Goal: Task Accomplishment & Management: Complete application form

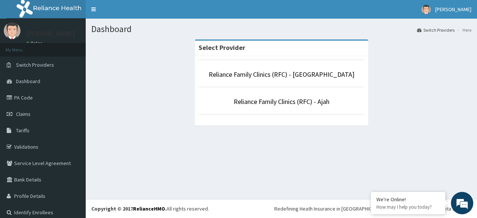
click at [253, 80] on li "Reliance Family Clinics (RFC) - [GEOGRAPHIC_DATA]" at bounding box center [281, 74] width 166 height 28
click at [263, 76] on link "Reliance Family Clinics (RFC) - [GEOGRAPHIC_DATA]" at bounding box center [282, 74] width 146 height 9
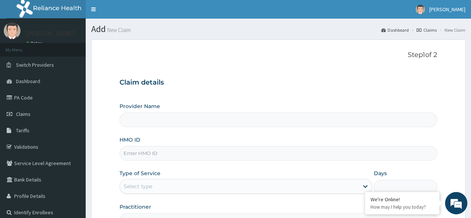
click at [190, 42] on form "Step 1 of 2 Claim details Provider Name HMO ID Type of Service Select type Days…" at bounding box center [278, 160] width 374 height 242
click at [165, 151] on input "HMO ID" at bounding box center [279, 153] width 318 height 15
paste input "SUU/10329/A"
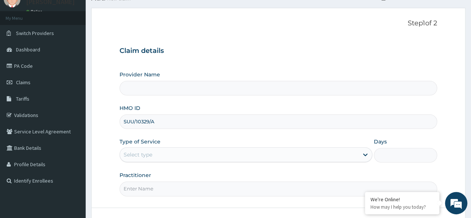
type input "SUU/10329/A"
click at [308, 152] on div "Select type" at bounding box center [239, 155] width 239 height 12
click at [365, 154] on icon at bounding box center [365, 154] width 7 height 7
drag, startPoint x: 356, startPoint y: 142, endPoint x: 363, endPoint y: 153, distance: 12.9
click at [363, 153] on div "Type of Service Select type" at bounding box center [246, 150] width 253 height 25
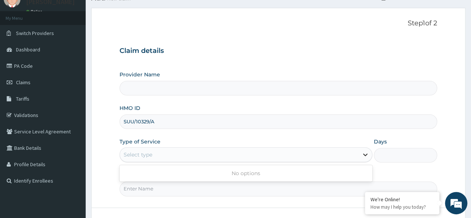
click at [363, 153] on icon at bounding box center [365, 154] width 7 height 7
click at [305, 136] on div "Provider Name HMO ID SUU/10329/A Type of Service Select type Days Practitioner" at bounding box center [279, 133] width 318 height 125
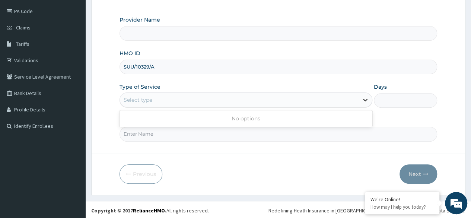
click at [359, 103] on div at bounding box center [365, 99] width 13 height 13
click at [333, 93] on div "Select type" at bounding box center [246, 99] width 253 height 15
click at [327, 66] on input "SUU/10329/A" at bounding box center [279, 67] width 318 height 15
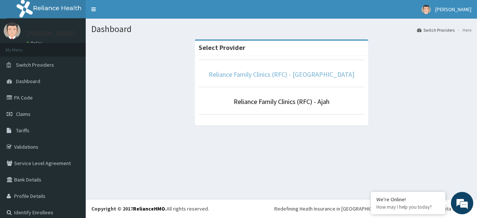
click at [307, 74] on link "Reliance Family Clinics (RFC) - [GEOGRAPHIC_DATA]" at bounding box center [282, 74] width 146 height 9
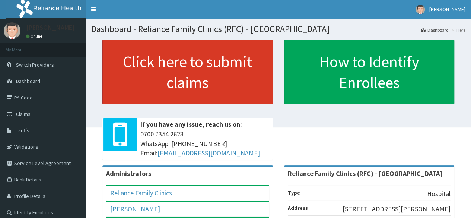
click at [223, 69] on link "Click here to submit claims" at bounding box center [187, 71] width 171 height 65
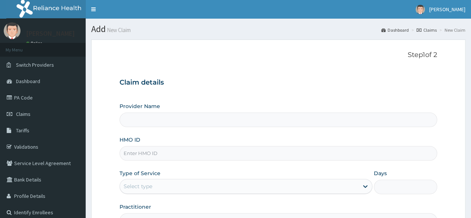
type input "Reliance Family Clinics (RFC) - [GEOGRAPHIC_DATA]"
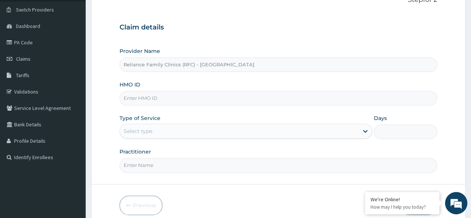
scroll to position [54, 0]
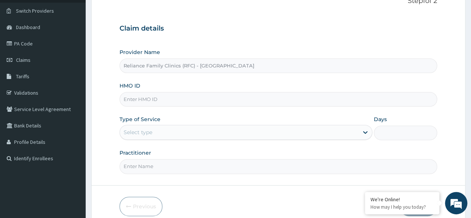
click at [327, 96] on input "HMO ID" at bounding box center [279, 99] width 318 height 15
paste input "SUU/10329/A"
type input "SUU/10329/A"
click at [342, 136] on div "Select type" at bounding box center [239, 132] width 239 height 12
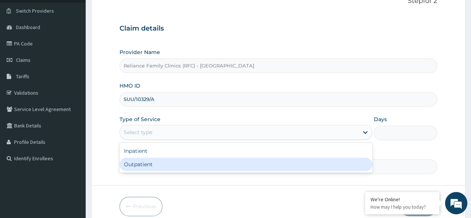
click at [264, 161] on div "Outpatient" at bounding box center [246, 164] width 253 height 13
type input "1"
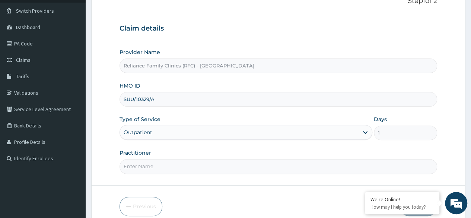
click at [292, 166] on input "Practitioner" at bounding box center [279, 166] width 318 height 15
type input "LOCUM"
drag, startPoint x: 476, startPoint y: 1, endPoint x: 476, endPoint y: 10, distance: 9.3
click at [471, 10] on html "R EL Toggle navigation Daniel Odum Daniel Odum - odum.daniel@getreliancehealth.…" at bounding box center [235, 99] width 471 height 306
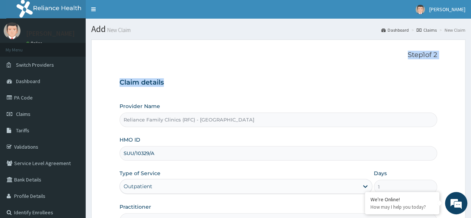
drag, startPoint x: 462, startPoint y: 34, endPoint x: 471, endPoint y: 87, distance: 54.1
click at [471, 87] on html "R EL Toggle navigation Daniel Odum Daniel Odum - odum.daniel@getreliancehealth.…" at bounding box center [235, 153] width 471 height 306
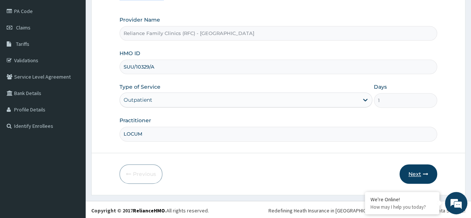
click at [429, 174] on button "Next" at bounding box center [419, 173] width 38 height 19
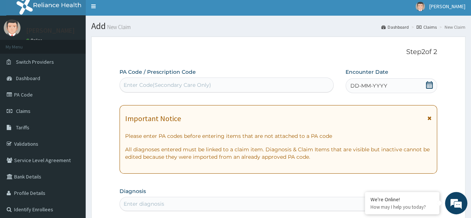
scroll to position [0, 0]
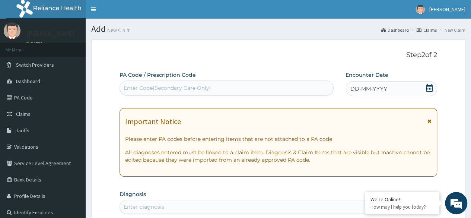
click at [430, 89] on icon at bounding box center [429, 87] width 7 height 7
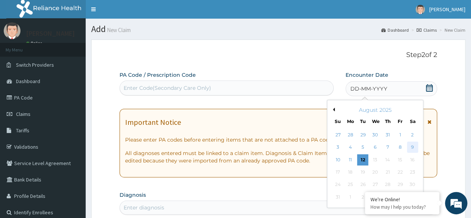
click at [410, 149] on div "9" at bounding box center [412, 147] width 11 height 11
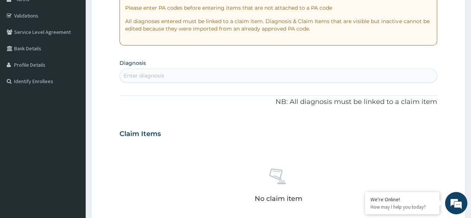
scroll to position [123, 0]
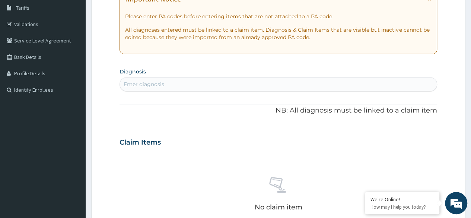
click at [195, 87] on div "Enter diagnosis" at bounding box center [278, 84] width 317 height 12
click at [144, 82] on div "Enter diagnosis" at bounding box center [144, 83] width 41 height 7
type input "MALA"
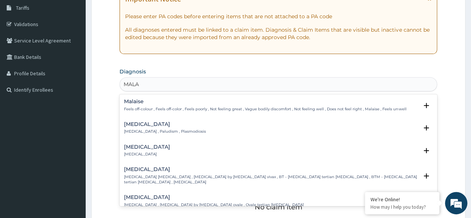
click at [144, 123] on h4 "[MEDICAL_DATA]" at bounding box center [165, 124] width 82 height 6
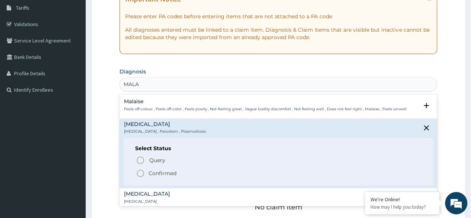
click at [151, 175] on p "Confirmed" at bounding box center [163, 172] width 28 height 7
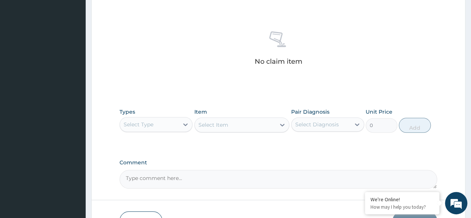
scroll to position [271, 0]
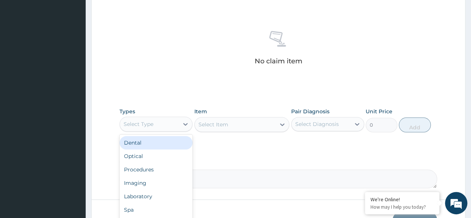
click at [163, 121] on div "Select Type" at bounding box center [149, 124] width 59 height 12
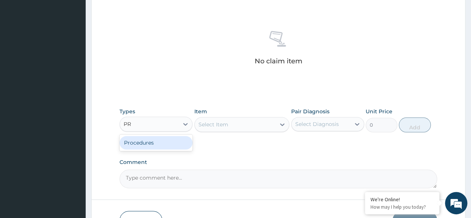
type input "PRO"
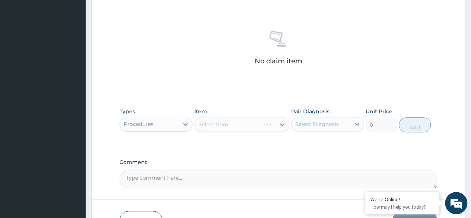
click at [262, 121] on div "Select Item" at bounding box center [241, 124] width 95 height 15
click at [282, 123] on div "Select Item" at bounding box center [241, 124] width 95 height 15
click at [348, 121] on div "Select Diagnosis" at bounding box center [321, 124] width 59 height 12
click at [340, 141] on div "[MEDICAL_DATA]" at bounding box center [327, 143] width 73 height 15
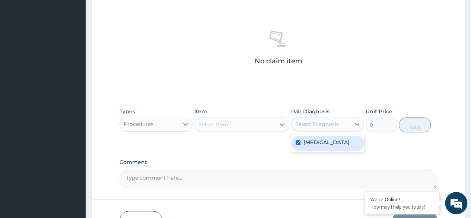
checkbox input "true"
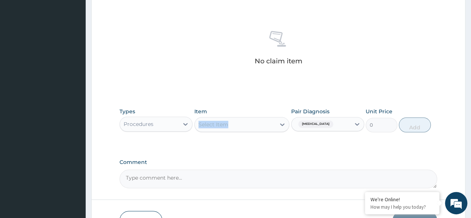
drag, startPoint x: 252, startPoint y: 110, endPoint x: 246, endPoint y: 123, distance: 14.2
click at [246, 123] on div "Item Select Item" at bounding box center [241, 120] width 95 height 25
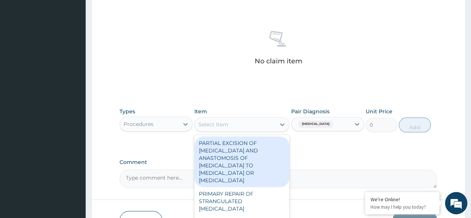
click at [246, 123] on div "Select Item" at bounding box center [235, 124] width 81 height 12
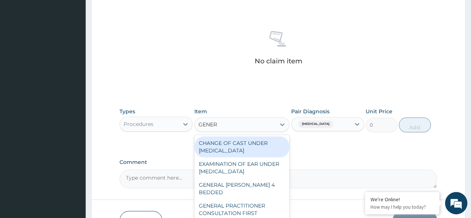
type input "GENERA"
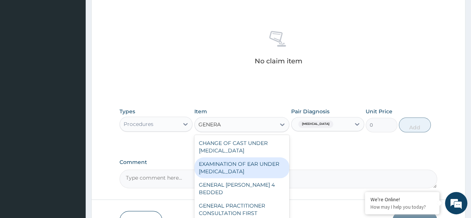
drag, startPoint x: 283, startPoint y: 164, endPoint x: 286, endPoint y: 171, distance: 7.3
click at [286, 171] on div "CHANGE OF CAST UNDER GENERAL ANAESTHETIC EXAMINATION OF EAR UNDER GENERAL ANAES…" at bounding box center [241, 191] width 95 height 112
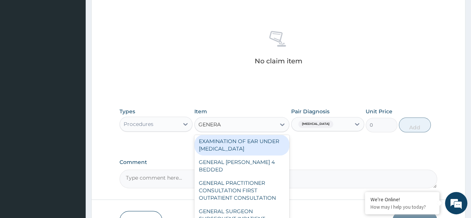
scroll to position [34, 0]
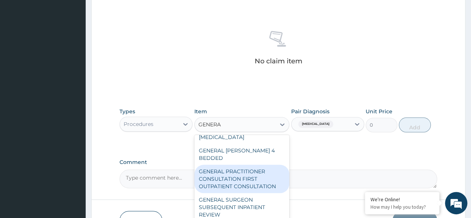
click at [245, 171] on div "GENERAL PRACTITIONER CONSULTATION FIRST OUTPATIENT CONSULTATION" at bounding box center [241, 179] width 95 height 28
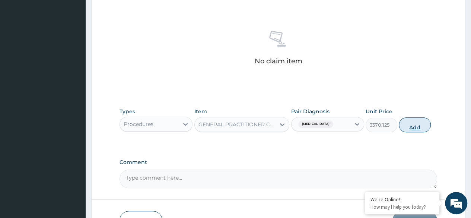
click at [412, 125] on button "Add" at bounding box center [415, 124] width 32 height 15
type input "0"
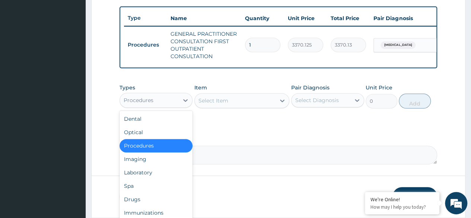
click at [175, 102] on div "Procedures" at bounding box center [149, 100] width 59 height 12
type input "K"
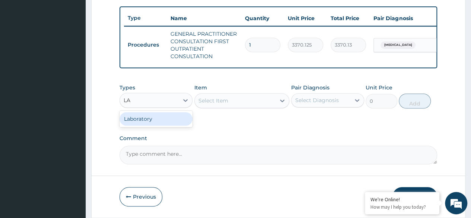
type input "LAB"
click at [169, 121] on div "Laboratory" at bounding box center [156, 118] width 73 height 13
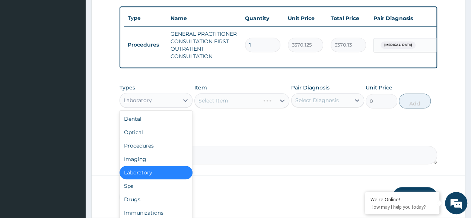
click at [136, 104] on div "Laboratory" at bounding box center [138, 99] width 28 height 7
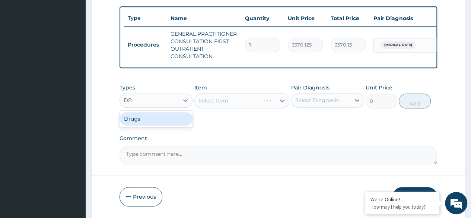
type input "DRU"
click at [137, 121] on div "Drugs" at bounding box center [156, 118] width 73 height 13
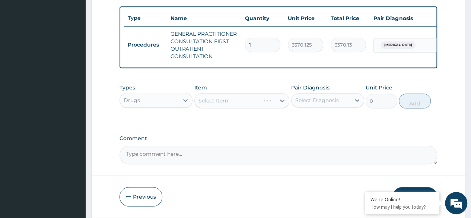
click at [247, 100] on div "Select Item" at bounding box center [241, 100] width 95 height 15
click at [238, 108] on div "Select Item" at bounding box center [241, 100] width 95 height 15
click at [245, 123] on div "Types Drugs Item Select Item Pair Diagnosis Select Diagnosis Unit Price 0 Add" at bounding box center [279, 101] width 318 height 43
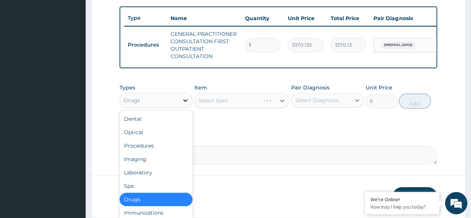
click at [185, 104] on icon at bounding box center [185, 99] width 7 height 7
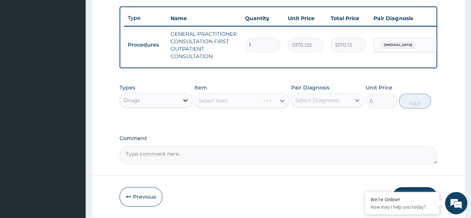
click at [185, 104] on icon at bounding box center [185, 99] width 7 height 7
click at [285, 107] on div "Select Item" at bounding box center [241, 100] width 95 height 15
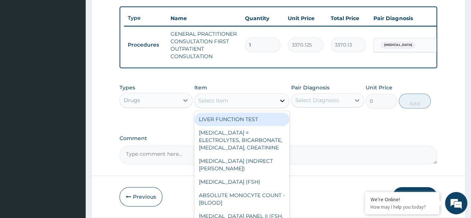
click at [282, 102] on icon at bounding box center [282, 100] width 4 height 3
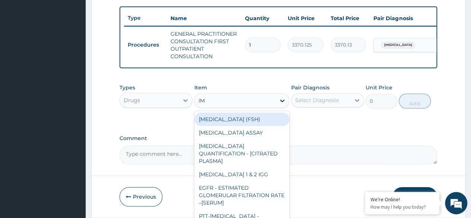
type input "I"
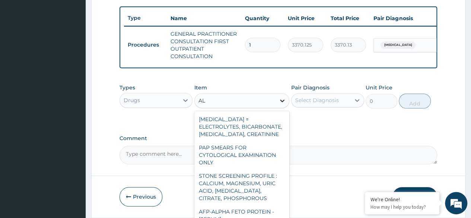
type input "A"
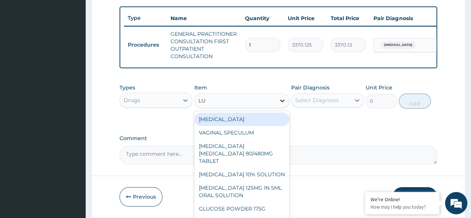
type input "L"
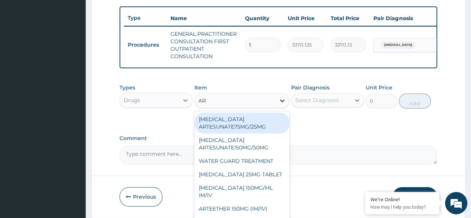
type input "ART"
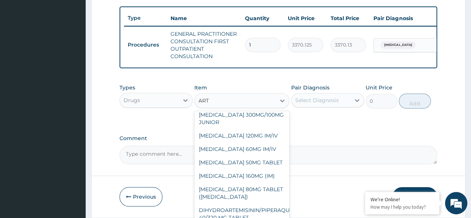
scroll to position [177, 0]
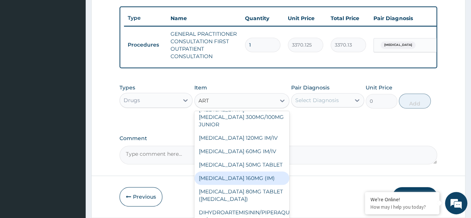
click at [266, 176] on div "ARTEMETHER 160MG (IM)" at bounding box center [241, 177] width 95 height 13
type input "1000.5"
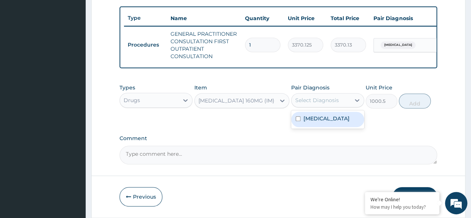
click at [339, 105] on div "Select Diagnosis" at bounding box center [321, 100] width 59 height 12
click at [322, 121] on div "Malaria" at bounding box center [327, 119] width 73 height 15
checkbox input "true"
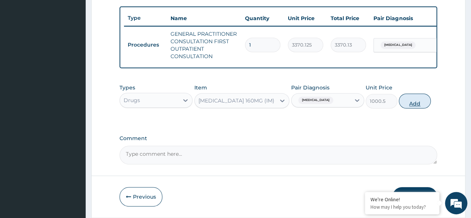
click at [410, 106] on button "Add" at bounding box center [415, 100] width 32 height 15
type input "0"
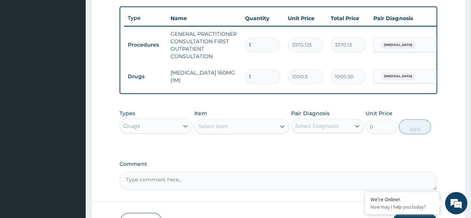
click at [257, 78] on input "1" at bounding box center [262, 76] width 35 height 15
type input "0.00"
type input "2"
type input "2001.00"
type input "2"
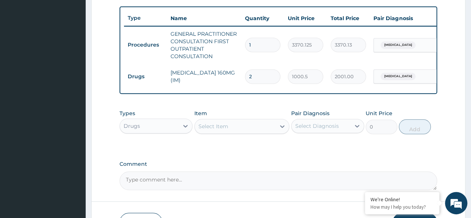
click at [263, 167] on label "Comment" at bounding box center [279, 164] width 318 height 6
click at [263, 171] on textarea "Comment" at bounding box center [279, 180] width 318 height 19
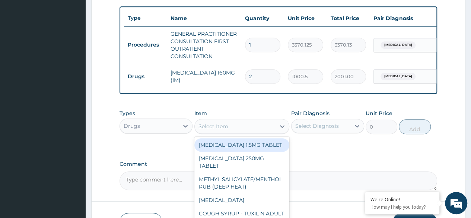
click at [212, 132] on div "Select Item" at bounding box center [235, 126] width 81 height 12
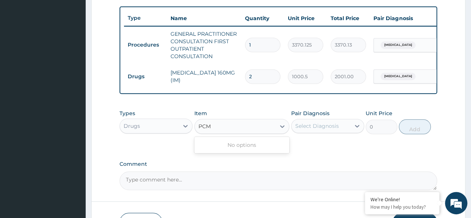
type input "PCM"
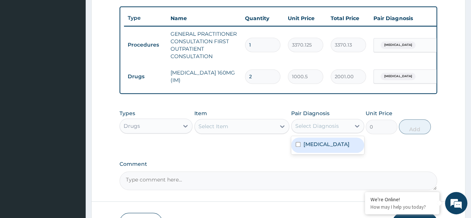
click at [317, 130] on div "Select Diagnosis" at bounding box center [317, 125] width 44 height 7
click at [312, 145] on div "Malaria" at bounding box center [327, 144] width 73 height 15
checkbox input "true"
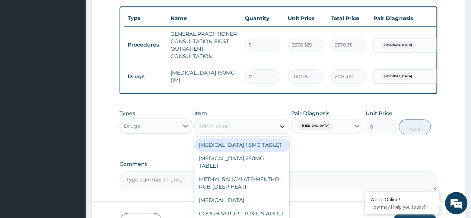
click at [278, 133] on div at bounding box center [282, 126] width 13 height 13
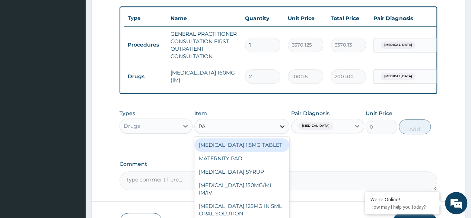
type input "PARA"
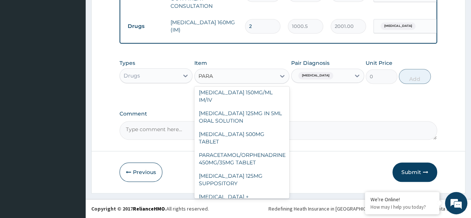
scroll to position [0, 0]
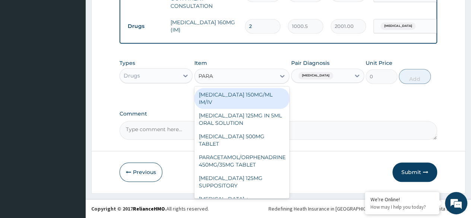
click at [257, 104] on div "[MEDICAL_DATA] 150MG/ML IM/IV" at bounding box center [241, 98] width 95 height 21
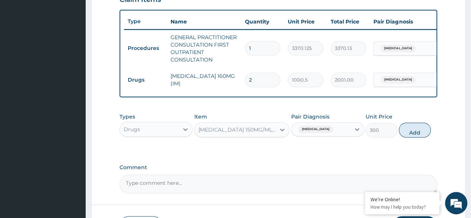
scroll to position [266, 0]
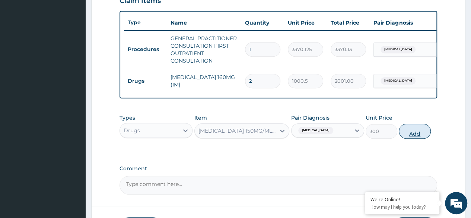
click at [420, 133] on button "Add" at bounding box center [415, 131] width 32 height 15
type input "0"
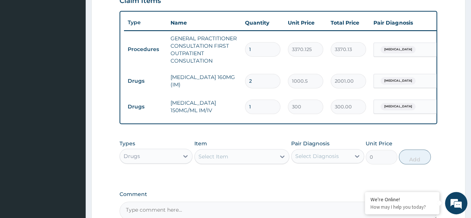
click at [261, 104] on input "1" at bounding box center [262, 106] width 35 height 15
type input "0.00"
type input "2"
type input "600.00"
type input "2"
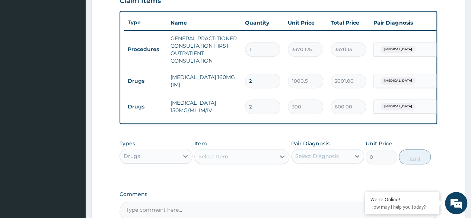
click at [255, 168] on div "Types Drugs Item Select Item Pair Diagnosis Select Diagnosis Unit Price 0 Add" at bounding box center [279, 152] width 318 height 32
click at [259, 82] on input "2" at bounding box center [262, 81] width 35 height 15
type input "0.00"
type input "1"
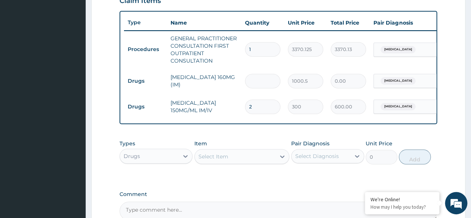
type input "1000.50"
type input "1"
click at [256, 108] on input "2" at bounding box center [262, 106] width 35 height 15
type input "0.00"
type input "4"
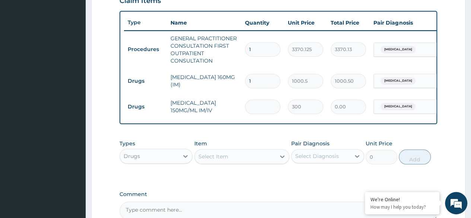
type input "1200.00"
type input "4"
click at [309, 191] on div "PA Code / Prescription Code Enter Code(Secondary Care Only) Encounter Date 09-0…" at bounding box center [279, 12] width 318 height 415
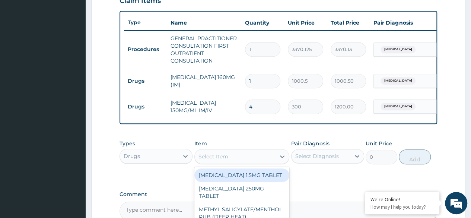
click at [209, 160] on div "Select Item" at bounding box center [213, 156] width 30 height 7
type input "T"
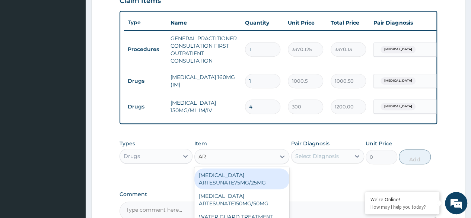
type input "ART"
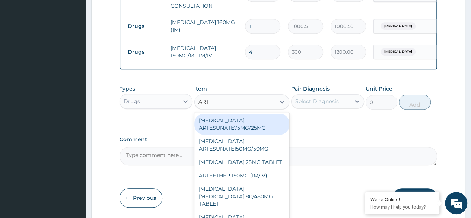
scroll to position [351, 0]
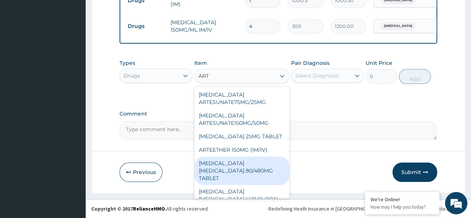
click at [264, 164] on div "[MEDICAL_DATA] [MEDICAL_DATA] 80/480MG TABLET" at bounding box center [241, 170] width 95 height 28
type input "450"
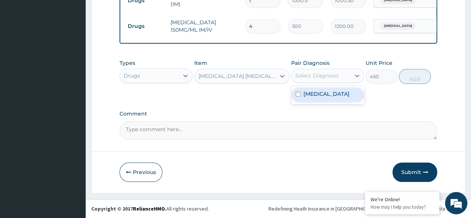
click at [316, 71] on div "Select Diagnosis" at bounding box center [321, 76] width 59 height 12
click at [310, 96] on label "[MEDICAL_DATA]" at bounding box center [326, 93] width 46 height 7
checkbox input "true"
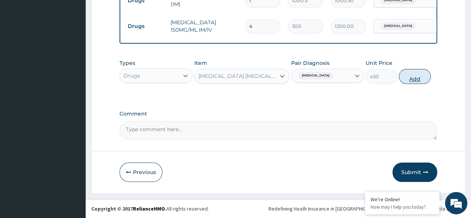
click at [417, 82] on button "Add" at bounding box center [415, 76] width 32 height 15
type input "0"
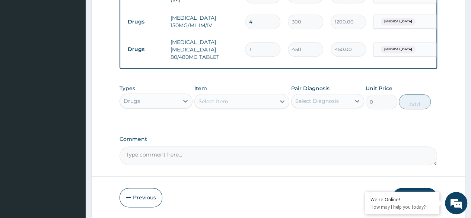
type input "0.00"
type input "3"
type input "1350.00"
type input "3"
click at [257, 113] on div "Types Drugs Item Select Item Pair Diagnosis Select Diagnosis Unit Price 0 Add" at bounding box center [279, 97] width 318 height 32
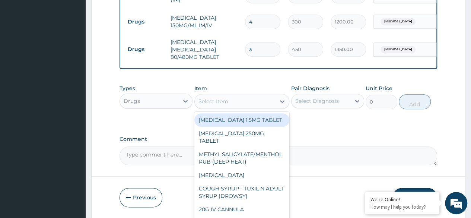
click at [214, 109] on div "Select Item" at bounding box center [241, 101] width 95 height 15
click at [209, 104] on div "Select Item" at bounding box center [213, 101] width 30 height 7
paste input "OMEPRAZOLE"
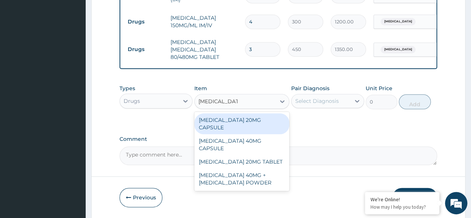
type input "OMEPRAZOLE"
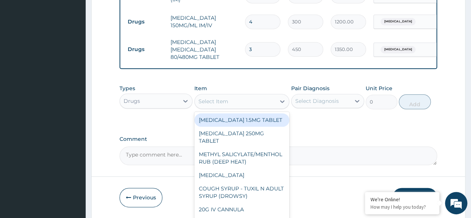
click at [212, 105] on div "Select Item" at bounding box center [213, 101] width 30 height 7
paste input "OMEPRAZOLE"
type input "OMEPRAZOLE"
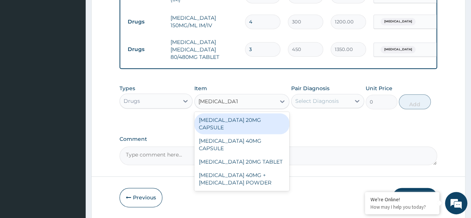
click at [261, 124] on div "[MEDICAL_DATA] 20MG CAPSULE" at bounding box center [241, 123] width 95 height 21
type input "100"
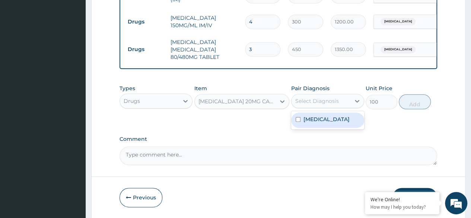
click at [317, 107] on div "Select Diagnosis" at bounding box center [321, 101] width 59 height 12
click at [314, 123] on label "[MEDICAL_DATA]" at bounding box center [326, 118] width 46 height 7
checkbox input "true"
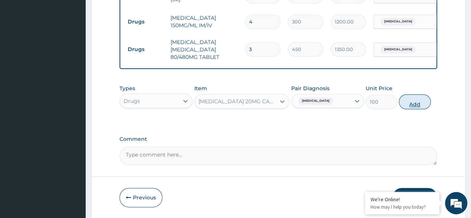
click at [415, 109] on button "Add" at bounding box center [415, 101] width 32 height 15
type input "0"
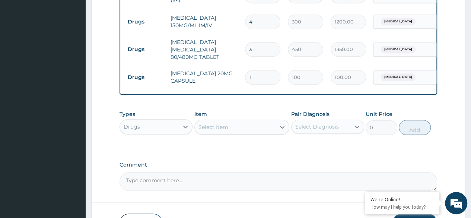
type input "0.00"
type input "9"
type input "900.00"
type input "9"
click at [242, 167] on label "Comment" at bounding box center [279, 165] width 318 height 6
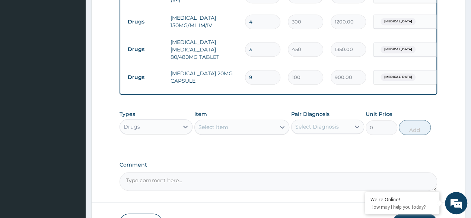
click at [242, 172] on textarea "Comment" at bounding box center [279, 181] width 318 height 19
click at [252, 76] on input "9" at bounding box center [262, 77] width 35 height 15
type input "0.00"
type input "6"
type input "600.00"
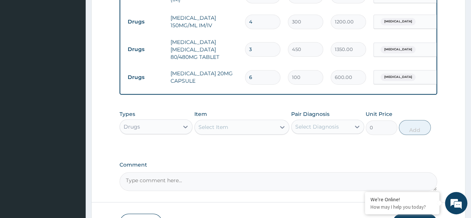
type input "6"
click at [230, 139] on div "Types Drugs Item Select Item Pair Diagnosis Select Diagnosis Unit Price 0 Add" at bounding box center [279, 122] width 318 height 32
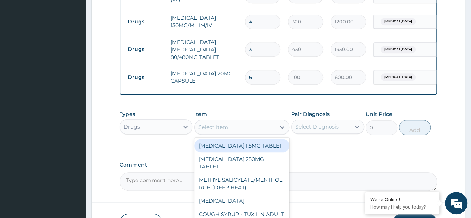
click at [241, 131] on div "Select Item" at bounding box center [235, 127] width 81 height 12
paste input "AMOXYL"
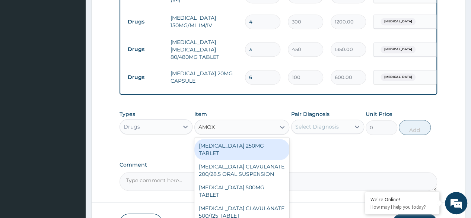
type input "AMOX"
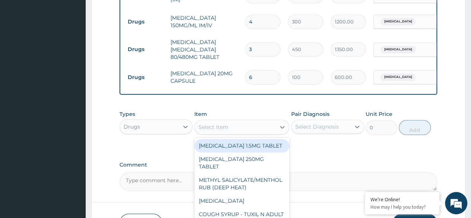
click at [234, 133] on div "Select Item" at bounding box center [235, 127] width 81 height 12
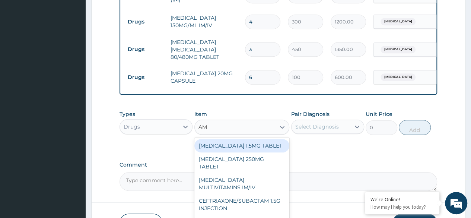
type input "AMO"
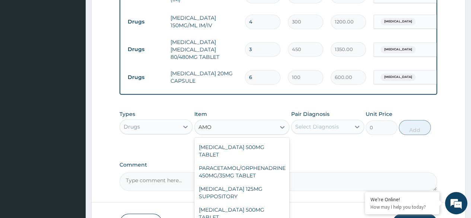
scroll to position [0, 0]
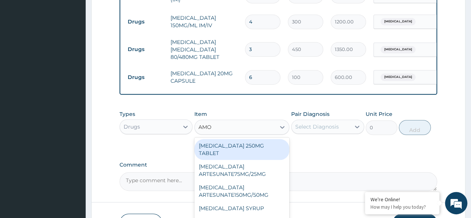
click at [256, 152] on div "AMOXICILLIN 250MG TABLET" at bounding box center [241, 149] width 95 height 21
type input "100"
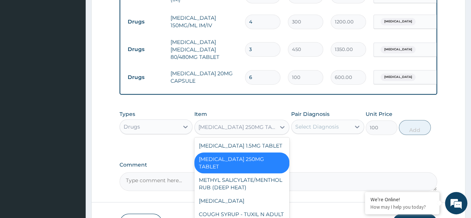
click at [229, 134] on div "[MEDICAL_DATA] 250MG TABLET" at bounding box center [241, 127] width 95 height 15
paste input "amoxicillin."
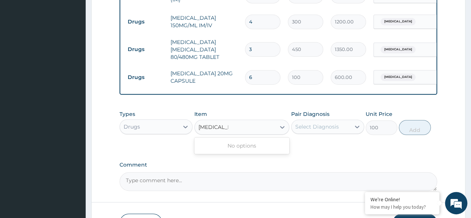
type input "amoxicillin"
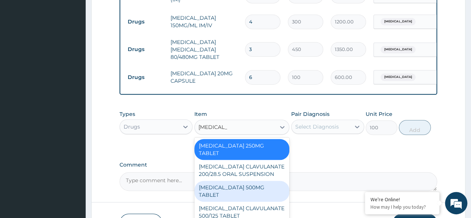
click at [244, 184] on div "[MEDICAL_DATA] 500MG TABLET" at bounding box center [241, 191] width 95 height 21
type input "150"
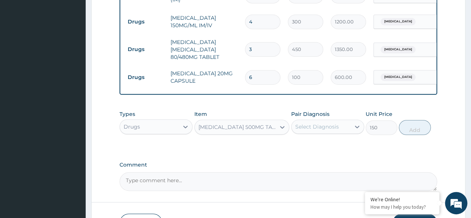
click at [334, 139] on div "Types Drugs Item AMOXICILLIN 500MG TABLET Pair Diagnosis Select Diagnosis Unit …" at bounding box center [279, 122] width 318 height 32
click at [327, 130] on div "Select Diagnosis" at bounding box center [317, 126] width 44 height 7
click at [317, 147] on label "Malaria" at bounding box center [326, 144] width 46 height 7
checkbox input "true"
click at [414, 130] on button "Add" at bounding box center [415, 127] width 32 height 15
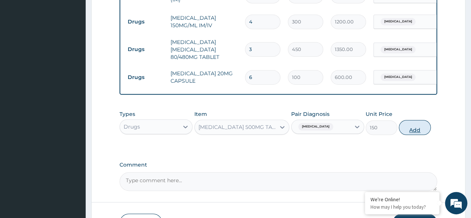
type input "0"
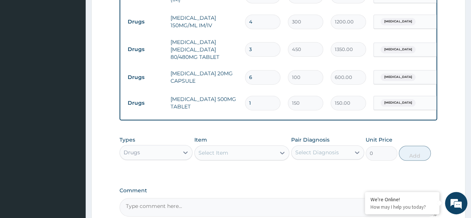
type input "10"
type input "1500.00"
type input "10"
click at [273, 175] on div "Types Drugs Item Select Item Pair Diagnosis Select Diagnosis Unit Price 0 Add" at bounding box center [279, 153] width 318 height 43
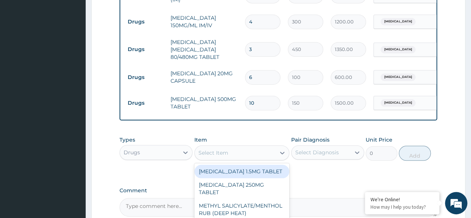
click at [217, 156] on div "Select Item" at bounding box center [213, 152] width 30 height 7
paste input "ASTYFER"
type input "ASTYFER"
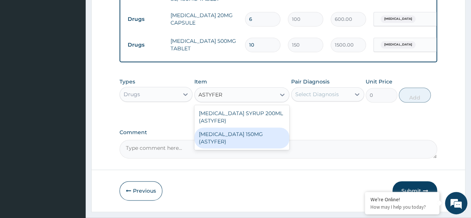
scroll to position [413, 0]
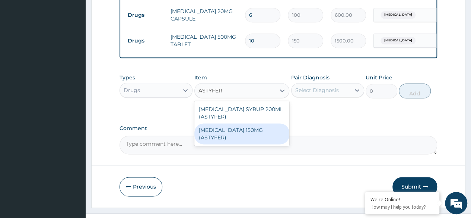
click at [272, 144] on div "[MEDICAL_DATA] 150MG (ASTYFER)" at bounding box center [241, 133] width 95 height 21
type input "260"
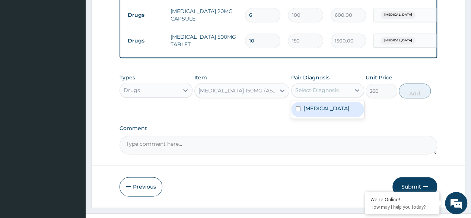
click at [324, 93] on div "Select Diagnosis" at bounding box center [317, 89] width 44 height 7
click at [316, 111] on label "Malaria" at bounding box center [326, 108] width 46 height 7
checkbox input "true"
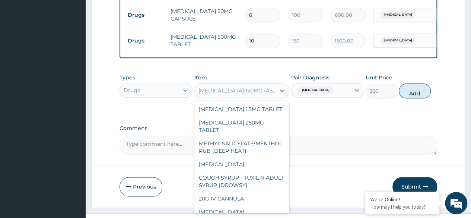
click at [271, 94] on div "FERROUS FUMARATE 150MG (ASTYFER)" at bounding box center [237, 90] width 78 height 7
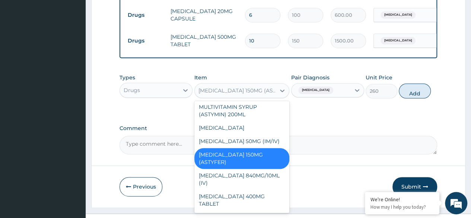
click at [227, 94] on div "FERROUS FUMARATE 150MG (ASTYFER)" at bounding box center [237, 90] width 78 height 7
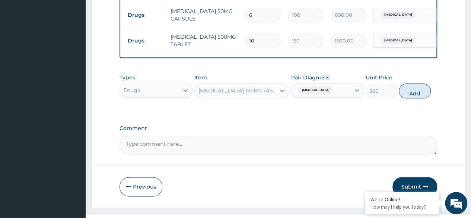
paste input "ASTYFER"
type input "ASTYFER"
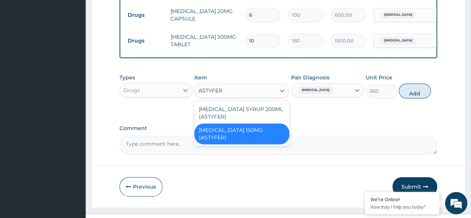
click at [223, 143] on div "FERROUS FUMARATE 150MG (ASTYFER)" at bounding box center [241, 133] width 95 height 21
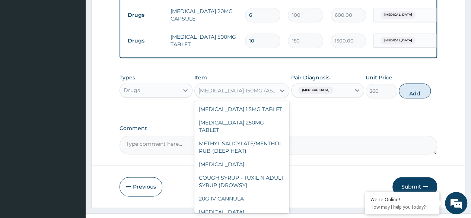
click at [226, 92] on div "FERROUS FUMARATE 150MG (ASTYFER)" at bounding box center [237, 90] width 78 height 7
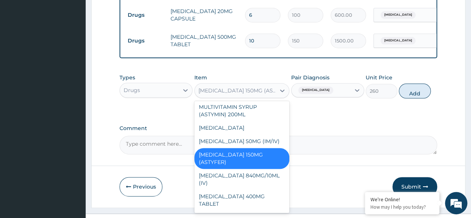
drag, startPoint x: 229, startPoint y: 202, endPoint x: 204, endPoint y: 193, distance: 26.5
click at [204, 169] on div "FERROUS FUMARATE 150MG (ASTYFER)" at bounding box center [241, 158] width 95 height 21
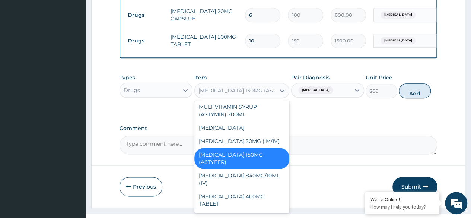
click at [233, 94] on div "FERROUS FUMARATE 150MG (ASTYFER)" at bounding box center [237, 90] width 78 height 7
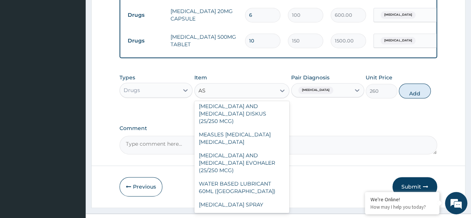
scroll to position [42, 0]
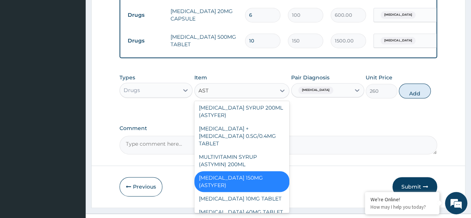
type input "ASTY"
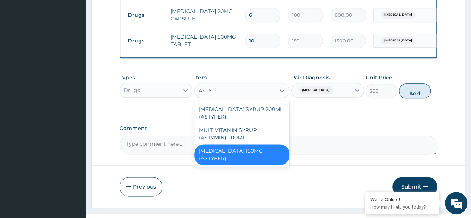
scroll to position [0, 0]
click at [223, 162] on div "FERROUS FUMARATE 150MG (ASTYFER)" at bounding box center [241, 154] width 95 height 21
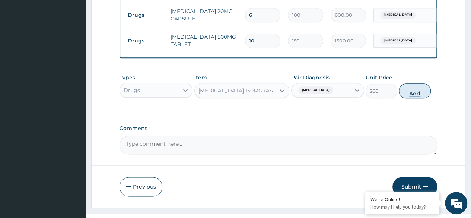
click at [404, 93] on button "Add" at bounding box center [415, 90] width 32 height 15
type input "0"
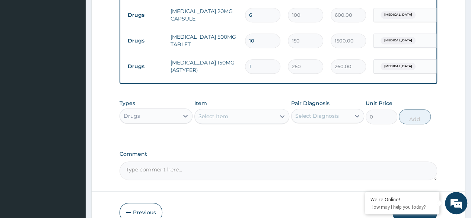
type input "0.00"
type input "5"
type input "1300.00"
type input "5"
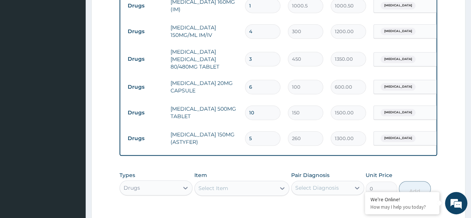
scroll to position [458, 0]
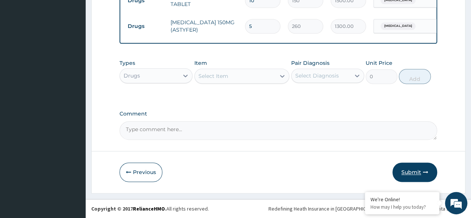
click at [430, 166] on button "Submit" at bounding box center [414, 171] width 45 height 19
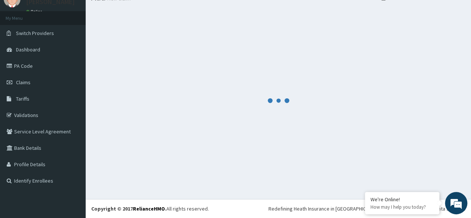
scroll to position [31, 0]
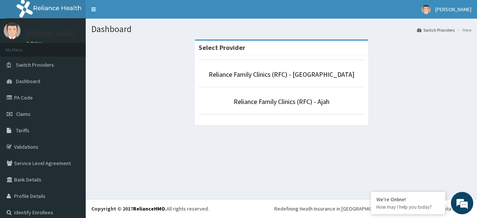
click at [305, 79] on li "Reliance Family Clinics (RFC) - [GEOGRAPHIC_DATA]" at bounding box center [281, 74] width 166 height 28
click at [298, 76] on link "Reliance Family Clinics (RFC) - [GEOGRAPHIC_DATA]" at bounding box center [282, 74] width 146 height 9
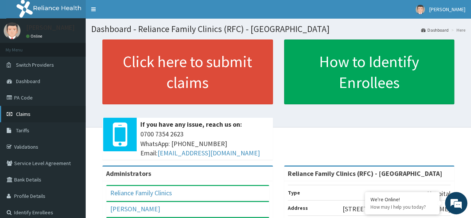
click at [26, 112] on span "Claims" at bounding box center [23, 114] width 15 height 7
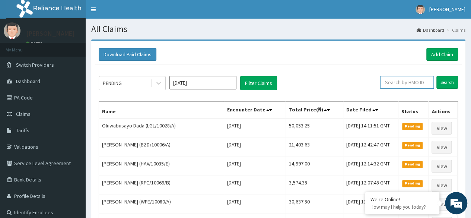
click at [414, 79] on input "text" at bounding box center [407, 82] width 54 height 13
paste input "SUU/10329/A"
type input "SUU/10329/A"
click at [436, 76] on input "Search" at bounding box center [447, 82] width 22 height 13
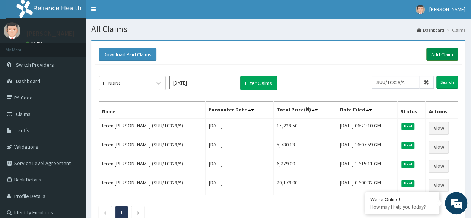
click at [436, 55] on link "Add Claim" at bounding box center [442, 54] width 32 height 13
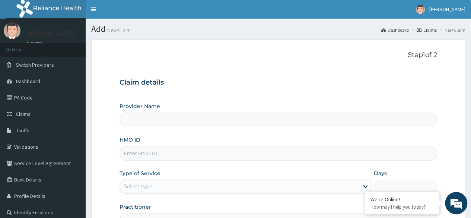
type input "Reliance Family Clinics (RFC) - [GEOGRAPHIC_DATA]"
click at [142, 158] on input "HMO ID" at bounding box center [279, 153] width 318 height 15
paste input "SUU/10329/A"
type input "SUU/10329/A"
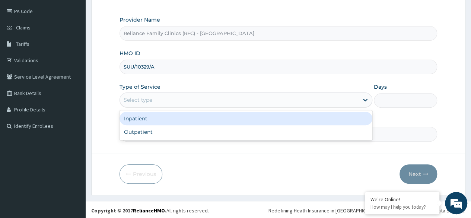
click at [306, 105] on div "Select type" at bounding box center [246, 99] width 253 height 15
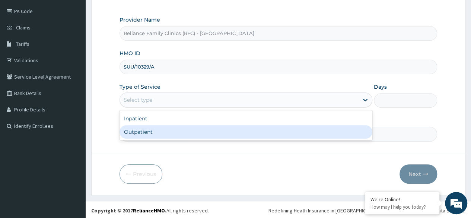
click at [273, 125] on div "Outpatient" at bounding box center [246, 131] width 253 height 13
type input "1"
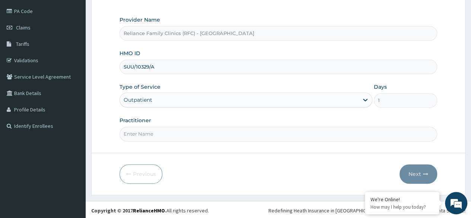
click at [332, 130] on input "Practitioner" at bounding box center [279, 134] width 318 height 15
type input "locum"
click at [426, 168] on button "Next" at bounding box center [419, 173] width 38 height 19
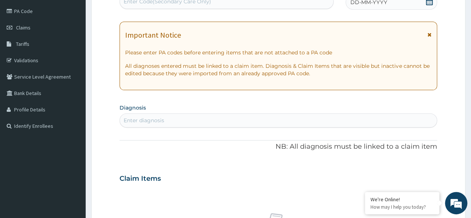
click at [392, 5] on div "DD-MM-YYYY" at bounding box center [392, 2] width 92 height 15
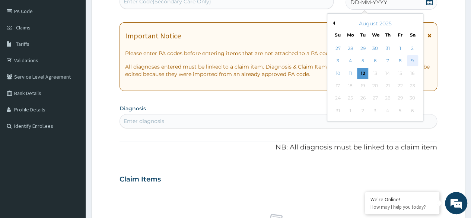
click at [408, 59] on div "9" at bounding box center [412, 60] width 11 height 11
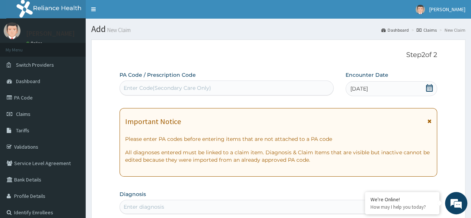
scroll to position [191, 0]
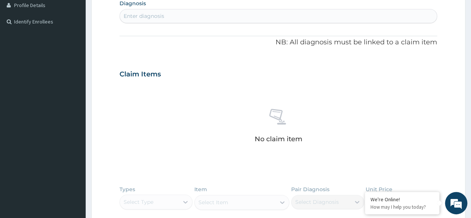
click at [218, 10] on div "Enter diagnosis" at bounding box center [278, 16] width 317 height 12
type input "mala"
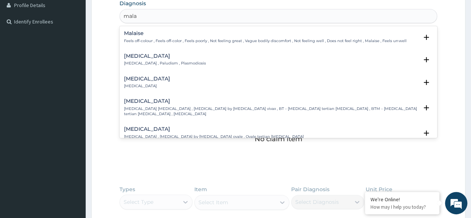
click at [156, 61] on p "[MEDICAL_DATA] , Paludism , Plasmodiosis" at bounding box center [165, 63] width 82 height 5
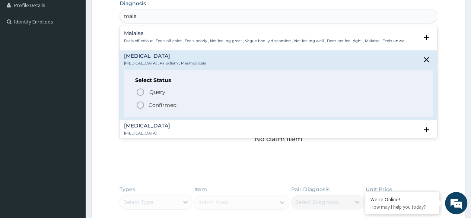
click at [156, 102] on p "Confirmed" at bounding box center [163, 104] width 28 height 7
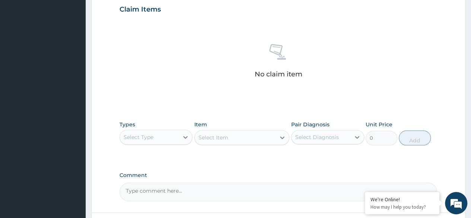
scroll to position [262, 0]
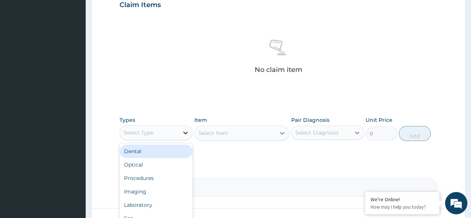
click at [184, 134] on icon at bounding box center [185, 132] width 7 height 7
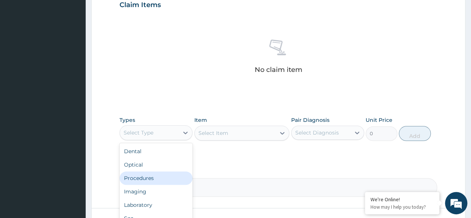
click at [163, 175] on div "Procedures" at bounding box center [156, 177] width 73 height 13
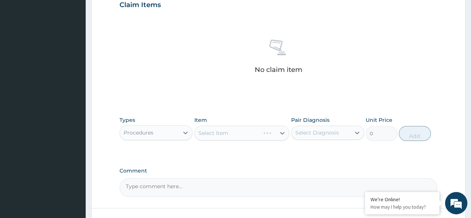
click at [243, 136] on div "Select Item" at bounding box center [241, 132] width 95 height 15
click at [292, 128] on div "Select Diagnosis" at bounding box center [321, 133] width 59 height 12
click at [316, 150] on label "[MEDICAL_DATA]" at bounding box center [326, 150] width 46 height 7
checkbox input "true"
click at [272, 136] on div "Select Item" at bounding box center [235, 133] width 81 height 12
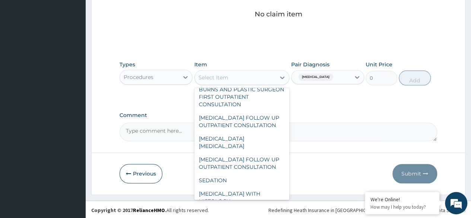
scroll to position [372, 0]
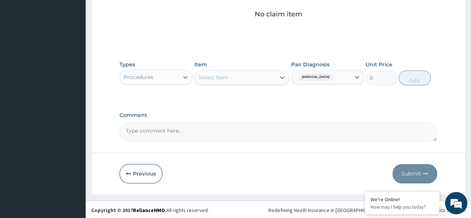
click at [235, 78] on div "Select Item" at bounding box center [235, 77] width 81 height 12
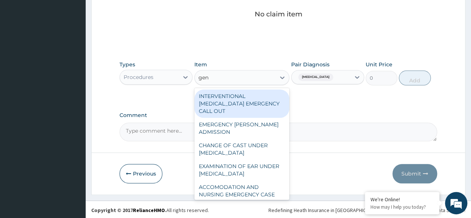
type input "gene"
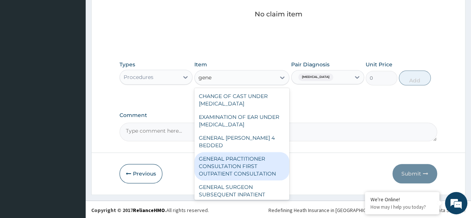
click at [241, 173] on div "GENERAL PRACTITIONER CONSULTATION FIRST OUTPATIENT CONSULTATION" at bounding box center [241, 166] width 95 height 28
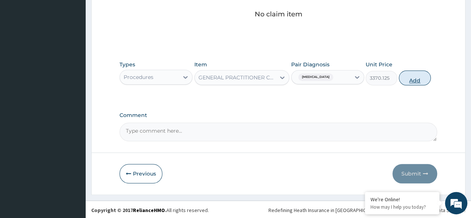
click at [413, 81] on button "Add" at bounding box center [415, 77] width 32 height 15
type input "0"
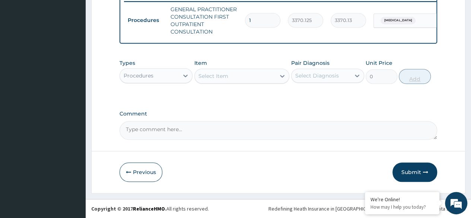
scroll to position [299, 0]
click at [176, 80] on div "Procedures" at bounding box center [149, 76] width 59 height 12
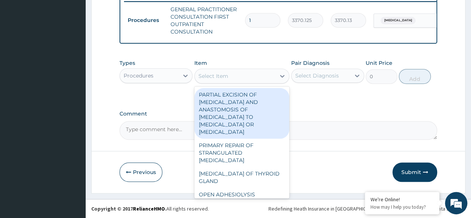
click at [254, 73] on div "Select Item" at bounding box center [235, 76] width 81 height 12
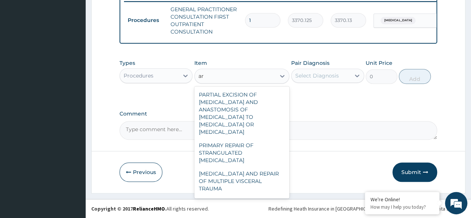
type input "art"
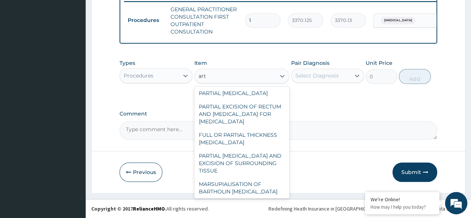
scroll to position [0, 0]
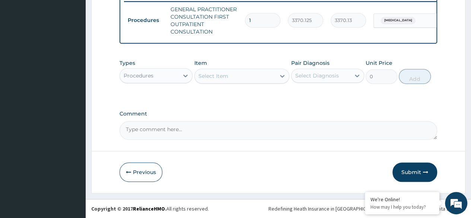
click at [247, 77] on div "Select Item" at bounding box center [235, 76] width 81 height 12
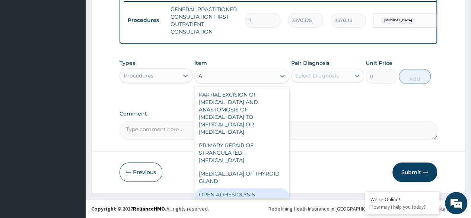
type input "A"
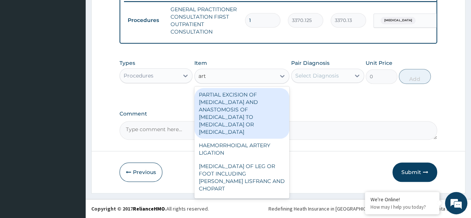
type input "arth"
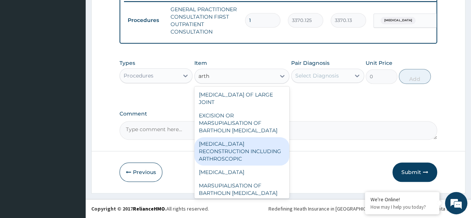
scroll to position [3, 0]
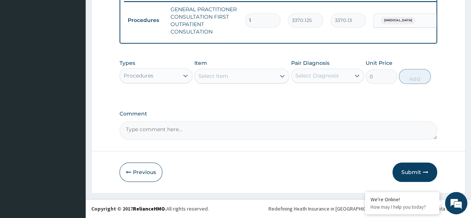
click at [242, 77] on div "Select Item" at bounding box center [235, 76] width 81 height 12
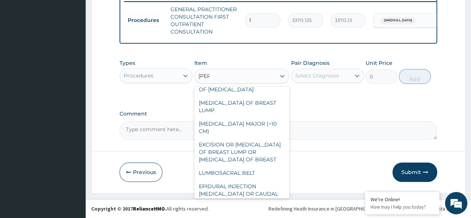
scroll to position [147, 0]
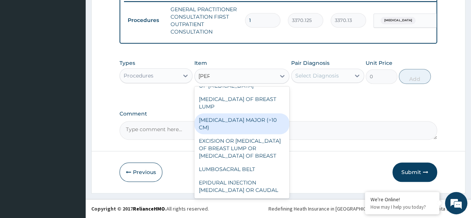
type input "lum"
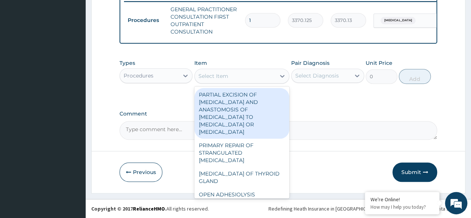
click at [236, 73] on div "Select Item" at bounding box center [235, 76] width 81 height 12
click at [153, 83] on div "Procedures" at bounding box center [156, 75] width 73 height 15
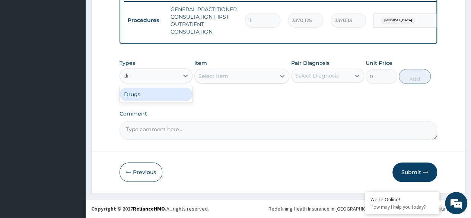
type input "dru"
click at [153, 97] on div "Drugs" at bounding box center [156, 94] width 73 height 13
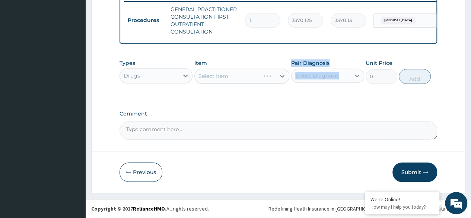
drag, startPoint x: 246, startPoint y: 73, endPoint x: 336, endPoint y: 86, distance: 91.1
click at [336, 86] on div "Types Drugs Item Select Item Pair Diagnosis Select Diagnosis Unit Price 0 Add" at bounding box center [279, 71] width 318 height 32
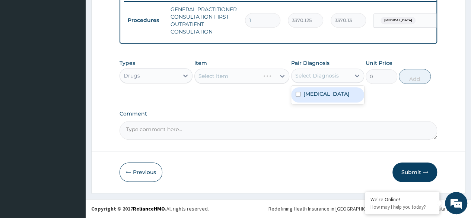
click at [340, 83] on div "Select Diagnosis" at bounding box center [327, 76] width 73 height 14
click at [328, 94] on div "Malaria" at bounding box center [327, 94] width 73 height 15
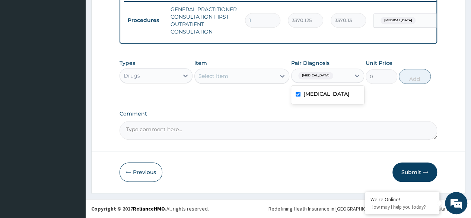
click at [301, 99] on div "Malaria" at bounding box center [327, 94] width 73 height 15
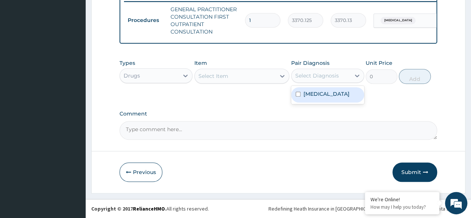
click at [301, 99] on div "Malaria" at bounding box center [327, 94] width 73 height 15
checkbox input "true"
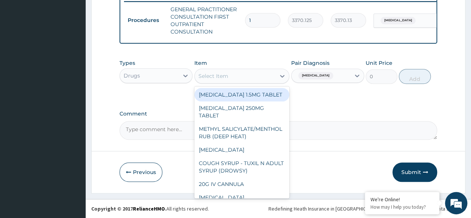
click at [239, 75] on div "Select Item" at bounding box center [235, 76] width 81 height 12
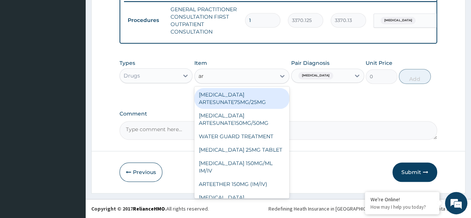
type input "art"
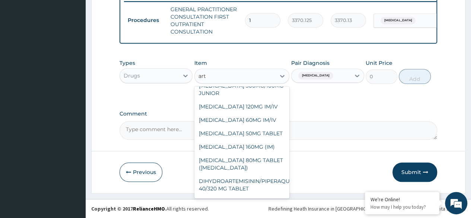
scroll to position [186, 0]
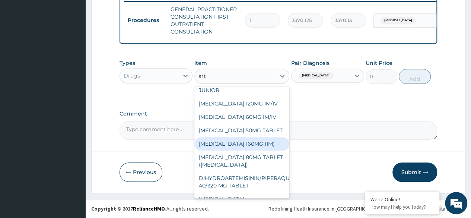
click at [252, 137] on div "ARTEMETHER 160MG (IM)" at bounding box center [241, 143] width 95 height 13
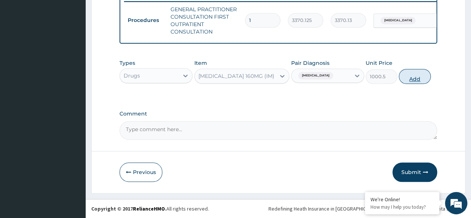
click at [416, 75] on button "Add" at bounding box center [415, 76] width 32 height 15
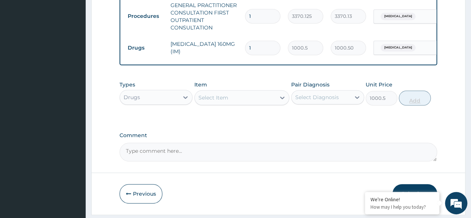
type input "0"
click at [217, 95] on div "Select Item" at bounding box center [241, 97] width 95 height 15
type input "p"
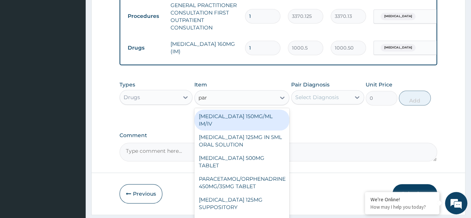
type input "para"
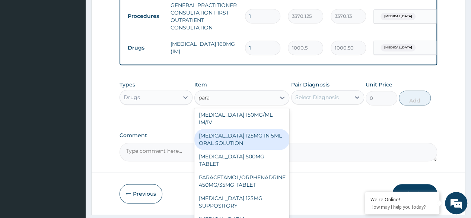
scroll to position [0, 0]
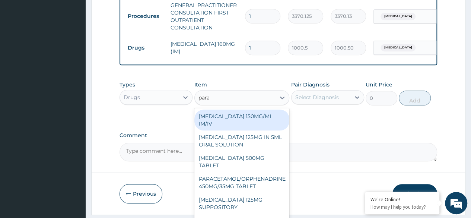
click at [253, 128] on div "PARACETAMOL 150MG/ML IM/IV" at bounding box center [241, 119] width 95 height 21
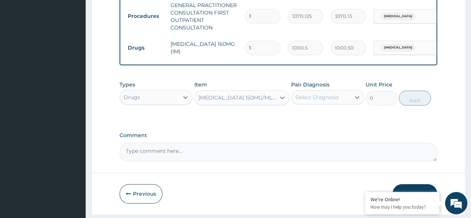
type input "300"
click at [320, 101] on div "Select Diagnosis" at bounding box center [317, 96] width 44 height 7
click at [314, 118] on label "Malaria" at bounding box center [326, 115] width 46 height 7
checkbox input "true"
click at [413, 105] on button "Add" at bounding box center [415, 97] width 32 height 15
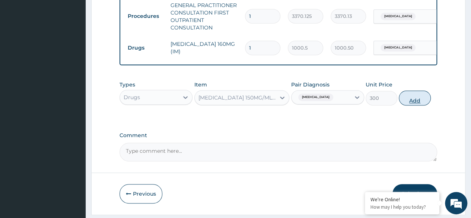
type input "0"
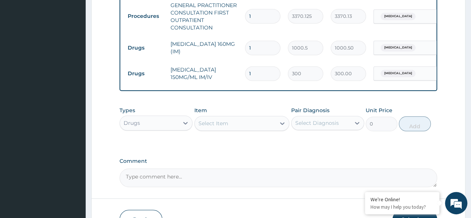
type input "0.00"
type input "4"
type input "1200.00"
type input "4"
click at [247, 171] on div "Comment" at bounding box center [279, 172] width 318 height 29
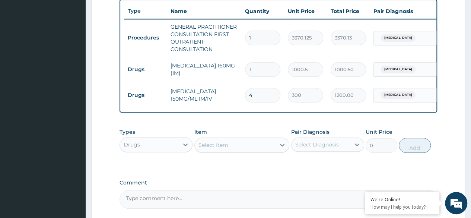
scroll to position [351, 0]
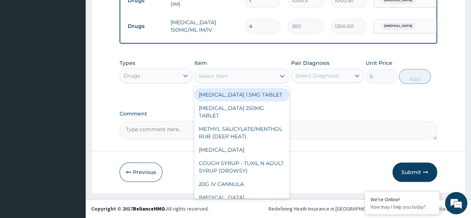
click at [220, 83] on div "Select Item" at bounding box center [241, 76] width 95 height 15
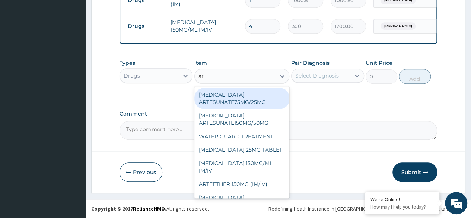
type input "art"
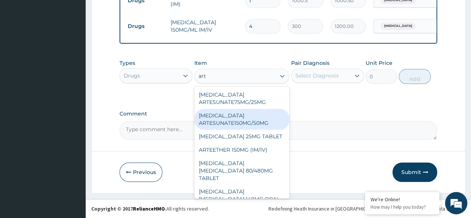
scroll to position [20, 0]
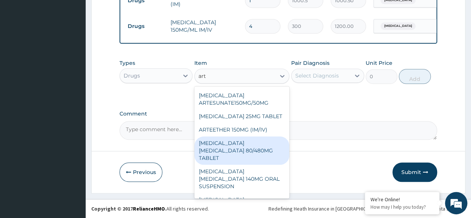
click at [241, 146] on div "ARTEMETHER LUMEFANTRINE 80/480MG TABLET" at bounding box center [241, 150] width 95 height 28
type input "450"
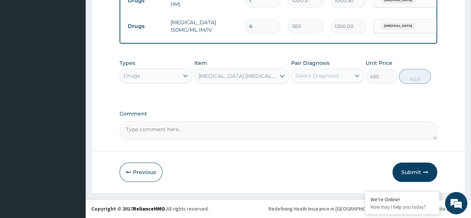
click at [306, 69] on div "Pair Diagnosis Select Diagnosis" at bounding box center [327, 71] width 73 height 25
click at [312, 74] on div "Select Diagnosis" at bounding box center [317, 75] width 44 height 7
click at [311, 99] on div "Malaria" at bounding box center [327, 94] width 73 height 15
checkbox input "true"
click at [417, 80] on button "Add" at bounding box center [415, 76] width 32 height 15
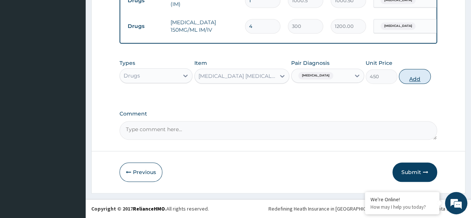
type input "0"
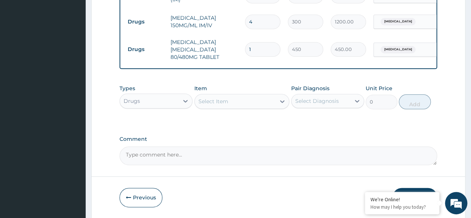
type input "0.00"
type input "3"
type input "1350.00"
type input "3"
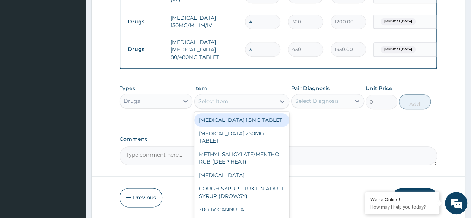
click at [214, 105] on div "Select Item" at bounding box center [213, 101] width 30 height 7
paste input "OMEPRAZOLE"
type input "OMEPRAZOLE"
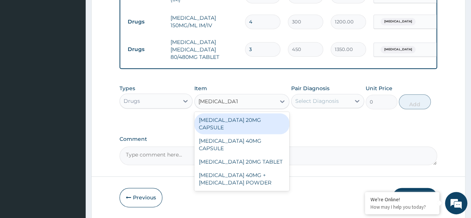
click at [233, 125] on div "OMEPRAZOLE 20MG CAPSULE" at bounding box center [241, 123] width 95 height 21
type input "100"
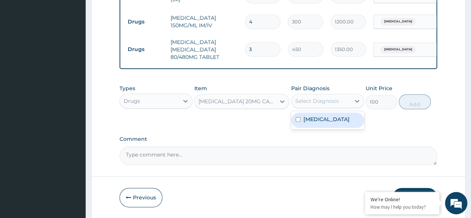
click at [315, 105] on div "Select Diagnosis" at bounding box center [317, 100] width 44 height 7
click at [316, 123] on label "Malaria" at bounding box center [326, 118] width 46 height 7
checkbox input "true"
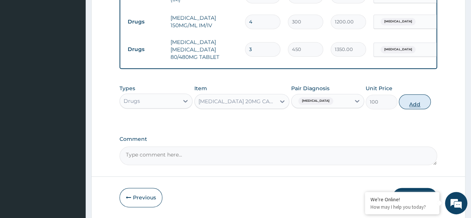
click at [416, 106] on button "Add" at bounding box center [415, 101] width 32 height 15
type input "0"
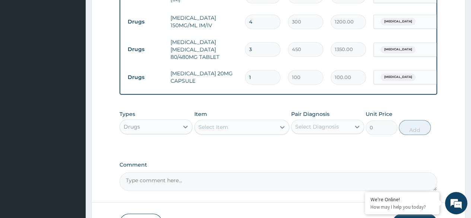
type input "0.00"
type input "6"
type input "600.00"
type input "6"
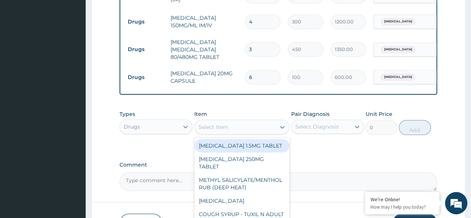
click at [238, 130] on div "Select Item" at bounding box center [235, 127] width 81 height 12
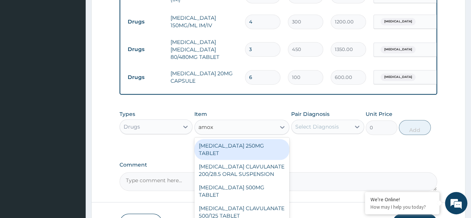
type input "amox"
type input "amoxi"
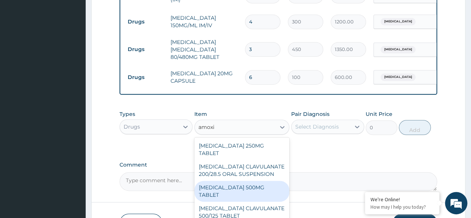
click at [266, 187] on div "AMOXICILLIN 500MG TABLET" at bounding box center [241, 191] width 95 height 21
type input "150"
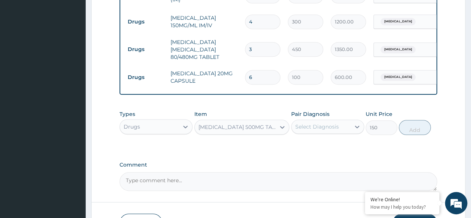
click at [339, 124] on div "Pair Diagnosis Select Diagnosis" at bounding box center [327, 122] width 73 height 25
click at [339, 126] on div "Select Diagnosis" at bounding box center [321, 127] width 59 height 12
click at [321, 149] on label "Malaria" at bounding box center [326, 144] width 46 height 7
checkbox input "true"
click at [422, 134] on button "Add" at bounding box center [415, 127] width 32 height 15
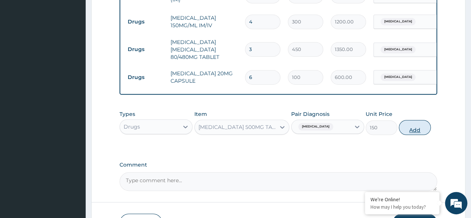
type input "0"
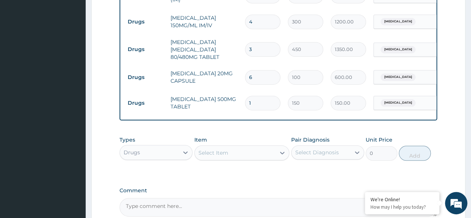
type input "0.00"
type input "1"
type input "150.00"
type input "10"
type input "1500.00"
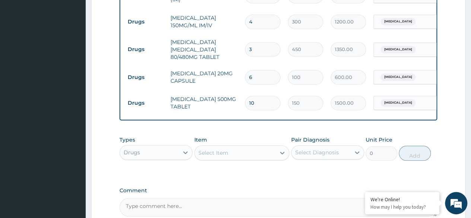
type input "10"
click at [255, 199] on div "Comment" at bounding box center [279, 201] width 318 height 29
click at [249, 159] on div "Select Item" at bounding box center [235, 153] width 81 height 12
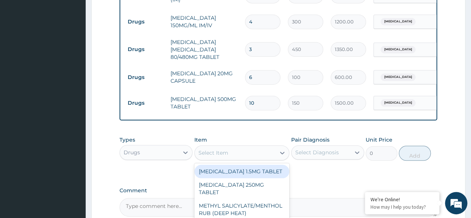
paste input "ASTYFER"
type input "ASTYFER"
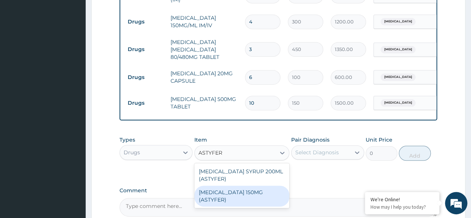
click at [244, 200] on div "FERROUS FUMARATE 150MG (ASTYFER)" at bounding box center [241, 195] width 95 height 21
type input "260"
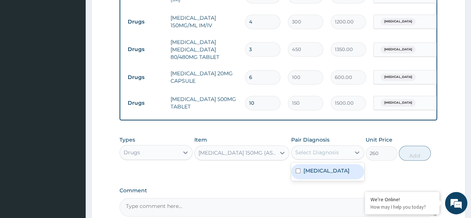
drag, startPoint x: 333, startPoint y: 160, endPoint x: 320, endPoint y: 177, distance: 21.0
click at [320, 159] on div "option Malaria, selected. option Malaria focused, 1 of 1. 1 result available. U…" at bounding box center [327, 152] width 73 height 14
click at [320, 174] on label "Malaria" at bounding box center [326, 170] width 46 height 7
checkbox input "true"
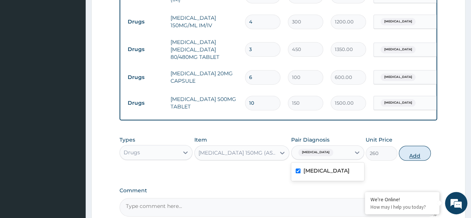
click at [417, 159] on button "Add" at bounding box center [415, 153] width 32 height 15
type input "0"
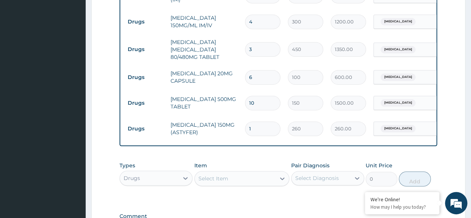
type input "0.00"
type input "5"
type input "1300.00"
type input "5"
click at [265, 201] on div "Types Drugs Item Select Item Pair Diagnosis Select Diagnosis Unit Price 0 Add" at bounding box center [279, 179] width 318 height 43
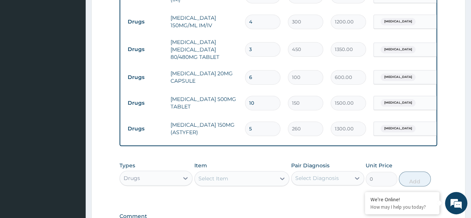
scroll to position [458, 0]
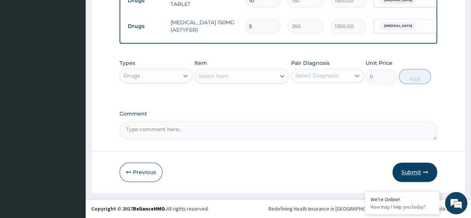
click at [409, 176] on button "Submit" at bounding box center [414, 171] width 45 height 19
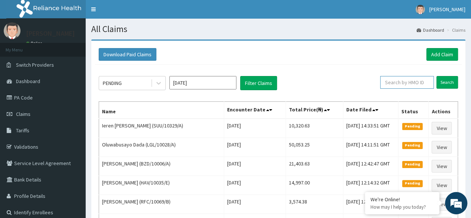
click at [397, 85] on input "text" at bounding box center [407, 82] width 54 height 13
paste input "SUU/10329/A"
type input "SUU/10329/A"
click at [436, 76] on input "Search" at bounding box center [447, 82] width 22 height 13
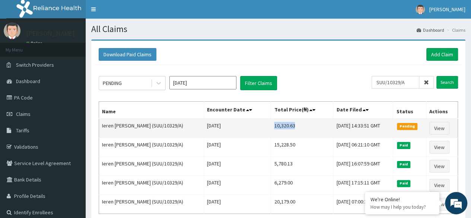
drag, startPoint x: 290, startPoint y: 126, endPoint x: 266, endPoint y: 130, distance: 24.4
click at [271, 130] on td "10,320.63" at bounding box center [302, 127] width 62 height 19
copy td "10,320.63"
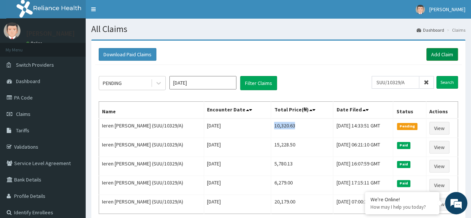
click at [442, 52] on link "Add Claim" at bounding box center [442, 54] width 32 height 13
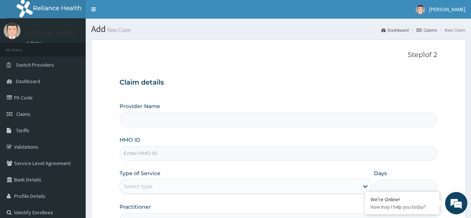
click at [153, 157] on input "HMO ID" at bounding box center [279, 153] width 318 height 15
type input "Reliance Family Clinics (RFC) - [GEOGRAPHIC_DATA]"
paste input "[PERSON_NAME]"
type input "[PERSON_NAME]"
click at [156, 157] on input "HMO ID" at bounding box center [279, 153] width 318 height 15
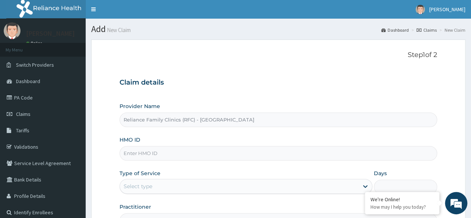
paste input "NTO/10008/A"
type input "NTO/10008/A"
click at [164, 178] on div "Type of Service Select type" at bounding box center [246, 181] width 253 height 25
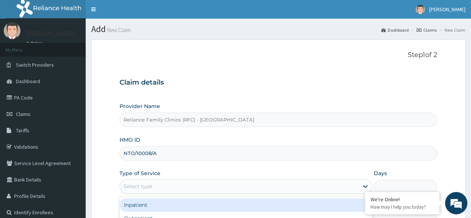
click at [165, 185] on div "Select type" at bounding box center [239, 186] width 239 height 12
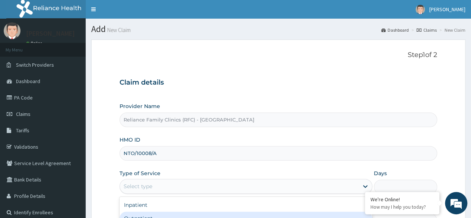
click at [182, 217] on div "Outpatient" at bounding box center [246, 218] width 253 height 13
type input "1"
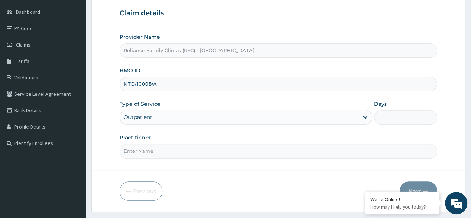
scroll to position [73, 0]
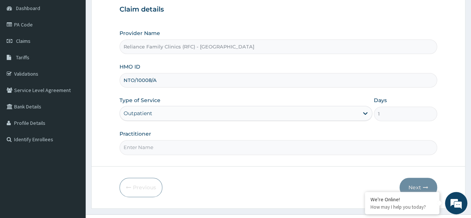
click at [319, 151] on input "Practitioner" at bounding box center [279, 147] width 318 height 15
type input "locum"
click at [318, 189] on div "Previous Next" at bounding box center [279, 187] width 318 height 19
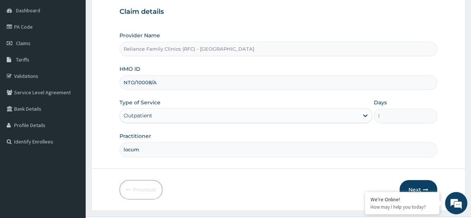
scroll to position [86, 0]
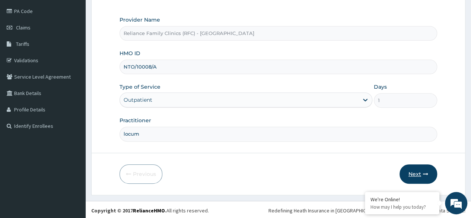
click at [423, 168] on button "Next" at bounding box center [419, 173] width 38 height 19
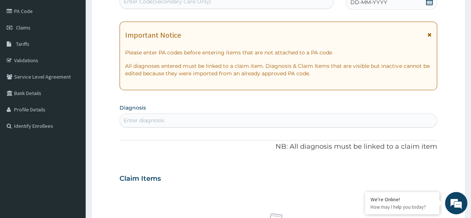
scroll to position [0, 0]
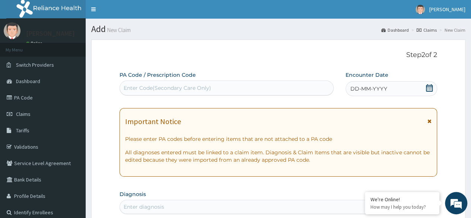
click at [434, 88] on div "DD-MM-YYYY" at bounding box center [392, 88] width 92 height 15
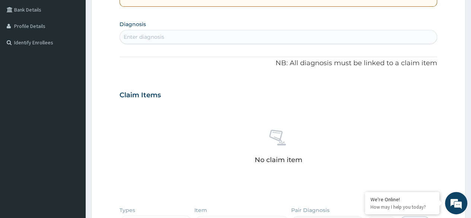
scroll to position [171, 0]
drag, startPoint x: 330, startPoint y: 28, endPoint x: 327, endPoint y: 37, distance: 9.4
click at [327, 37] on section "Diagnosis Enter diagnosis" at bounding box center [279, 30] width 318 height 25
click at [327, 37] on div "Enter diagnosis" at bounding box center [278, 36] width 317 height 12
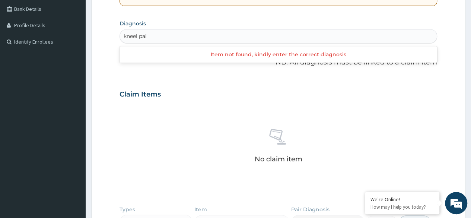
type input "kneel pai"
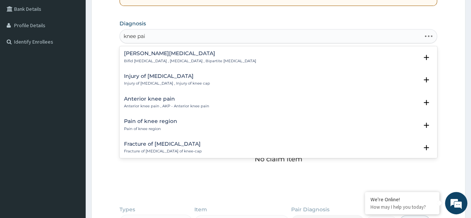
type input "knee pain"
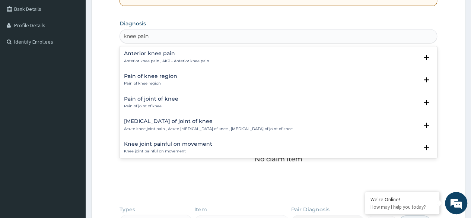
click at [159, 102] on div "Pain of joint of knee Pain of joint of knee" at bounding box center [151, 102] width 54 height 13
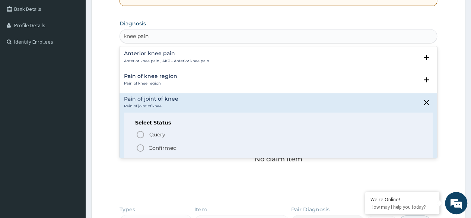
click at [170, 147] on p "Confirmed" at bounding box center [163, 147] width 28 height 7
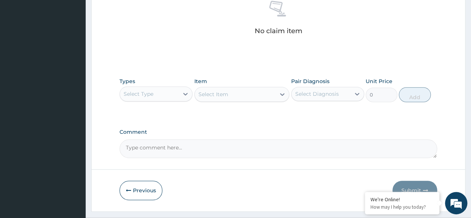
scroll to position [318, 0]
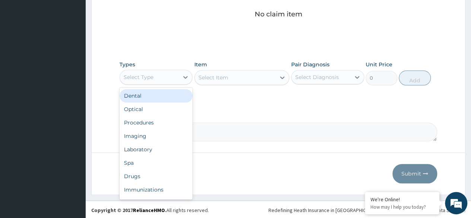
click at [177, 79] on div "Select Type" at bounding box center [149, 77] width 59 height 12
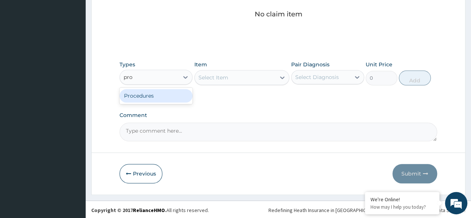
type input "proc"
click at [169, 96] on div "Procedures" at bounding box center [156, 95] width 73 height 13
click at [232, 78] on div "Select Item" at bounding box center [241, 77] width 95 height 15
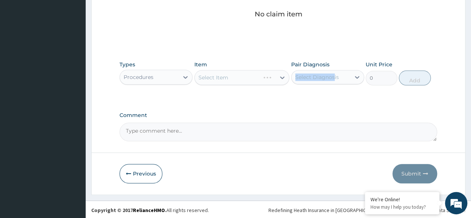
drag, startPoint x: 334, startPoint y: 57, endPoint x: 333, endPoint y: 82, distance: 25.0
click at [333, 82] on div "Types Procedures Item Select Item Pair Diagnosis Select Diagnosis Unit Price 0 …" at bounding box center [279, 73] width 318 height 32
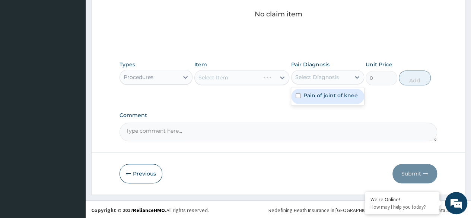
click at [333, 82] on div "Select Diagnosis" at bounding box center [321, 77] width 59 height 12
click at [328, 92] on label "Pain of joint of knee" at bounding box center [330, 95] width 54 height 7
checkbox input "true"
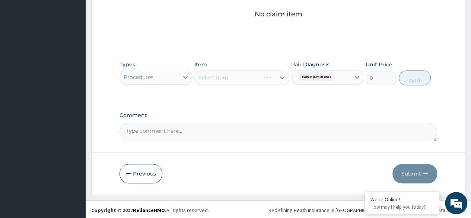
click at [270, 79] on div "Select Item" at bounding box center [241, 77] width 95 height 15
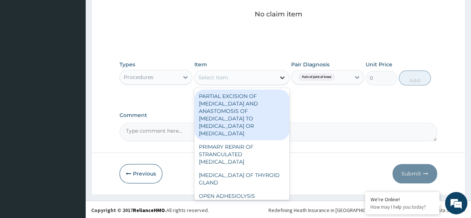
click at [282, 80] on icon at bounding box center [282, 77] width 7 height 7
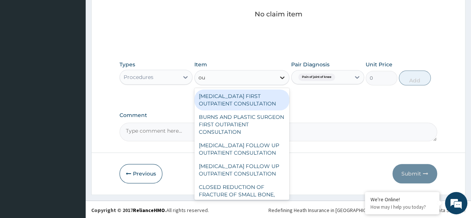
type input "o"
type input "c"
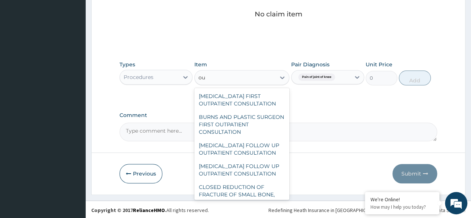
type input "o"
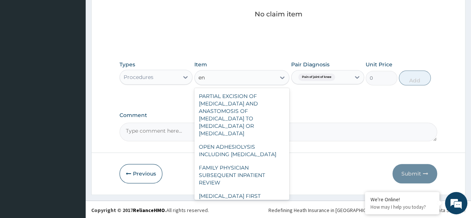
type input "e"
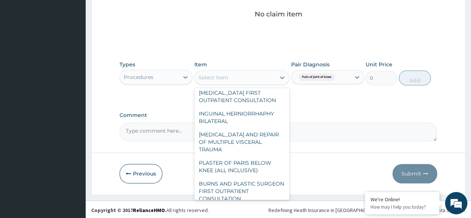
scroll to position [273, 0]
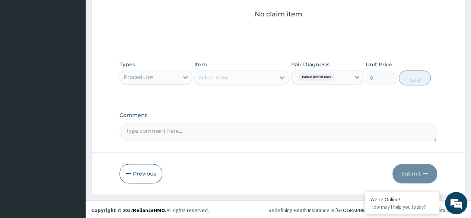
click at [222, 79] on div "Select Item" at bounding box center [213, 77] width 30 height 7
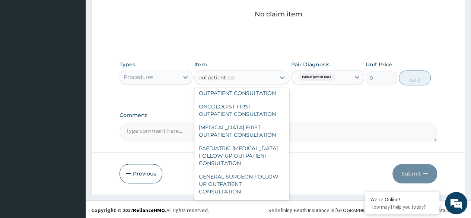
scroll to position [1525, 0]
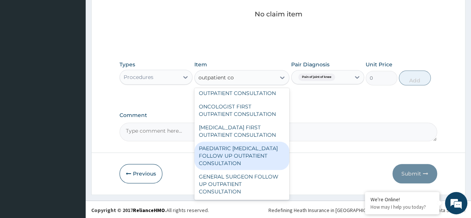
type input "outpatient co"
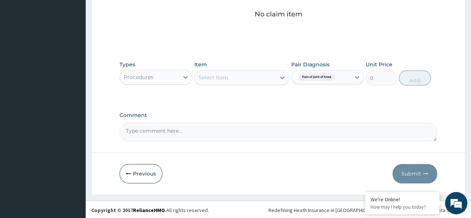
click at [311, 137] on textarea "Comment" at bounding box center [279, 132] width 318 height 19
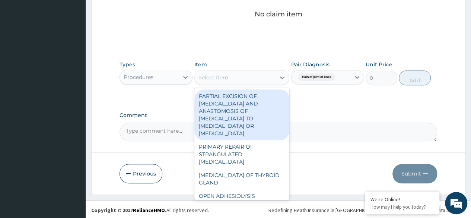
click at [212, 75] on div "Select Item" at bounding box center [213, 77] width 30 height 7
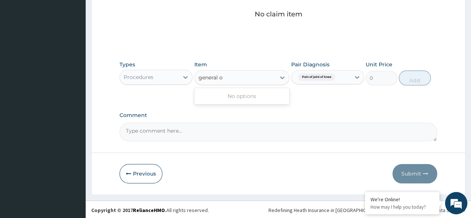
type input "general"
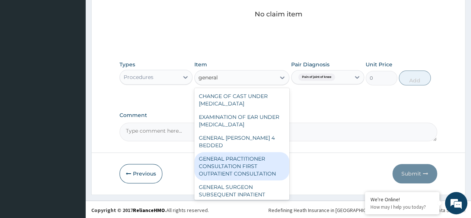
click at [243, 164] on div "GENERAL PRACTITIONER CONSULTATION FIRST OUTPATIENT CONSULTATION" at bounding box center [241, 166] width 95 height 28
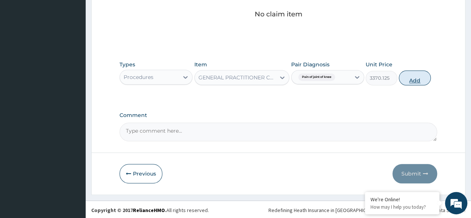
click at [417, 77] on button "Add" at bounding box center [415, 77] width 32 height 15
type input "0"
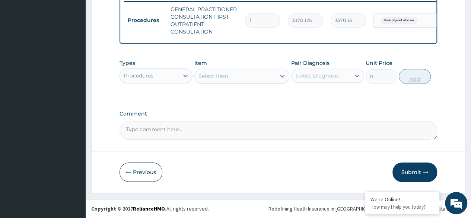
scroll to position [299, 0]
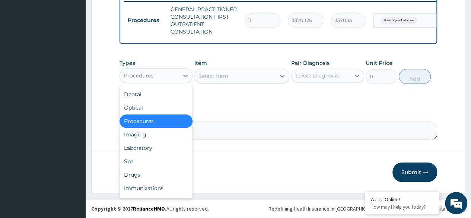
click at [175, 76] on div "Procedures" at bounding box center [149, 76] width 59 height 12
click at [153, 146] on div "Laboratory" at bounding box center [156, 147] width 73 height 13
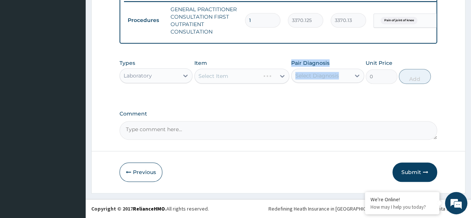
drag, startPoint x: 241, startPoint y: 78, endPoint x: 325, endPoint y: 84, distance: 84.4
click at [325, 84] on div "Types Laboratory Item Select Item Pair Diagnosis Select Diagnosis Unit Price 0 …" at bounding box center [279, 71] width 318 height 32
click at [325, 84] on div "Pair Diagnosis Select Diagnosis" at bounding box center [327, 71] width 73 height 25
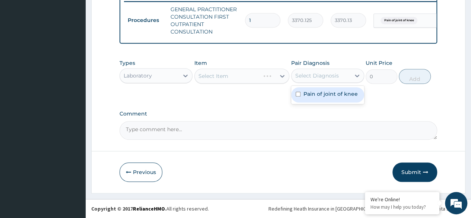
click at [331, 82] on div "Select Diagnosis" at bounding box center [327, 76] width 73 height 14
click at [327, 93] on label "Pain of joint of knee" at bounding box center [330, 93] width 54 height 7
checkbox input "true"
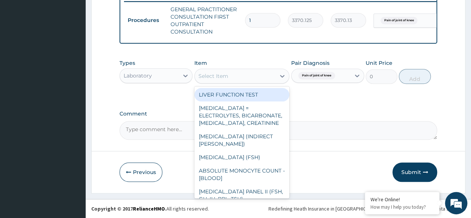
click at [264, 81] on div "Select Item" at bounding box center [235, 76] width 81 height 12
type input "l"
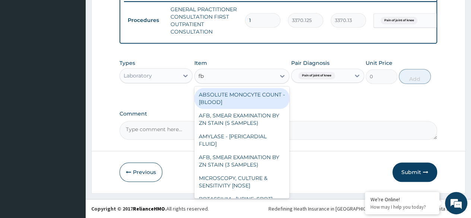
type input "fbc"
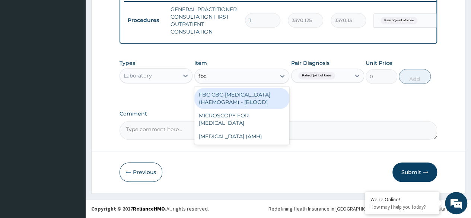
click at [258, 99] on div "FBC CBC-COMPLETE BLOOD COUNT (HAEMOGRAM) - [BLOOD]" at bounding box center [241, 98] width 95 height 21
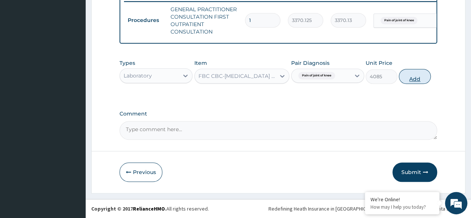
click at [410, 82] on button "Add" at bounding box center [415, 76] width 32 height 15
type input "0"
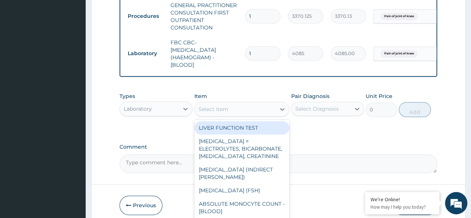
click at [202, 113] on div "Select Item" at bounding box center [213, 108] width 30 height 7
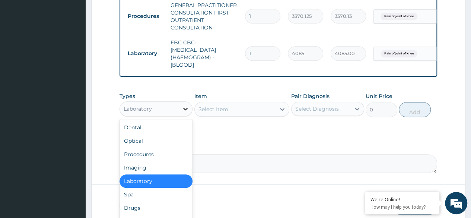
click at [185, 109] on div at bounding box center [185, 108] width 13 height 13
click at [140, 212] on div "Drugs" at bounding box center [156, 207] width 73 height 13
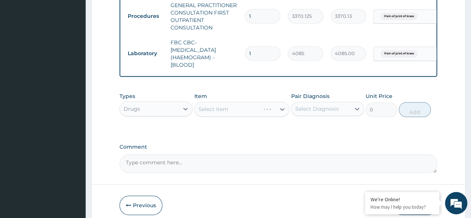
click at [318, 112] on div "Select Diagnosis" at bounding box center [317, 108] width 44 height 7
click at [317, 131] on label "Pain of joint of knee" at bounding box center [330, 126] width 54 height 7
checkbox input "true"
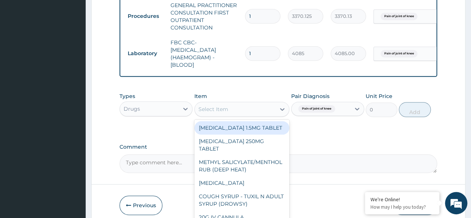
click at [267, 115] on div "Select Item" at bounding box center [235, 109] width 81 height 12
click at [247, 114] on div "Select Item" at bounding box center [235, 109] width 81 height 12
paste input "DICLOFENAC 50MG"
type input "DICLOFENAC 50MG"
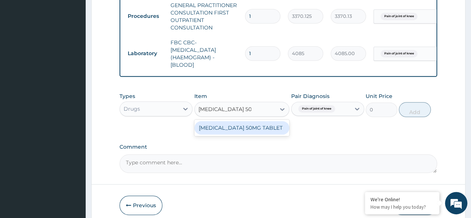
click at [235, 131] on div "[MEDICAL_DATA] 50MG TABLET" at bounding box center [241, 127] width 95 height 13
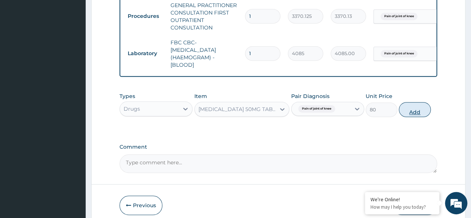
click at [411, 110] on button "Add" at bounding box center [415, 109] width 32 height 15
type input "0"
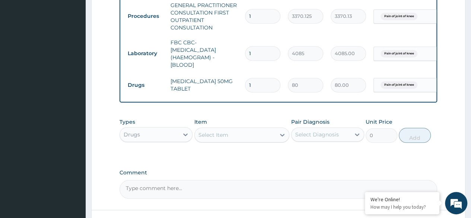
type input "0.00"
type input "4"
type input "320.00"
type input "4"
click at [255, 175] on label "Comment" at bounding box center [279, 172] width 318 height 6
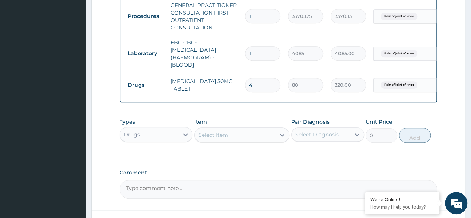
click at [255, 180] on textarea "Comment" at bounding box center [279, 189] width 318 height 19
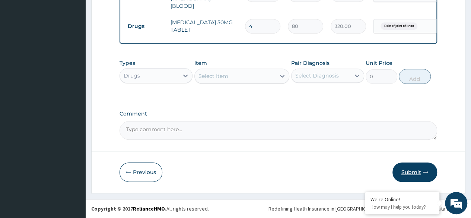
click at [426, 170] on icon "button" at bounding box center [425, 171] width 5 height 5
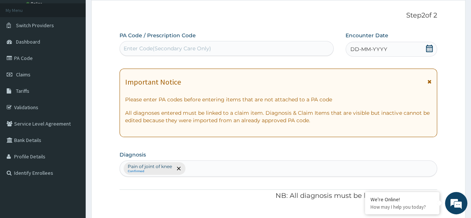
scroll to position [9, 0]
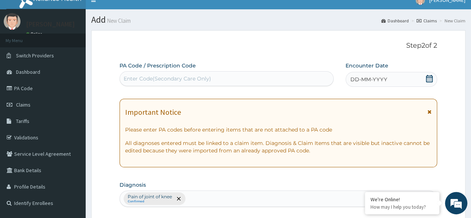
click at [430, 81] on icon at bounding box center [429, 78] width 7 height 7
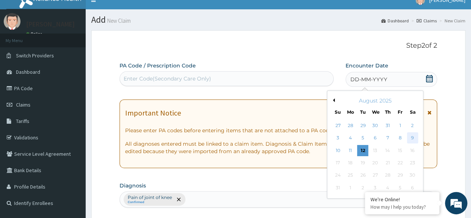
click at [408, 138] on div "9" at bounding box center [412, 138] width 11 height 11
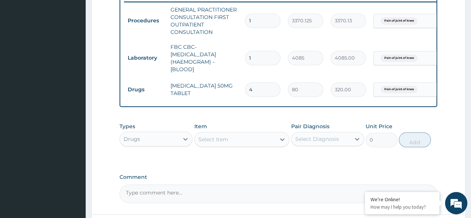
scroll to position [363, 0]
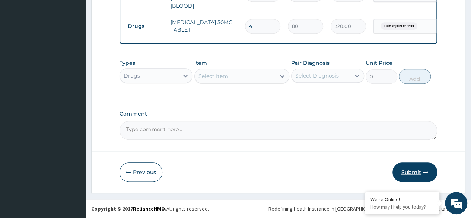
click at [416, 177] on button "Submit" at bounding box center [414, 171] width 45 height 19
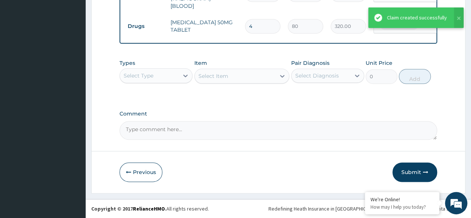
scroll to position [172, 0]
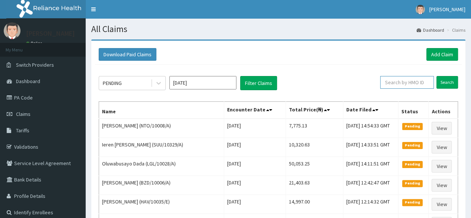
click at [416, 86] on input "text" at bounding box center [407, 82] width 54 height 13
paste input "NTO/10008/A"
type input "NTO/10008/A"
click at [436, 76] on input "Search" at bounding box center [447, 82] width 22 height 13
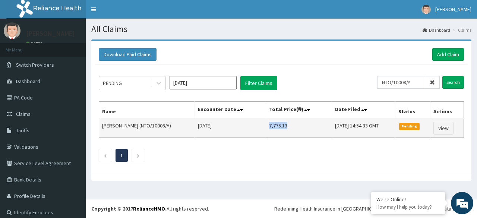
drag, startPoint x: 254, startPoint y: 125, endPoint x: 278, endPoint y: 125, distance: 23.5
click at [278, 125] on td "7,775.13" at bounding box center [298, 127] width 66 height 19
copy td "7,775.13"
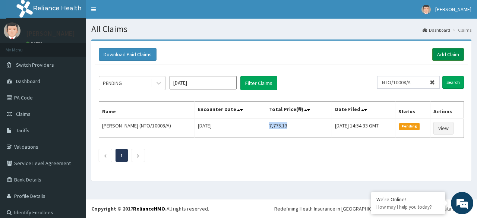
click at [446, 58] on link "Add Claim" at bounding box center [448, 54] width 32 height 13
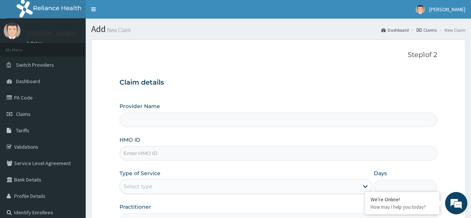
click at [210, 151] on input "HMO ID" at bounding box center [279, 153] width 318 height 15
paste input "SRC/10030/A"
type input "SRC/10030/A"
type input "Reliance Family Clinics (RFC) - [GEOGRAPHIC_DATA]"
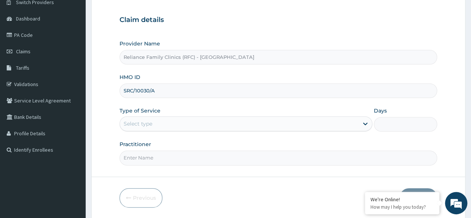
type input "SRC/10030/A"
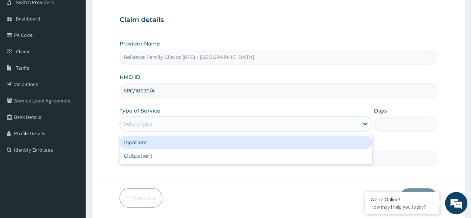
click at [244, 128] on div "Select type" at bounding box center [239, 124] width 239 height 12
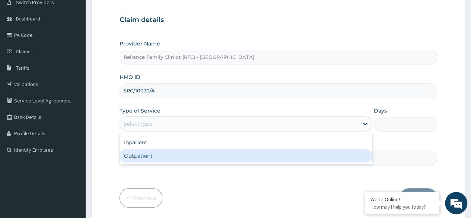
click at [213, 151] on div "Outpatient" at bounding box center [246, 155] width 253 height 13
type input "1"
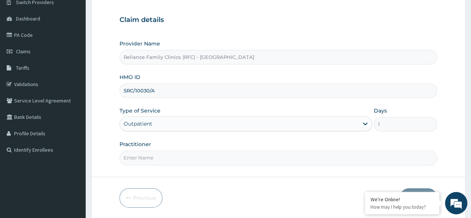
click at [184, 153] on input "Practitioner" at bounding box center [279, 157] width 318 height 15
type input "locum"
click at [408, 189] on button "Next" at bounding box center [419, 197] width 38 height 19
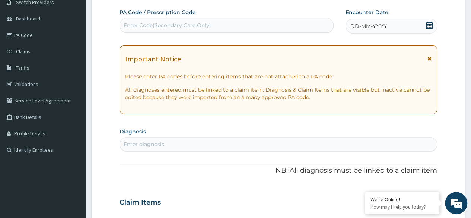
click at [433, 22] on div "DD-MM-YYYY" at bounding box center [392, 26] width 92 height 15
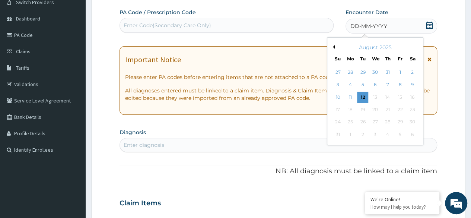
scroll to position [0, 0]
click at [414, 82] on div "9" at bounding box center [412, 84] width 11 height 11
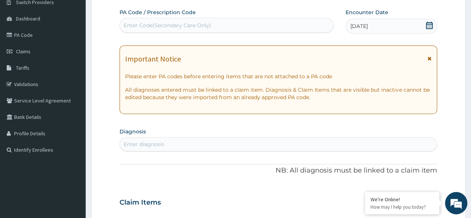
click at [147, 137] on div "Enter diagnosis" at bounding box center [279, 144] width 318 height 14
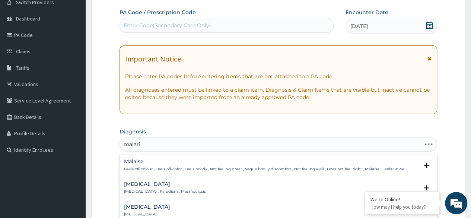
type input "malaria"
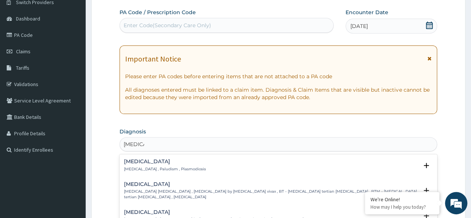
click at [139, 162] on h4 "Malaria" at bounding box center [165, 162] width 82 height 6
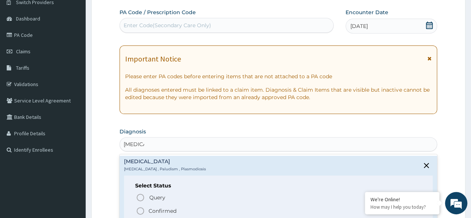
click at [168, 211] on p "Confirmed" at bounding box center [163, 210] width 28 height 7
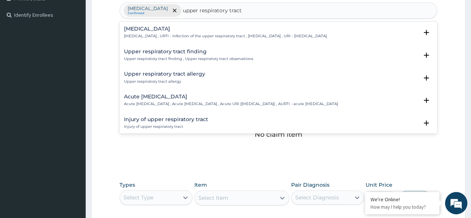
scroll to position [205, 0]
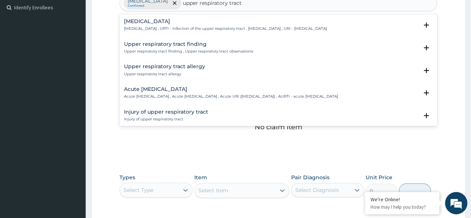
type input "upper respiratory tract"
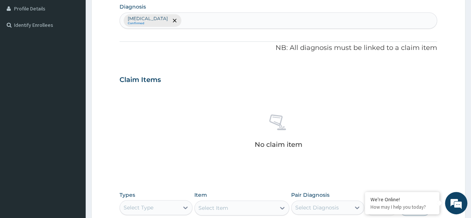
scroll to position [186, 0]
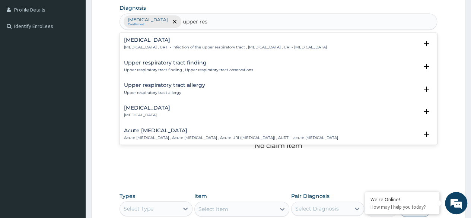
type input "upper res"
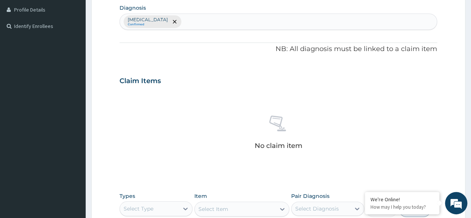
click at [218, 23] on div "Malaria Confirmed" at bounding box center [278, 22] width 317 height 16
type input "urti"
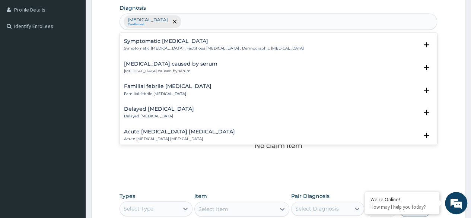
scroll to position [0, 0]
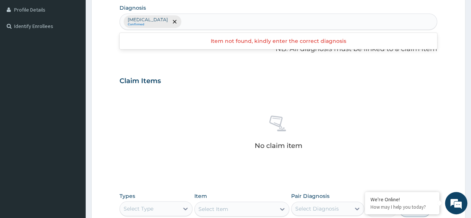
click at [185, 18] on div "Malaria Confirmed" at bounding box center [278, 22] width 317 height 16
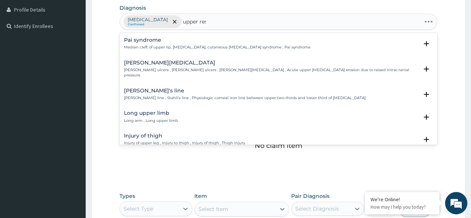
type input "upper resp"
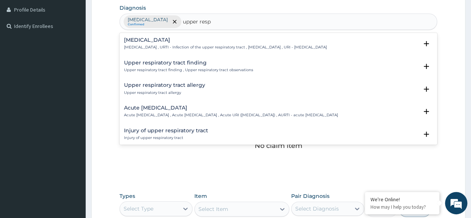
click at [200, 42] on h4 "[MEDICAL_DATA]" at bounding box center [225, 40] width 203 height 6
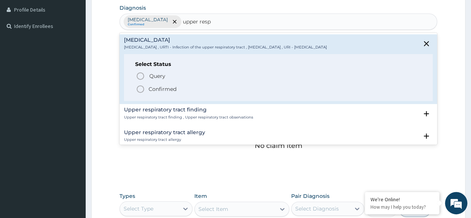
click at [161, 92] on p "Confirmed" at bounding box center [163, 88] width 28 height 7
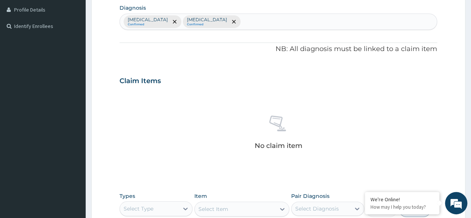
scroll to position [305, 0]
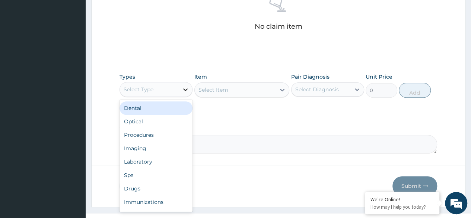
click at [184, 87] on icon at bounding box center [185, 89] width 7 height 7
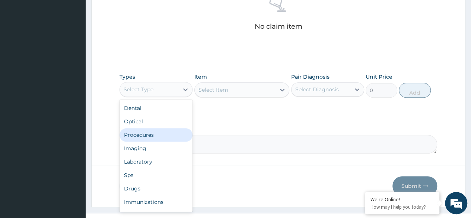
click at [174, 130] on div "Procedures" at bounding box center [156, 134] width 73 height 13
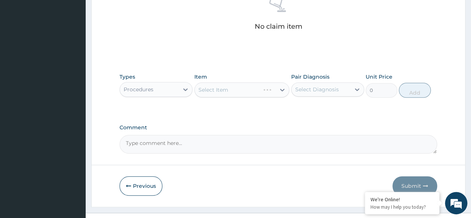
click at [230, 91] on div "Select Item" at bounding box center [241, 89] width 95 height 15
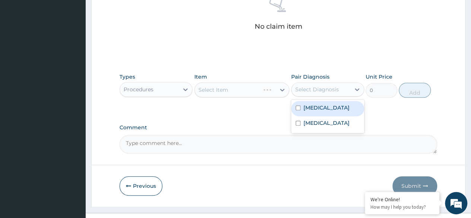
click at [315, 88] on div "Select Diagnosis" at bounding box center [317, 89] width 44 height 7
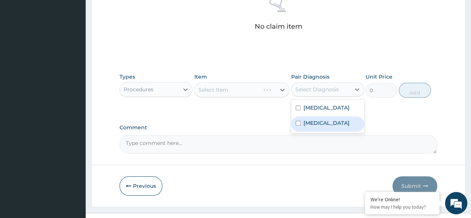
click at [314, 125] on label "[MEDICAL_DATA]" at bounding box center [326, 122] width 46 height 7
checkbox input "true"
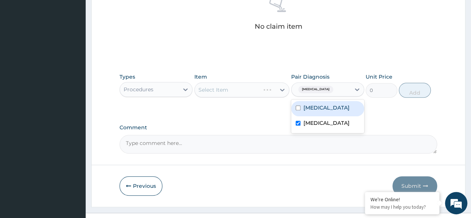
click at [311, 109] on label "[MEDICAL_DATA]" at bounding box center [326, 107] width 46 height 7
checkbox input "true"
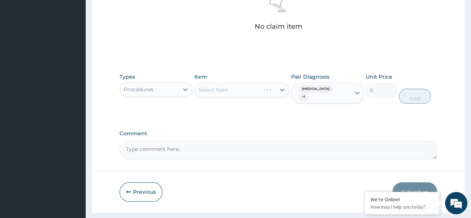
click at [254, 85] on div "Select Item" at bounding box center [241, 89] width 95 height 15
click at [262, 90] on div "Select Item" at bounding box center [241, 89] width 95 height 15
click at [270, 56] on div "No claim item" at bounding box center [279, 15] width 318 height 86
click at [280, 88] on div "Select Item" at bounding box center [241, 89] width 95 height 15
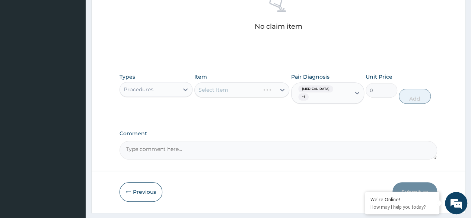
drag, startPoint x: 476, startPoint y: 144, endPoint x: 336, endPoint y: 131, distance: 140.5
click at [336, 131] on label "Comment" at bounding box center [279, 133] width 318 height 6
click at [336, 141] on textarea "Comment" at bounding box center [279, 150] width 318 height 19
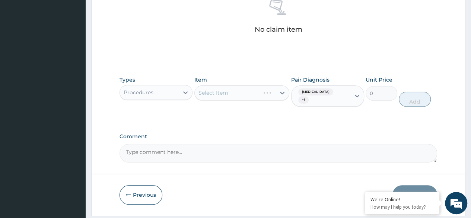
scroll to position [324, 0]
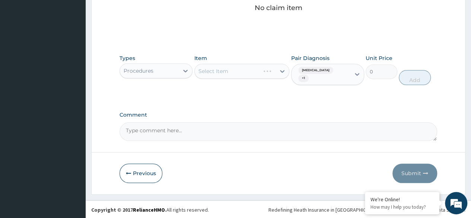
click at [269, 70] on div "Select Item" at bounding box center [241, 71] width 95 height 15
click at [281, 92] on div "Types Procedures Item Select Item Pair Diagnosis [MEDICAL_DATA] + 1 Unit Price …" at bounding box center [279, 76] width 318 height 50
click at [282, 74] on div "Select Item" at bounding box center [241, 71] width 95 height 15
click at [283, 66] on div "Select Item" at bounding box center [241, 71] width 95 height 15
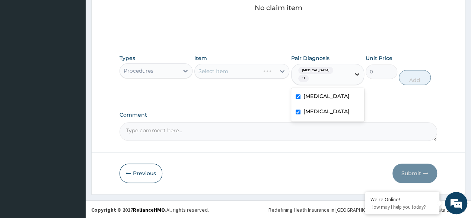
click at [356, 72] on icon at bounding box center [356, 73] width 7 height 7
click at [384, 90] on div "Types Procedures Item Select Item Pair Diagnosis [MEDICAL_DATA] + 1 Unit Price …" at bounding box center [279, 76] width 318 height 50
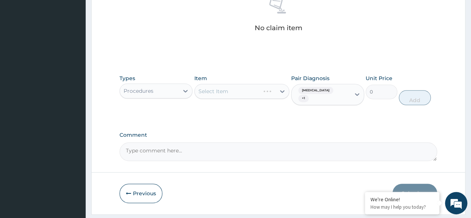
scroll to position [295, 0]
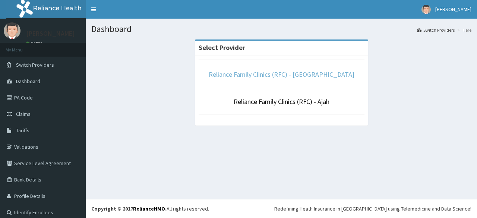
click at [270, 74] on link "Reliance Family Clinics (RFC) - [GEOGRAPHIC_DATA]" at bounding box center [282, 74] width 146 height 9
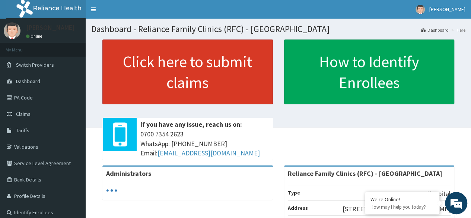
click at [214, 61] on link "Click here to submit claims" at bounding box center [187, 71] width 171 height 65
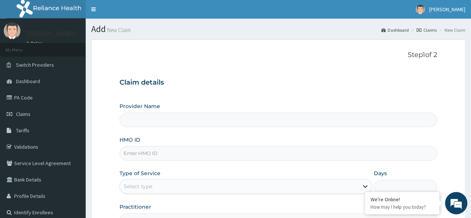
type input "Reliance Family Clinics (RFC) - [GEOGRAPHIC_DATA]"
click at [466, 101] on section "Step 1 of 2 Claim details Provider Name Reliance Family Clinics (RFC) - Lekki H…" at bounding box center [278, 160] width 385 height 253
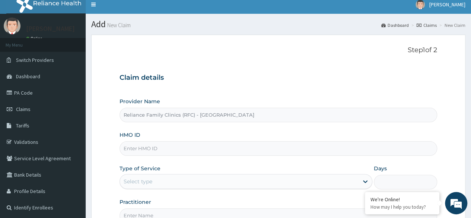
scroll to position [3, 0]
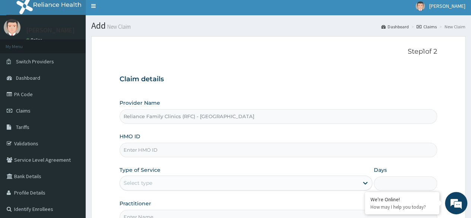
click at [227, 149] on input "HMO ID" at bounding box center [279, 150] width 318 height 15
click at [178, 147] on input "HMO ID" at bounding box center [279, 150] width 318 height 15
paste input "SRC/10030/A"
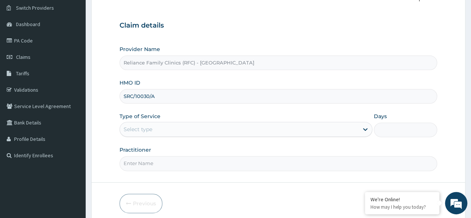
scroll to position [86, 0]
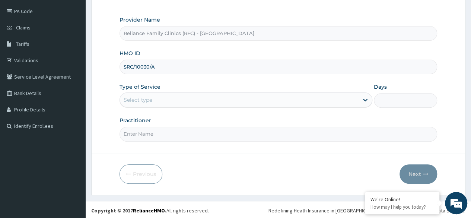
type input "SRC/10030/A"
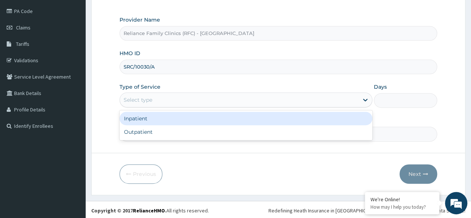
click at [317, 96] on div "Select type" at bounding box center [239, 100] width 239 height 12
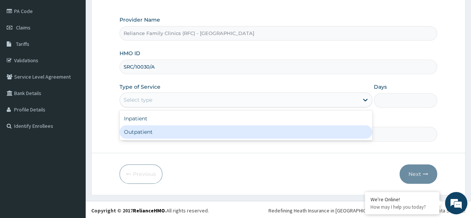
click at [308, 129] on div "Outpatient" at bounding box center [246, 131] width 253 height 13
type input "1"
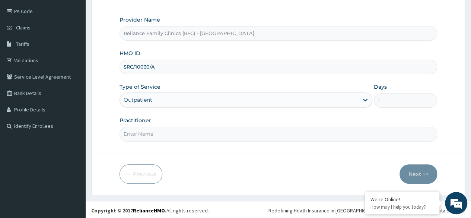
click at [301, 133] on input "Practitioner" at bounding box center [279, 134] width 318 height 15
type input "LOCUM"
click at [294, 154] on form "Step 1 of 2 Claim details Provider Name Reliance Family Clinics (RFC) - Lekki H…" at bounding box center [278, 74] width 374 height 242
click at [419, 171] on button "Next" at bounding box center [419, 173] width 38 height 19
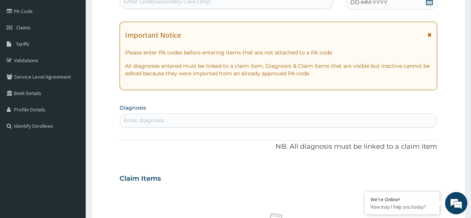
scroll to position [24, 0]
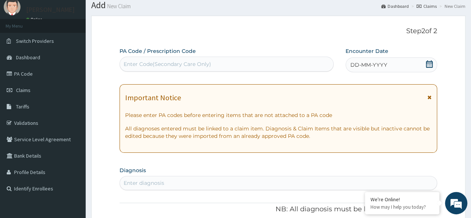
click at [429, 64] on icon at bounding box center [429, 63] width 7 height 7
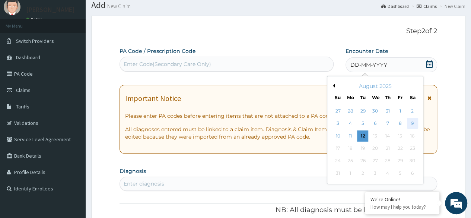
click at [409, 125] on div "9" at bounding box center [412, 123] width 11 height 11
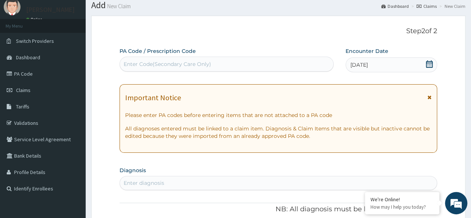
click at [430, 98] on icon at bounding box center [429, 97] width 4 height 5
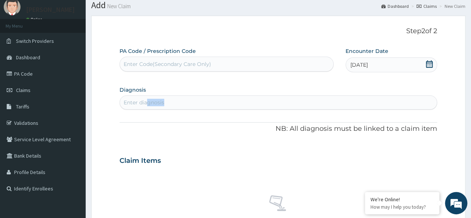
drag, startPoint x: 149, startPoint y: 109, endPoint x: 146, endPoint y: 102, distance: 8.3
click at [146, 102] on div "PA Code / Prescription Code Enter Code(Secondary Care Only) Encounter Date [DAT…" at bounding box center [279, 199] width 318 height 305
click at [146, 102] on div "Enter diagnosis" at bounding box center [144, 102] width 41 height 7
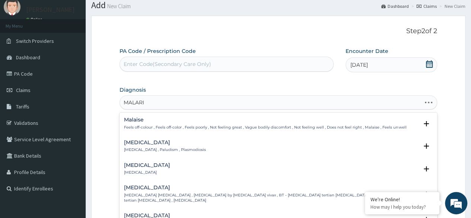
type input "[MEDICAL_DATA]"
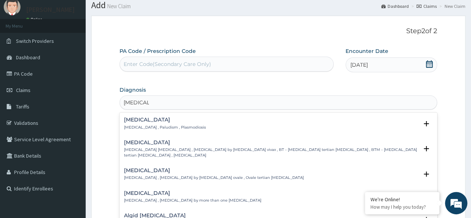
click at [168, 125] on p "[MEDICAL_DATA] , Paludism , Plasmodiosis" at bounding box center [165, 127] width 82 height 5
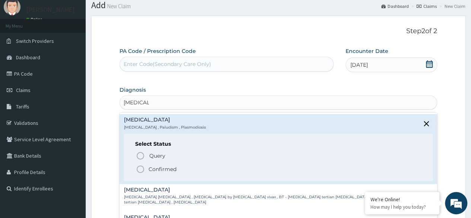
click at [168, 167] on p "Confirmed" at bounding box center [163, 168] width 28 height 7
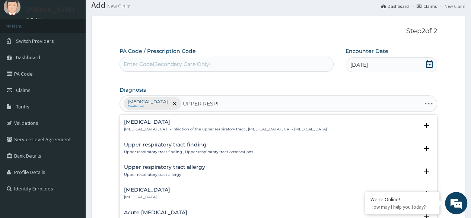
type input "UPPER RESPIR"
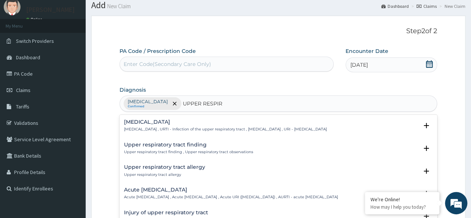
click at [182, 128] on p "[MEDICAL_DATA] , URTI - Infection of the upper respiratory tract , [MEDICAL_DAT…" at bounding box center [225, 129] width 203 height 5
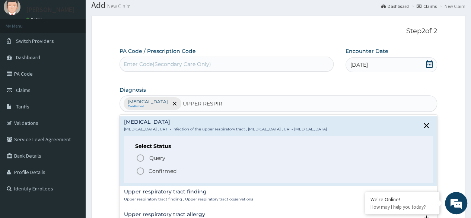
click at [172, 170] on p "Confirmed" at bounding box center [163, 170] width 28 height 7
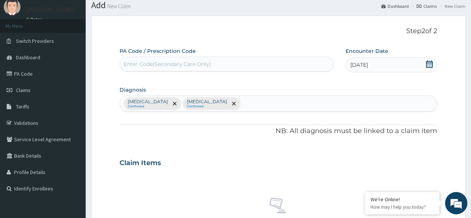
click at [323, 154] on div "Claim Items" at bounding box center [279, 161] width 318 height 19
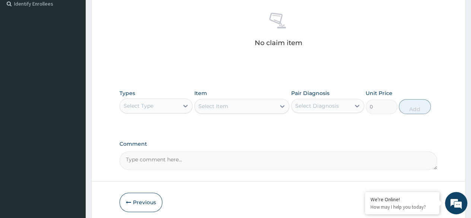
scroll to position [209, 0]
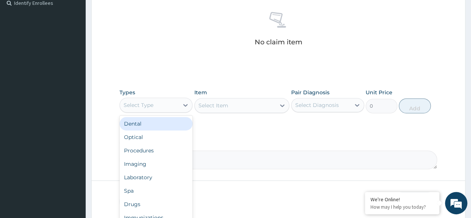
click at [159, 101] on div "Select Type" at bounding box center [149, 105] width 59 height 12
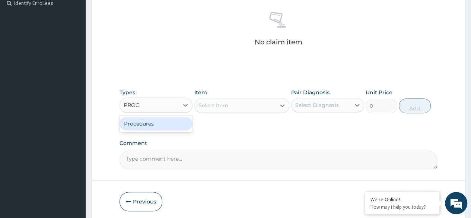
type input "PROCE"
click at [158, 118] on div "Procedures" at bounding box center [156, 123] width 73 height 13
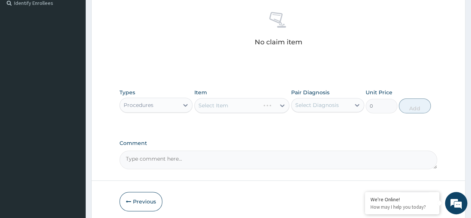
click at [234, 109] on div "Select Item" at bounding box center [241, 105] width 95 height 15
click at [356, 105] on icon at bounding box center [356, 104] width 7 height 7
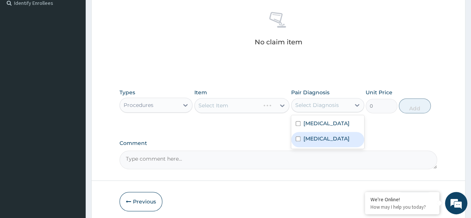
click at [333, 132] on div "[MEDICAL_DATA]" at bounding box center [327, 139] width 73 height 15
checkbox input "true"
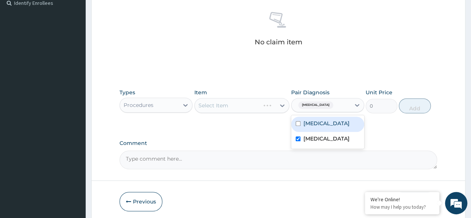
click at [322, 125] on label "[MEDICAL_DATA]" at bounding box center [326, 123] width 46 height 7
checkbox input "true"
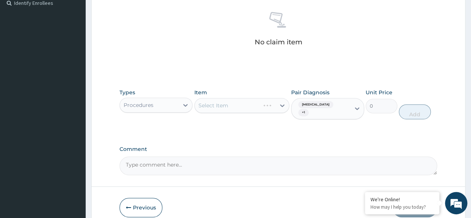
click at [268, 120] on div "Types Procedures Item Select Item Pair Diagnosis [MEDICAL_DATA] + 1 Unit Price …" at bounding box center [279, 104] width 318 height 38
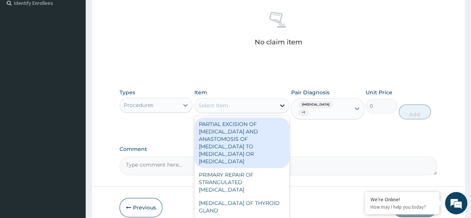
click at [282, 107] on icon at bounding box center [282, 105] width 7 height 7
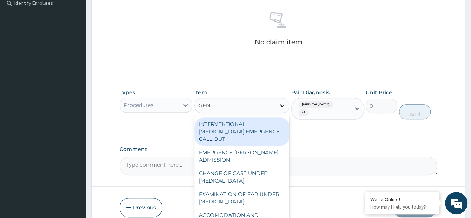
type input "GENE"
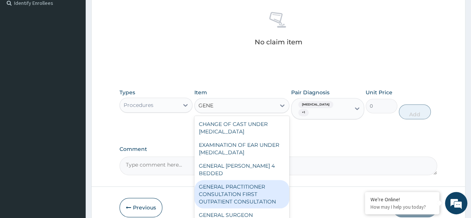
click at [236, 192] on div "GENERAL PRACTITIONER CONSULTATION FIRST OUTPATIENT CONSULTATION" at bounding box center [241, 194] width 95 height 28
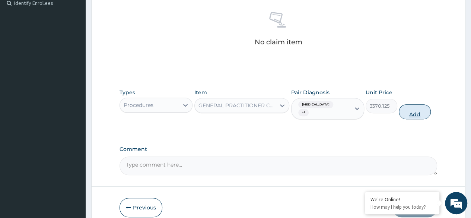
click at [417, 114] on button "Add" at bounding box center [415, 111] width 32 height 15
type input "0"
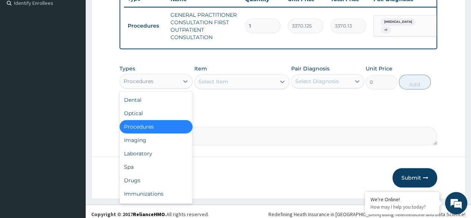
click at [152, 87] on div "Procedures" at bounding box center [149, 81] width 59 height 12
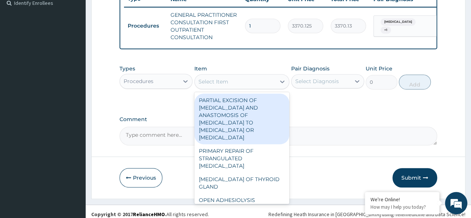
click at [203, 81] on div "Select Item" at bounding box center [235, 82] width 81 height 12
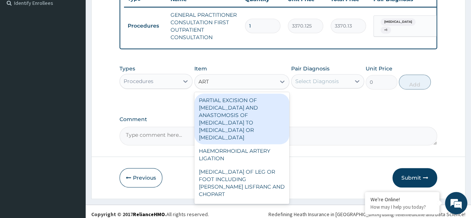
type input "ART"
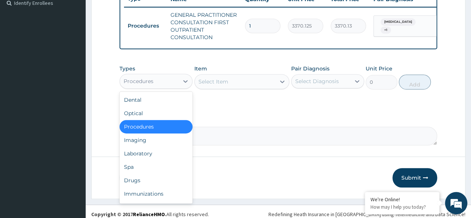
click at [177, 89] on div "Procedures" at bounding box center [156, 81] width 73 height 15
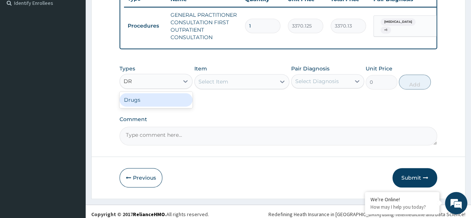
type input "DRU"
click at [174, 101] on div "Drugs" at bounding box center [156, 99] width 73 height 13
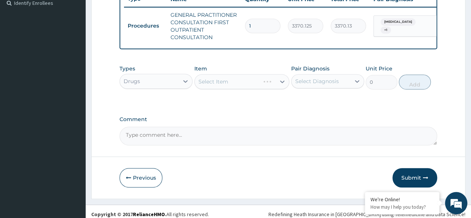
click at [222, 89] on div "Select Item" at bounding box center [241, 81] width 95 height 15
click at [245, 86] on div "Select Item" at bounding box center [241, 81] width 95 height 15
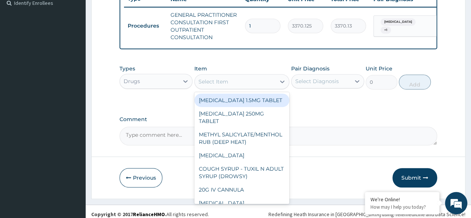
click at [258, 88] on div "Select Item" at bounding box center [235, 82] width 81 height 12
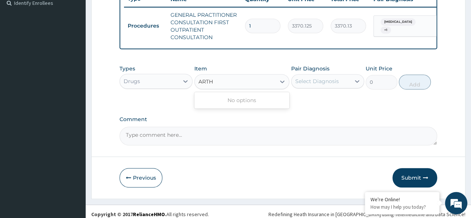
type input "ART"
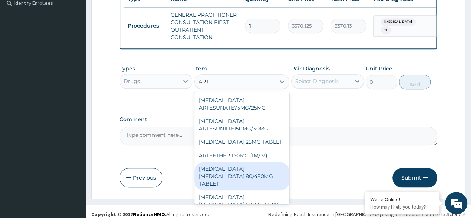
click at [266, 181] on div "[MEDICAL_DATA] [MEDICAL_DATA] 80/480MG TABLET" at bounding box center [241, 176] width 95 height 28
type input "450"
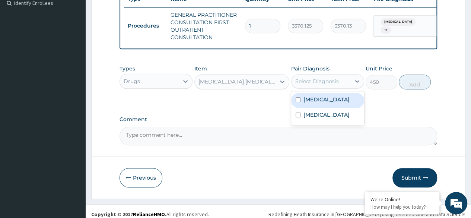
click at [336, 85] on div "Select Diagnosis" at bounding box center [317, 80] width 44 height 7
click at [325, 102] on div "[MEDICAL_DATA]" at bounding box center [327, 100] width 73 height 15
checkbox input "true"
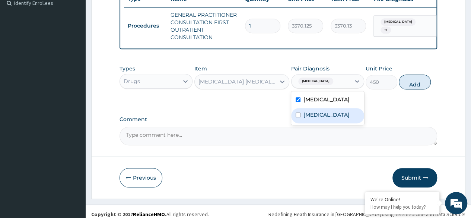
click at [322, 118] on label "[MEDICAL_DATA]" at bounding box center [326, 114] width 46 height 7
checkbox input "true"
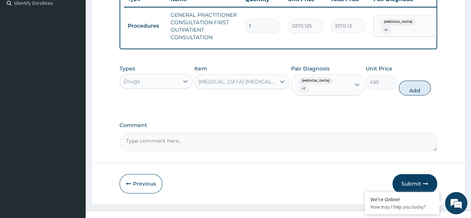
click at [382, 122] on div "Types Drugs Item [MEDICAL_DATA] [MEDICAL_DATA] 80/480MG TABLET Pair Diagnosis […" at bounding box center [279, 136] width 318 height 29
click at [354, 86] on icon at bounding box center [356, 84] width 7 height 7
click at [374, 122] on div "Types Drugs Item [MEDICAL_DATA] [MEDICAL_DATA] 80/480MG TABLET Pair Diagnosis […" at bounding box center [279, 136] width 318 height 29
click at [410, 88] on button "Add" at bounding box center [415, 87] width 32 height 15
type input "0"
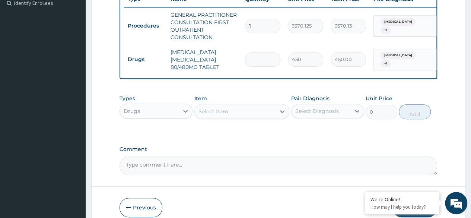
type input "0.00"
type input "3"
type input "1350.00"
type input "3"
click at [265, 146] on div "Types Drugs Item Select Item Pair Diagnosis Select Diagnosis Unit Price 0 Add" at bounding box center [279, 160] width 318 height 29
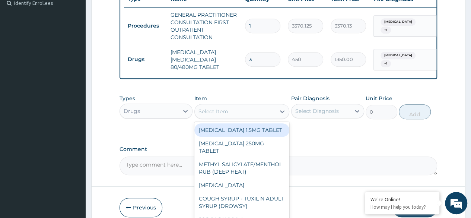
click at [224, 115] on div "Select Item" at bounding box center [213, 111] width 30 height 7
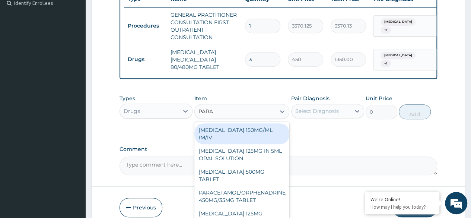
type input "PARAC"
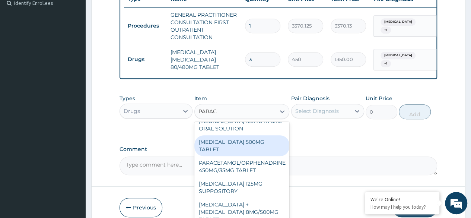
scroll to position [20, 0]
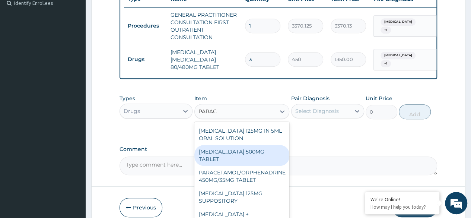
click at [254, 159] on div "PARACETAMOL 500MG TABLET" at bounding box center [241, 155] width 95 height 21
type input "30"
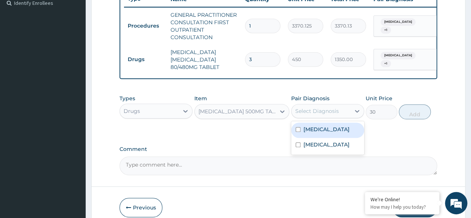
click at [318, 117] on div "Select Diagnosis" at bounding box center [321, 111] width 59 height 12
click at [315, 133] on label "Malaria" at bounding box center [326, 128] width 46 height 7
checkbox input "true"
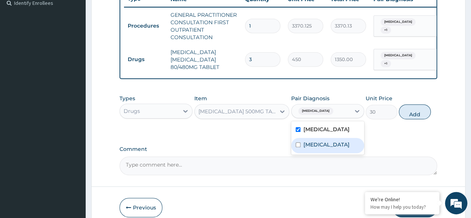
click at [316, 144] on div "Upper respiratory infection" at bounding box center [327, 145] width 73 height 15
checkbox input "true"
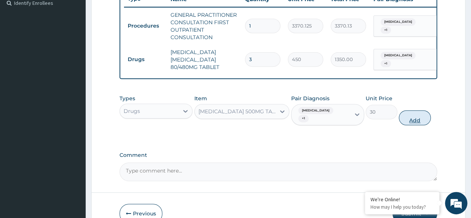
click at [407, 117] on button "Add" at bounding box center [415, 117] width 32 height 15
type input "0"
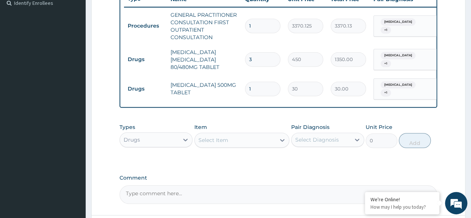
type input "0.00"
type input "1"
type input "30.00"
type input "12"
type input "360.00"
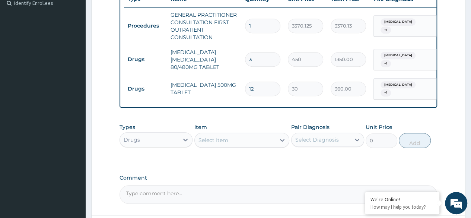
type input "12"
click at [241, 176] on div "PA Code / Prescription Code Enter Code(Secondary Care Only) Encounter Date 09-0…" at bounding box center [279, 33] width 318 height 342
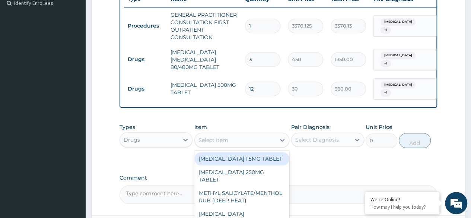
click at [210, 144] on div "Select Item" at bounding box center [213, 139] width 30 height 7
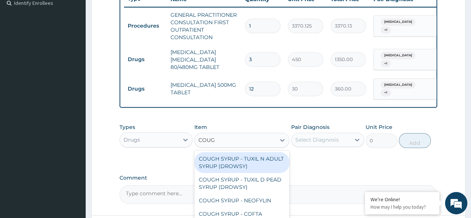
type input "COUGH"
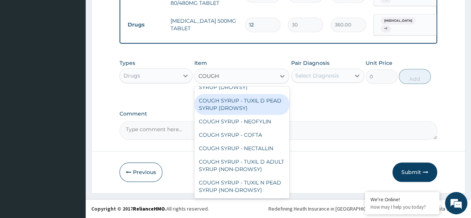
scroll to position [0, 0]
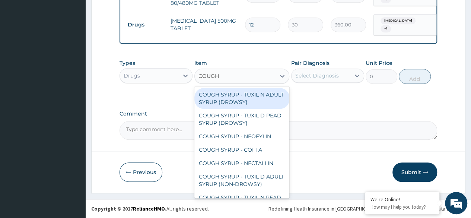
click at [239, 102] on div "COUGH SYRUP - TUXIL N ADULT SYRUP (DROWSY)" at bounding box center [241, 98] width 95 height 21
type input "2000"
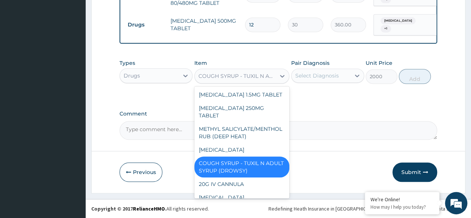
click at [265, 77] on div "COUGH SYRUP - TUXIL N ADULT SYRUP (DROWSY)" at bounding box center [237, 75] width 78 height 7
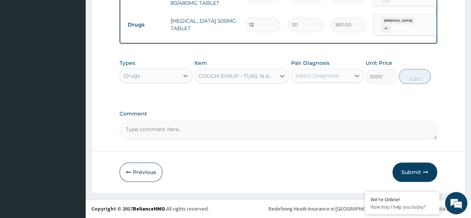
click at [360, 111] on div "Types Drugs Item COUGH SYRUP - TUXIL N ADULT SYRUP (DROWSY) Pair Diagnosis Sele…" at bounding box center [279, 125] width 318 height 29
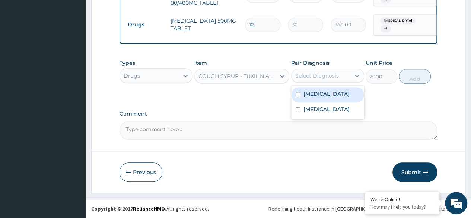
drag, startPoint x: 346, startPoint y: 75, endPoint x: 331, endPoint y: 101, distance: 30.0
click at [331, 83] on div "option Upper respiratory infection, selected. option Malaria focused, 1 of 2. 2…" at bounding box center [327, 76] width 73 height 14
click at [331, 101] on div "Malaria" at bounding box center [327, 94] width 73 height 15
checkbox input "true"
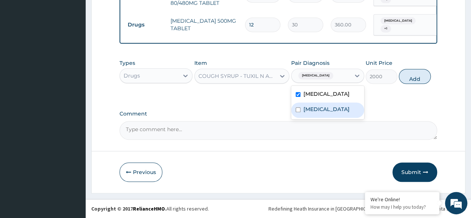
click at [330, 111] on label "Upper respiratory infection" at bounding box center [326, 108] width 46 height 7
checkbox input "true"
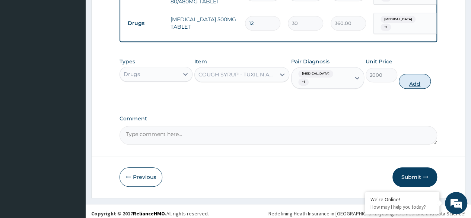
click at [420, 77] on button "Add" at bounding box center [415, 81] width 32 height 15
type input "0"
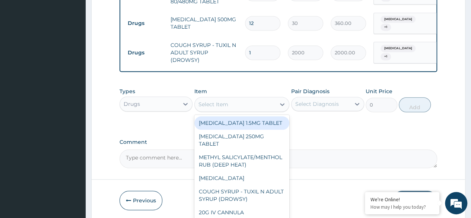
click at [227, 108] on div "Select Item" at bounding box center [235, 104] width 81 height 12
paste input "CIPROFLOXACIN"
type input "CIPROFLOXACIN"
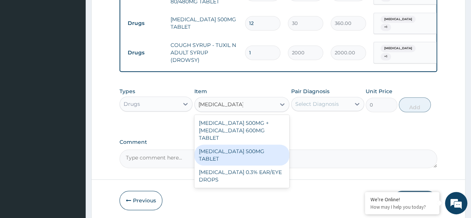
click at [234, 144] on div "CIPROFLOXACIN 500MG TABLET" at bounding box center [241, 154] width 95 height 21
type input "400"
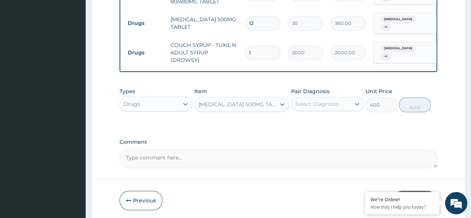
click at [322, 104] on div "Select Diagnosis" at bounding box center [317, 103] width 44 height 7
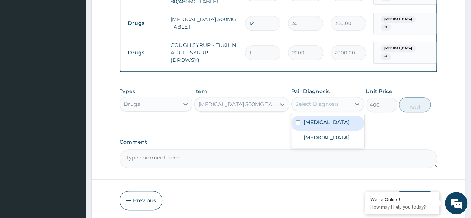
click at [319, 121] on label "Malaria" at bounding box center [326, 121] width 46 height 7
checkbox input "true"
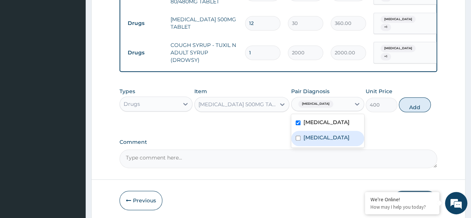
click at [319, 134] on label "Upper respiratory infection" at bounding box center [326, 137] width 46 height 7
checkbox input "true"
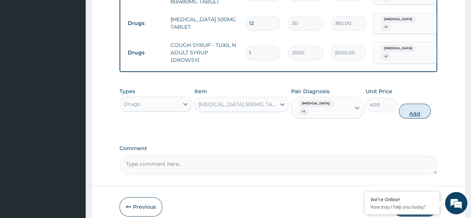
click at [412, 108] on button "Add" at bounding box center [415, 111] width 32 height 15
type input "0"
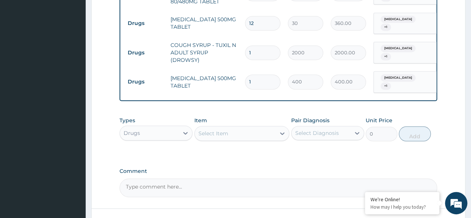
click at [264, 74] on input "1" at bounding box center [262, 81] width 35 height 15
type input "0.00"
type input "6"
type input "2400.00"
type input "6"
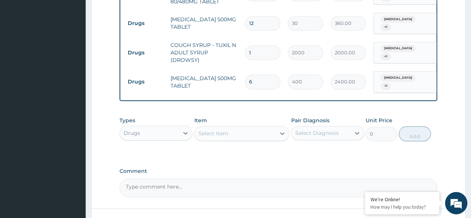
click at [271, 168] on div "Types Drugs Item Select Item Pair Diagnosis Select Diagnosis Unit Price 0 Add" at bounding box center [279, 182] width 318 height 29
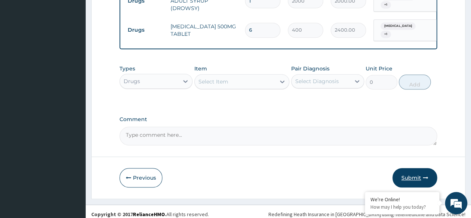
click at [421, 169] on button "Submit" at bounding box center [414, 177] width 45 height 19
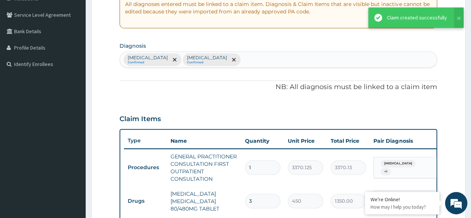
scroll to position [0, 0]
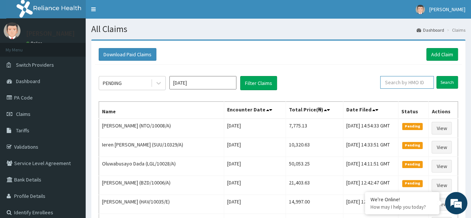
click at [410, 85] on input "text" at bounding box center [407, 82] width 54 height 13
paste input "SRC/10030/A"
type input "SRC/10030/A"
click at [436, 76] on input "Search" at bounding box center [447, 82] width 22 height 13
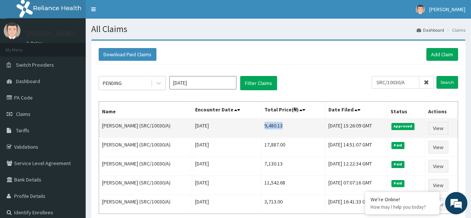
drag, startPoint x: 271, startPoint y: 128, endPoint x: 249, endPoint y: 129, distance: 22.3
click at [261, 129] on td "9,480.13" at bounding box center [293, 127] width 64 height 19
copy td "9,480.13"
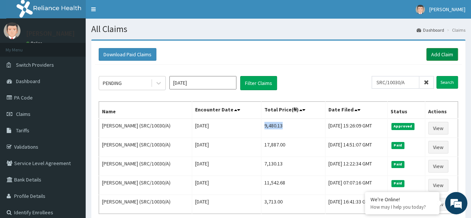
click at [439, 52] on link "Add Claim" at bounding box center [442, 54] width 32 height 13
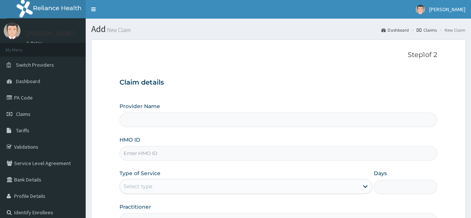
click at [156, 156] on input "HMO ID" at bounding box center [279, 153] width 318 height 15
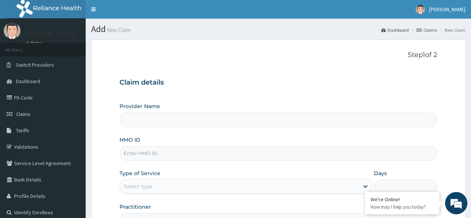
paste input "2406909"
type input "2406909"
type input "Reliance Family Clinics (RFC) - [GEOGRAPHIC_DATA]"
click at [144, 146] on input "HMO ID" at bounding box center [279, 153] width 318 height 15
paste input "BHT/10414/A"
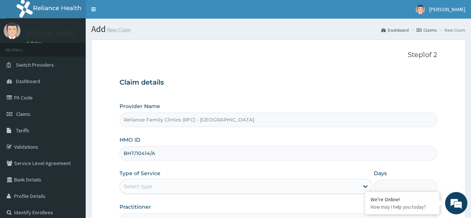
type input "BHT/10414/A"
click at [221, 185] on div "Select type" at bounding box center [239, 186] width 239 height 12
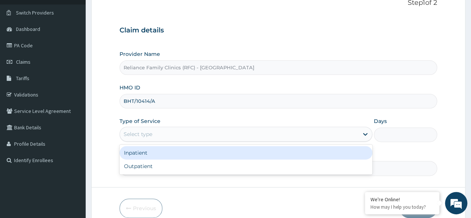
scroll to position [56, 0]
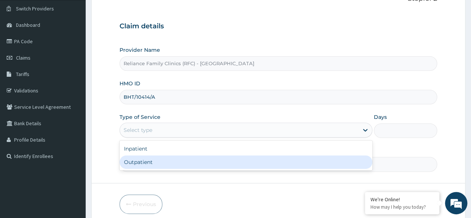
click at [273, 163] on div "Outpatient" at bounding box center [246, 161] width 253 height 13
type input "1"
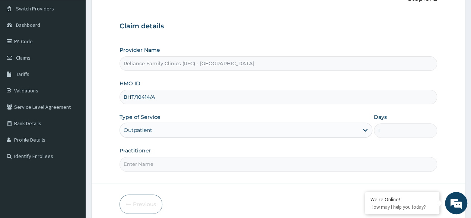
click at [318, 158] on input "Practitioner" at bounding box center [279, 164] width 318 height 15
type input "LOCUM"
click at [301, 191] on form "Step 1 of 2 Claim details Provider Name Reliance Family Clinics (RFC) - Lekki H…" at bounding box center [278, 104] width 374 height 242
drag, startPoint x: 465, startPoint y: 124, endPoint x: 466, endPoint y: 131, distance: 6.9
click at [466, 131] on section "Step 1 of 2 Claim details Provider Name Reliance Family Clinics (RFC) - Lekki H…" at bounding box center [278, 104] width 385 height 253
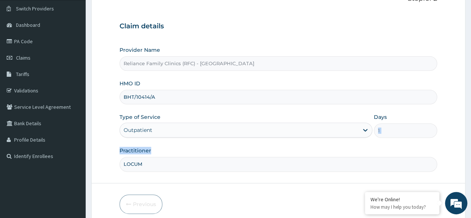
drag, startPoint x: 472, startPoint y: 149, endPoint x: 470, endPoint y: 169, distance: 19.9
click at [470, 169] on section "Step 1 of 2 Claim details Provider Name Reliance Family Clinics (RFC) - Lekki H…" at bounding box center [278, 104] width 385 height 253
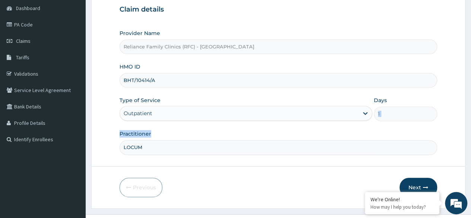
scroll to position [86, 0]
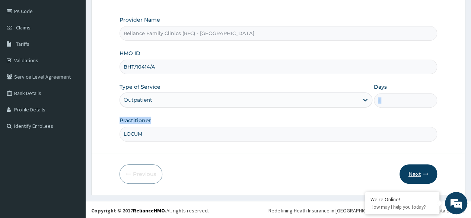
click at [423, 177] on button "Next" at bounding box center [419, 173] width 38 height 19
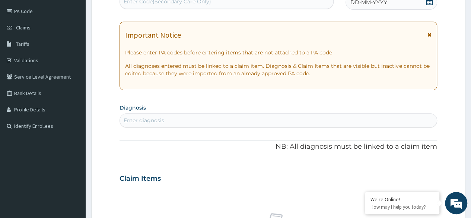
scroll to position [0, 0]
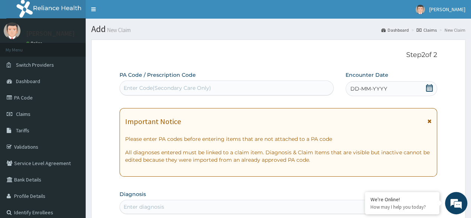
click at [429, 88] on icon at bounding box center [429, 87] width 7 height 7
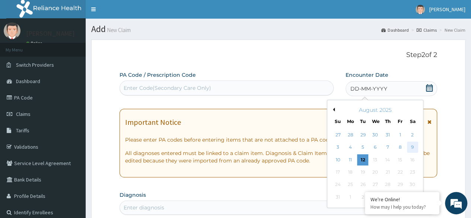
click at [411, 143] on div "9" at bounding box center [412, 147] width 11 height 11
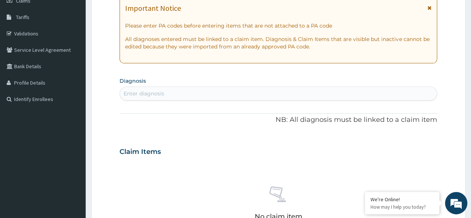
scroll to position [117, 0]
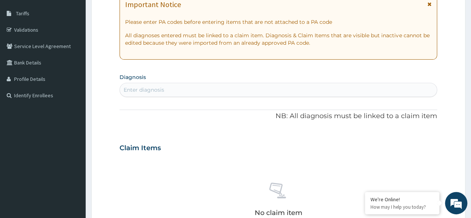
click at [141, 86] on div "Enter diagnosis" at bounding box center [144, 89] width 41 height 7
type input "MALA"
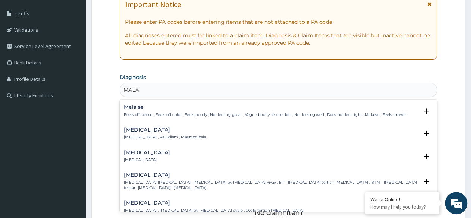
click at [141, 133] on div "[MEDICAL_DATA] [MEDICAL_DATA] , Paludism , Plasmodiosis" at bounding box center [165, 133] width 82 height 13
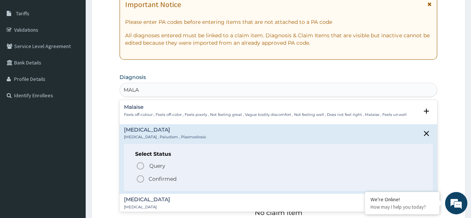
click at [149, 175] on p "Confirmed" at bounding box center [163, 178] width 28 height 7
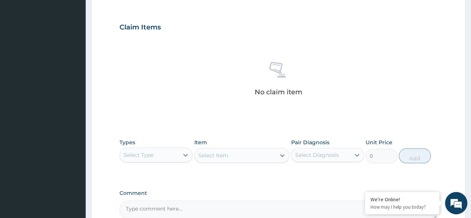
scroll to position [242, 0]
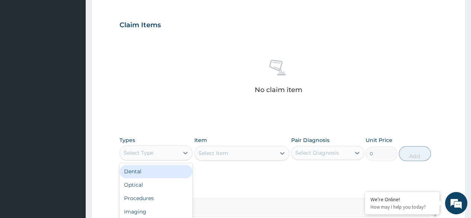
click at [172, 153] on div "Select Type" at bounding box center [149, 153] width 59 height 12
type input "PROCE"
click at [172, 167] on div "Procedures" at bounding box center [156, 171] width 73 height 13
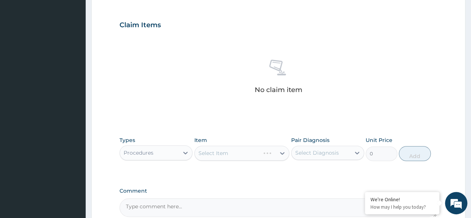
click at [235, 152] on div "Select Item" at bounding box center [241, 153] width 95 height 15
click at [302, 152] on div "Select Diagnosis" at bounding box center [317, 152] width 44 height 7
click at [302, 173] on div "[MEDICAL_DATA]" at bounding box center [327, 171] width 73 height 15
checkbox input "true"
click at [255, 188] on label "Comment" at bounding box center [279, 191] width 318 height 6
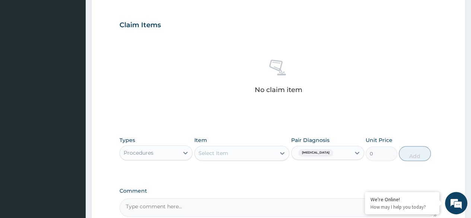
click at [255, 198] on textarea "Comment" at bounding box center [279, 207] width 318 height 19
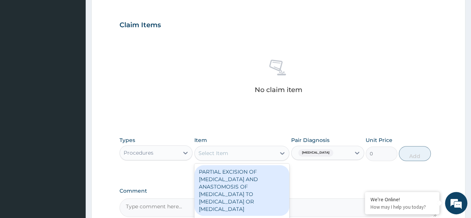
click at [262, 155] on div "Select Item" at bounding box center [235, 153] width 81 height 12
type input "E"
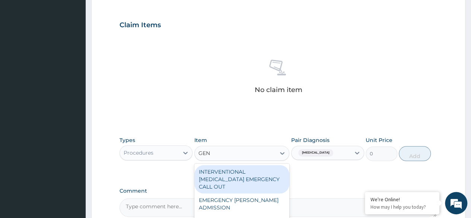
type input "GENE"
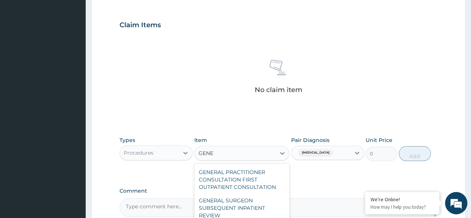
scroll to position [64, 0]
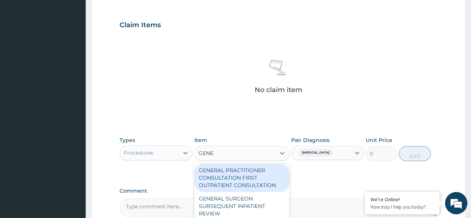
click at [245, 182] on div "GENERAL PRACTITIONER CONSULTATION FIRST OUTPATIENT CONSULTATION" at bounding box center [241, 177] width 95 height 28
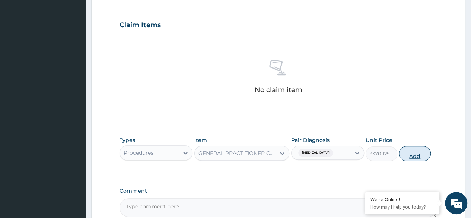
click at [412, 157] on button "Add" at bounding box center [415, 153] width 32 height 15
type input "0"
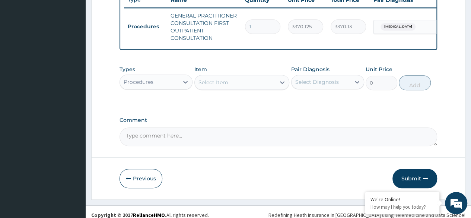
scroll to position [299, 0]
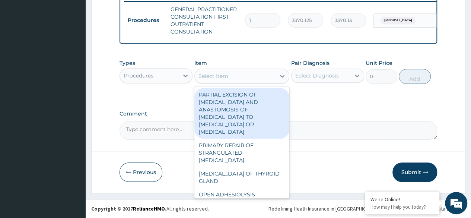
click at [214, 83] on div "Select Item" at bounding box center [241, 76] width 95 height 15
type input "ART"
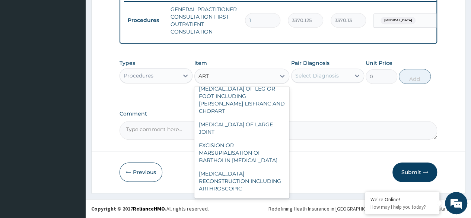
scroll to position [0, 0]
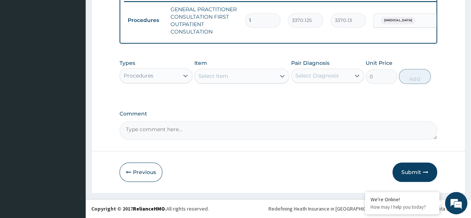
click at [226, 81] on div "Select Item" at bounding box center [235, 76] width 81 height 12
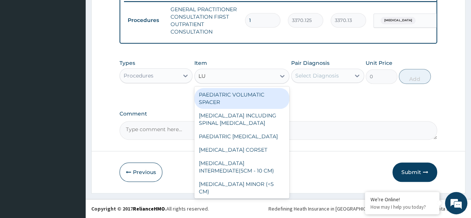
type input "L"
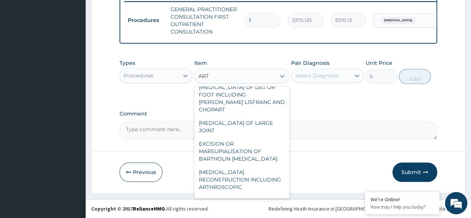
scroll to position [76, 0]
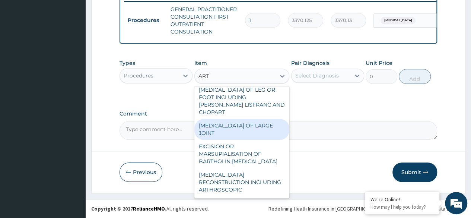
type input "ART"
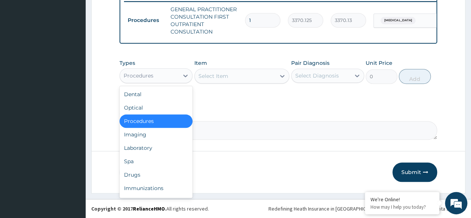
click at [137, 81] on div "Procedures" at bounding box center [149, 76] width 59 height 12
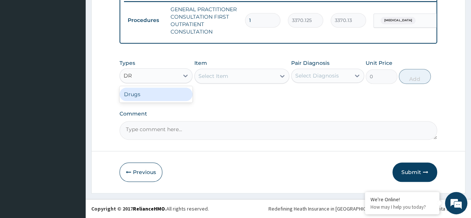
type input "DRU"
click at [140, 93] on div "Drugs" at bounding box center [156, 94] width 73 height 13
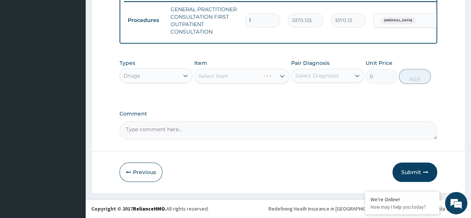
click at [217, 74] on div "Select Item" at bounding box center [241, 76] width 95 height 15
click at [302, 78] on div "Select Diagnosis" at bounding box center [317, 75] width 44 height 7
click at [303, 93] on label "[MEDICAL_DATA]" at bounding box center [326, 93] width 46 height 7
checkbox input "true"
click at [273, 80] on div "Select Item" at bounding box center [241, 76] width 95 height 15
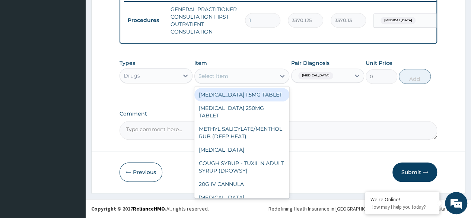
click at [271, 78] on div "Select Item" at bounding box center [235, 76] width 81 height 12
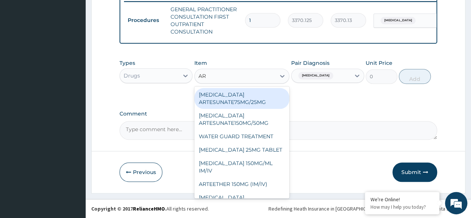
type input "ART"
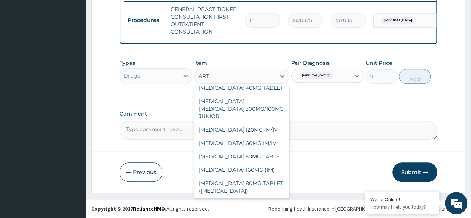
scroll to position [162, 0]
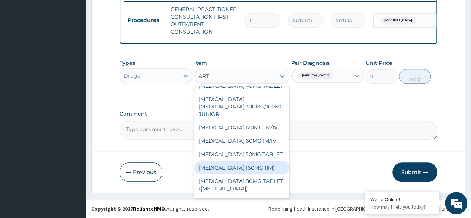
click at [267, 161] on div "[MEDICAL_DATA] 160MG (IM)" at bounding box center [241, 167] width 95 height 13
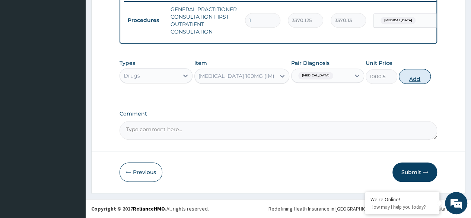
click at [407, 81] on button "Add" at bounding box center [415, 76] width 32 height 15
type input "0"
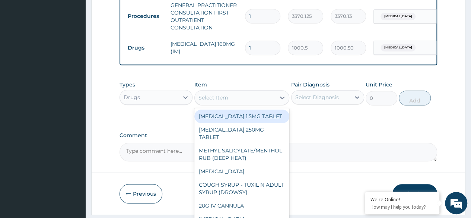
click at [208, 101] on div "Select Item" at bounding box center [213, 97] width 30 height 7
type input "O"
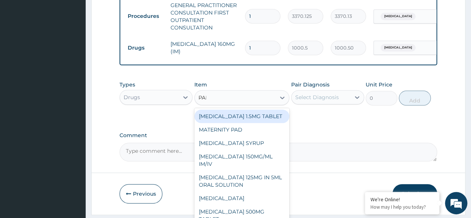
type input "PARA"
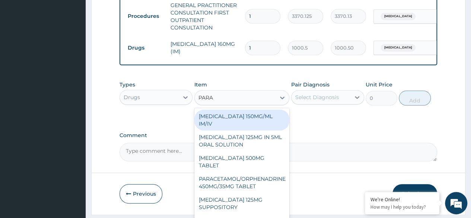
click at [260, 123] on div "[MEDICAL_DATA] 150MG/ML IM/IV" at bounding box center [241, 119] width 95 height 21
type input "300"
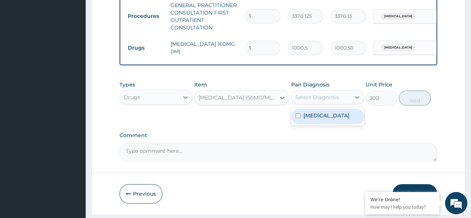
click at [332, 97] on div "Select Diagnosis" at bounding box center [321, 97] width 59 height 12
click at [331, 124] on div "[MEDICAL_DATA]" at bounding box center [327, 116] width 73 height 15
checkbox input "true"
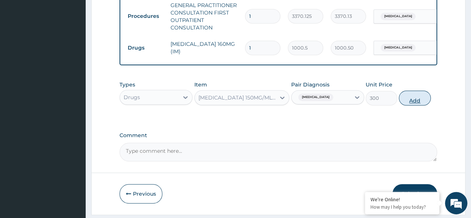
click at [423, 103] on button "Add" at bounding box center [415, 97] width 32 height 15
type input "0"
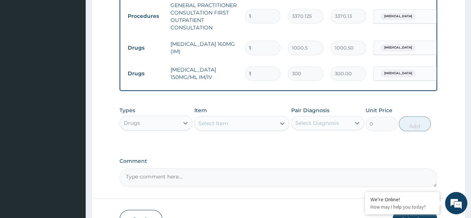
click at [268, 67] on input "1" at bounding box center [262, 73] width 35 height 15
type input "0.00"
type input "4"
type input "1200.00"
type input "4"
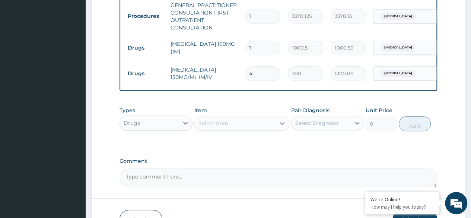
click at [266, 164] on label "Comment" at bounding box center [279, 161] width 318 height 6
click at [266, 169] on textarea "Comment" at bounding box center [279, 177] width 318 height 19
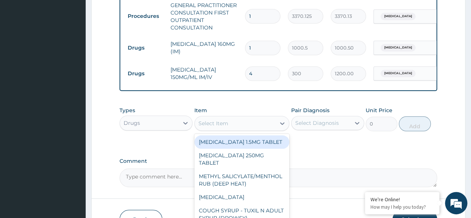
click at [225, 127] on div "Select Item" at bounding box center [213, 123] width 30 height 7
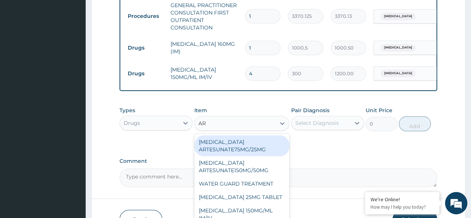
type input "ART"
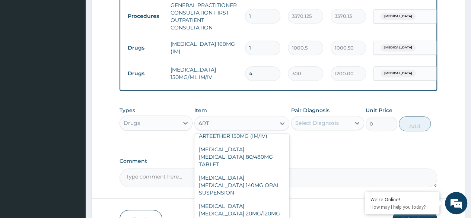
scroll to position [60, 0]
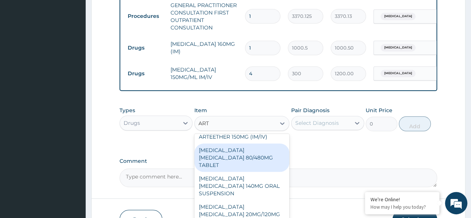
click at [255, 163] on div "ARTEMETHER LUMEFANTRINE 80/480MG TABLET" at bounding box center [241, 157] width 95 height 28
type input "450"
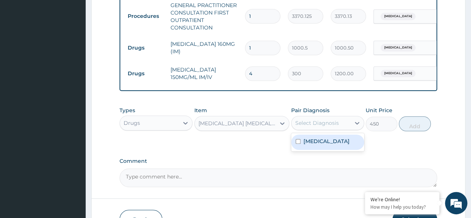
click at [311, 123] on div "Select Diagnosis" at bounding box center [321, 123] width 59 height 12
click at [303, 145] on label "Malaria" at bounding box center [326, 140] width 46 height 7
checkbox input "true"
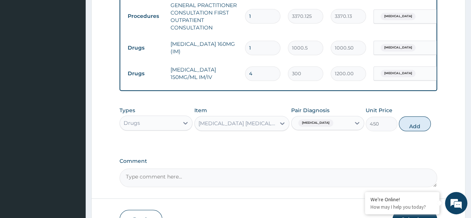
click at [423, 131] on button "Add" at bounding box center [415, 123] width 32 height 15
type input "0"
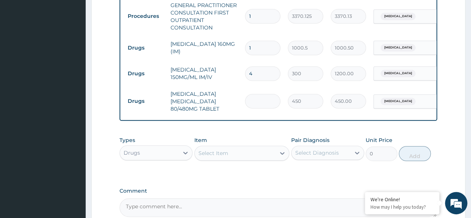
type input "0.00"
type input "3"
type input "1350.00"
type input "3"
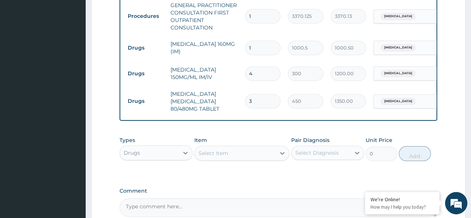
click at [223, 157] on div "Select Item" at bounding box center [213, 152] width 30 height 7
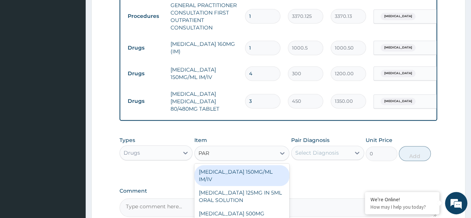
type input "PARA"
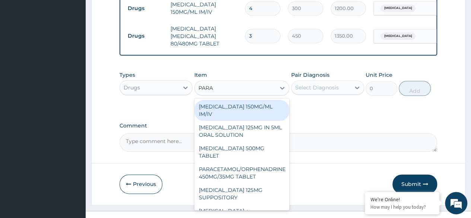
scroll to position [372, 0]
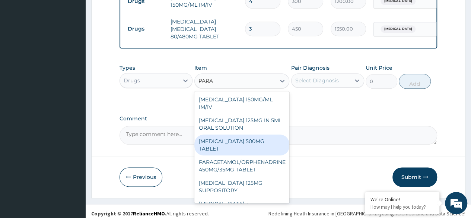
click at [237, 152] on div "[MEDICAL_DATA] 500MG TABLET" at bounding box center [241, 144] width 95 height 21
type input "30"
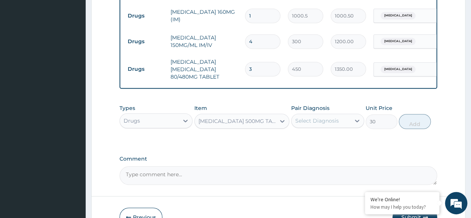
scroll to position [331, 0]
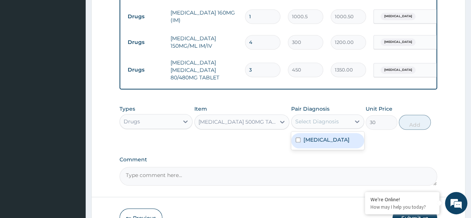
click at [347, 126] on div "Select Diagnosis" at bounding box center [321, 121] width 59 height 12
click at [322, 143] on label "[MEDICAL_DATA]" at bounding box center [326, 139] width 46 height 7
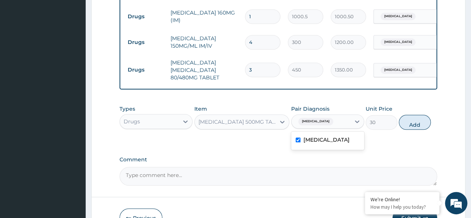
checkbox input "true"
click at [410, 127] on button "Add" at bounding box center [415, 122] width 32 height 15
type input "0"
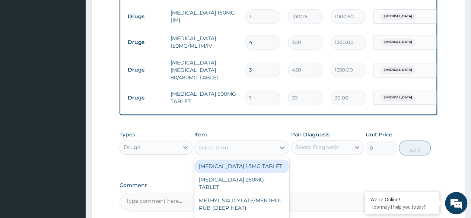
click at [246, 153] on div "Select Item" at bounding box center [235, 147] width 81 height 12
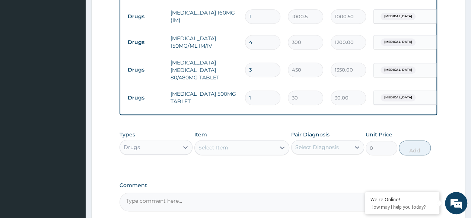
click at [272, 102] on input "1" at bounding box center [262, 97] width 35 height 15
type input "0.00"
type input "6"
type input "180.00"
type input "6"
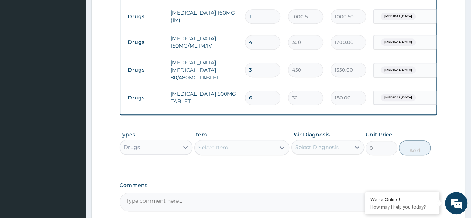
click at [265, 188] on label "Comment" at bounding box center [279, 185] width 318 height 6
click at [265, 193] on textarea "Comment" at bounding box center [279, 202] width 318 height 19
click at [254, 96] on input "6" at bounding box center [262, 97] width 35 height 15
type input "0.00"
type input "1"
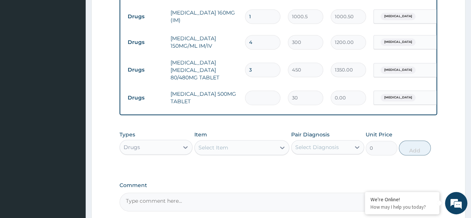
type input "30.00"
type input "12"
type input "360.00"
type input "12"
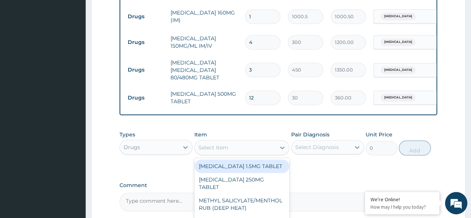
click at [235, 153] on div "Select Item" at bounding box center [235, 147] width 81 height 12
paste input "ASTYFER"
type input "ASTYFER"
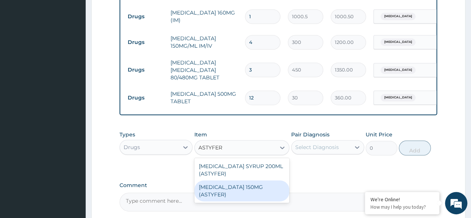
click at [233, 198] on div "[MEDICAL_DATA] 150MG (ASTYFER)" at bounding box center [241, 190] width 95 height 21
type input "260"
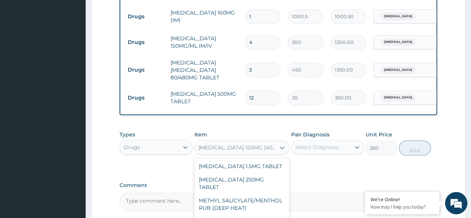
click at [260, 145] on div "[MEDICAL_DATA] 150MG (ASTYFER)" at bounding box center [241, 147] width 95 height 15
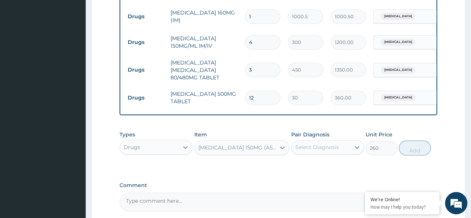
click at [257, 151] on div "[MEDICAL_DATA] 150MG (ASTYFER)" at bounding box center [237, 147] width 78 height 7
paste input "ASTYFER"
type input "ASTYFER"
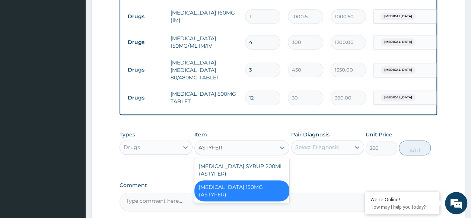
click at [240, 196] on div "[MEDICAL_DATA] 150MG (ASTYFER)" at bounding box center [241, 190] width 95 height 21
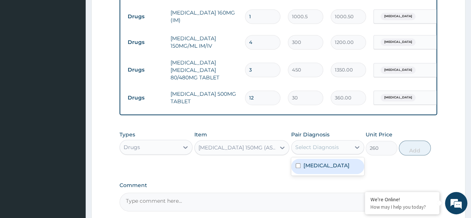
click at [342, 149] on div "Select Diagnosis" at bounding box center [321, 147] width 59 height 12
click at [323, 169] on div "[MEDICAL_DATA]" at bounding box center [327, 166] width 73 height 15
checkbox input "true"
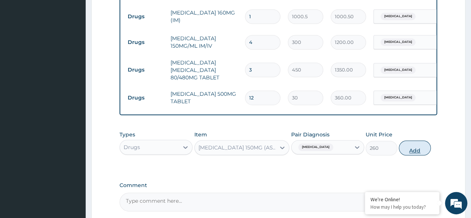
click at [421, 153] on button "Add" at bounding box center [415, 147] width 32 height 15
type input "0"
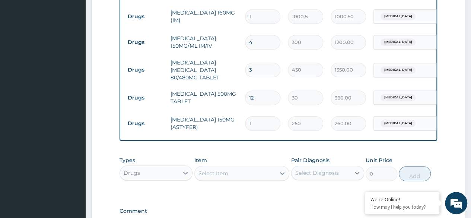
type input "0.00"
type input "5"
type input "1300.00"
type input "5"
click at [273, 196] on div "Types Drugs Item Select Item Pair Diagnosis Select Diagnosis Unit Price 0 Add" at bounding box center [279, 174] width 318 height 43
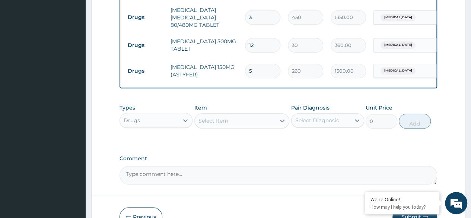
scroll to position [433, 0]
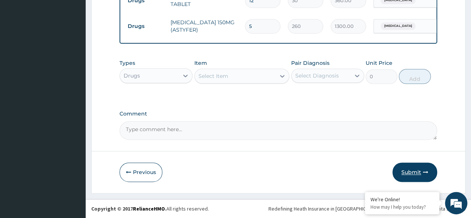
click at [422, 170] on button "Submit" at bounding box center [414, 171] width 45 height 19
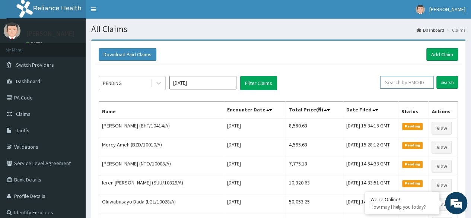
click at [416, 85] on input "text" at bounding box center [407, 82] width 54 height 13
paste input "[PERSON_NAME]"
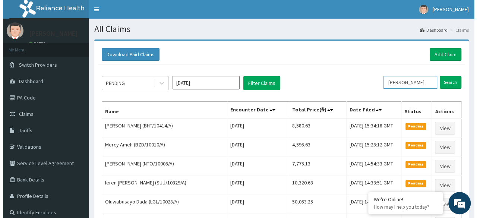
scroll to position [0, 9]
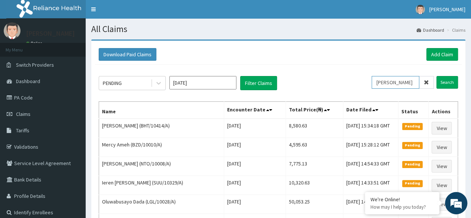
click at [436, 76] on input "Search" at bounding box center [447, 82] width 22 height 13
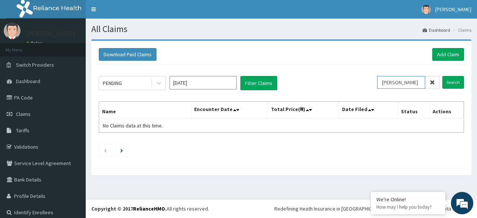
scroll to position [0, 0]
click at [383, 81] on input "[PERSON_NAME]" at bounding box center [401, 82] width 48 height 13
paste input "BHT/10414/A"
type input "BHT/10414/A"
click at [442, 76] on input "Search" at bounding box center [453, 82] width 22 height 13
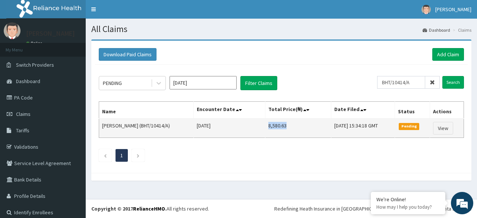
drag, startPoint x: 287, startPoint y: 123, endPoint x: 258, endPoint y: 126, distance: 28.5
click at [265, 126] on td "8,580.63" at bounding box center [298, 127] width 66 height 19
copy td "8,580.63"
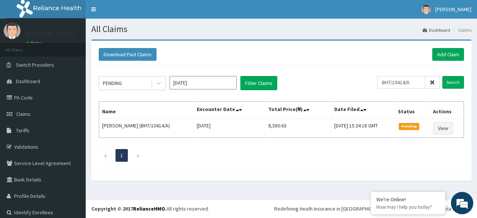
click at [429, 83] on icon at bounding box center [431, 82] width 5 height 5
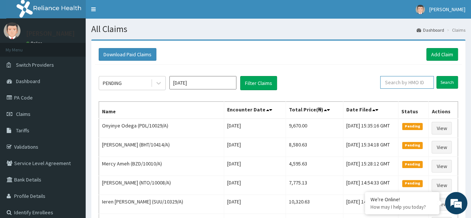
click at [397, 83] on input "text" at bounding box center [407, 82] width 54 height 13
paste input "LGH/10027/A"
type input "LGH/10027/A"
click at [436, 76] on input "Search" at bounding box center [447, 82] width 22 height 13
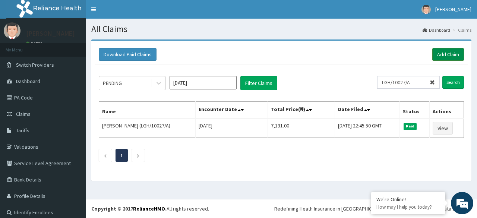
click at [432, 48] on link "Add Claim" at bounding box center [448, 54] width 32 height 13
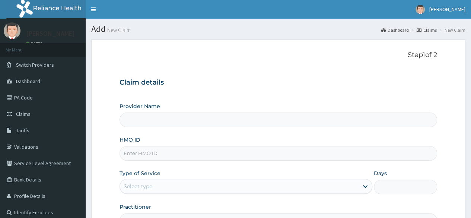
type input "Reliance Family Clinics (RFC) - [GEOGRAPHIC_DATA]"
click at [220, 154] on input "HMO ID" at bounding box center [279, 153] width 318 height 15
paste input "LGH/10027/A"
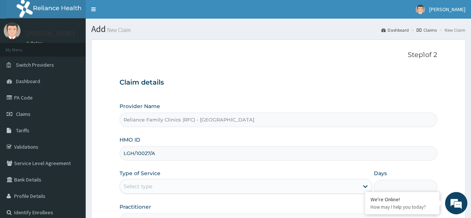
type input "LGH/10027/A"
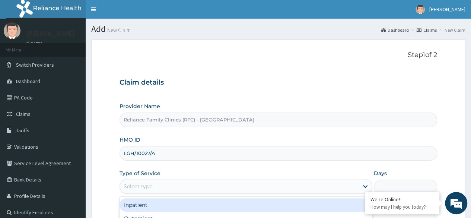
click at [258, 179] on div "Select type" at bounding box center [246, 186] width 253 height 15
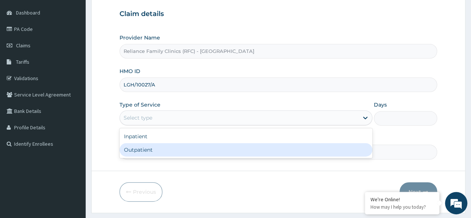
click at [319, 144] on div "Outpatient" at bounding box center [246, 149] width 253 height 13
type input "1"
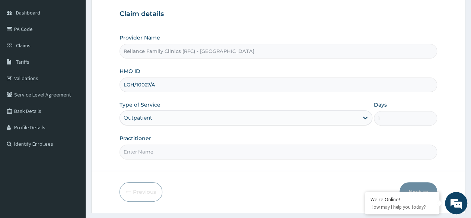
click at [302, 149] on input "Practitioner" at bounding box center [279, 151] width 318 height 15
type input "LOCUM"
click at [411, 189] on button "Next" at bounding box center [419, 191] width 38 height 19
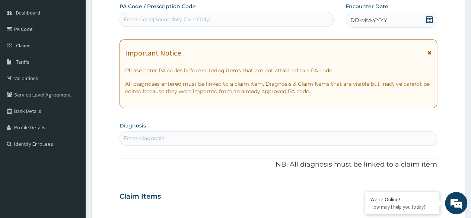
click at [427, 19] on icon at bounding box center [429, 19] width 7 height 7
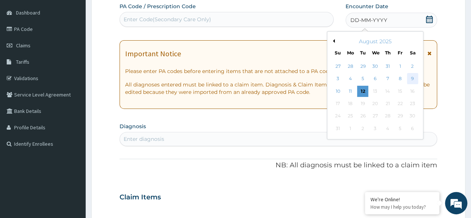
click at [411, 75] on div "9" at bounding box center [412, 78] width 11 height 11
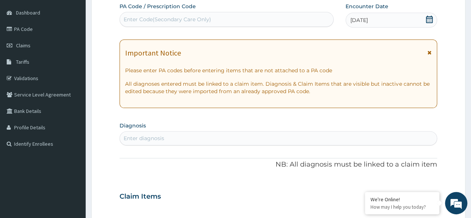
click at [179, 138] on div "Enter diagnosis" at bounding box center [278, 138] width 317 height 12
type input "MALAR"
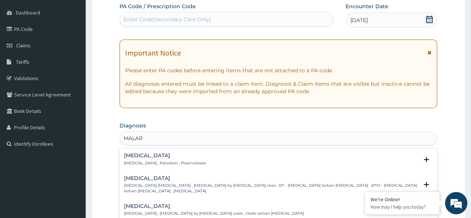
click at [144, 155] on h4 "[MEDICAL_DATA]" at bounding box center [165, 156] width 82 height 6
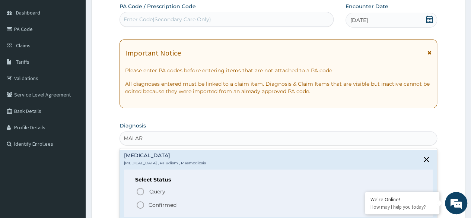
click at [159, 201] on p "Confirmed" at bounding box center [163, 204] width 28 height 7
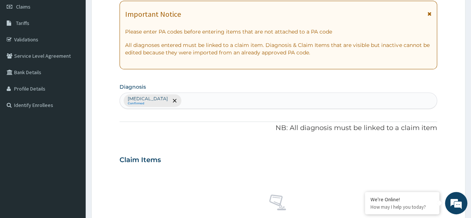
scroll to position [110, 0]
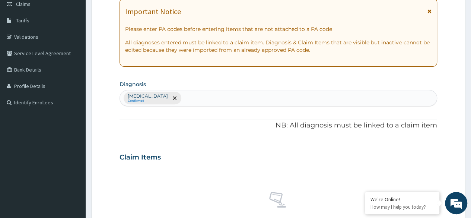
click at [200, 96] on div "[MEDICAL_DATA] Confirmed" at bounding box center [278, 98] width 317 height 16
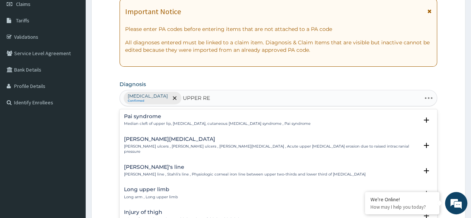
type input "UPPER RES"
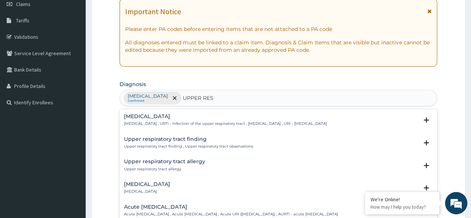
click at [169, 121] on p "[MEDICAL_DATA] , URTI - Infection of the upper respiratory tract , [MEDICAL_DAT…" at bounding box center [225, 123] width 203 height 5
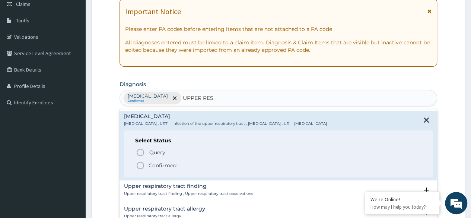
click at [157, 165] on p "Confirmed" at bounding box center [163, 165] width 28 height 7
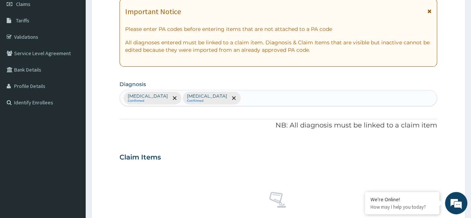
click at [120, 114] on div "PA Code / Prescription Code Enter Code(Secondary Care Only) Encounter Date [DAT…" at bounding box center [279, 155] width 318 height 388
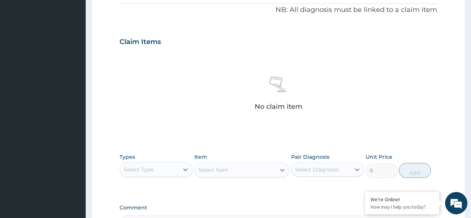
scroll to position [247, 0]
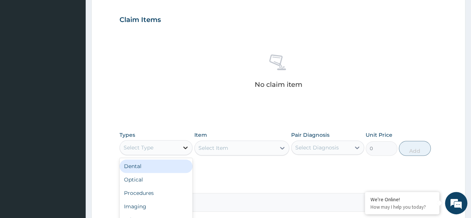
click at [180, 150] on div at bounding box center [185, 147] width 13 height 13
type input "PROCE"
click at [168, 171] on div "Procedures" at bounding box center [156, 165] width 73 height 13
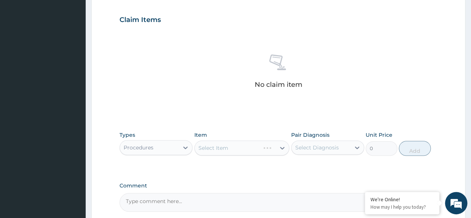
click at [251, 148] on div "Select Item" at bounding box center [241, 147] width 95 height 15
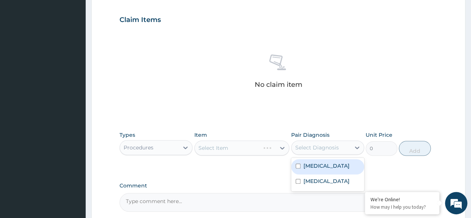
click at [320, 145] on div "Select Diagnosis" at bounding box center [317, 147] width 44 height 7
click at [312, 172] on div "[MEDICAL_DATA]" at bounding box center [327, 166] width 73 height 15
checkbox input "true"
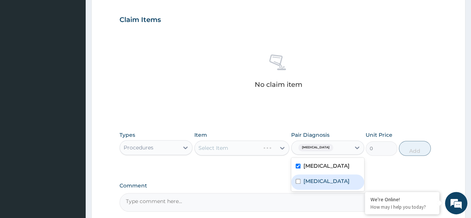
click at [314, 182] on label "[MEDICAL_DATA]" at bounding box center [326, 180] width 46 height 7
checkbox input "true"
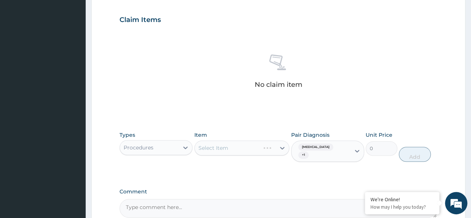
click at [272, 188] on label "Comment" at bounding box center [279, 191] width 318 height 6
click at [272, 199] on textarea "Comment" at bounding box center [279, 208] width 318 height 19
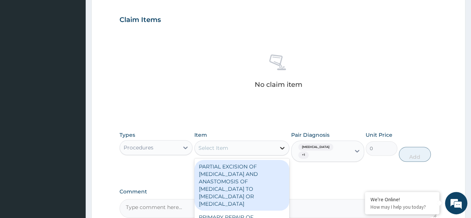
click at [280, 151] on div at bounding box center [282, 147] width 13 height 13
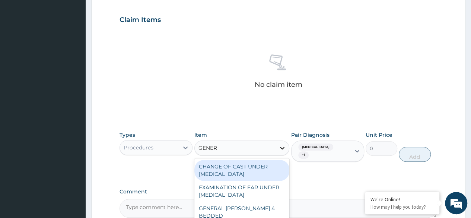
type input "GENERA"
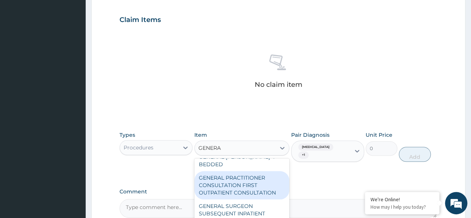
scroll to position [51, 0]
click at [265, 182] on div "GENERAL PRACTITIONER CONSULTATION FIRST OUTPATIENT CONSULTATION" at bounding box center [241, 186] width 95 height 28
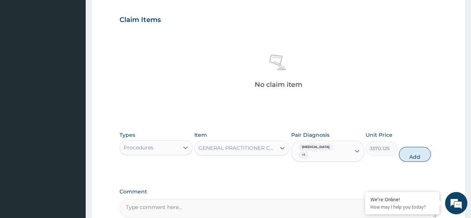
click at [309, 172] on div "PA Code / Prescription Code Enter Code(Secondary Care Only) Encounter Date [DAT…" at bounding box center [279, 21] width 318 height 394
click at [410, 149] on button "Add" at bounding box center [415, 154] width 32 height 15
type input "0"
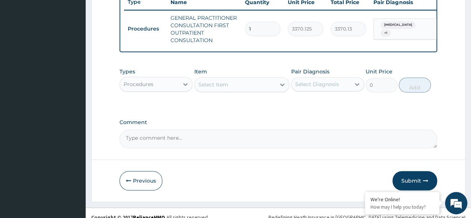
scroll to position [299, 0]
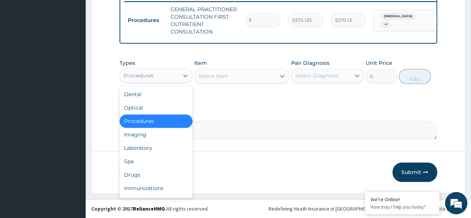
click at [145, 73] on div "Procedures" at bounding box center [139, 75] width 30 height 7
type input "K"
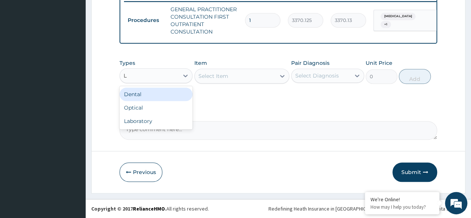
type input "LA"
click at [151, 93] on div "Laboratory" at bounding box center [156, 94] width 73 height 13
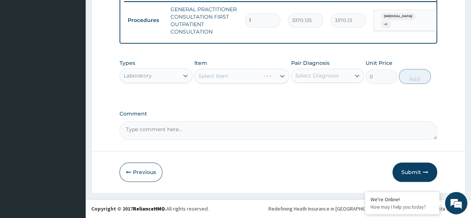
click at [221, 81] on div "Select Item" at bounding box center [241, 76] width 95 height 15
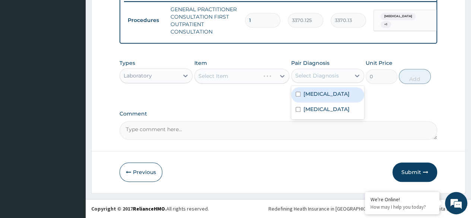
click at [302, 73] on div "Select Diagnosis" at bounding box center [317, 75] width 44 height 7
click at [313, 99] on div "[MEDICAL_DATA]" at bounding box center [327, 94] width 73 height 15
checkbox input "true"
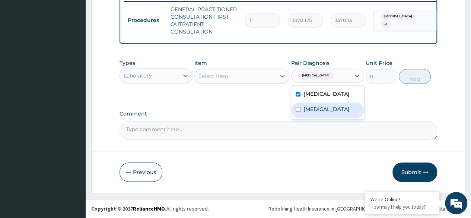
click at [314, 111] on label "[MEDICAL_DATA]" at bounding box center [326, 108] width 46 height 7
checkbox input "true"
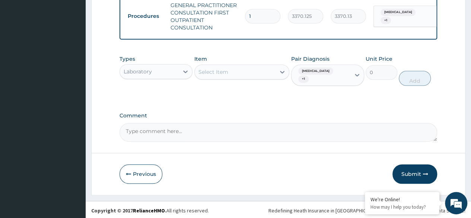
click at [267, 113] on label "Comment" at bounding box center [279, 115] width 318 height 6
click at [267, 123] on textarea "Comment" at bounding box center [279, 132] width 318 height 19
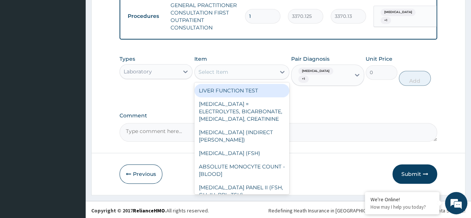
click at [267, 77] on div "Select Item" at bounding box center [235, 72] width 81 height 12
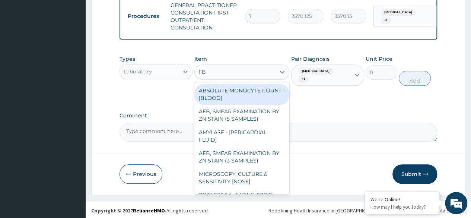
type input "FBC"
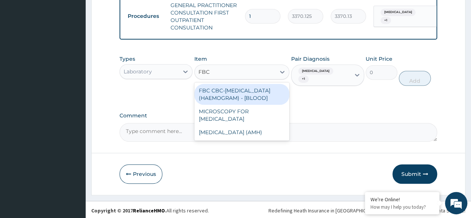
click at [221, 96] on div "FBC CBC-[MEDICAL_DATA] (HAEMOGRAM) - [BLOOD]" at bounding box center [241, 94] width 95 height 21
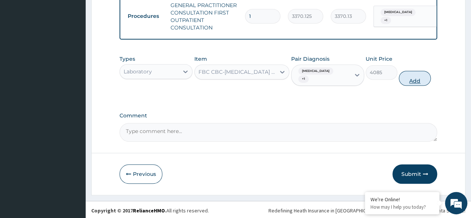
click at [411, 75] on button "Add" at bounding box center [415, 78] width 32 height 15
type input "0"
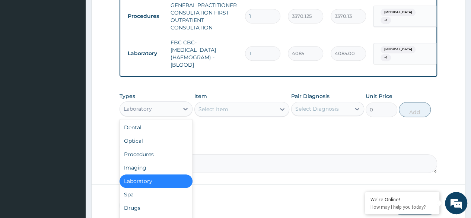
click at [150, 115] on div "Laboratory" at bounding box center [149, 109] width 59 height 12
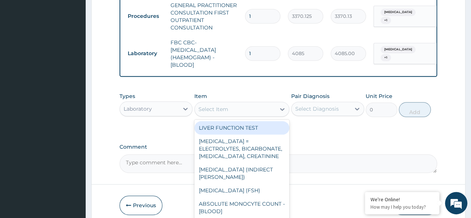
click at [216, 115] on div "Select Item" at bounding box center [235, 109] width 81 height 12
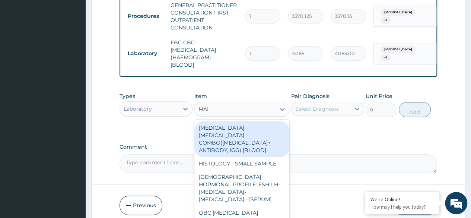
type input "MALA"
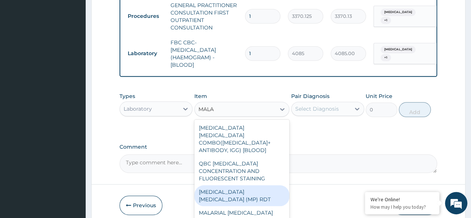
click at [251, 187] on div "[MEDICAL_DATA] [MEDICAL_DATA] (MP) RDT" at bounding box center [241, 195] width 95 height 21
type input "1531.875"
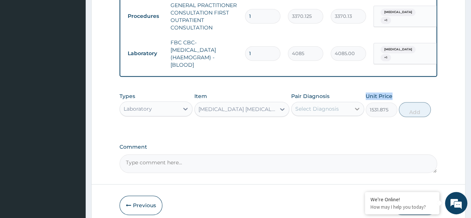
drag, startPoint x: 365, startPoint y: 115, endPoint x: 357, endPoint y: 114, distance: 7.9
click at [357, 114] on div "Types Laboratory Item [MEDICAL_DATA] [MEDICAL_DATA] (MP) RDT Pair Diagnosis Sel…" at bounding box center [279, 105] width 318 height 32
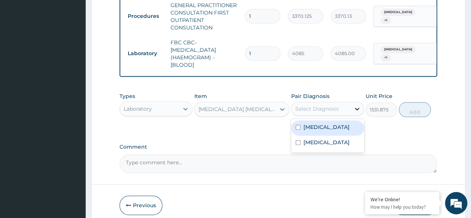
click at [357, 110] on icon at bounding box center [357, 109] width 4 height 3
click at [344, 134] on div "[MEDICAL_DATA]" at bounding box center [327, 127] width 73 height 15
checkbox input "true"
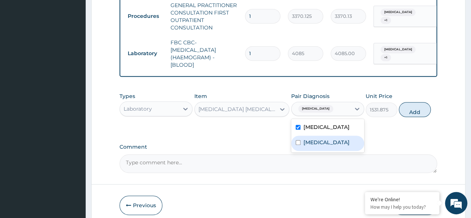
click at [343, 146] on label "[MEDICAL_DATA]" at bounding box center [326, 142] width 46 height 7
checkbox input "true"
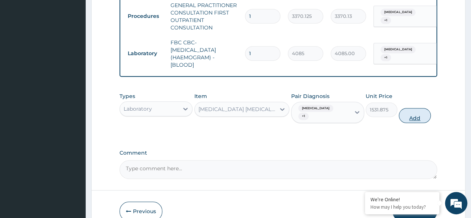
click at [414, 115] on button "Add" at bounding box center [415, 115] width 32 height 15
type input "0"
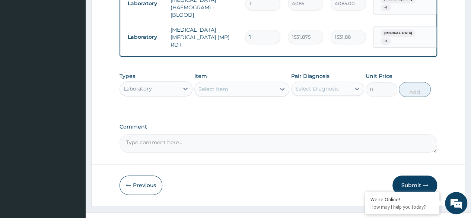
scroll to position [363, 0]
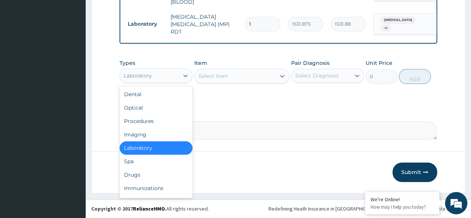
click at [155, 82] on div "Laboratory" at bounding box center [156, 75] width 73 height 15
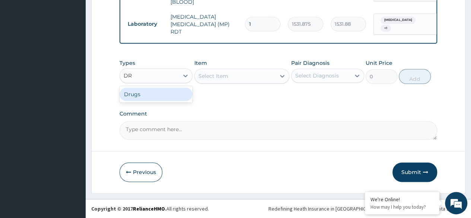
type input "DRU"
click at [150, 96] on div "Drugs" at bounding box center [156, 94] width 73 height 13
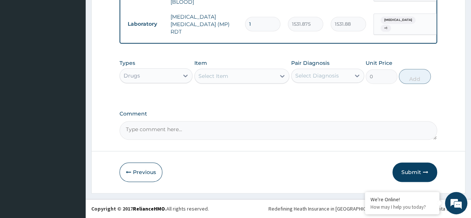
click at [211, 73] on div "Select Item" at bounding box center [213, 75] width 30 height 7
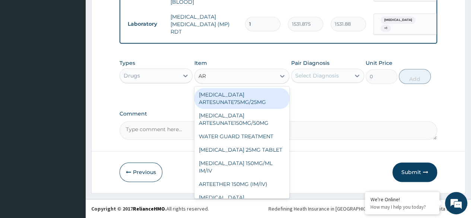
type input "ART"
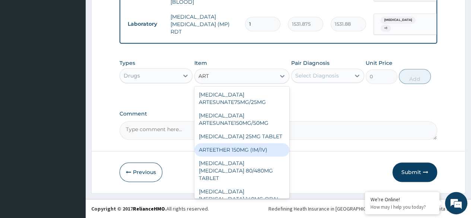
click at [247, 146] on div "ARTEETHER 150MG (IM/IV)" at bounding box center [241, 149] width 95 height 13
type input "1614"
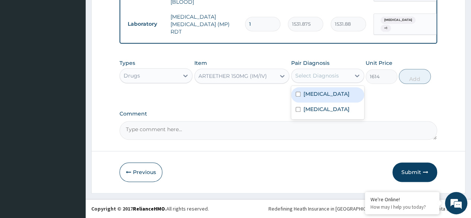
click at [315, 80] on div "Select Diagnosis" at bounding box center [321, 76] width 59 height 12
click at [316, 92] on label "[MEDICAL_DATA]" at bounding box center [326, 93] width 46 height 7
checkbox input "true"
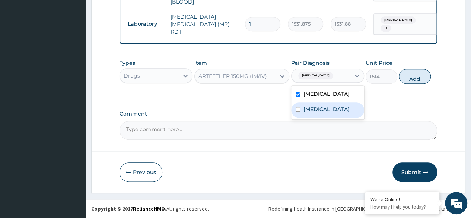
click at [317, 109] on label "[MEDICAL_DATA]" at bounding box center [326, 108] width 46 height 7
checkbox input "true"
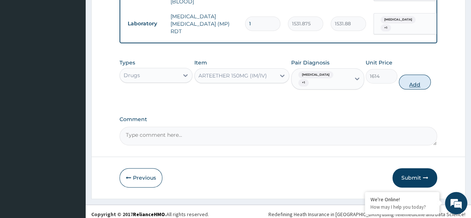
click at [415, 76] on button "Add" at bounding box center [415, 81] width 32 height 15
type input "0"
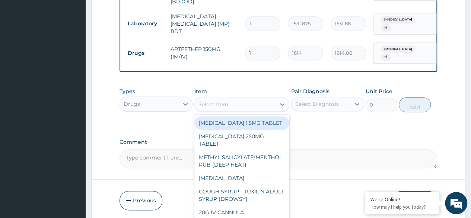
click at [210, 104] on div "Select Item" at bounding box center [213, 104] width 30 height 7
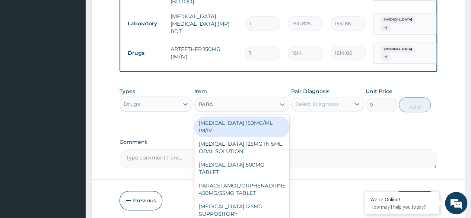
type input "PARAC"
click at [256, 127] on div "[MEDICAL_DATA] 150MG/ML IM/IV" at bounding box center [241, 126] width 95 height 21
type input "300"
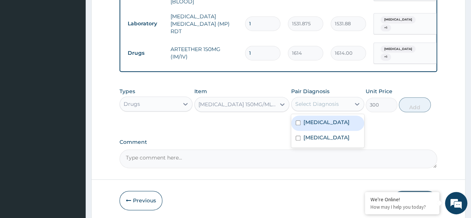
drag, startPoint x: 353, startPoint y: 107, endPoint x: 340, endPoint y: 126, distance: 22.9
click at [340, 111] on div "option [MEDICAL_DATA], selected. option [MEDICAL_DATA] focused, 1 of 2. 2 resul…" at bounding box center [327, 104] width 73 height 14
click at [340, 126] on div "[MEDICAL_DATA]" at bounding box center [327, 122] width 73 height 15
checkbox input "true"
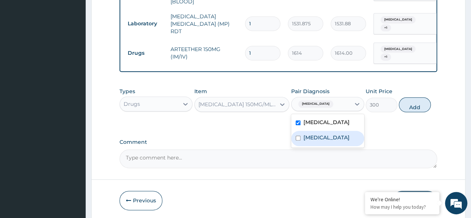
click at [337, 136] on label "[MEDICAL_DATA]" at bounding box center [326, 137] width 46 height 7
checkbox input "true"
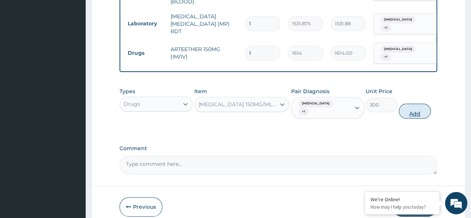
click at [410, 104] on button "Add" at bounding box center [415, 111] width 32 height 15
type input "0"
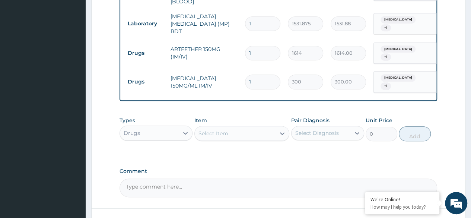
type input "0.00"
type input "6"
type input "1800.00"
type input "6"
click at [239, 143] on div "Types Drugs Item Select Item Pair Diagnosis Select Diagnosis Unit Price 0 Add" at bounding box center [279, 134] width 318 height 43
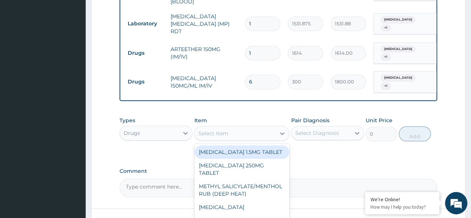
click at [232, 126] on div "Select Item" at bounding box center [241, 133] width 95 height 15
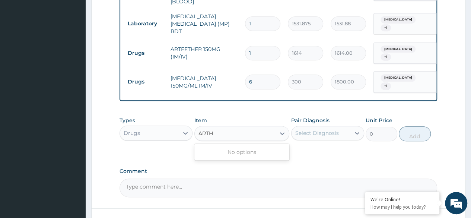
type input "ART"
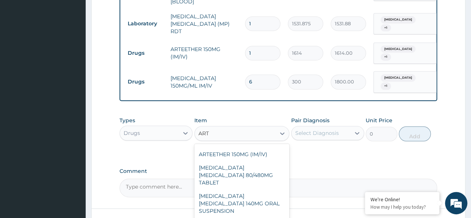
scroll to position [54, 0]
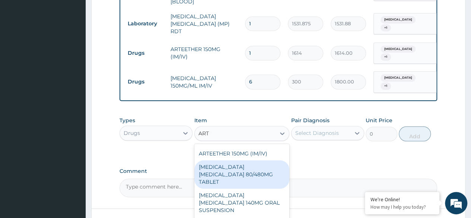
click at [269, 178] on div "[MEDICAL_DATA] [MEDICAL_DATA] 80/480MG TABLET" at bounding box center [241, 174] width 95 height 28
type input "450"
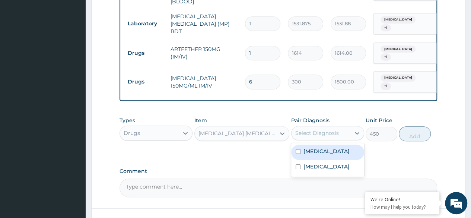
click at [329, 133] on div "Select Diagnosis" at bounding box center [321, 133] width 59 height 12
click at [319, 147] on label "[MEDICAL_DATA]" at bounding box center [326, 150] width 46 height 7
checkbox input "true"
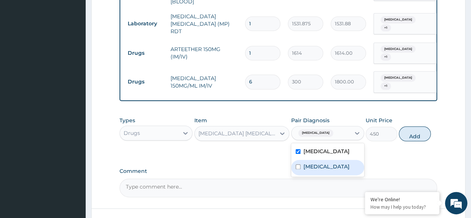
click at [319, 163] on label "[MEDICAL_DATA]" at bounding box center [326, 166] width 46 height 7
checkbox input "true"
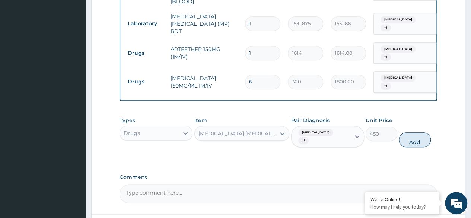
click at [416, 132] on button "Add" at bounding box center [415, 139] width 32 height 15
type input "0"
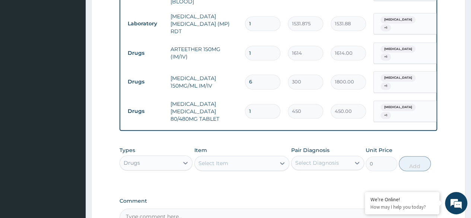
type input "0.00"
type input "3"
type input "1350.00"
type input "3"
click at [260, 166] on div "Types Drugs Item Select Item Pair Diagnosis Select Diagnosis Unit Price 0 Add" at bounding box center [279, 159] width 318 height 32
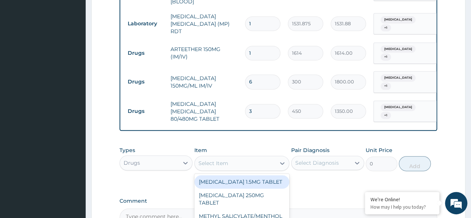
click at [221, 157] on div "Select Item" at bounding box center [235, 163] width 81 height 12
click at [234, 158] on div "Select Item" at bounding box center [235, 163] width 81 height 12
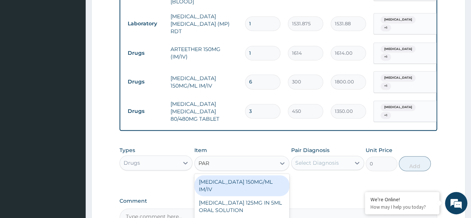
type input "PARA"
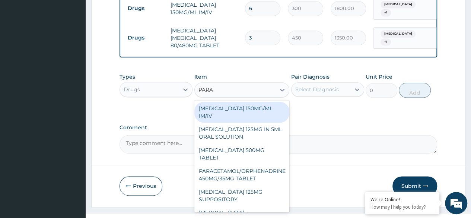
scroll to position [444, 0]
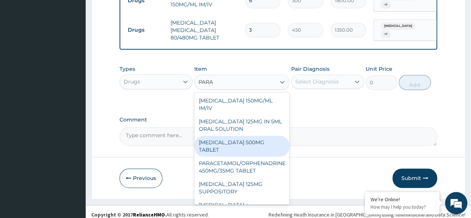
click at [219, 136] on div "PARACETAMOL 500MG TABLET" at bounding box center [241, 146] width 95 height 21
type input "30"
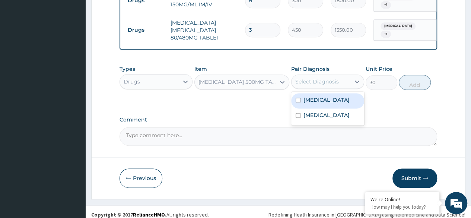
click at [316, 79] on div "Select Diagnosis" at bounding box center [317, 81] width 44 height 7
click at [315, 96] on label "[MEDICAL_DATA]" at bounding box center [326, 99] width 46 height 7
checkbox input "true"
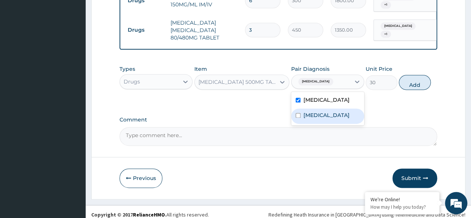
click at [316, 112] on label "Upper respiratory infection" at bounding box center [326, 114] width 46 height 7
checkbox input "true"
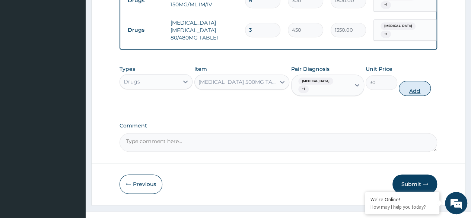
click at [410, 81] on button "Add" at bounding box center [415, 88] width 32 height 15
type input "0"
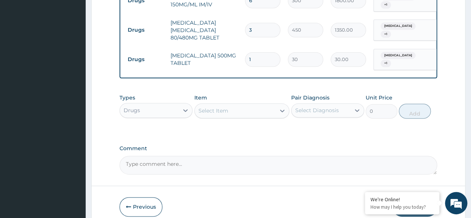
type input "12"
type input "360.00"
type input "12"
click at [255, 145] on label "Comment" at bounding box center [279, 148] width 318 height 6
click at [255, 156] on textarea "Comment" at bounding box center [279, 165] width 318 height 19
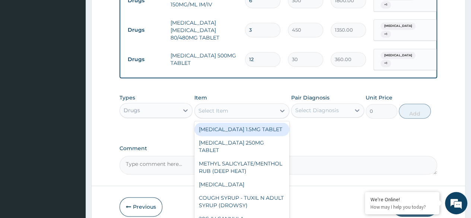
click at [238, 105] on div "Select Item" at bounding box center [235, 111] width 81 height 12
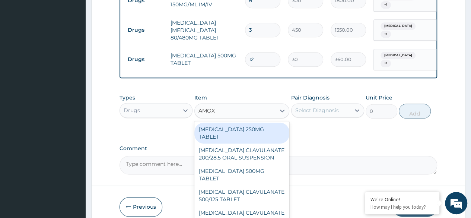
type input "AMOXI"
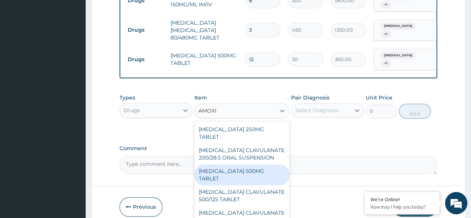
click at [247, 164] on div "[MEDICAL_DATA] 500MG TABLET" at bounding box center [241, 174] width 95 height 21
type input "150"
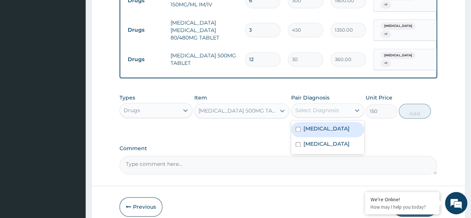
click at [319, 108] on div "Select Diagnosis" at bounding box center [327, 110] width 73 height 14
click at [318, 122] on div "[MEDICAL_DATA]" at bounding box center [327, 129] width 73 height 15
checkbox input "true"
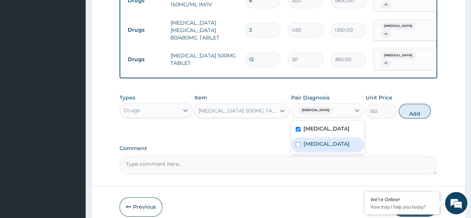
click at [319, 140] on label "Upper respiratory infection" at bounding box center [326, 143] width 46 height 7
checkbox input "true"
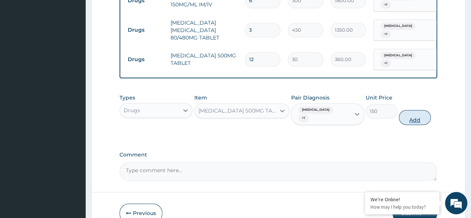
click at [415, 110] on button "Add" at bounding box center [415, 117] width 32 height 15
type input "0"
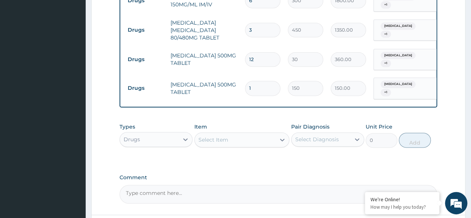
type input "0.00"
type input "6"
type input "900.00"
type input "6"
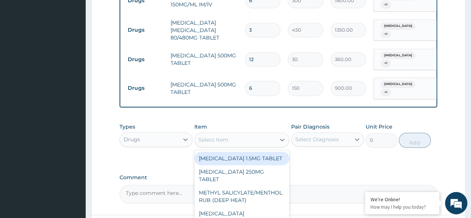
click at [220, 135] on div "Select Item" at bounding box center [241, 139] width 95 height 15
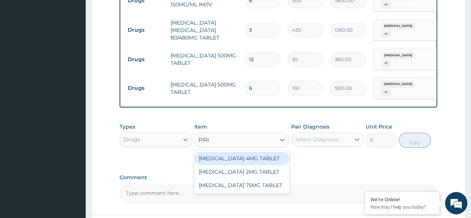
type input "PIRI"
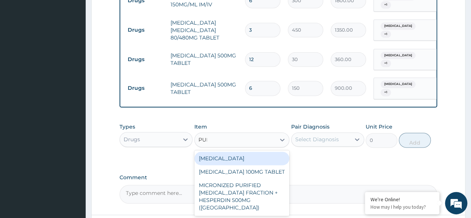
type input "PURI"
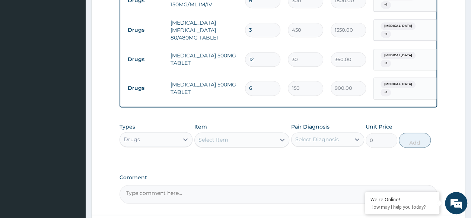
click at [226, 134] on div "Select Item" at bounding box center [235, 140] width 81 height 12
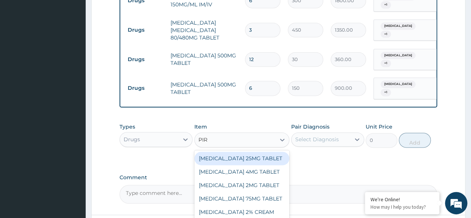
type input "PIR"
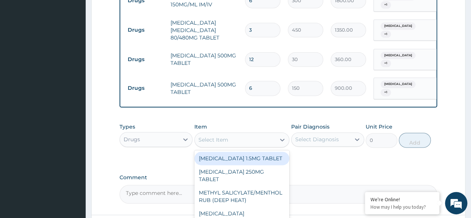
click at [228, 134] on div "Select Item" at bounding box center [235, 140] width 81 height 12
paste input "PIRITON"
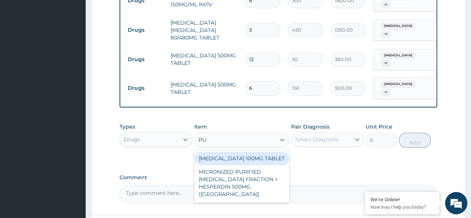
type input "P"
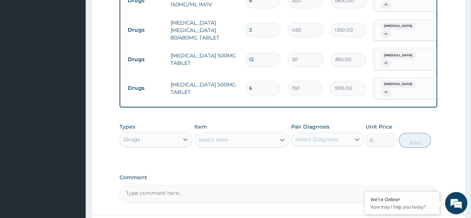
click at [226, 134] on div "Select Item" at bounding box center [235, 140] width 81 height 12
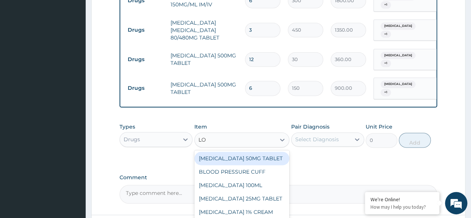
type input "LOZ"
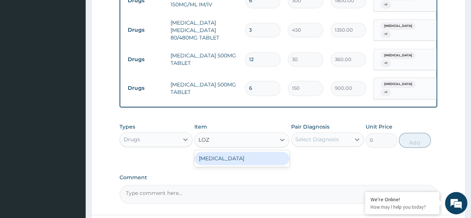
click at [230, 152] on div "[MEDICAL_DATA]" at bounding box center [241, 158] width 95 height 13
type input "96"
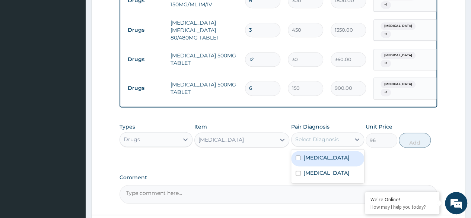
click at [324, 136] on div "Select Diagnosis" at bounding box center [317, 139] width 44 height 7
click at [316, 154] on label "[MEDICAL_DATA]" at bounding box center [326, 157] width 46 height 7
checkbox input "true"
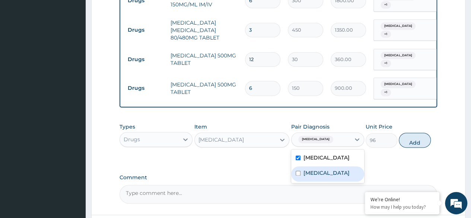
click at [317, 166] on div "Upper respiratory infection" at bounding box center [327, 173] width 73 height 15
checkbox input "true"
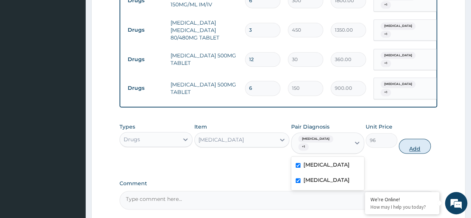
click at [406, 139] on button "Add" at bounding box center [415, 146] width 32 height 15
type input "0"
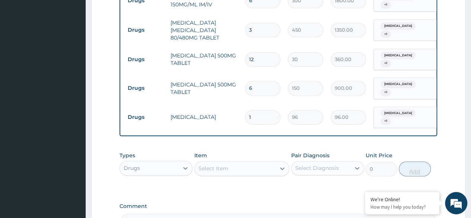
type input "0.00"
type input "4"
type input "384.00"
type input "0.00"
type input "6"
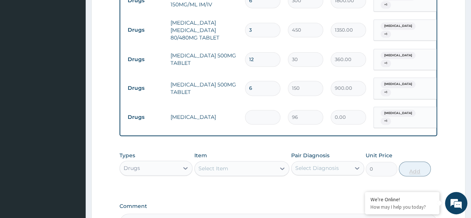
type input "576.00"
type input "6"
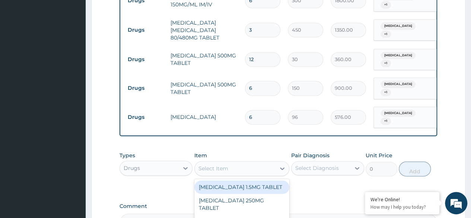
click at [203, 165] on div "Select Item" at bounding box center [213, 168] width 30 height 7
type input "CHLO"
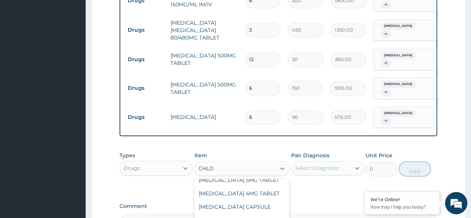
scroll to position [55, 0]
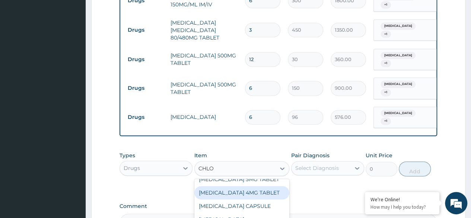
click at [253, 199] on div "[MEDICAL_DATA] 4MG TABLET" at bounding box center [241, 192] width 95 height 13
type input "60"
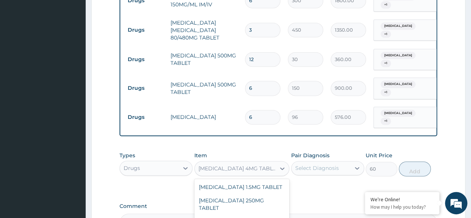
click at [274, 165] on div "[MEDICAL_DATA] 4MG TABLET" at bounding box center [237, 168] width 78 height 7
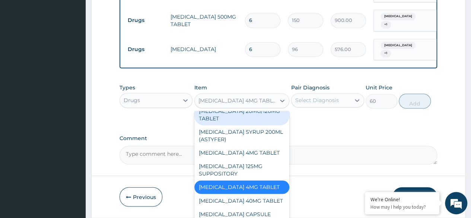
scroll to position [521, 0]
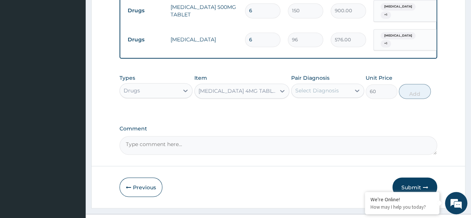
click at [363, 74] on div "Pair Diagnosis Select Diagnosis" at bounding box center [327, 86] width 73 height 25
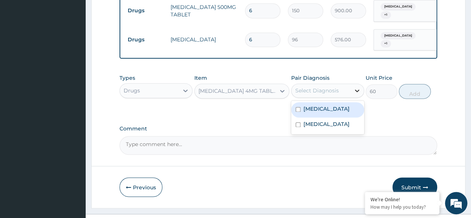
click at [357, 89] on icon at bounding box center [357, 90] width 4 height 3
click at [328, 102] on div "[MEDICAL_DATA]" at bounding box center [327, 109] width 73 height 15
checkbox input "true"
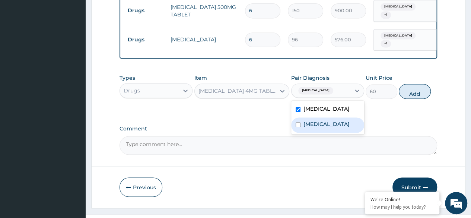
click at [324, 120] on label "Upper respiratory infection" at bounding box center [326, 123] width 46 height 7
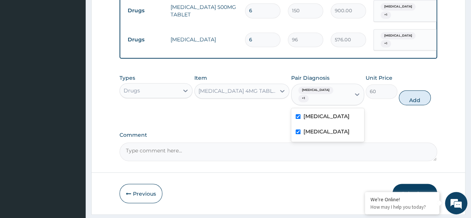
checkbox input "true"
click at [408, 90] on button "Add" at bounding box center [415, 97] width 32 height 15
type input "0"
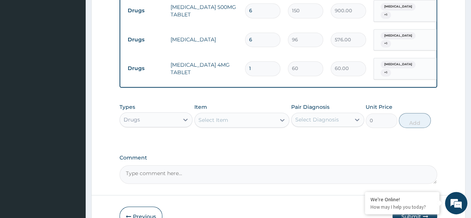
type input "0.00"
type input "4"
type input "240.00"
type input "4"
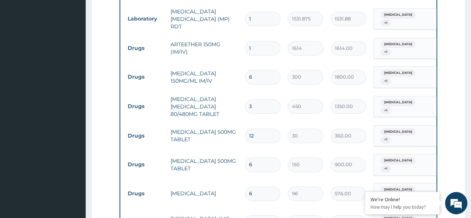
scroll to position [547, 0]
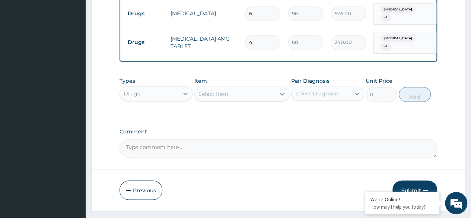
click at [413, 180] on button "Submit" at bounding box center [414, 189] width 45 height 19
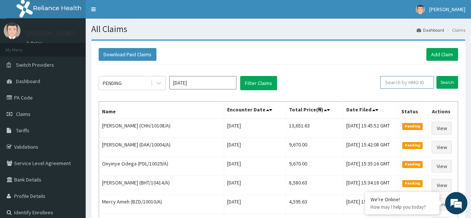
click at [419, 87] on input "text" at bounding box center [407, 82] width 54 height 13
click at [436, 76] on input "Search" at bounding box center [447, 82] width 22 height 13
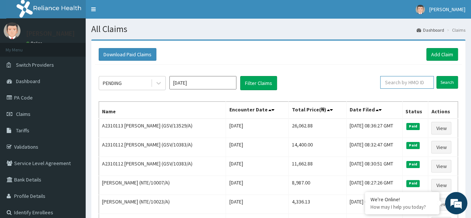
click at [392, 87] on input "text" at bounding box center [407, 82] width 54 height 13
click at [400, 83] on input "text" at bounding box center [407, 82] width 54 height 13
paste input "LGH/10027/A"
type input "LGH/10027/A"
click at [436, 76] on input "Search" at bounding box center [447, 82] width 22 height 13
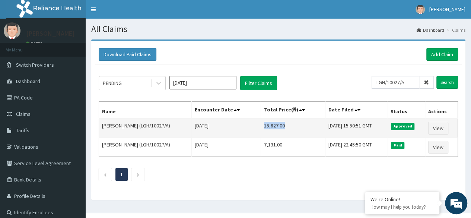
drag, startPoint x: 287, startPoint y: 126, endPoint x: 264, endPoint y: 129, distance: 22.9
click at [264, 129] on td "15,827.00" at bounding box center [293, 127] width 64 height 19
copy td "15,827.00"
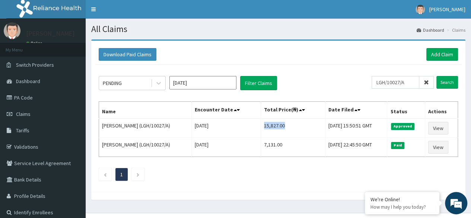
scroll to position [12, 0]
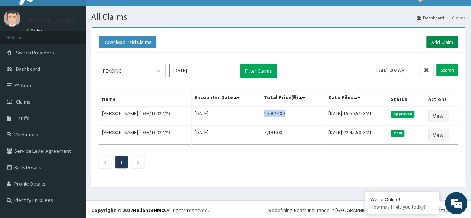
click at [441, 39] on link "Add Claim" at bounding box center [442, 42] width 32 height 13
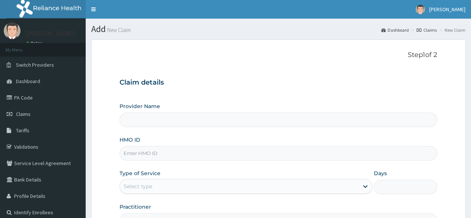
click at [146, 152] on input "HMO ID" at bounding box center [279, 153] width 318 height 15
type input "Reliance Family Clinics (RFC) - [GEOGRAPHIC_DATA]"
paste input "SRC/10003/A"
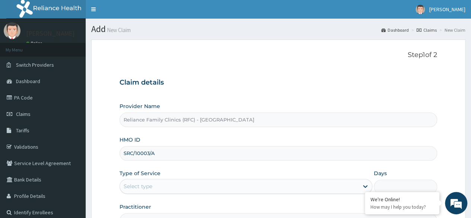
scroll to position [75, 0]
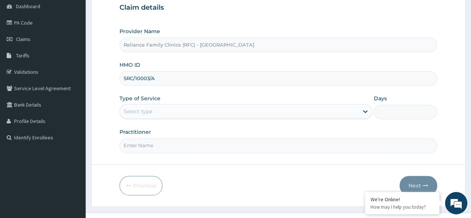
type input "SRC/10003/A"
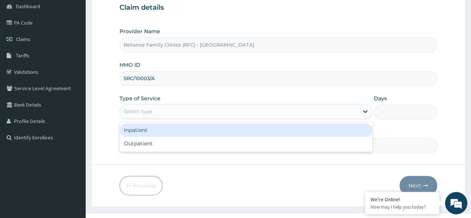
click at [273, 105] on div "Select type" at bounding box center [239, 111] width 239 height 12
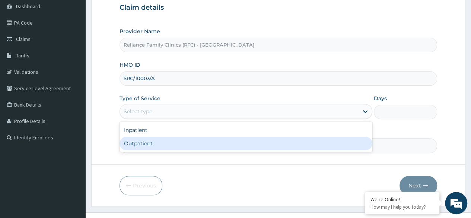
click at [230, 137] on div "Outpatient" at bounding box center [246, 143] width 253 height 13
type input "1"
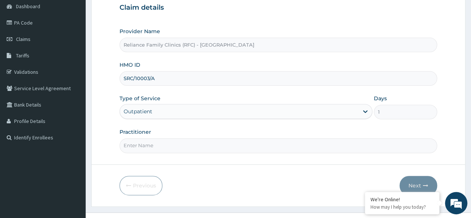
click at [279, 147] on input "Practitioner" at bounding box center [279, 145] width 318 height 15
type input "LOCUM"
click at [279, 179] on div "Previous Next" at bounding box center [279, 185] width 318 height 19
click at [410, 182] on button "Next" at bounding box center [419, 185] width 38 height 19
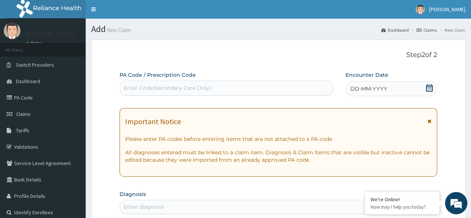
scroll to position [0, 0]
click at [427, 89] on icon at bounding box center [429, 87] width 7 height 7
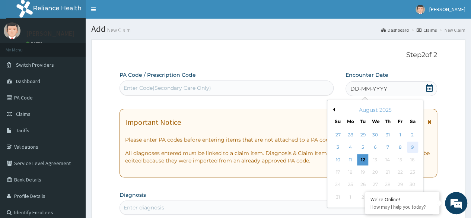
click at [411, 143] on div "9" at bounding box center [412, 147] width 11 height 11
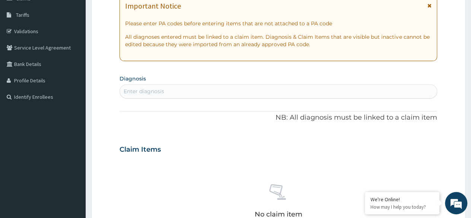
scroll to position [120, 0]
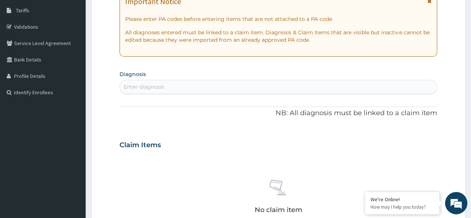
click at [256, 83] on div "Enter diagnosis" at bounding box center [278, 87] width 317 height 12
click at [163, 92] on div "Enter diagnosis" at bounding box center [279, 87] width 318 height 14
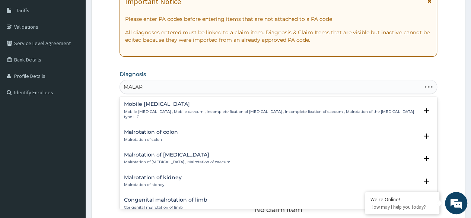
type input "MALARI"
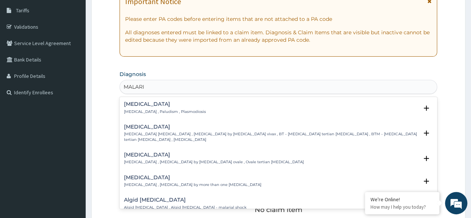
click at [156, 106] on h4 "[MEDICAL_DATA]" at bounding box center [165, 104] width 82 height 6
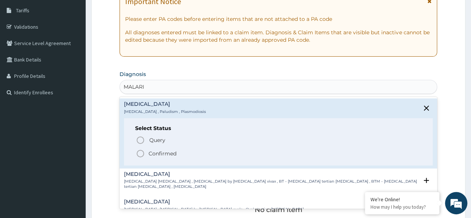
click at [160, 155] on p "Confirmed" at bounding box center [163, 153] width 28 height 7
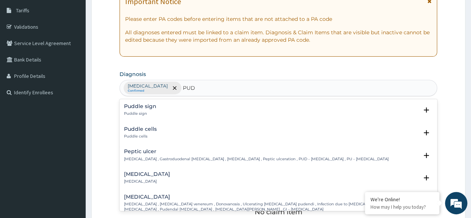
type input "PUD"
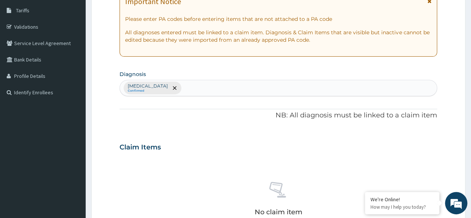
click at [202, 89] on div "[MEDICAL_DATA] Confirmed" at bounding box center [278, 88] width 317 height 16
click at [182, 89] on div "[MEDICAL_DATA] Confirmed" at bounding box center [278, 88] width 317 height 16
click at [174, 85] on div "[MEDICAL_DATA] Confirmed" at bounding box center [278, 88] width 317 height 16
paste input "P"
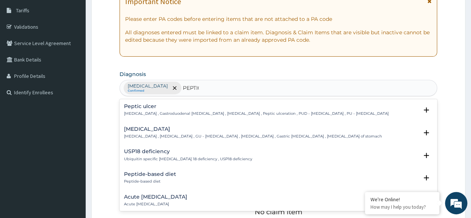
type input "PEPTIC"
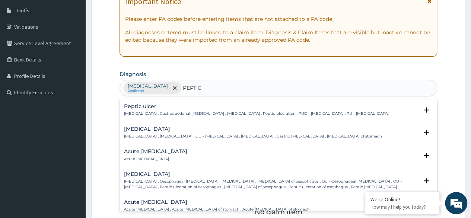
click at [188, 111] on p "[MEDICAL_DATA] , Gastroduodenal [MEDICAL_DATA] , [MEDICAL_DATA] , Peptic ulcera…" at bounding box center [256, 113] width 265 height 5
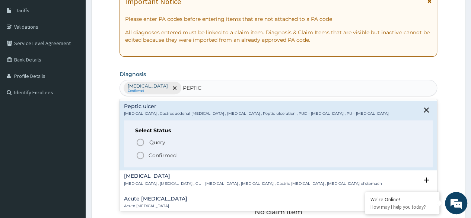
click at [166, 155] on p "Confirmed" at bounding box center [163, 155] width 28 height 7
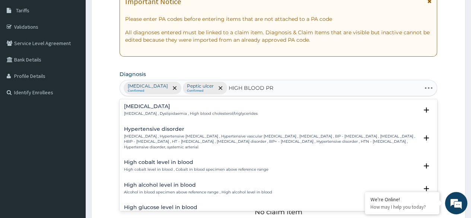
type input "HIGH BLOOD PRE"
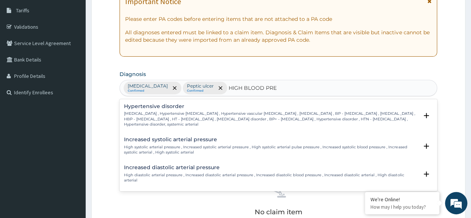
click at [191, 114] on p "[MEDICAL_DATA] , Hypertensive [MEDICAL_DATA] , Hypertensive vascular [MEDICAL_D…" at bounding box center [271, 119] width 294 height 16
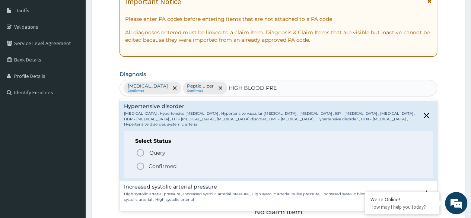
click at [160, 162] on p "Confirmed" at bounding box center [163, 165] width 28 height 7
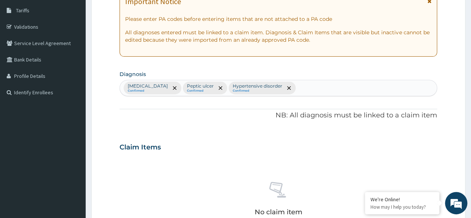
click at [213, 140] on div "Claim Items" at bounding box center [279, 145] width 318 height 19
click at [287, 88] on icon "remove selection option" at bounding box center [289, 88] width 4 height 4
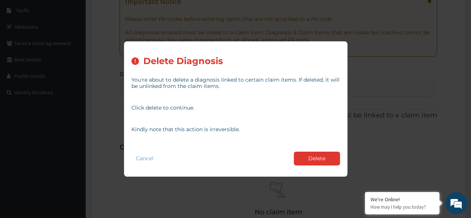
click at [226, 180] on div "Delete Diagnosis You're about to delete a diagnosis linked to certain claim ite…" at bounding box center [235, 109] width 471 height 218
click at [144, 157] on button "Cancel" at bounding box center [144, 158] width 26 height 11
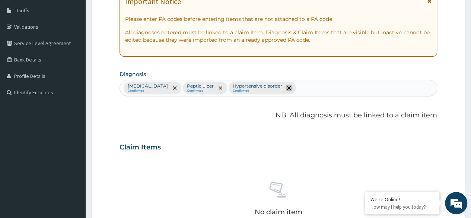
click at [287, 88] on icon "remove selection option" at bounding box center [289, 88] width 4 height 4
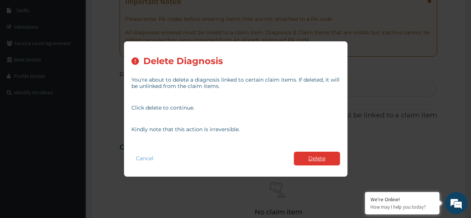
click at [313, 163] on button "Delete" at bounding box center [317, 159] width 46 height 14
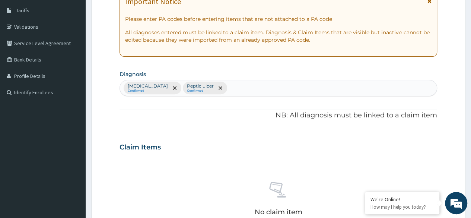
click at [231, 88] on div "[MEDICAL_DATA] Confirmed [MEDICAL_DATA] Confirmed" at bounding box center [278, 88] width 317 height 16
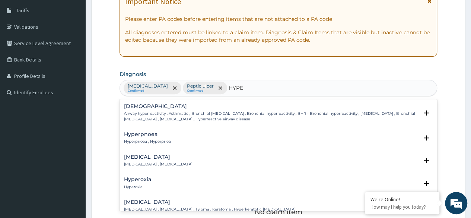
type input "HYPE"
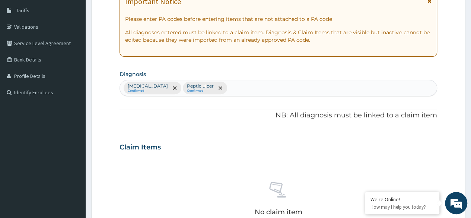
click at [214, 90] on div "[MEDICAL_DATA] Confirmed [MEDICAL_DATA] Confirmed" at bounding box center [278, 88] width 317 height 16
paste input "H"
click at [214, 90] on div "[MEDICAL_DATA] Confirmed [MEDICAL_DATA] Confirmed" at bounding box center [278, 88] width 317 height 16
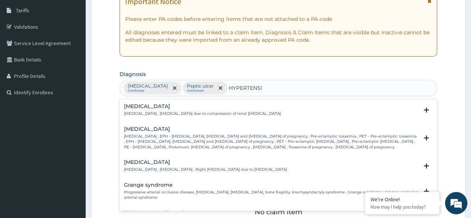
type input "HYPERTENSI"
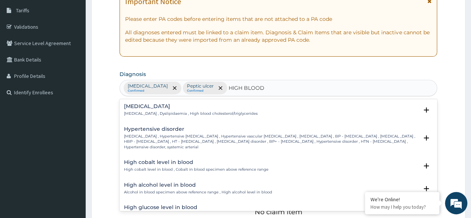
type input "HIGH BLOOD P"
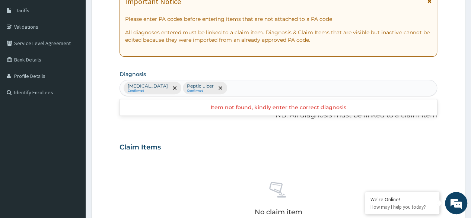
click at [246, 80] on div "[MEDICAL_DATA] Confirmed [MEDICAL_DATA] Confirmed" at bounding box center [278, 88] width 317 height 16
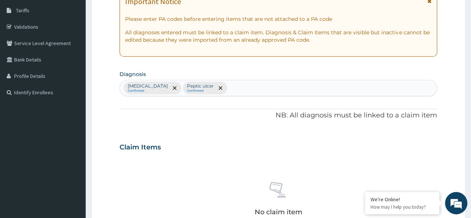
click at [210, 127] on div "PA Code / Prescription Code Enter Code(Secondary Care Only) Encounter Date [DAT…" at bounding box center [279, 145] width 318 height 388
click at [215, 87] on div "[MEDICAL_DATA] Confirmed [MEDICAL_DATA] Confirmed" at bounding box center [278, 88] width 317 height 16
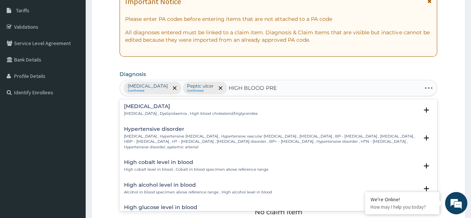
type input "HIGH BLOOD PRESS"
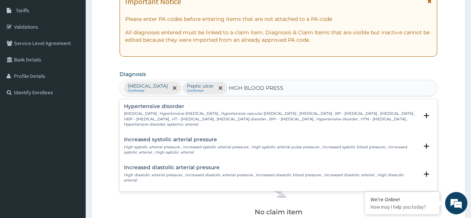
click at [179, 118] on p "[MEDICAL_DATA] , Hypertensive [MEDICAL_DATA] , Hypertensive vascular [MEDICAL_D…" at bounding box center [271, 119] width 294 height 16
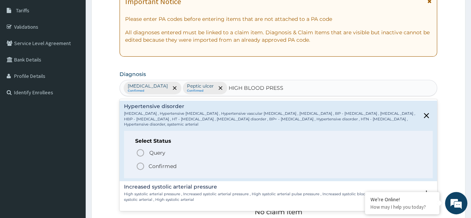
click at [156, 166] on p "Confirmed" at bounding box center [163, 165] width 28 height 7
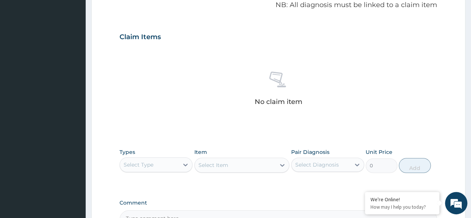
scroll to position [318, 0]
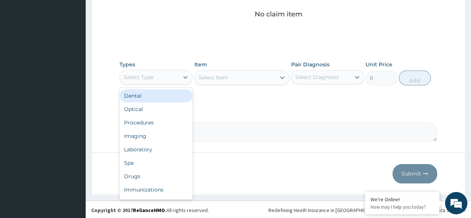
click at [177, 78] on div "Select Type" at bounding box center [149, 77] width 59 height 12
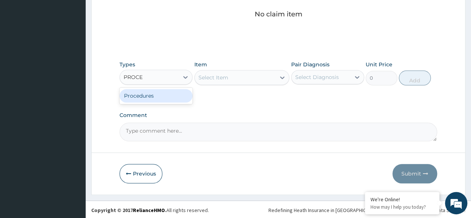
type input "PROCED"
click at [174, 91] on div "Procedures" at bounding box center [156, 95] width 73 height 13
click at [221, 82] on div "Select Item" at bounding box center [241, 77] width 95 height 15
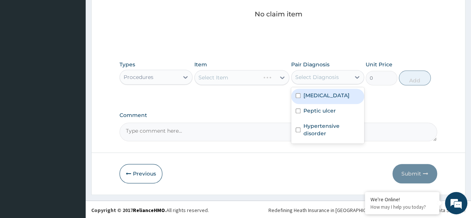
click at [344, 73] on div "Select Diagnosis" at bounding box center [321, 77] width 59 height 12
click at [326, 100] on div "[MEDICAL_DATA]" at bounding box center [327, 96] width 73 height 15
checkbox input "true"
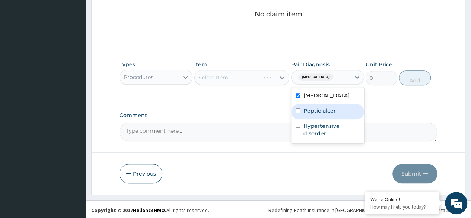
click at [325, 109] on label "Peptic ulcer" at bounding box center [319, 110] width 32 height 7
checkbox input "true"
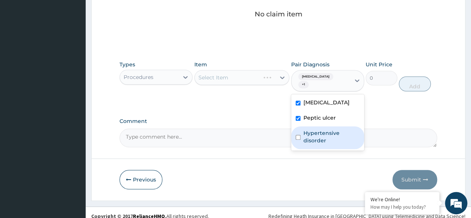
click at [321, 129] on label "Hypertensive disorder" at bounding box center [331, 136] width 56 height 15
checkbox input "true"
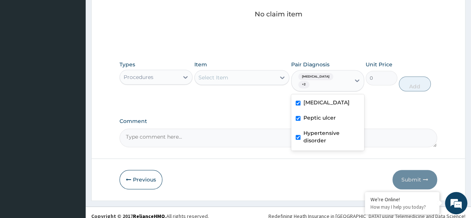
click at [273, 80] on div "Select Item" at bounding box center [235, 77] width 81 height 12
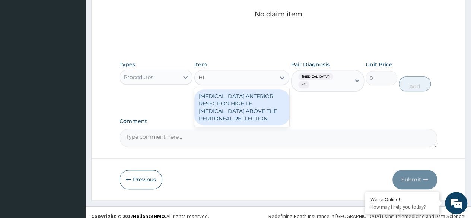
type input "H"
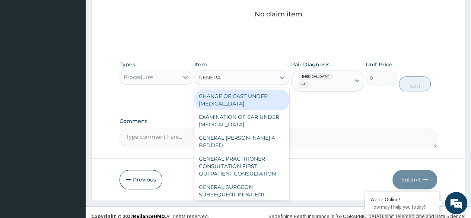
type input "GENERAL"
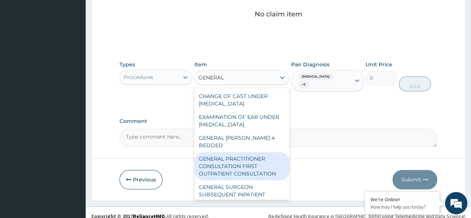
click at [252, 164] on div "GENERAL PRACTITIONER CONSULTATION FIRST OUTPATIENT CONSULTATION" at bounding box center [241, 166] width 95 height 28
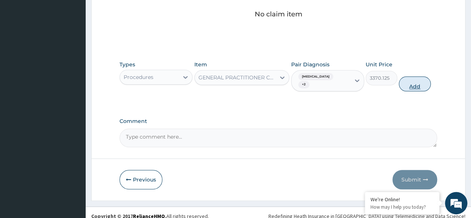
click at [420, 79] on button "Add" at bounding box center [415, 83] width 32 height 15
type input "0"
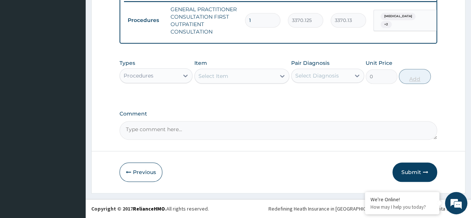
scroll to position [299, 0]
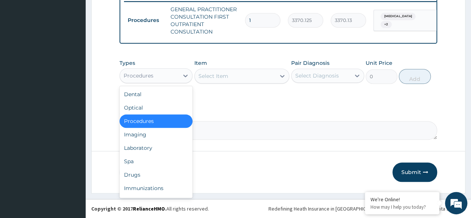
click at [162, 73] on div "Procedures" at bounding box center [149, 76] width 59 height 12
click at [161, 77] on div "Procedures" at bounding box center [149, 76] width 59 height 12
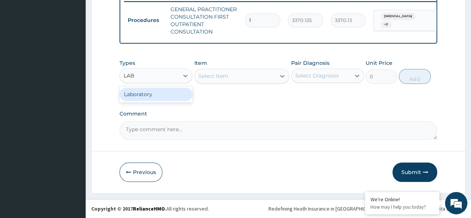
type input "LAB"
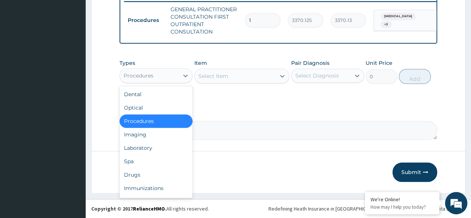
click at [177, 74] on div "Procedures" at bounding box center [149, 76] width 59 height 12
click at [157, 141] on div "Laboratory" at bounding box center [156, 147] width 73 height 13
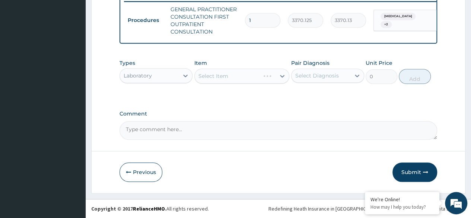
click at [229, 79] on div "Select Item" at bounding box center [241, 76] width 95 height 15
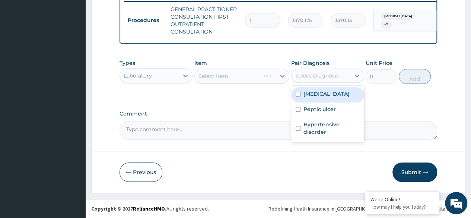
click at [311, 70] on div "Select Diagnosis" at bounding box center [327, 76] width 73 height 14
click at [308, 98] on div "Malaria" at bounding box center [327, 94] width 73 height 15
checkbox input "true"
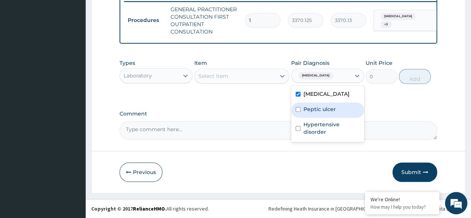
drag, startPoint x: 308, startPoint y: 109, endPoint x: 310, endPoint y: 128, distance: 18.7
click at [310, 128] on div "Malaria Peptic ulcer Hypertensive disorder" at bounding box center [327, 114] width 73 height 56
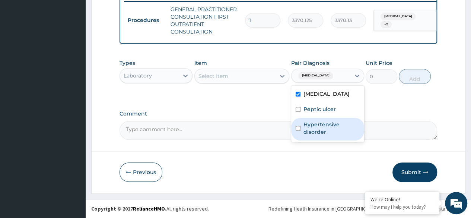
click at [310, 128] on label "Hypertensive disorder" at bounding box center [331, 128] width 56 height 15
checkbox input "true"
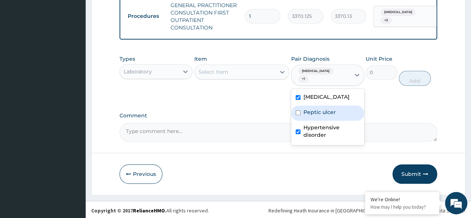
click at [309, 116] on div "Peptic ulcer" at bounding box center [327, 112] width 73 height 15
checkbox input "true"
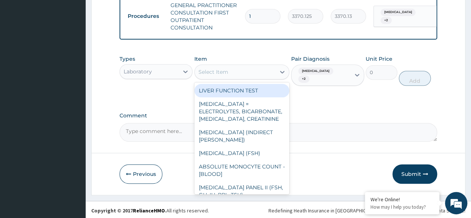
click at [259, 78] on div "Select Item" at bounding box center [235, 72] width 81 height 12
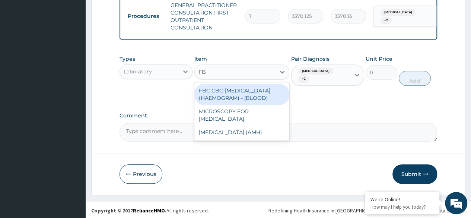
type input "FBC"
click at [254, 100] on div "FBC CBC-COMPLETE BLOOD COUNT (HAEMOGRAM) - [BLOOD]" at bounding box center [241, 94] width 95 height 21
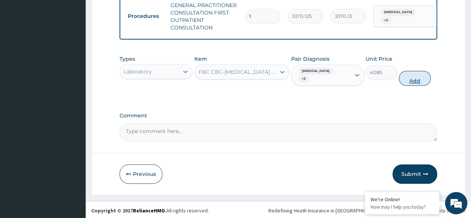
click at [416, 79] on button "Add" at bounding box center [415, 78] width 32 height 15
type input "0"
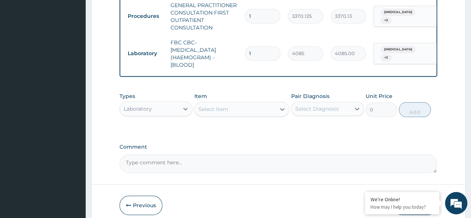
click at [204, 113] on div "Select Item" at bounding box center [213, 108] width 30 height 7
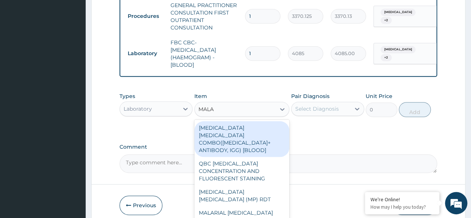
type input "MALAR"
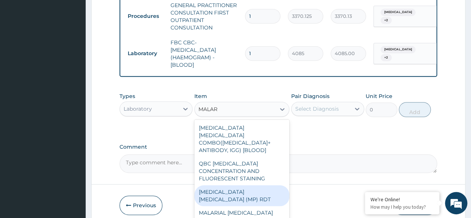
click at [251, 189] on div "MALARIA PARASITE (MP) RDT" at bounding box center [241, 195] width 95 height 21
type input "1531.875"
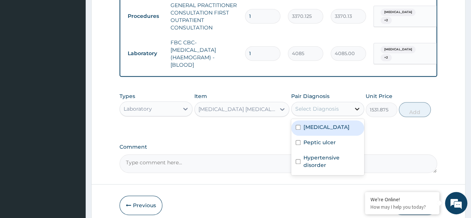
click at [356, 112] on icon at bounding box center [356, 108] width 7 height 7
click at [342, 128] on div "Malaria" at bounding box center [327, 127] width 73 height 15
checkbox input "true"
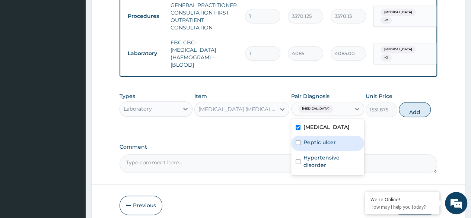
click at [335, 146] on label "Peptic ulcer" at bounding box center [319, 142] width 32 height 7
checkbox input "true"
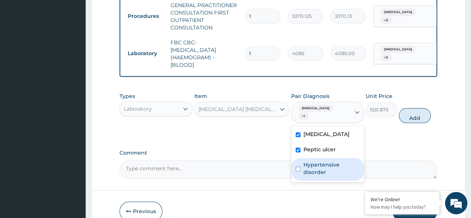
click at [328, 164] on label "Hypertensive disorder" at bounding box center [331, 168] width 56 height 15
checkbox input "true"
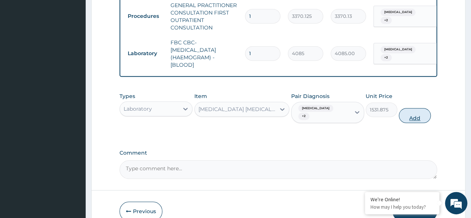
click at [415, 115] on button "Add" at bounding box center [415, 115] width 32 height 15
type input "0"
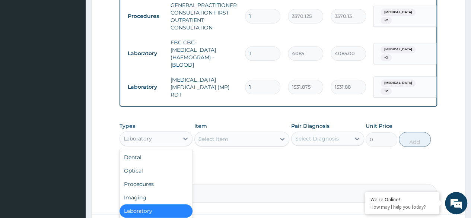
click at [177, 137] on div "Laboratory" at bounding box center [149, 139] width 59 height 12
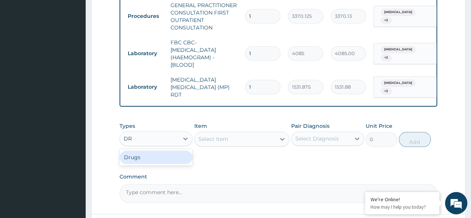
type input "DRU"
click at [177, 157] on div "Drugs" at bounding box center [156, 156] width 73 height 13
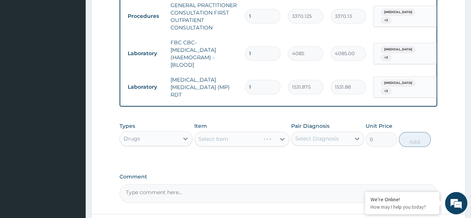
click at [229, 137] on div "Select Item" at bounding box center [241, 138] width 95 height 15
click at [245, 144] on div "Select Item" at bounding box center [241, 138] width 95 height 15
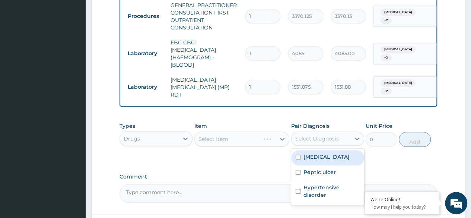
click at [321, 140] on div "Select Diagnosis" at bounding box center [317, 138] width 44 height 7
click at [318, 154] on label "Malaria" at bounding box center [326, 156] width 46 height 7
checkbox input "true"
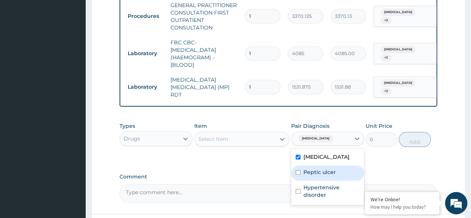
click at [317, 175] on label "Peptic ulcer" at bounding box center [319, 171] width 32 height 7
checkbox input "true"
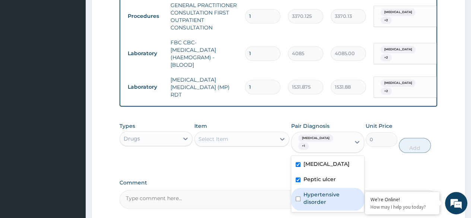
click at [315, 191] on label "Hypertensive disorder" at bounding box center [331, 198] width 56 height 15
checkbox input "true"
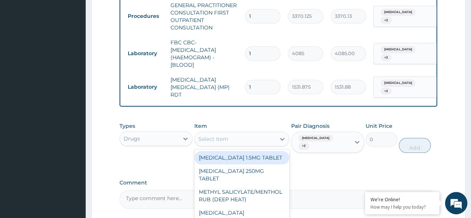
click at [248, 143] on div "Select Item" at bounding box center [235, 139] width 81 height 12
paste input "MLODIPINE"
type input "MLODIPINE"
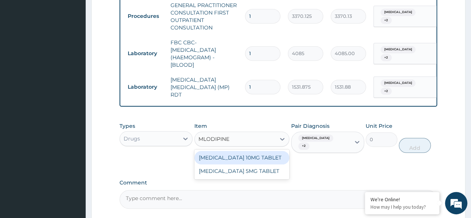
click at [242, 157] on div "AMLODIPINE 10MG TABLET" at bounding box center [241, 157] width 95 height 13
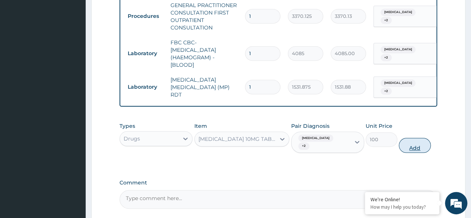
click at [413, 140] on button "Add" at bounding box center [415, 145] width 32 height 15
type input "0"
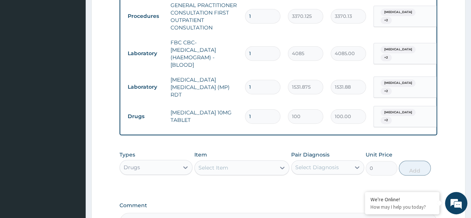
type input "0.00"
type input "2"
type input "200.00"
type input "2"
click at [244, 180] on div "Types Drugs Item Select Item Pair Diagnosis Select Diagnosis Unit Price 0 Add" at bounding box center [279, 168] width 318 height 43
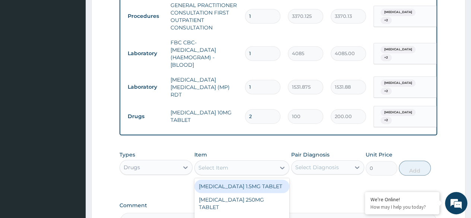
click at [250, 166] on div "Select Item" at bounding box center [235, 168] width 81 height 12
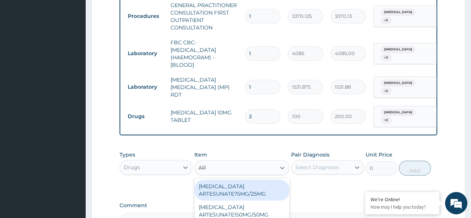
type input "ART"
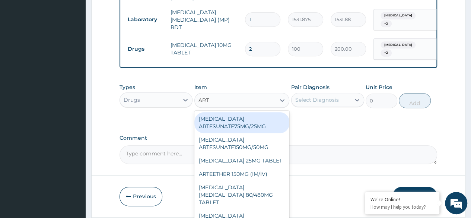
scroll to position [384, 0]
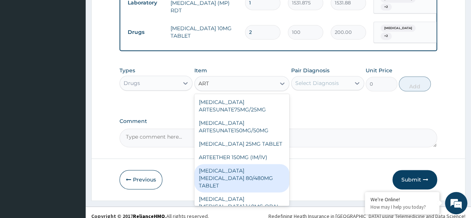
click at [260, 174] on div "ARTEMETHER LUMEFANTRINE 80/480MG TABLET" at bounding box center [241, 178] width 95 height 28
type input "450"
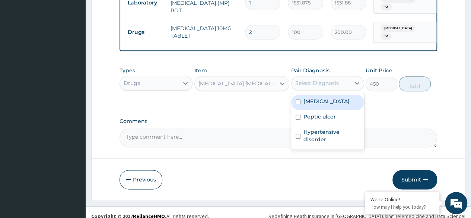
click at [314, 79] on div "Select Diagnosis" at bounding box center [317, 82] width 44 height 7
click at [313, 101] on label "Malaria" at bounding box center [326, 101] width 46 height 7
checkbox input "true"
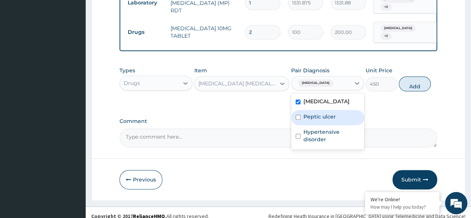
click at [314, 113] on label "Peptic ulcer" at bounding box center [319, 116] width 32 height 7
checkbox input "true"
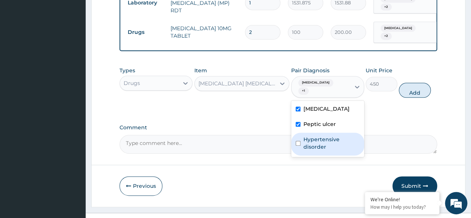
click at [316, 137] on label "Hypertensive disorder" at bounding box center [331, 143] width 56 height 15
checkbox input "true"
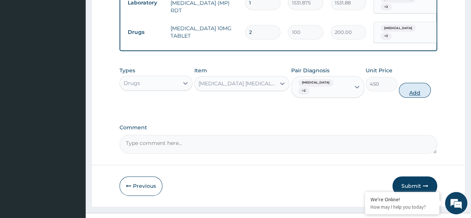
click at [414, 84] on button "Add" at bounding box center [415, 90] width 32 height 15
type input "0"
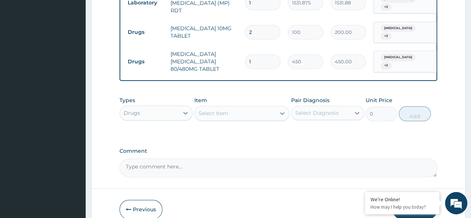
type input "0.00"
type input "3"
type input "1350.00"
type input "3"
click at [254, 152] on div "Comment" at bounding box center [279, 162] width 318 height 29
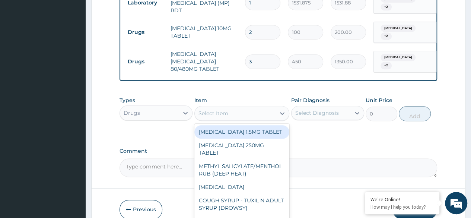
click at [220, 117] on div "Select Item" at bounding box center [235, 113] width 81 height 12
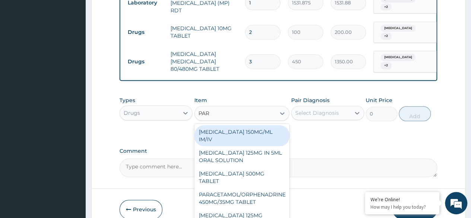
type input "PARA"
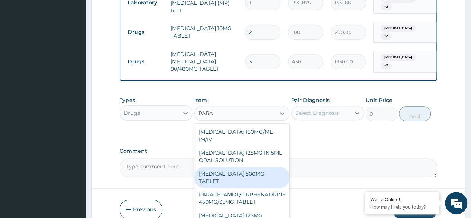
click at [249, 177] on div "[MEDICAL_DATA] 500MG TABLET" at bounding box center [241, 177] width 95 height 21
type input "30"
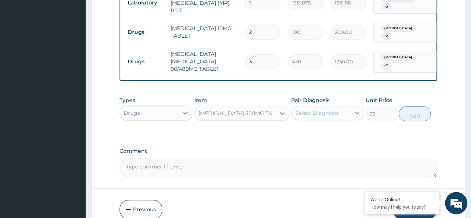
click at [322, 118] on div "Pair Diagnosis Select Diagnosis" at bounding box center [327, 108] width 73 height 25
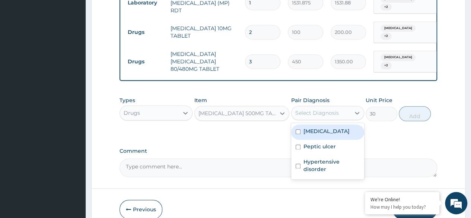
click at [333, 114] on div "Select Diagnosis" at bounding box center [317, 112] width 44 height 7
click at [325, 137] on div "[MEDICAL_DATA]" at bounding box center [327, 131] width 73 height 15
checkbox input "true"
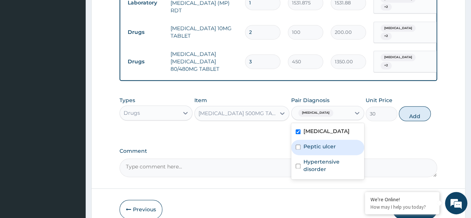
click at [325, 147] on label "Peptic ulcer" at bounding box center [319, 146] width 32 height 7
checkbox input "true"
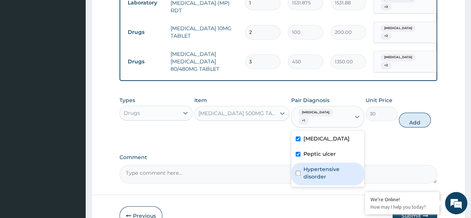
click at [323, 165] on label "Hypertensive disorder" at bounding box center [331, 172] width 56 height 15
checkbox input "true"
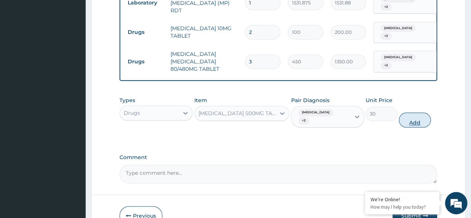
click at [423, 112] on button "Add" at bounding box center [415, 119] width 32 height 15
type input "0"
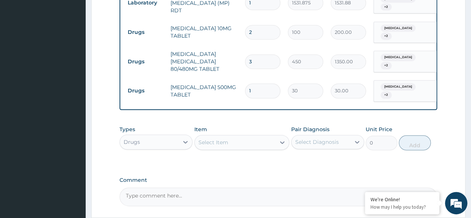
type input "0.00"
type input "1"
type input "30.00"
type input "12"
type input "360.00"
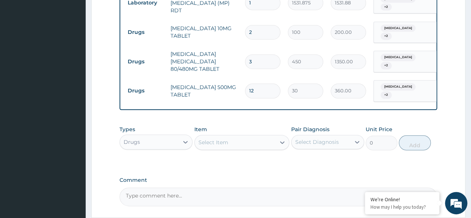
type input "12"
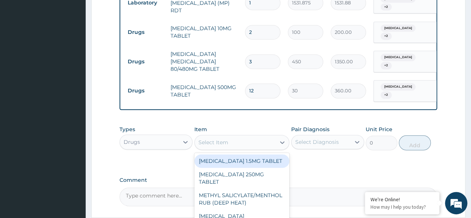
click at [235, 136] on div "Select Item" at bounding box center [235, 142] width 81 height 12
paste input "[MEDICAL_DATA] 20MG"
type input "[MEDICAL_DATA] 20MG"
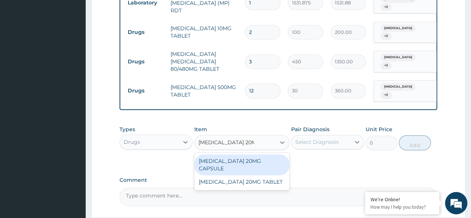
click at [260, 155] on div "[MEDICAL_DATA] 20MG CAPSULE" at bounding box center [241, 164] width 95 height 21
type input "100"
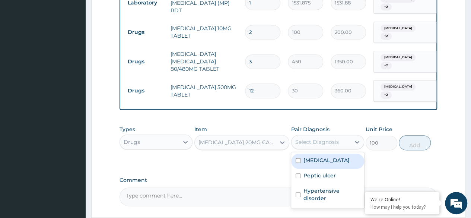
click at [345, 139] on div "Select Diagnosis" at bounding box center [321, 142] width 59 height 12
click at [337, 153] on div "[MEDICAL_DATA]" at bounding box center [327, 160] width 73 height 15
checkbox input "true"
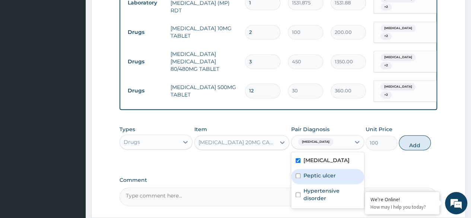
click at [332, 169] on div "Peptic ulcer" at bounding box center [327, 176] width 73 height 15
checkbox input "true"
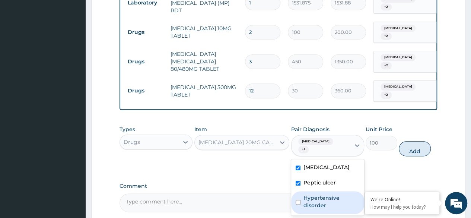
click at [327, 194] on label "Hypertensive disorder" at bounding box center [331, 201] width 56 height 15
checkbox input "true"
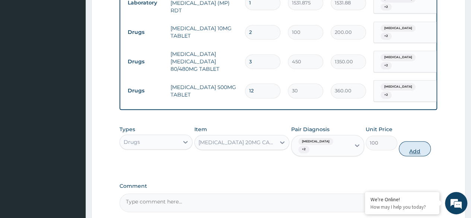
click at [410, 141] on button "Add" at bounding box center [415, 148] width 32 height 15
type input "0"
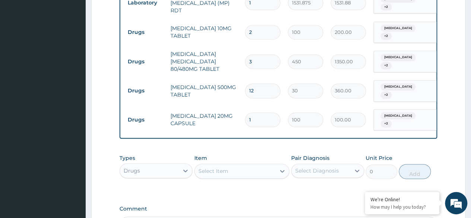
type input "0.00"
type input "5"
type input "500.00"
type input "5"
click at [304, 181] on div "Types Drugs Item Select Item Pair Diagnosis Select Diagnosis Unit Price 0 Add" at bounding box center [279, 171] width 318 height 43
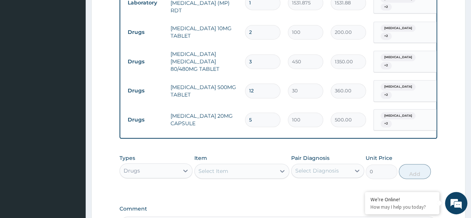
click at [294, 180] on div "Types Drugs Item Select Item Pair Diagnosis Select Diagnosis Unit Price 0 Add" at bounding box center [279, 171] width 318 height 43
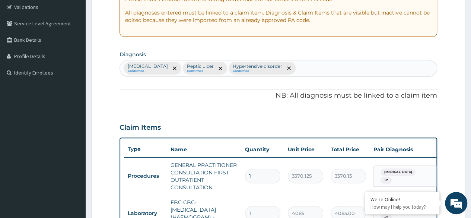
scroll to position [470, 0]
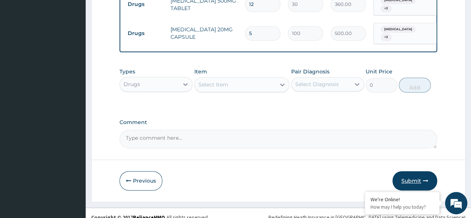
click at [412, 172] on button "Submit" at bounding box center [414, 180] width 45 height 19
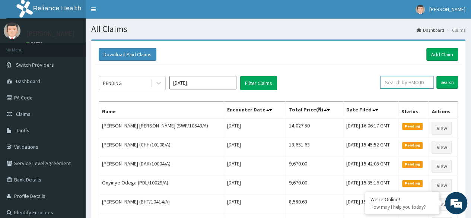
click at [395, 84] on input "text" at bounding box center [407, 82] width 54 height 13
paste input "SRC/10003/A"
type input "SRC/10003/A"
click at [436, 76] on input "Search" at bounding box center [447, 82] width 22 height 13
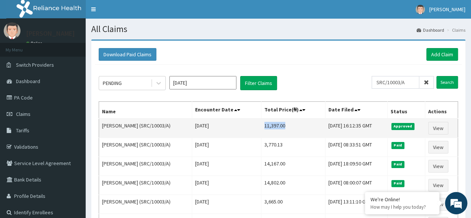
drag, startPoint x: 253, startPoint y: 123, endPoint x: 274, endPoint y: 124, distance: 20.9
click at [274, 124] on td "11,397.00" at bounding box center [293, 127] width 64 height 19
copy td "11,397.00"
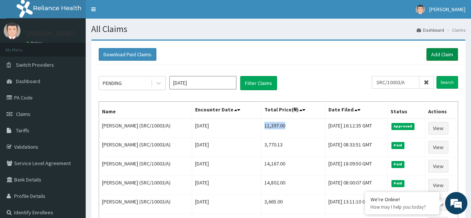
click at [442, 51] on link "Add Claim" at bounding box center [442, 54] width 32 height 13
click at [437, 58] on link "Add Claim" at bounding box center [442, 54] width 32 height 13
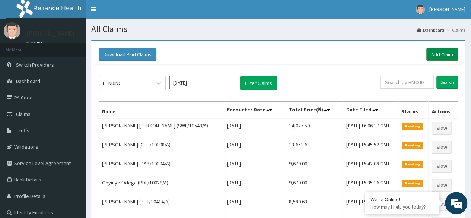
click at [433, 57] on link "Add Claim" at bounding box center [442, 54] width 32 height 13
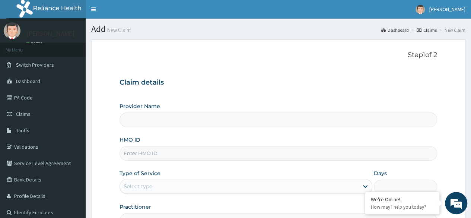
click at [155, 157] on input "HMO ID" at bounding box center [279, 153] width 318 height 15
paste input "OMR/10020/A"
type input "OMR/10020/A"
type input "Reliance Family Clinics (RFC) - Lekki"
type input "OMR/10020/A"
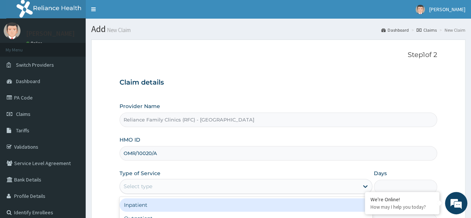
click at [204, 184] on div "Select type" at bounding box center [239, 186] width 239 height 12
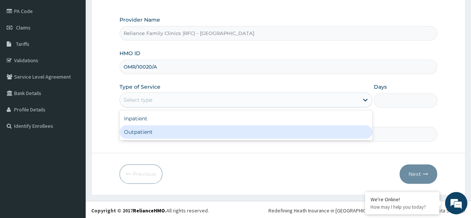
click at [250, 135] on div "Outpatient" at bounding box center [246, 131] width 253 height 13
type input "1"
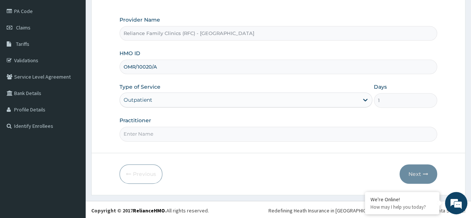
click at [284, 131] on input "Practitioner" at bounding box center [279, 134] width 318 height 15
type input "LOCUM"
click at [413, 172] on button "Next" at bounding box center [419, 173] width 38 height 19
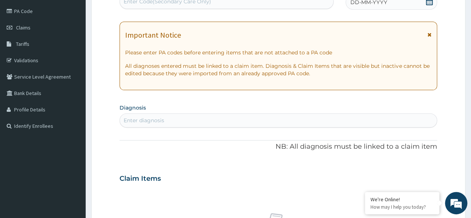
click at [432, 3] on icon at bounding box center [429, 1] width 7 height 7
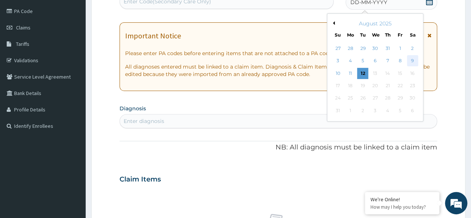
click at [411, 57] on div "9" at bounding box center [412, 60] width 11 height 11
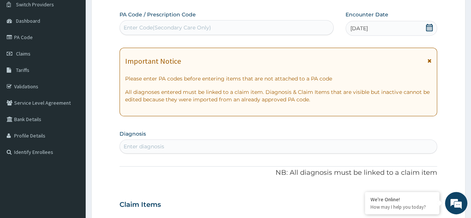
scroll to position [58, 0]
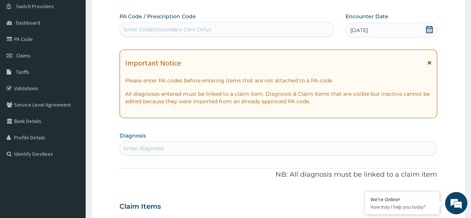
click at [188, 153] on div "Enter diagnosis" at bounding box center [278, 148] width 317 height 12
type input "MALA"
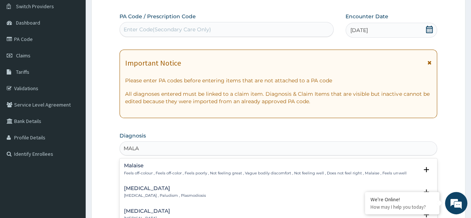
click at [134, 189] on h4 "[MEDICAL_DATA]" at bounding box center [165, 188] width 82 height 6
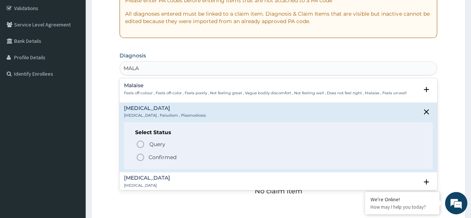
scroll to position [140, 0]
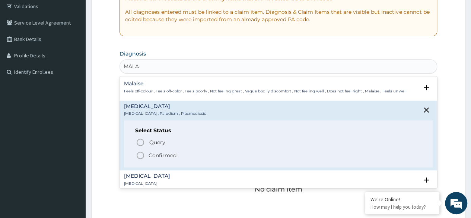
click at [159, 159] on span "Confirmed" at bounding box center [279, 155] width 286 height 9
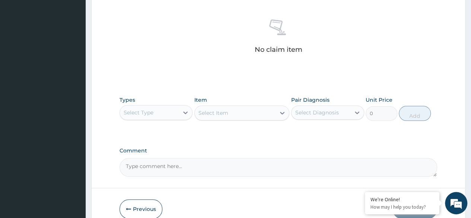
scroll to position [284, 0]
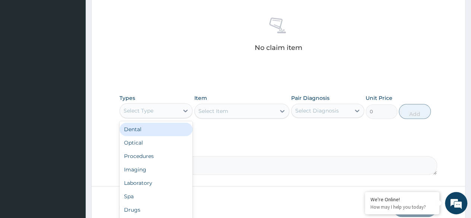
click at [169, 107] on div "Select Type" at bounding box center [149, 111] width 59 height 12
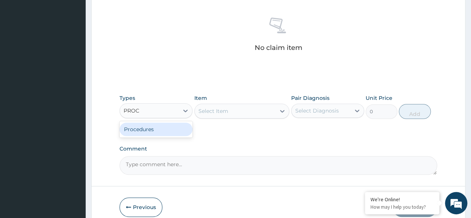
type input "PROCE"
click at [162, 132] on div "Procedures" at bounding box center [156, 129] width 73 height 13
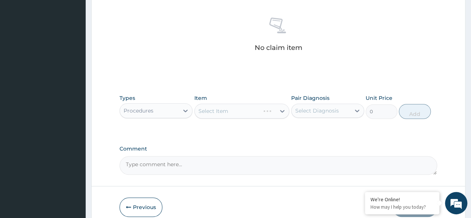
drag, startPoint x: 227, startPoint y: 117, endPoint x: 252, endPoint y: 108, distance: 26.9
click at [252, 108] on div "Select Item" at bounding box center [241, 111] width 95 height 15
click at [278, 108] on div "Select Item" at bounding box center [241, 111] width 95 height 15
click at [279, 108] on div "Select Item" at bounding box center [241, 111] width 95 height 15
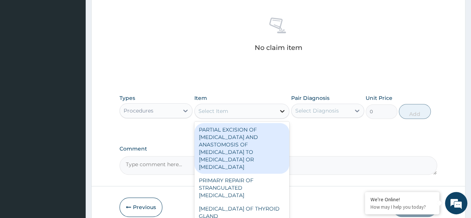
click at [283, 109] on icon at bounding box center [282, 110] width 7 height 7
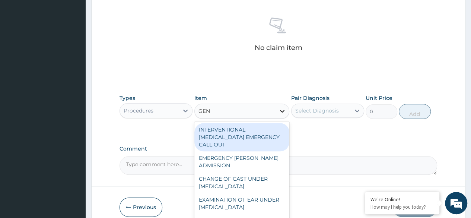
type input "GENE"
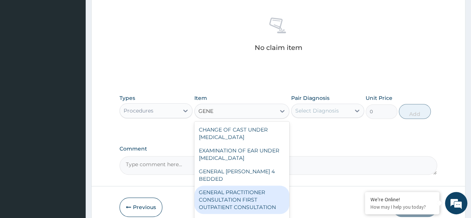
click at [235, 193] on div "GENERAL PRACTITIONER CONSULTATION FIRST OUTPATIENT CONSULTATION" at bounding box center [241, 199] width 95 height 28
type input "3370.125"
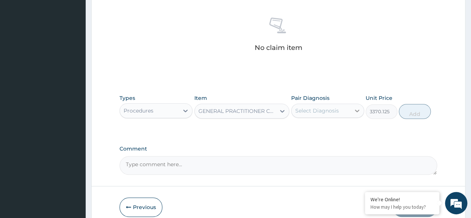
click at [352, 114] on div at bounding box center [356, 110] width 13 height 13
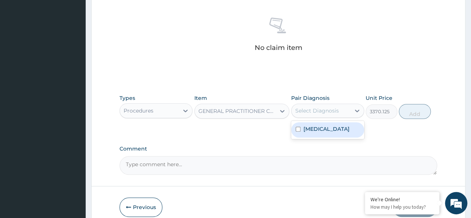
click at [335, 127] on div "Malaria" at bounding box center [327, 129] width 73 height 15
checkbox input "true"
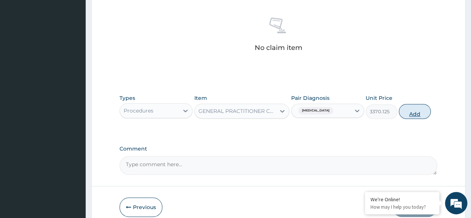
click at [422, 111] on button "Add" at bounding box center [415, 111] width 32 height 15
type input "0"
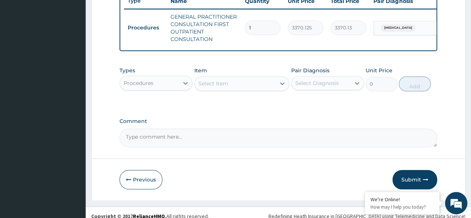
scroll to position [294, 0]
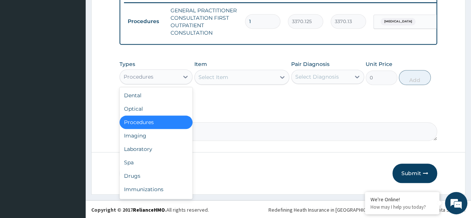
click at [155, 82] on div "Procedures" at bounding box center [149, 77] width 59 height 12
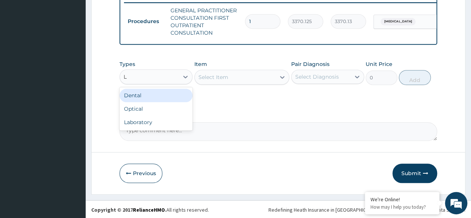
type input "LA"
click at [151, 102] on div "Laboratory" at bounding box center [156, 95] width 73 height 13
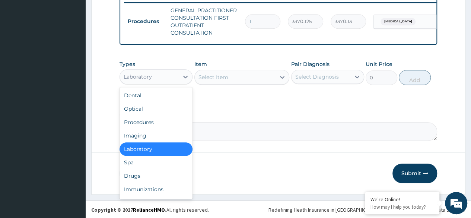
click at [151, 80] on div "Laboratory" at bounding box center [138, 76] width 28 height 7
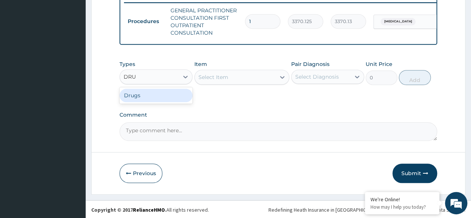
type input "DRUG"
click at [153, 96] on div "Drugs" at bounding box center [156, 95] width 73 height 13
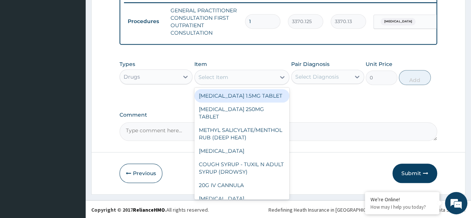
click at [247, 83] on div "Select Item" at bounding box center [235, 77] width 81 height 12
type input "ART"
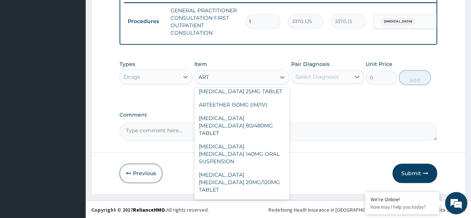
scroll to position [60, 0]
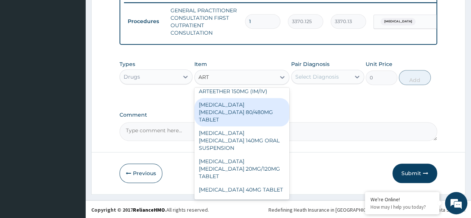
click at [259, 114] on div "ARTEMETHER LUMEFANTRINE 80/480MG TABLET" at bounding box center [241, 112] width 95 height 28
type input "450"
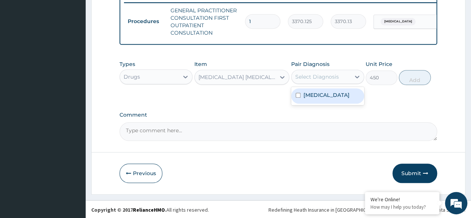
click at [317, 80] on div "Select Diagnosis" at bounding box center [317, 76] width 44 height 7
click at [315, 99] on label "Malaria" at bounding box center [326, 94] width 46 height 7
checkbox input "true"
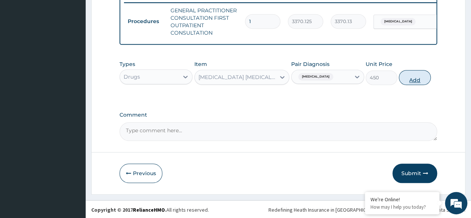
click at [411, 82] on button "Add" at bounding box center [415, 77] width 32 height 15
type input "0"
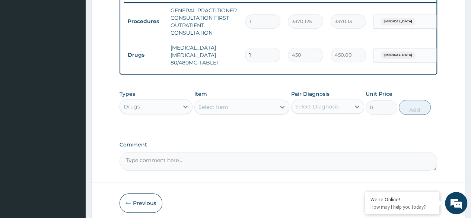
type input "0.00"
type input "3"
type input "1350.00"
type input "3"
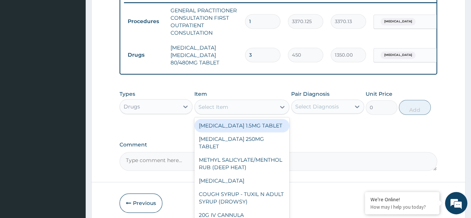
click at [215, 108] on div "Select Item" at bounding box center [235, 107] width 81 height 12
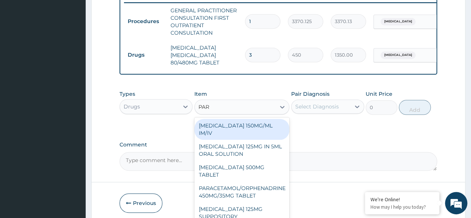
type input "PARA"
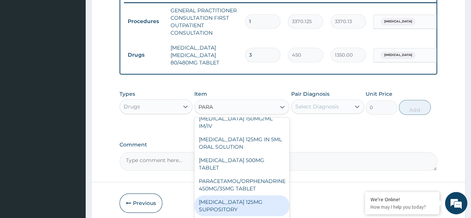
scroll to position [6, 0]
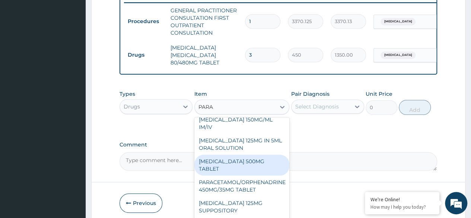
click at [260, 167] on div "[MEDICAL_DATA] 500MG TABLET" at bounding box center [241, 165] width 95 height 21
type input "30"
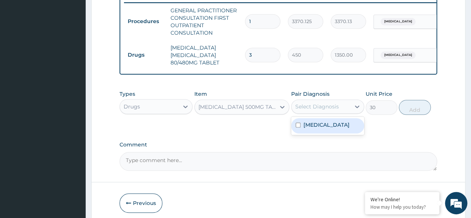
click at [338, 111] on div "Select Diagnosis" at bounding box center [321, 107] width 59 height 12
click at [323, 133] on div "Malaria" at bounding box center [327, 125] width 73 height 15
checkbox input "true"
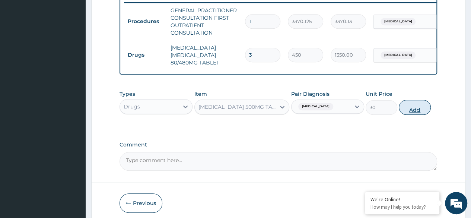
click at [412, 112] on button "Add" at bounding box center [415, 107] width 32 height 15
type input "0"
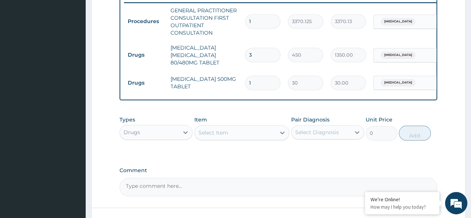
type input "12"
type input "360.00"
type input "12"
click at [229, 137] on div "Select Item" at bounding box center [235, 133] width 81 height 12
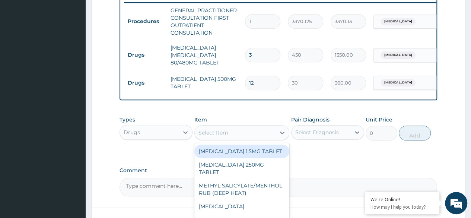
paste input "ASTYFER"
type input "ASTYFER"
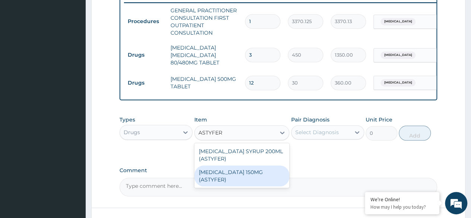
click at [236, 179] on div "[MEDICAL_DATA] 150MG (ASTYFER)" at bounding box center [241, 175] width 95 height 21
type input "260"
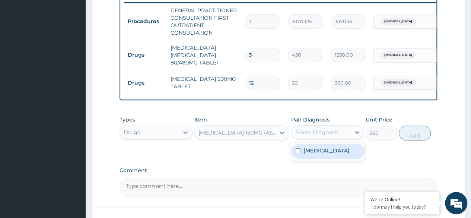
click at [307, 136] on div "Select Diagnosis" at bounding box center [317, 131] width 44 height 7
click at [314, 151] on div "Malaria" at bounding box center [327, 151] width 73 height 15
checkbox input "true"
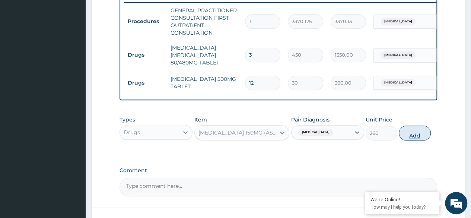
click at [412, 136] on button "Add" at bounding box center [415, 132] width 32 height 15
type input "0"
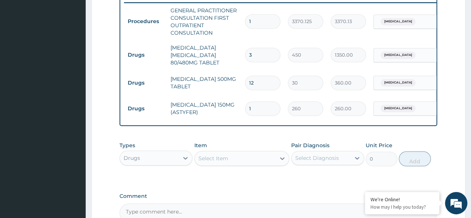
type input "0.00"
type input "5"
type input "1300.00"
type input "5"
click at [261, 181] on div "Types Drugs Item Select Item Pair Diagnosis Select Diagnosis Unit Price 0 Add" at bounding box center [279, 159] width 318 height 43
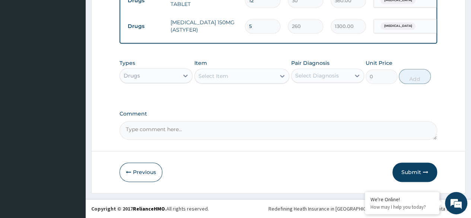
scroll to position [381, 0]
click at [423, 176] on button "Submit" at bounding box center [414, 171] width 45 height 19
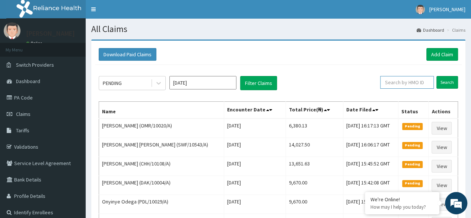
click at [423, 83] on input "text" at bounding box center [407, 82] width 54 height 13
paste input "OMR/10020/A"
type input "OMR/10020/A"
click at [436, 76] on input "Search" at bounding box center [447, 82] width 22 height 13
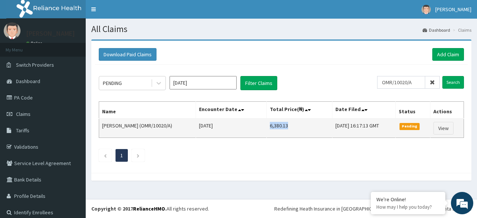
drag, startPoint x: 272, startPoint y: 129, endPoint x: 252, endPoint y: 129, distance: 19.4
click at [266, 129] on td "6,380.13" at bounding box center [299, 127] width 66 height 19
copy td "6,380.13"
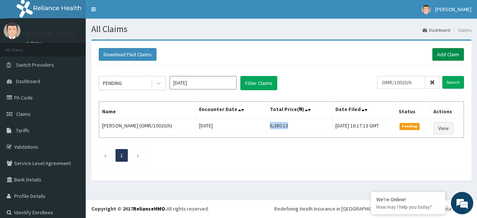
click at [439, 53] on link "Add Claim" at bounding box center [448, 54] width 32 height 13
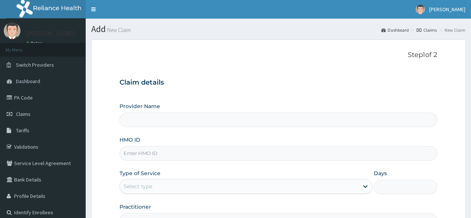
click at [145, 152] on input "HMO ID" at bounding box center [279, 153] width 318 height 15
paste input "SRC/10049/A"
type input "SRC/10049/A"
type input "Reliance Family Clinics (RFC) - [GEOGRAPHIC_DATA]"
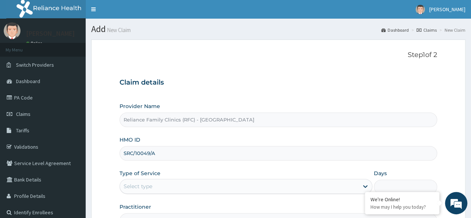
type input "SRC/10049/A"
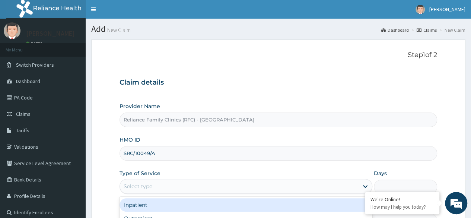
click at [162, 185] on div "Select type" at bounding box center [239, 186] width 239 height 12
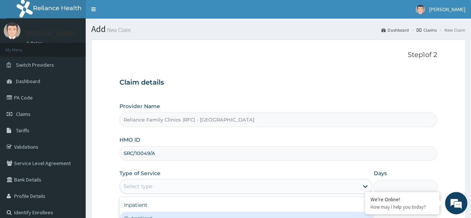
click at [159, 214] on div "Outpatient" at bounding box center [246, 218] width 253 height 13
type input "1"
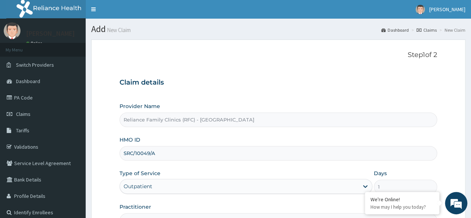
scroll to position [61, 0]
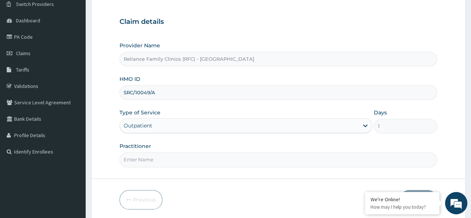
click at [269, 156] on input "Practitioner" at bounding box center [279, 159] width 318 height 15
type input "LOCUM"
click at [273, 187] on form "Step 1 of 2 Claim details Provider Name Reliance Family Clinics (RFC) - Lekki H…" at bounding box center [278, 100] width 374 height 242
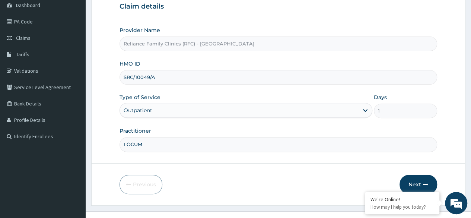
scroll to position [86, 0]
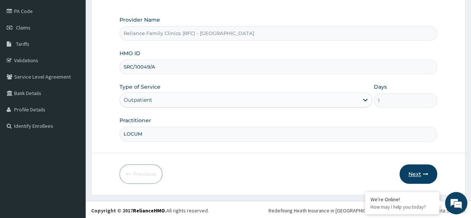
click at [415, 170] on button "Next" at bounding box center [419, 173] width 38 height 19
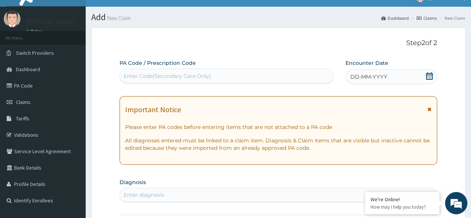
scroll to position [0, 0]
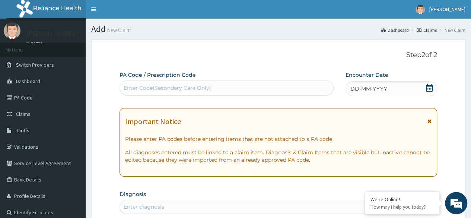
click at [429, 89] on icon at bounding box center [429, 87] width 7 height 7
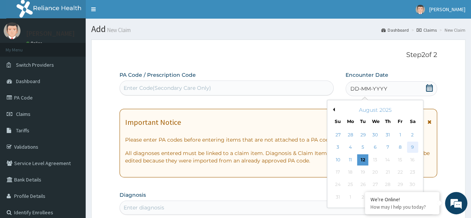
click at [410, 144] on div "9" at bounding box center [412, 147] width 11 height 11
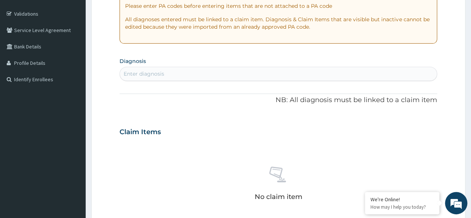
scroll to position [141, 0]
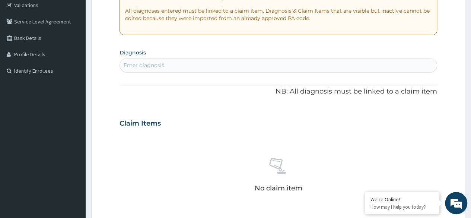
click at [151, 61] on div "Enter diagnosis" at bounding box center [144, 64] width 41 height 7
type input "MALAR"
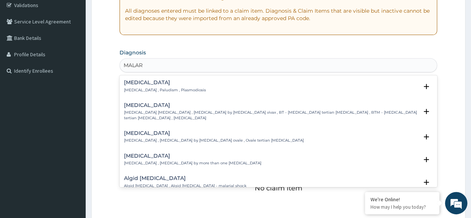
click at [154, 88] on p "[MEDICAL_DATA] , Paludism , Plasmodiosis" at bounding box center [165, 90] width 82 height 5
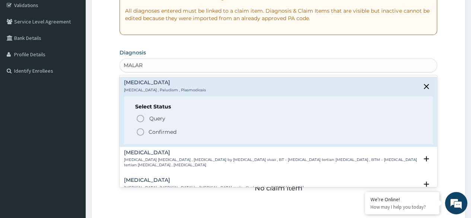
click at [165, 128] on p "Confirmed" at bounding box center [163, 131] width 28 height 7
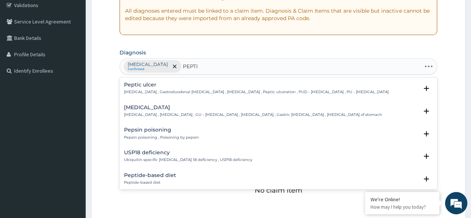
type input "PEPTIC"
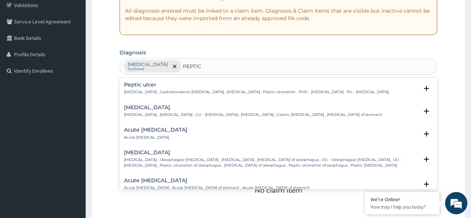
click at [160, 87] on h4 "Peptic ulcer" at bounding box center [256, 85] width 265 height 6
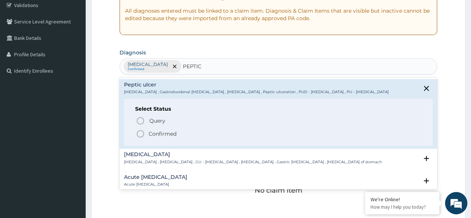
click at [179, 133] on span "Confirmed" at bounding box center [279, 133] width 286 height 9
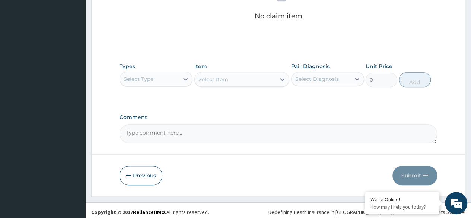
scroll to position [318, 0]
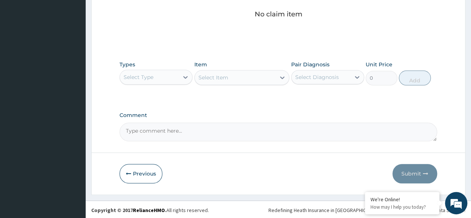
click at [166, 67] on div "Types Select Type" at bounding box center [156, 73] width 73 height 25
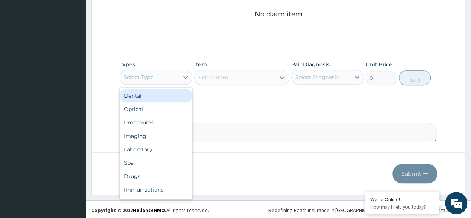
click at [166, 77] on div "Select Type" at bounding box center [149, 77] width 59 height 12
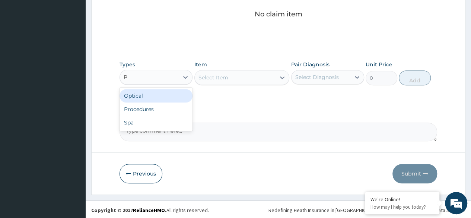
type input "PR"
click at [167, 93] on div "Procedures" at bounding box center [156, 95] width 73 height 13
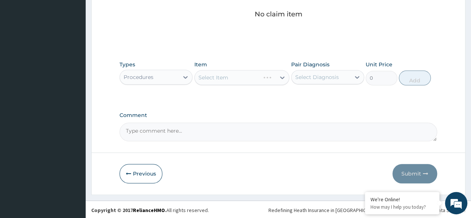
click at [216, 84] on div "Select Item" at bounding box center [241, 77] width 95 height 15
click at [323, 76] on div "Select Diagnosis" at bounding box center [317, 76] width 44 height 7
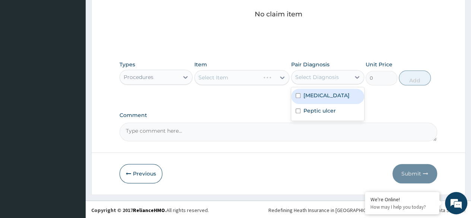
click at [318, 92] on label "[MEDICAL_DATA]" at bounding box center [326, 95] width 46 height 7
checkbox input "true"
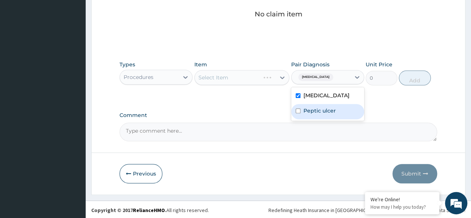
click at [317, 107] on label "Peptic ulcer" at bounding box center [319, 110] width 32 height 7
checkbox input "true"
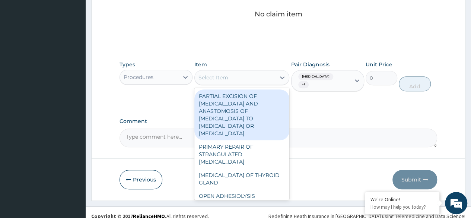
click at [268, 72] on div "Select Item" at bounding box center [235, 77] width 81 height 12
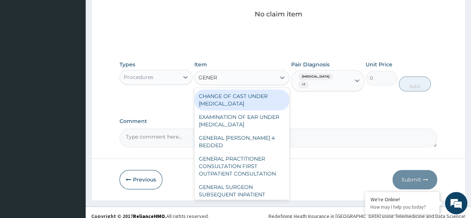
type input "GENERA"
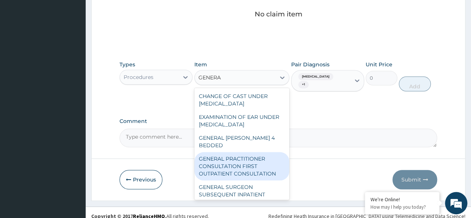
click at [242, 158] on div "GENERAL PRACTITIONER CONSULTATION FIRST OUTPATIENT CONSULTATION" at bounding box center [241, 166] width 95 height 28
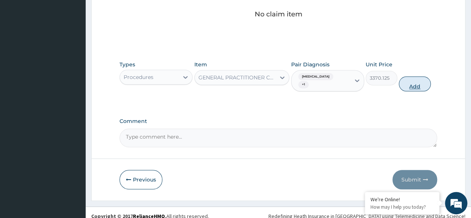
click at [415, 78] on button "Add" at bounding box center [415, 83] width 32 height 15
type input "0"
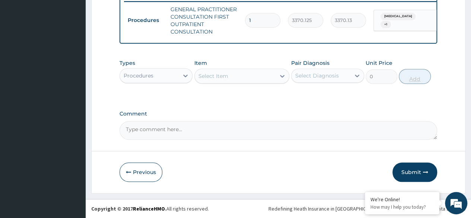
scroll to position [299, 0]
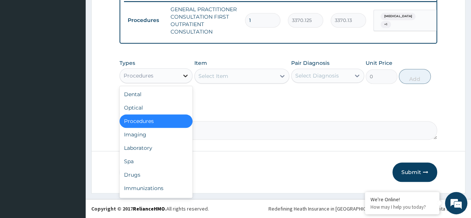
click at [187, 79] on icon at bounding box center [185, 75] width 7 height 7
click at [159, 146] on div "Laboratory" at bounding box center [156, 147] width 73 height 13
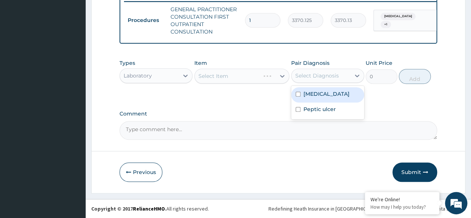
click at [306, 81] on div "Select Diagnosis" at bounding box center [321, 76] width 59 height 12
click at [307, 93] on label "Malaria" at bounding box center [326, 93] width 46 height 7
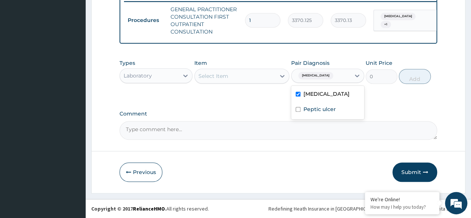
click at [309, 102] on div "Malaria" at bounding box center [327, 94] width 73 height 15
checkbox input "false"
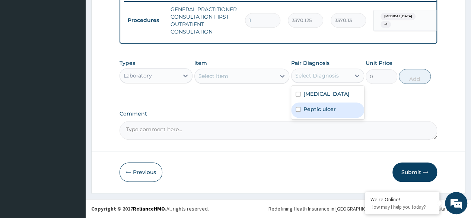
click at [309, 106] on label "Peptic ulcer" at bounding box center [319, 108] width 32 height 7
checkbox input "true"
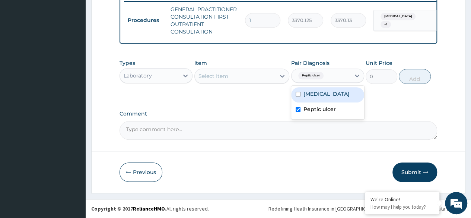
click at [304, 90] on div "Malaria" at bounding box center [327, 94] width 73 height 15
checkbox input "true"
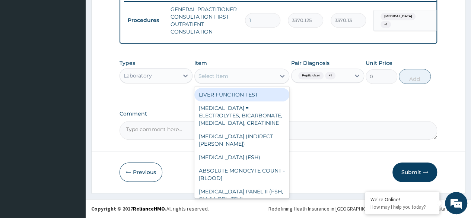
click at [252, 73] on div "Select Item" at bounding box center [235, 76] width 81 height 12
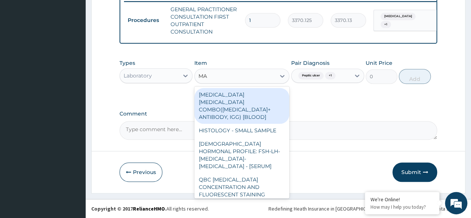
type input "M"
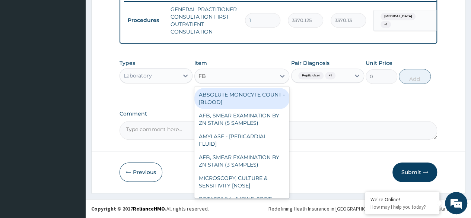
type input "FBC"
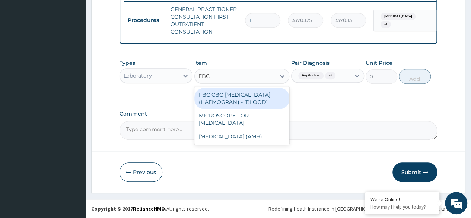
click at [251, 109] on div "FBC CBC-COMPLETE BLOOD COUNT (HAEMOGRAM) - [BLOOD]" at bounding box center [241, 98] width 95 height 21
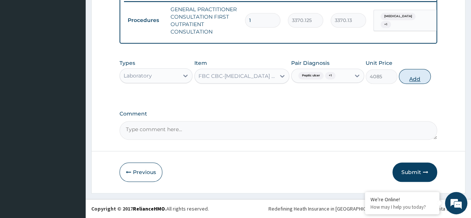
click at [416, 82] on button "Add" at bounding box center [415, 76] width 32 height 15
type input "0"
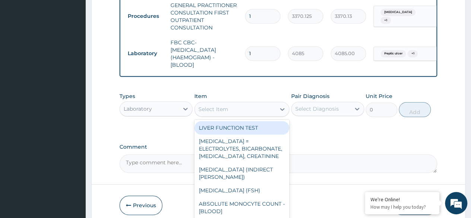
click at [213, 113] on div "Select Item" at bounding box center [213, 108] width 30 height 7
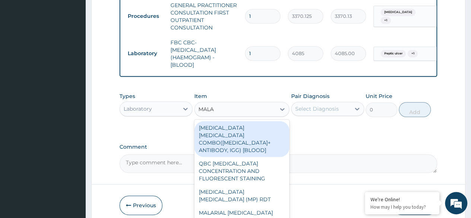
type input "MALAR"
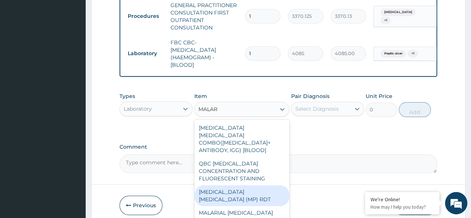
click at [264, 194] on div "MALARIA PARASITE (MP) RDT" at bounding box center [241, 195] width 95 height 21
type input "1531.875"
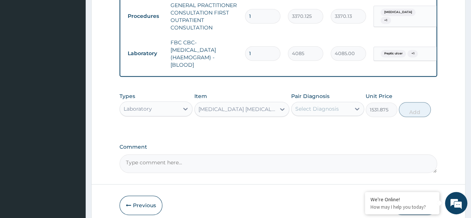
click at [314, 150] on label "Comment" at bounding box center [279, 147] width 318 height 6
click at [314, 154] on textarea "Comment" at bounding box center [279, 163] width 318 height 19
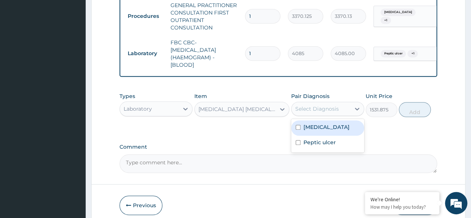
click at [325, 115] on div "Select Diagnosis" at bounding box center [321, 109] width 59 height 12
click at [318, 131] on label "Malaria" at bounding box center [326, 126] width 46 height 7
checkbox input "true"
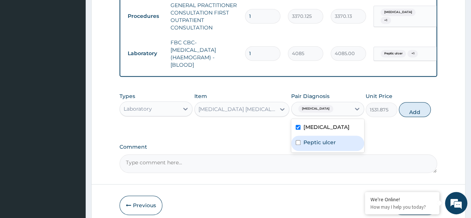
click at [317, 143] on div "Peptic ulcer" at bounding box center [327, 143] width 73 height 15
checkbox input "true"
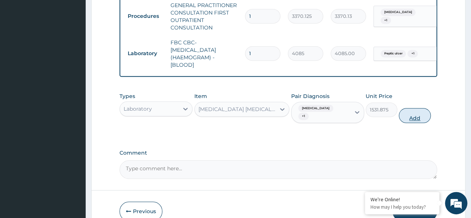
click at [410, 116] on button "Add" at bounding box center [415, 115] width 32 height 15
type input "0"
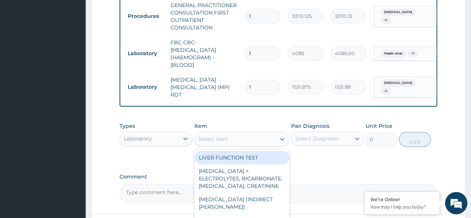
click at [223, 137] on div "Select Item" at bounding box center [213, 138] width 30 height 7
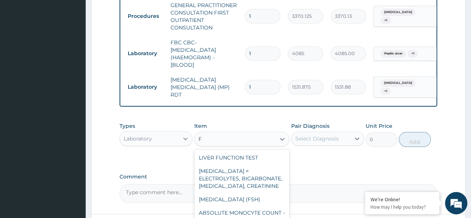
type input "F"
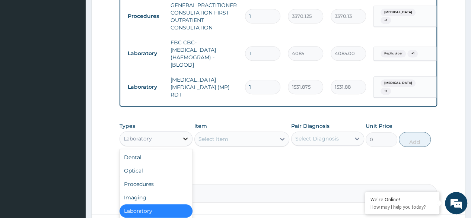
click at [182, 145] on div at bounding box center [185, 138] width 13 height 13
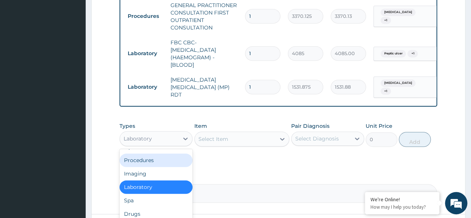
scroll to position [25, 0]
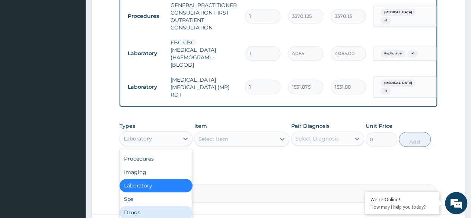
click at [138, 211] on div "Drugs" at bounding box center [156, 212] width 73 height 13
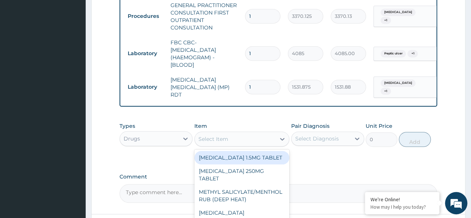
click at [219, 134] on div "Select Item" at bounding box center [235, 139] width 81 height 12
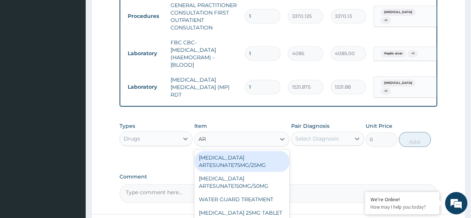
type input "ART"
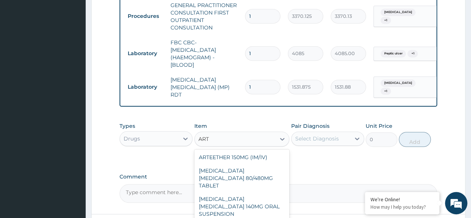
scroll to position [57, 0]
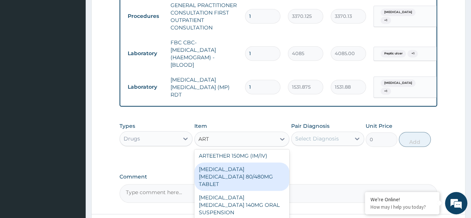
click at [252, 176] on div "ARTEMETHER LUMEFANTRINE 80/480MG TABLET" at bounding box center [241, 176] width 95 height 28
type input "450"
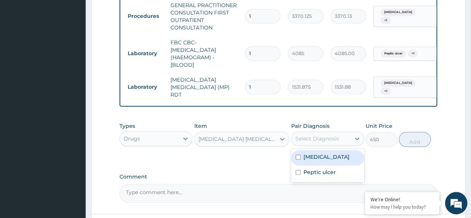
drag, startPoint x: 326, startPoint y: 139, endPoint x: 319, endPoint y: 154, distance: 16.9
click at [319, 146] on div "option Peptic ulcer, selected. option Malaria focused, 1 of 2. 2 results availa…" at bounding box center [327, 138] width 73 height 14
click at [319, 154] on label "Malaria" at bounding box center [326, 156] width 46 height 7
checkbox input "true"
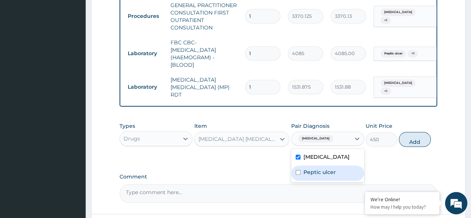
click at [316, 172] on label "Peptic ulcer" at bounding box center [319, 171] width 32 height 7
checkbox input "true"
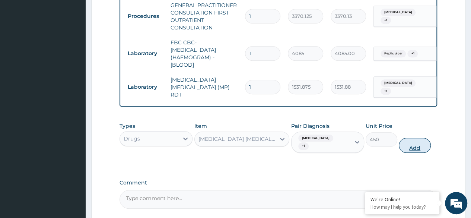
click at [415, 141] on button "Add" at bounding box center [415, 145] width 32 height 15
type input "0"
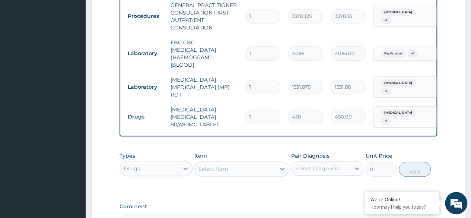
type input "0.00"
type input "3"
type input "1350.00"
type input "3"
click at [239, 196] on div "PA Code / Prescription Code Enter Code(Secondary Care Only) Encounter Date 09-0…" at bounding box center [279, 2] width 318 height 461
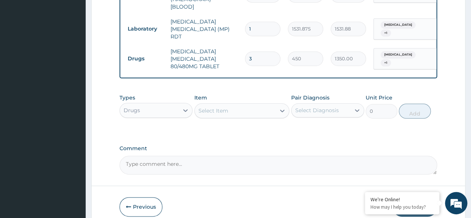
scroll to position [361, 0]
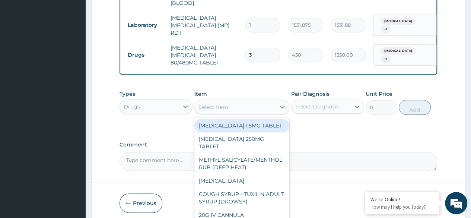
click at [227, 105] on div "Select Item" at bounding box center [213, 106] width 30 height 7
paste input "OMEPRAZOLE 20MG"
type input "OMEPRAZOLE 20MG"
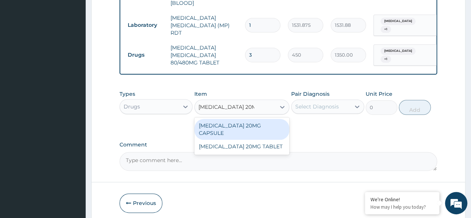
click at [249, 125] on div "OMEPRAZOLE 20MG CAPSULE" at bounding box center [241, 129] width 95 height 21
type input "100"
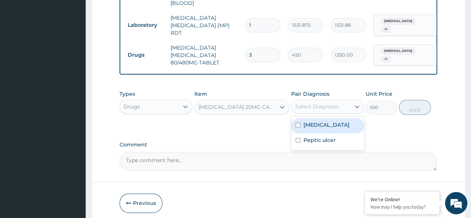
click at [307, 108] on div "Select Diagnosis" at bounding box center [317, 106] width 44 height 7
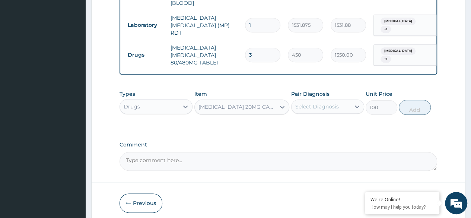
click at [307, 108] on div "Select Diagnosis" at bounding box center [317, 106] width 44 height 7
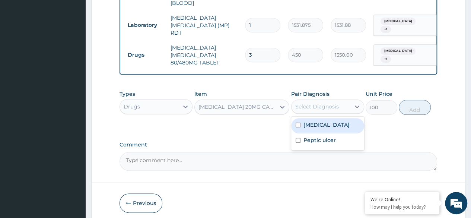
click at [307, 108] on div "Select Diagnosis" at bounding box center [317, 106] width 44 height 7
click at [304, 126] on label "Malaria" at bounding box center [326, 124] width 46 height 7
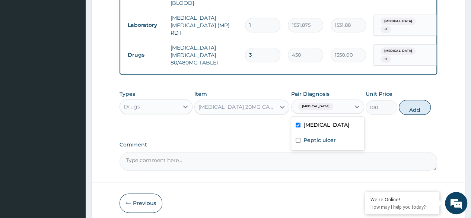
click at [307, 133] on div "Malaria" at bounding box center [327, 125] width 73 height 15
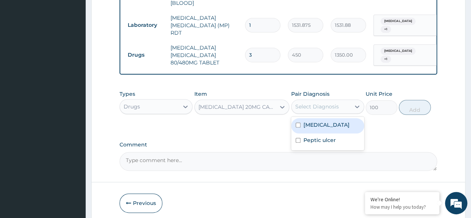
click at [307, 131] on div "Malaria" at bounding box center [327, 125] width 73 height 15
checkbox input "true"
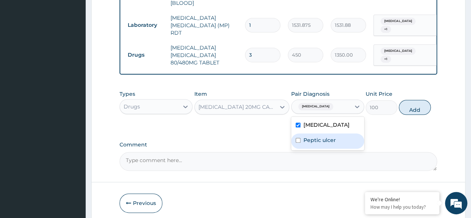
click at [311, 146] on div "Peptic ulcer" at bounding box center [327, 140] width 73 height 15
checkbox input "true"
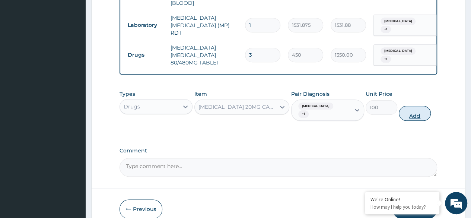
click at [411, 106] on button "Add" at bounding box center [415, 113] width 32 height 15
type input "0"
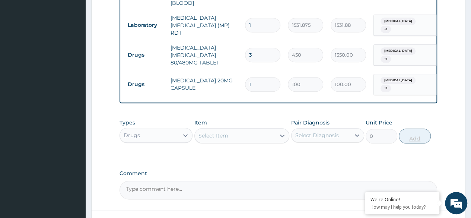
type input "0.00"
type input "5"
type input "500.00"
type input "5"
click at [349, 170] on label "Comment" at bounding box center [279, 173] width 318 height 6
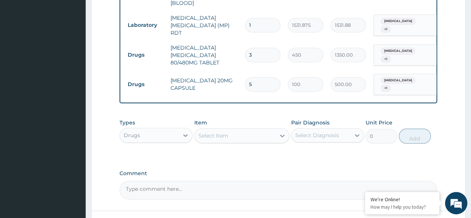
click at [349, 181] on textarea "Comment" at bounding box center [279, 190] width 318 height 19
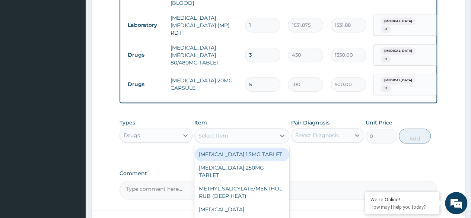
click at [247, 140] on div "Select Item" at bounding box center [241, 135] width 95 height 15
type input "P"
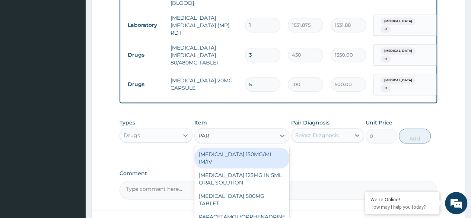
type input "PARA"
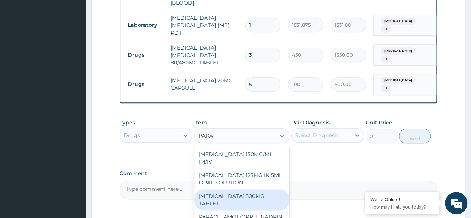
click at [257, 190] on div "PARACETAMOL 500MG TABLET" at bounding box center [241, 199] width 95 height 21
type input "30"
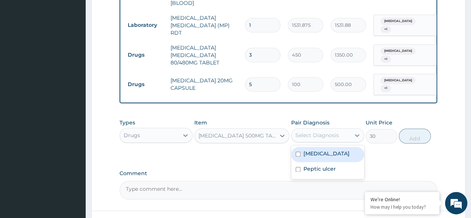
click at [330, 134] on div "Select Diagnosis" at bounding box center [317, 134] width 44 height 7
click at [321, 150] on label "Malaria" at bounding box center [326, 153] width 46 height 7
checkbox input "true"
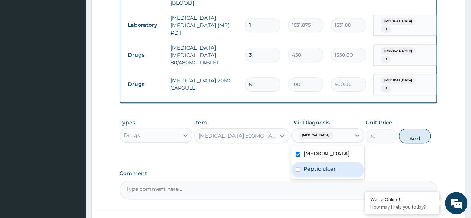
click at [317, 165] on label "Peptic ulcer" at bounding box center [319, 168] width 32 height 7
checkbox input "true"
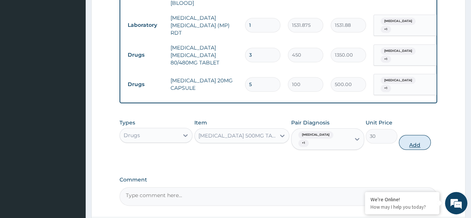
click at [409, 135] on button "Add" at bounding box center [415, 142] width 32 height 15
type input "0"
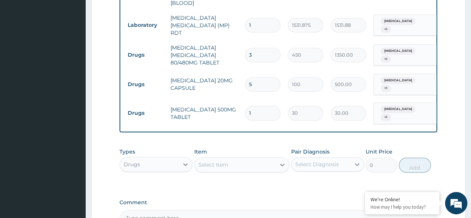
type input "12"
type input "360.00"
type input "12"
click at [203, 199] on label "Comment" at bounding box center [279, 202] width 318 height 6
click at [203, 210] on textarea "Comment" at bounding box center [279, 219] width 318 height 19
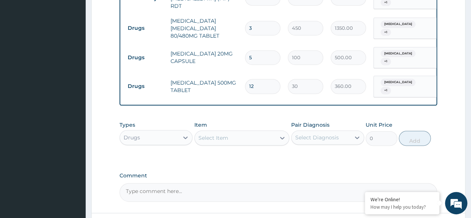
scroll to position [444, 0]
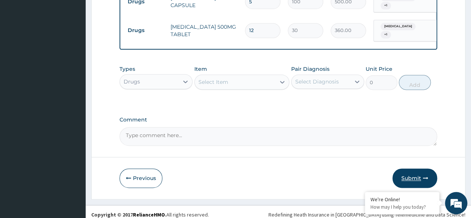
click at [418, 168] on button "Submit" at bounding box center [414, 177] width 45 height 19
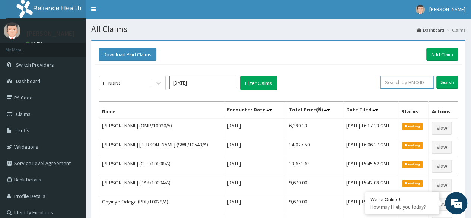
click at [394, 80] on input "text" at bounding box center [407, 82] width 54 height 13
paste input "OMR/10020/A"
type input "OMR/10020/A"
click at [436, 76] on input "Search" at bounding box center [447, 82] width 22 height 13
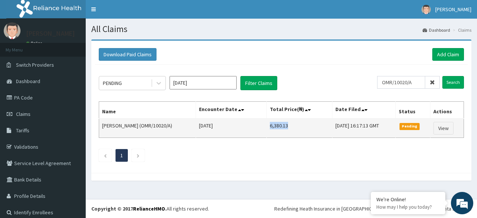
drag, startPoint x: 252, startPoint y: 125, endPoint x: 272, endPoint y: 125, distance: 19.4
click at [272, 125] on td "6,380.13" at bounding box center [299, 127] width 66 height 19
copy td "6,380.13"
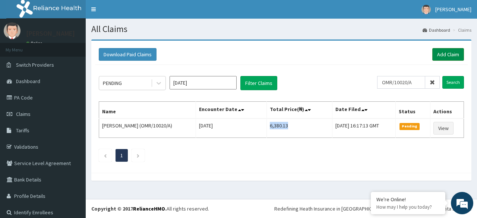
click at [443, 57] on link "Add Claim" at bounding box center [448, 54] width 32 height 13
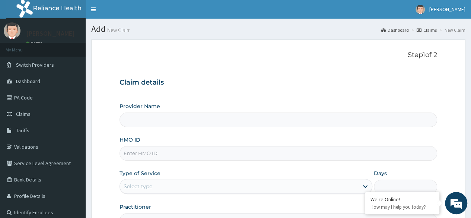
click at [159, 156] on input "HMO ID" at bounding box center [279, 153] width 318 height 15
type input "Reliance Family Clinics (RFC) - [GEOGRAPHIC_DATA]"
paste input "2500577"
type input "2500577"
click at [144, 149] on input "HMO ID" at bounding box center [279, 153] width 318 height 15
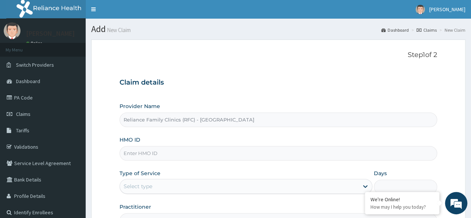
paste input "BHT/10114/A"
type input "BHT/10114/A"
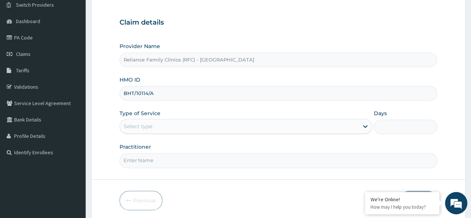
scroll to position [69, 0]
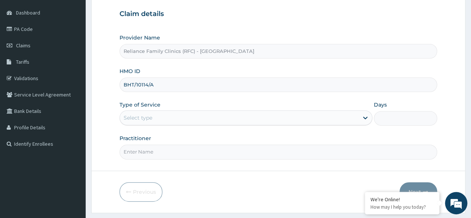
click at [281, 112] on div "Select type" at bounding box center [239, 118] width 239 height 12
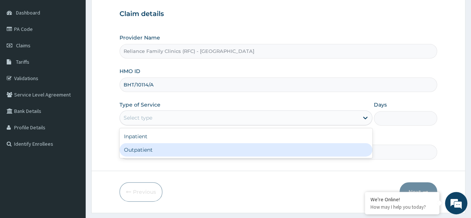
click at [234, 144] on div "Outpatient" at bounding box center [246, 149] width 253 height 13
type input "1"
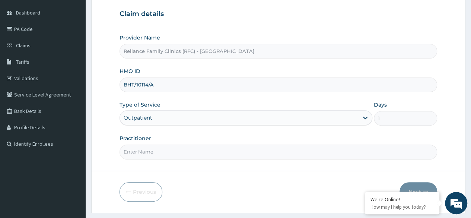
click at [286, 149] on input "Practitioner" at bounding box center [279, 151] width 318 height 15
type input "LOCUM"
click at [291, 183] on div "Previous Next" at bounding box center [279, 191] width 318 height 19
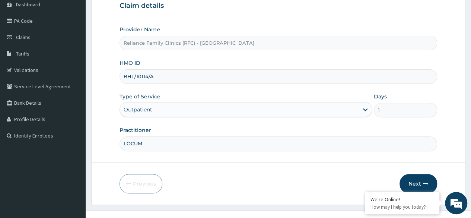
scroll to position [86, 0]
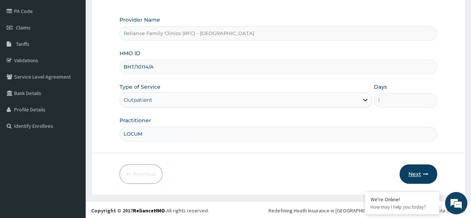
click at [410, 171] on button "Next" at bounding box center [419, 173] width 38 height 19
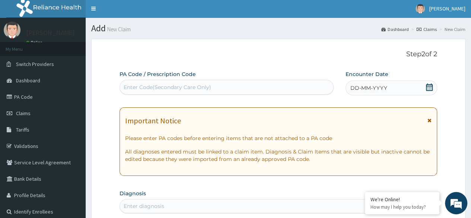
scroll to position [0, 0]
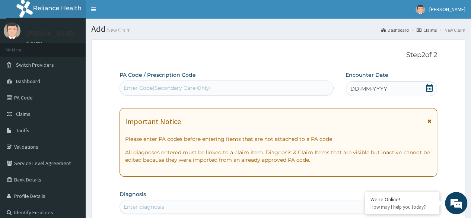
click at [431, 88] on icon at bounding box center [429, 87] width 7 height 7
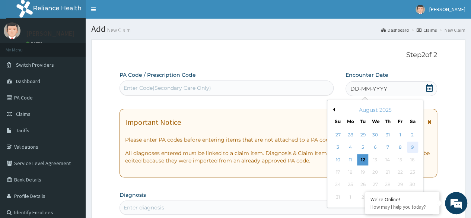
click at [415, 144] on div "9" at bounding box center [412, 147] width 11 height 11
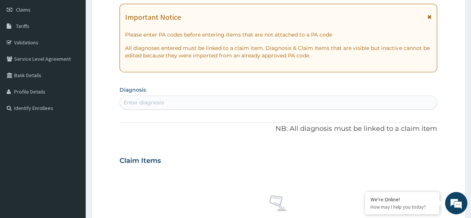
scroll to position [121, 0]
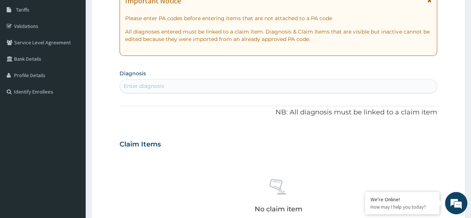
click at [181, 80] on div "Enter diagnosis" at bounding box center [278, 86] width 317 height 12
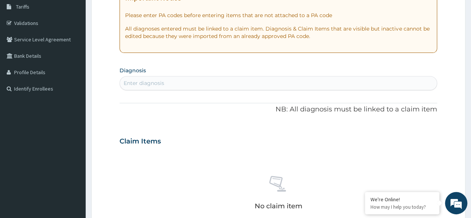
scroll to position [125, 0]
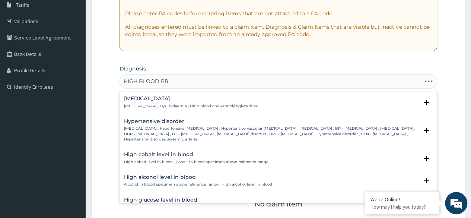
type input "HIGH BLOOD PRE"
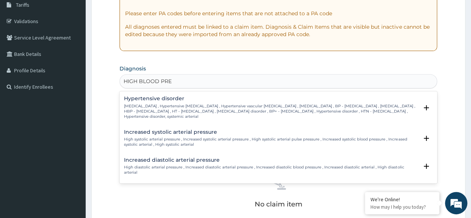
click at [146, 113] on p "[MEDICAL_DATA] , Hypertensive [MEDICAL_DATA] , Hypertensive vascular [MEDICAL_D…" at bounding box center [271, 112] width 294 height 16
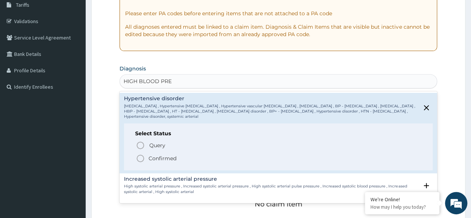
click at [156, 154] on span "Confirmed" at bounding box center [279, 158] width 286 height 9
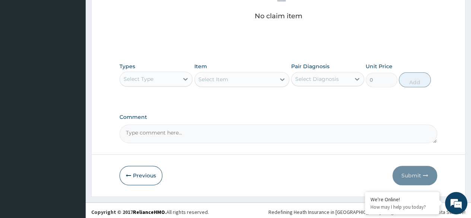
scroll to position [318, 0]
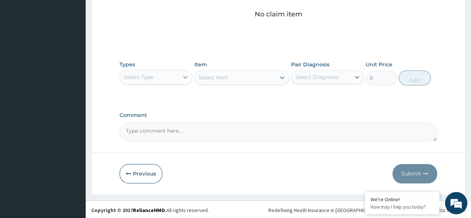
click at [181, 79] on div at bounding box center [185, 76] width 13 height 13
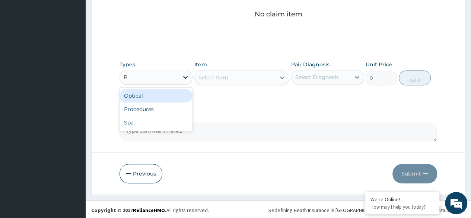
type input "PRO"
click at [178, 94] on div "Procedures" at bounding box center [156, 95] width 73 height 13
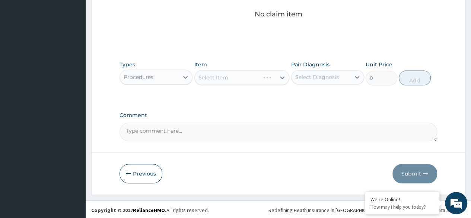
click at [215, 81] on div "Select Item" at bounding box center [241, 77] width 95 height 15
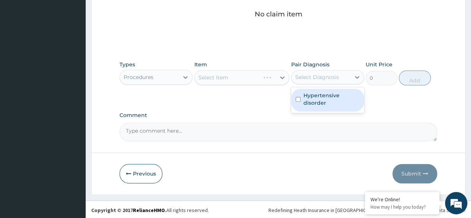
click at [295, 76] on div "Select Diagnosis" at bounding box center [317, 76] width 44 height 7
click at [305, 98] on label "Hypertensive disorder" at bounding box center [331, 99] width 56 height 15
checkbox input "true"
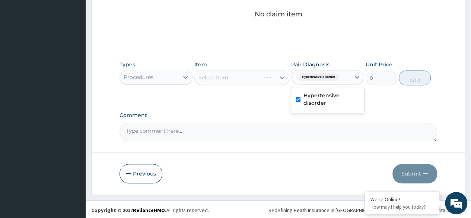
click at [289, 124] on textarea "Comment" at bounding box center [279, 132] width 318 height 19
click at [260, 65] on div "Item Select Item" at bounding box center [241, 73] width 95 height 25
click at [260, 78] on div "Select Item" at bounding box center [235, 77] width 81 height 12
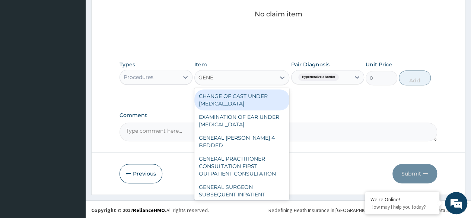
type input "GENER"
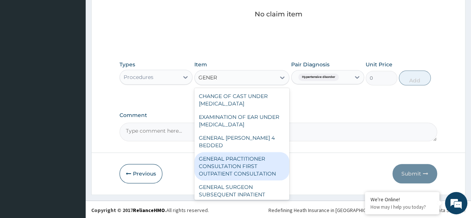
click at [238, 166] on div "GENERAL PRACTITIONER CONSULTATION FIRST OUTPATIENT CONSULTATION" at bounding box center [241, 166] width 95 height 28
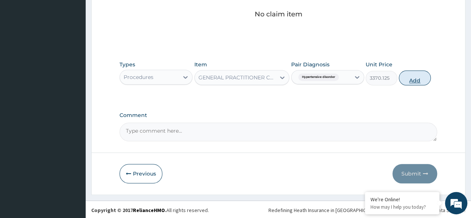
click at [404, 78] on button "Add" at bounding box center [415, 77] width 32 height 15
type input "0"
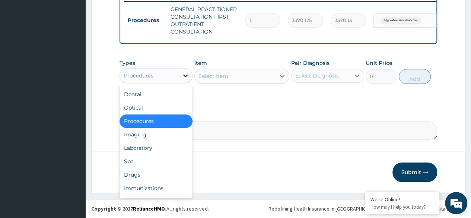
click at [187, 70] on div at bounding box center [185, 75] width 13 height 13
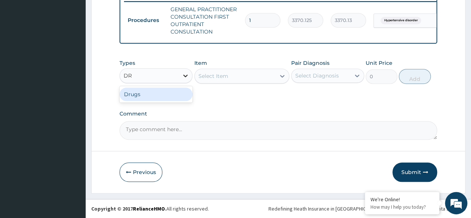
type input "DRU"
click at [159, 99] on div "Drugs" at bounding box center [156, 94] width 73 height 13
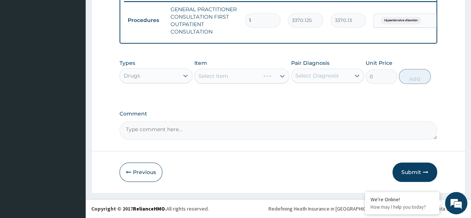
click at [235, 75] on div "Select Item" at bounding box center [241, 76] width 95 height 15
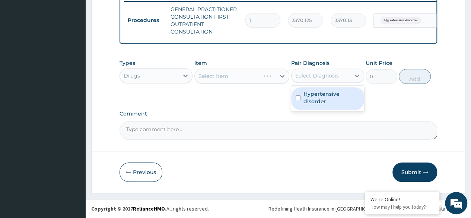
click at [314, 77] on div "Select Diagnosis" at bounding box center [317, 75] width 44 height 7
click at [311, 96] on label "Hypertensive disorder" at bounding box center [331, 97] width 56 height 15
checkbox input "true"
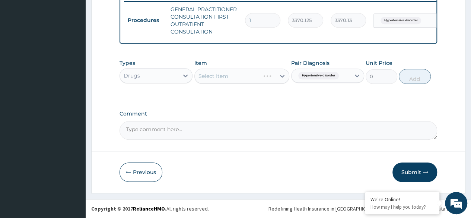
click at [279, 70] on div "Select Item" at bounding box center [241, 76] width 95 height 15
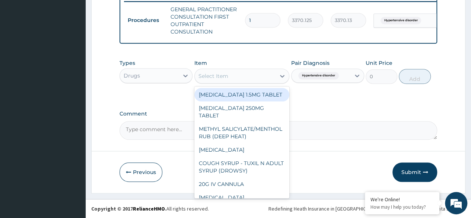
click at [276, 75] on div at bounding box center [282, 75] width 13 height 13
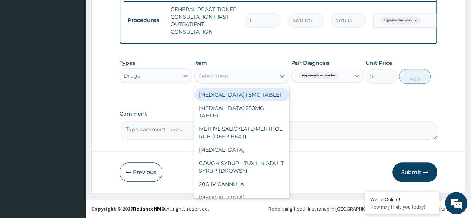
click at [206, 76] on div "Select Item" at bounding box center [213, 75] width 30 height 7
paste input "[MEDICAL_DATA]"
type input "[MEDICAL_DATA]"
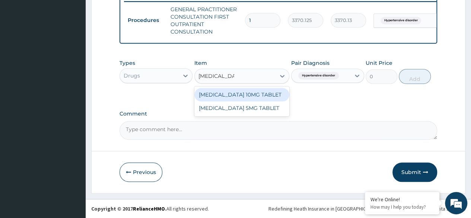
click at [227, 99] on div "[MEDICAL_DATA] 10MG TABLET" at bounding box center [241, 94] width 95 height 13
type input "100"
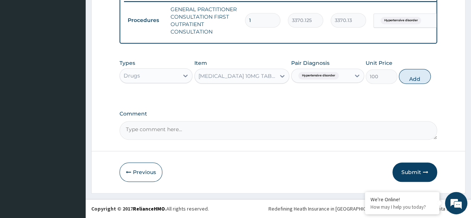
click at [238, 67] on div "Item [MEDICAL_DATA] 10MG TABLET" at bounding box center [241, 71] width 95 height 25
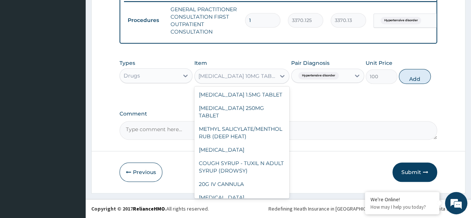
click at [238, 73] on div "[MEDICAL_DATA] 10MG TABLET" at bounding box center [237, 75] width 78 height 7
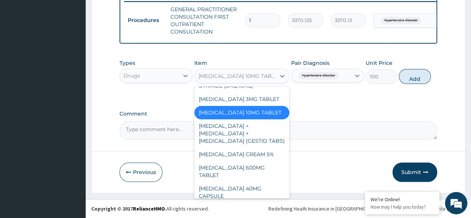
scroll to position [2736, 0]
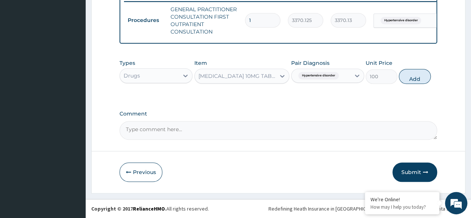
click at [222, 74] on div "[MEDICAL_DATA] 10MG TABLET" at bounding box center [237, 75] width 78 height 7
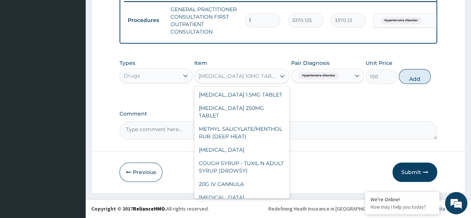
click at [236, 73] on div "[MEDICAL_DATA] 10MG TABLET" at bounding box center [237, 75] width 78 height 7
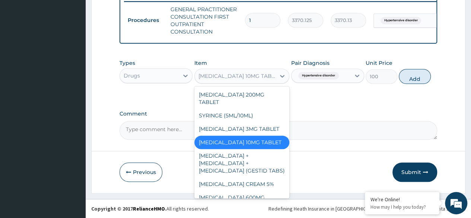
paste input "[MEDICAL_DATA]"
type input "AMLODIPINE"
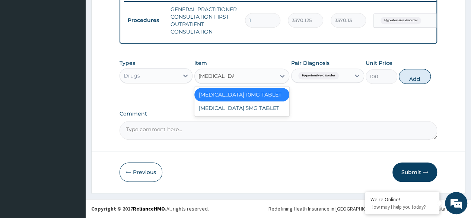
click at [237, 93] on div "AMLODIPINE 10MG TABLET" at bounding box center [241, 94] width 95 height 13
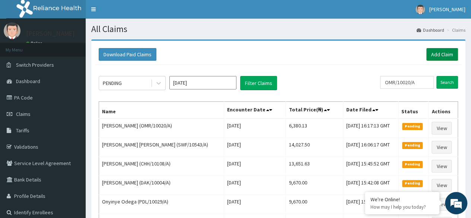
click at [444, 56] on link "Add Claim" at bounding box center [442, 54] width 32 height 13
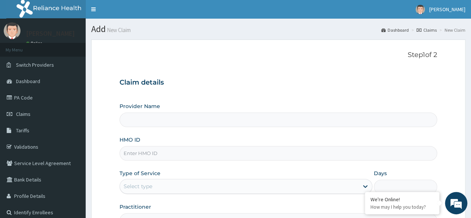
click at [182, 155] on input "HMO ID" at bounding box center [279, 153] width 318 height 15
paste input "BHT/10638/A"
type input "BHT/10638/A"
type input "Reliance Family Clinics (RFC) - [GEOGRAPHIC_DATA]"
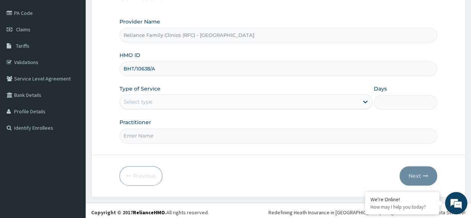
scroll to position [86, 0]
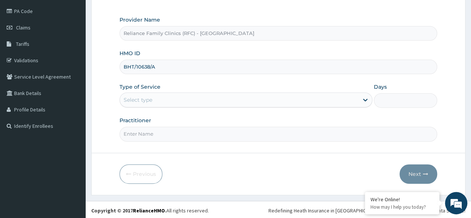
type input "BHT/10638/A"
click at [258, 108] on div "Provider Name Reliance Family Clinics (RFC) - Lekki HMO ID BHT/10638/A Type of …" at bounding box center [279, 78] width 318 height 125
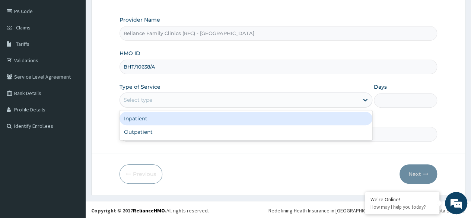
click at [254, 105] on div "Select type" at bounding box center [246, 99] width 253 height 15
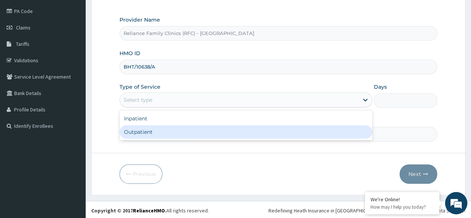
click at [217, 128] on div "Outpatient" at bounding box center [246, 131] width 253 height 13
type input "1"
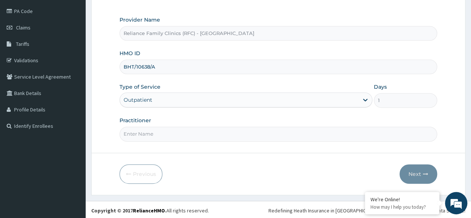
click at [196, 137] on input "Practitioner" at bounding box center [279, 134] width 318 height 15
type input "LOCUM"
click at [211, 162] on form "Step 1 of 2 Claim details Provider Name Reliance Family Clinics (RFC) - Lekki H…" at bounding box center [278, 74] width 374 height 242
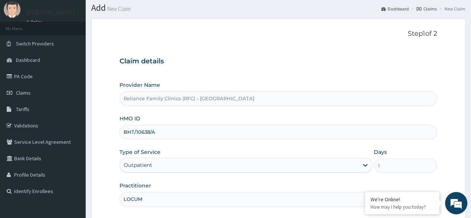
scroll to position [20, 0]
drag, startPoint x: 162, startPoint y: 135, endPoint x: 111, endPoint y: 137, distance: 51.4
click at [111, 137] on form "Step 1 of 2 Claim details Provider Name Reliance Family Clinics (RFC) - Lekki H…" at bounding box center [278, 140] width 374 height 242
click at [157, 162] on div "Outpatient" at bounding box center [239, 166] width 239 height 12
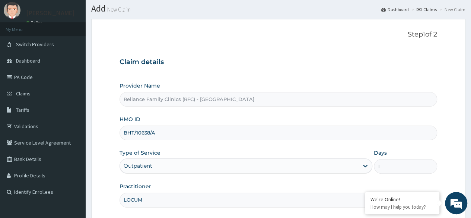
scroll to position [86, 0]
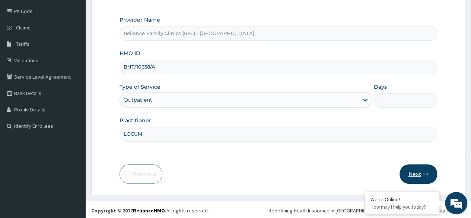
click at [418, 176] on button "Next" at bounding box center [419, 173] width 38 height 19
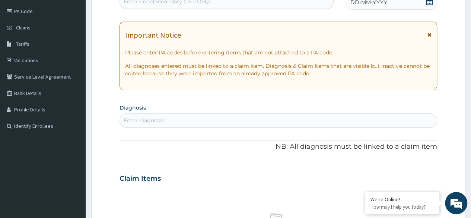
scroll to position [0, 0]
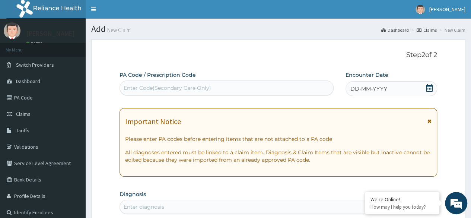
click at [432, 85] on icon at bounding box center [429, 87] width 7 height 7
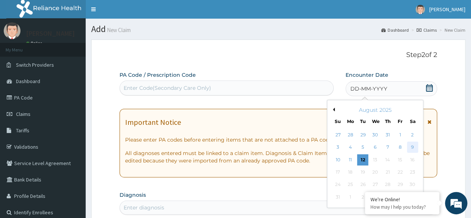
click at [412, 147] on div "9" at bounding box center [412, 147] width 11 height 11
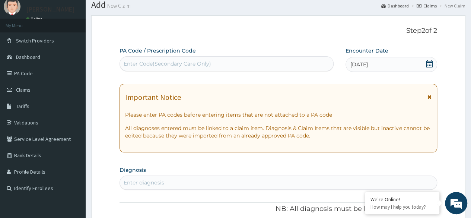
scroll to position [23, 0]
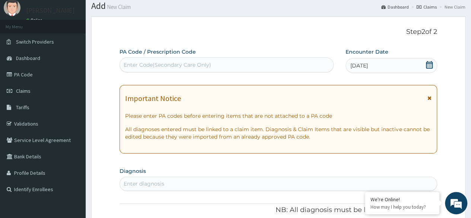
click at [430, 67] on icon at bounding box center [429, 64] width 7 height 7
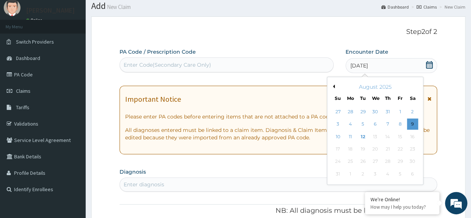
click at [430, 67] on icon at bounding box center [429, 64] width 7 height 7
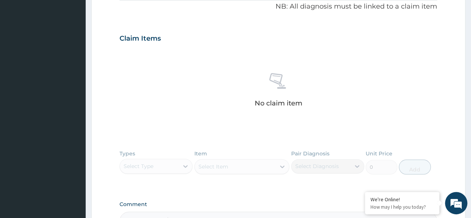
scroll to position [248, 0]
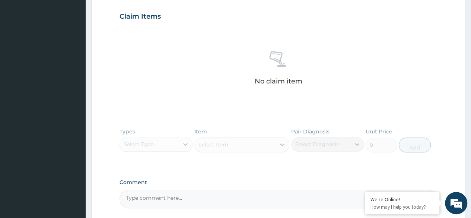
click at [185, 147] on div "Types Select Type Item Select Item Pair Diagnosis Select Diagnosis Unit Price 0…" at bounding box center [279, 145] width 318 height 43
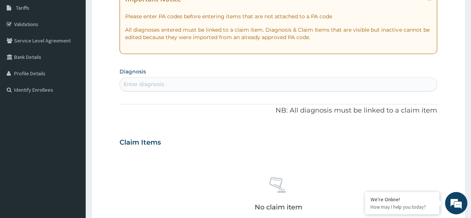
scroll to position [121, 0]
click at [328, 86] on div "Enter diagnosis" at bounding box center [278, 85] width 317 height 12
click at [166, 88] on div "Enter diagnosis" at bounding box center [278, 85] width 317 height 12
click at [172, 86] on div "Enter diagnosis" at bounding box center [278, 85] width 317 height 12
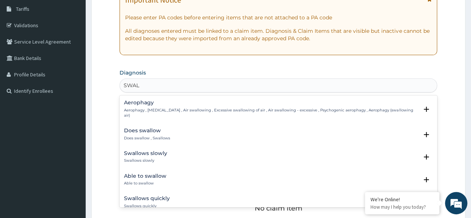
click at [120, 150] on div "Swallows slowly Swallows slowly Select Status Query Query covers suspected (?),…" at bounding box center [279, 158] width 318 height 23
type input "SWAL"
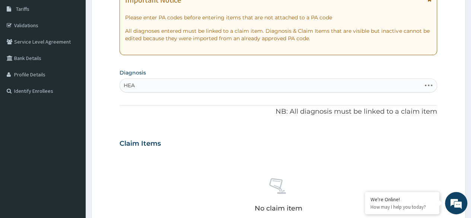
type input "HEAD"
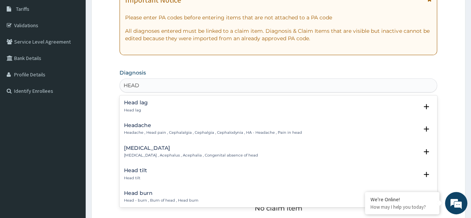
click at [147, 127] on h4 "Headache" at bounding box center [213, 126] width 178 height 6
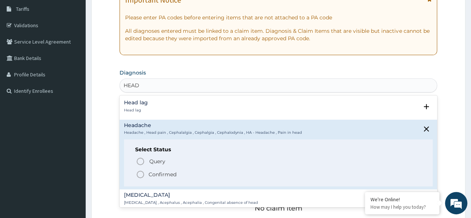
click at [160, 171] on p "Confirmed" at bounding box center [163, 174] width 28 height 7
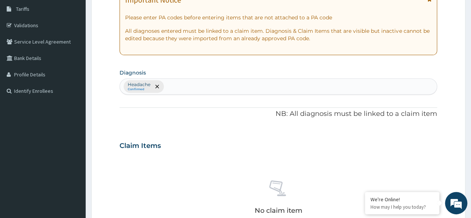
click at [203, 84] on div "Headache Confirmed" at bounding box center [278, 87] width 317 height 16
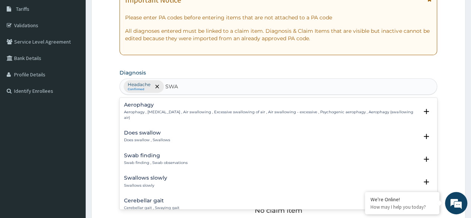
click at [141, 175] on h4 "Swallows slowly" at bounding box center [145, 178] width 43 height 6
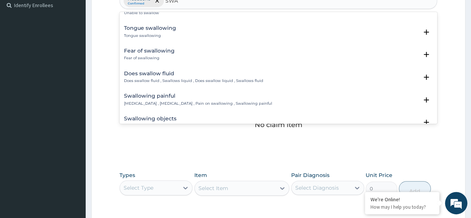
scroll to position [296, 0]
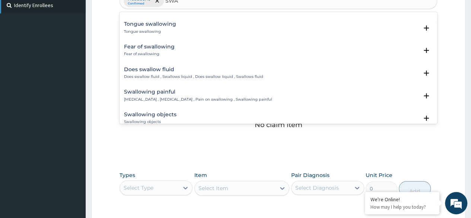
type input "SWA"
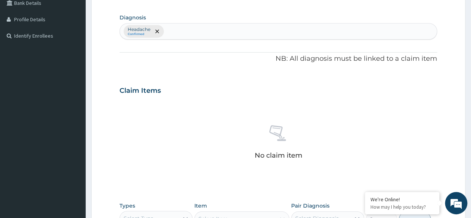
scroll to position [156, 0]
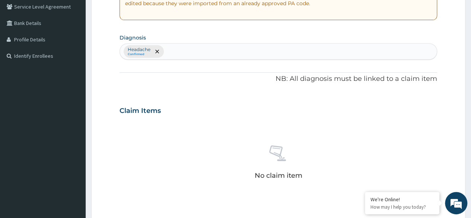
click at [234, 54] on div "Headache Confirmed" at bounding box center [278, 52] width 317 height 16
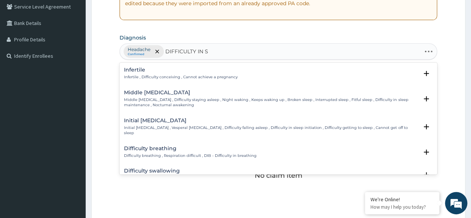
type input "DIFFICULTY IN SW"
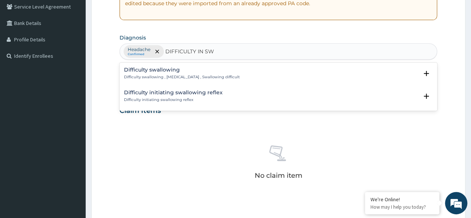
click at [182, 77] on p "Difficulty swallowing , Difficulty in swallowing , Swallowing difficult" at bounding box center [182, 76] width 116 height 5
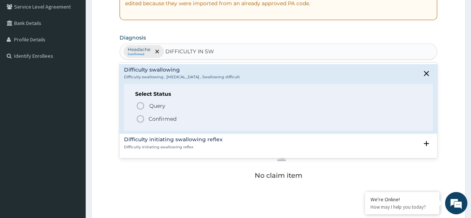
click at [165, 119] on p "Confirmed" at bounding box center [163, 118] width 28 height 7
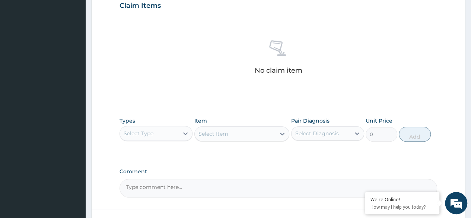
scroll to position [267, 0]
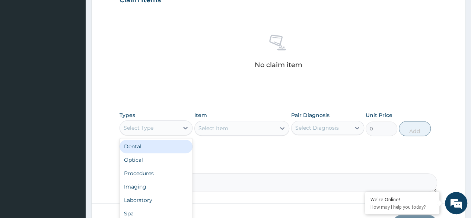
click at [171, 120] on div "Select Type" at bounding box center [156, 127] width 73 height 15
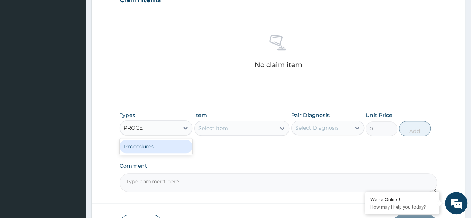
type input "PROCE"
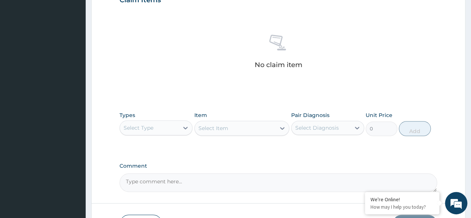
click at [171, 136] on div "Types Select Type Item Select Item Pair Diagnosis Select Diagnosis Unit Price 0…" at bounding box center [279, 124] width 318 height 32
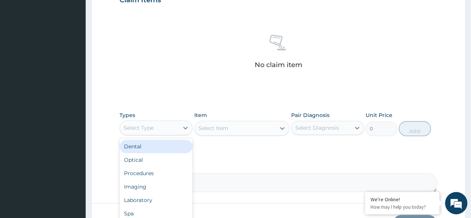
click at [171, 131] on div "Select Type" at bounding box center [149, 128] width 59 height 12
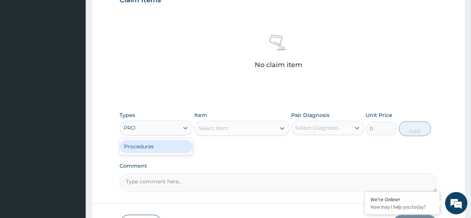
type input "PROC"
click at [166, 143] on div "Procedures" at bounding box center [156, 146] width 73 height 13
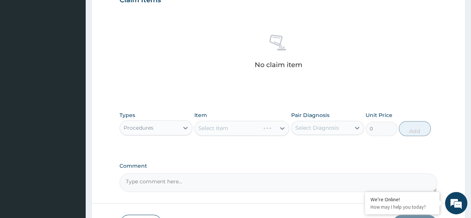
click at [222, 124] on div "Select Item" at bounding box center [241, 128] width 95 height 15
click at [249, 129] on div "Select Item" at bounding box center [241, 128] width 95 height 15
click at [287, 129] on div "Select Item" at bounding box center [241, 128] width 95 height 15
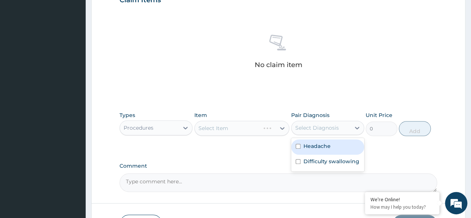
click at [310, 128] on div "Select Diagnosis" at bounding box center [317, 127] width 44 height 7
click at [308, 150] on div "Headache" at bounding box center [327, 146] width 73 height 15
checkbox input "true"
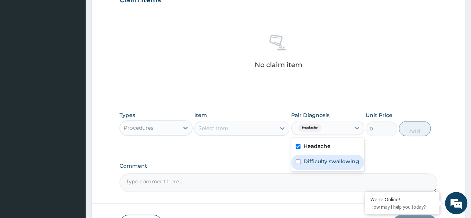
click at [308, 158] on label "Difficulty swallowing" at bounding box center [331, 161] width 56 height 7
checkbox input "true"
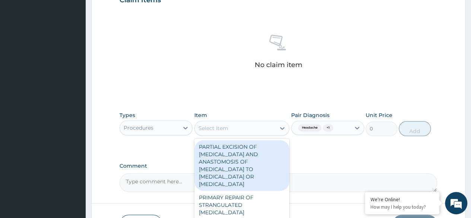
click at [265, 133] on div "Select Item" at bounding box center [241, 128] width 95 height 15
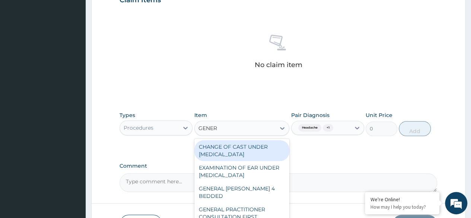
type input "GENERA"
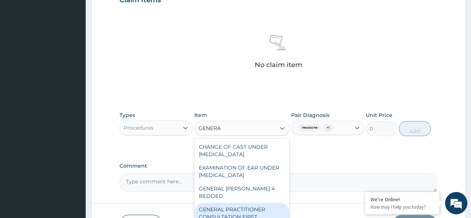
click at [249, 206] on div "GENERAL PRACTITIONER CONSULTATION FIRST OUTPATIENT CONSULTATION" at bounding box center [241, 217] width 95 height 28
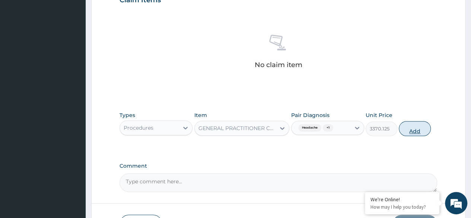
click at [410, 131] on button "Add" at bounding box center [415, 128] width 32 height 15
type input "0"
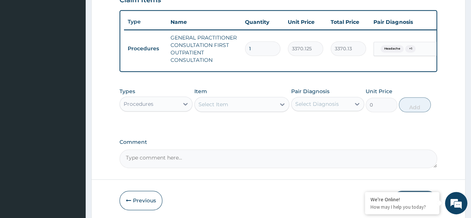
click at [233, 109] on div "Select Item" at bounding box center [235, 104] width 81 height 12
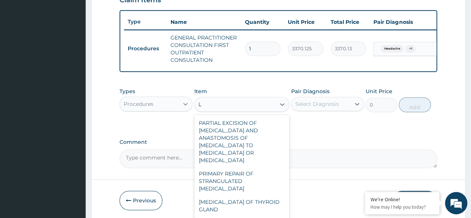
type input "L"
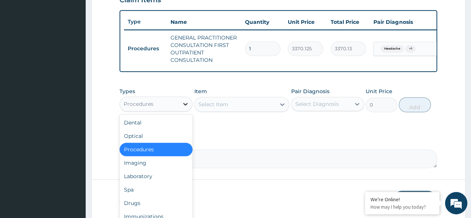
click at [185, 108] on icon at bounding box center [185, 103] width 7 height 7
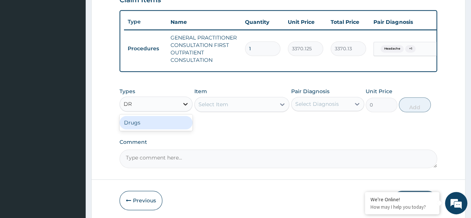
type input "DRU"
click at [179, 129] on div "Drugs" at bounding box center [156, 122] width 73 height 13
click at [227, 108] on div "Select Item" at bounding box center [241, 104] width 95 height 15
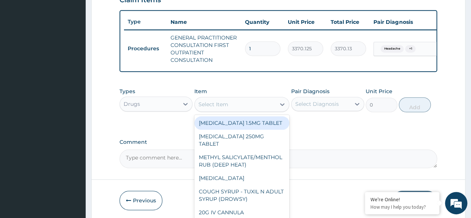
click at [238, 110] on div "Select Item" at bounding box center [235, 104] width 81 height 12
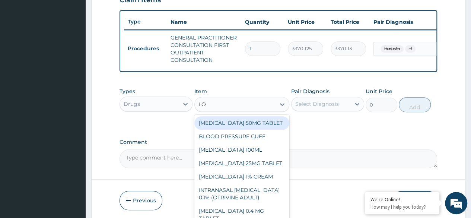
type input "LOZ"
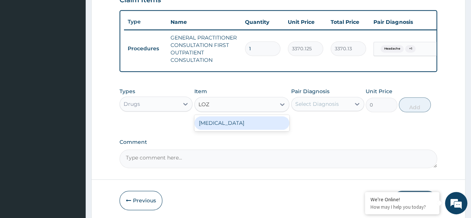
click at [242, 129] on div "[MEDICAL_DATA]" at bounding box center [241, 122] width 95 height 13
type input "96"
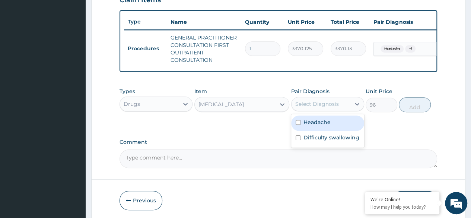
click at [318, 102] on div "Select Diagnosis" at bounding box center [327, 104] width 73 height 14
click at [317, 126] on label "Headache" at bounding box center [316, 121] width 27 height 7
checkbox input "true"
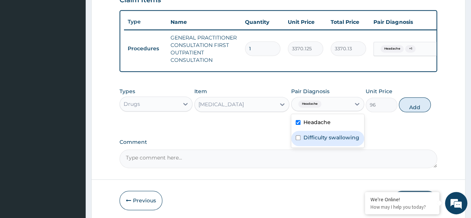
click at [318, 141] on label "Difficulty swallowing" at bounding box center [331, 137] width 56 height 7
checkbox input "true"
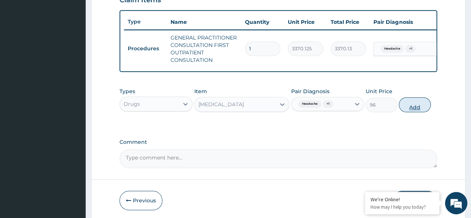
click at [414, 112] on button "Add" at bounding box center [415, 104] width 32 height 15
type input "0"
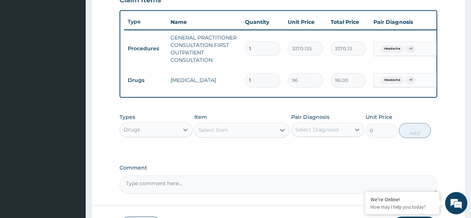
type input "0.00"
type input "6"
type input "576.00"
type input "6"
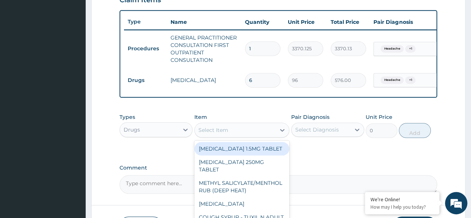
click at [234, 131] on div "Select Item" at bounding box center [235, 130] width 81 height 12
paste input "CIPROFLOXACIN"
type input "CIPROFLOXACIN"
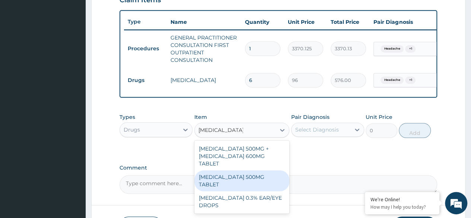
click at [255, 172] on div "[MEDICAL_DATA] 500MG TABLET" at bounding box center [241, 180] width 95 height 21
type input "400"
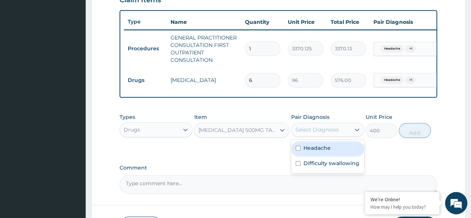
click at [297, 130] on div "Select Diagnosis" at bounding box center [321, 130] width 59 height 12
click at [306, 152] on label "Headache" at bounding box center [316, 147] width 27 height 7
checkbox input "true"
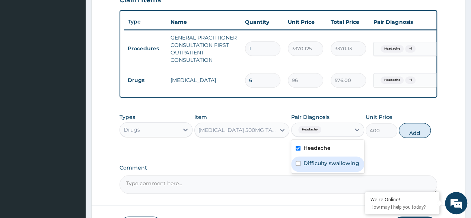
click at [311, 161] on div "Difficulty swallowing" at bounding box center [327, 163] width 73 height 15
checkbox input "true"
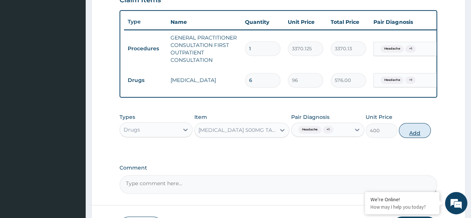
click at [410, 138] on button "Add" at bounding box center [415, 130] width 32 height 15
type input "0"
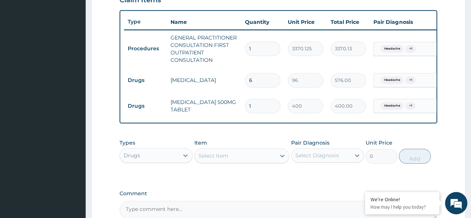
type input "0.00"
type input "1"
type input "400.00"
type input "10"
type input "4000.00"
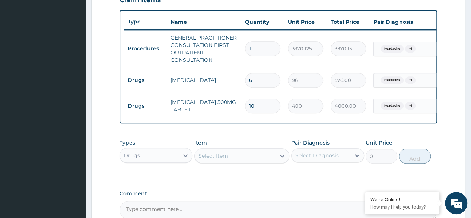
type input "10"
click at [267, 178] on div "Types Drugs Item Select Item Pair Diagnosis Select Diagnosis Unit Price 0 Add" at bounding box center [279, 156] width 318 height 43
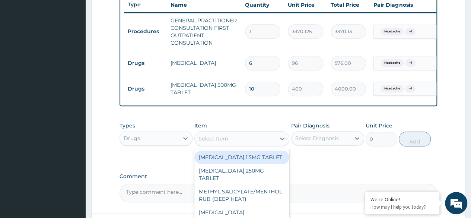
click at [223, 142] on div "Select Item" at bounding box center [213, 138] width 30 height 7
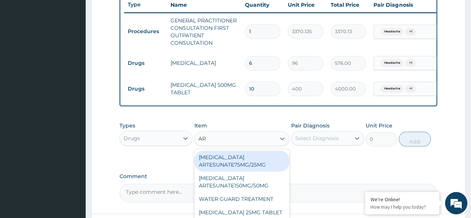
type input "ART"
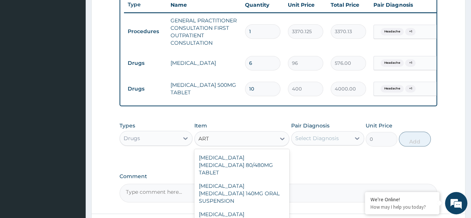
scroll to position [67, 0]
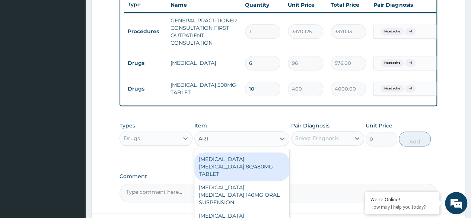
click at [235, 171] on div "[MEDICAL_DATA] [MEDICAL_DATA] 80/480MG TABLET" at bounding box center [241, 166] width 95 height 28
type input "450"
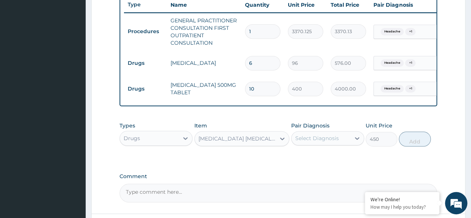
drag, startPoint x: 314, startPoint y: 155, endPoint x: 319, endPoint y: 147, distance: 9.3
click at [319, 147] on div "Types Drugs Item ARTEMETHER LUMEFANTRINE 80/480MG TABLET Pair Diagnosis Select …" at bounding box center [279, 134] width 318 height 32
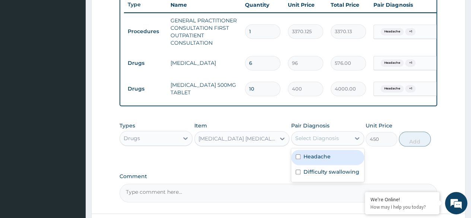
click at [319, 144] on div "Select Diagnosis" at bounding box center [321, 138] width 59 height 12
click at [314, 160] on label "Headache" at bounding box center [316, 156] width 27 height 7
checkbox input "true"
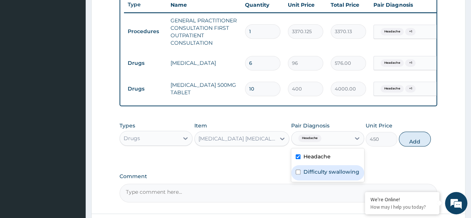
click at [314, 175] on label "Difficulty swallowing" at bounding box center [331, 171] width 56 height 7
checkbox input "true"
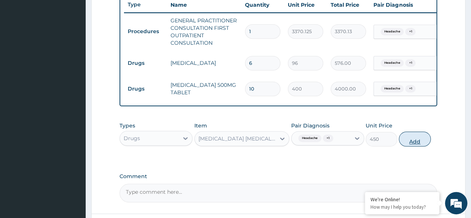
click at [414, 145] on button "Add" at bounding box center [415, 138] width 32 height 15
type input "0"
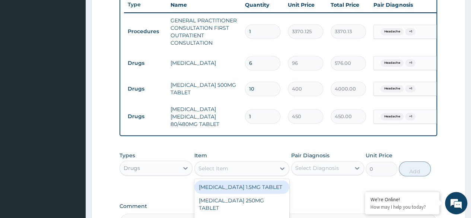
click at [240, 166] on div "Select Item" at bounding box center [241, 168] width 95 height 15
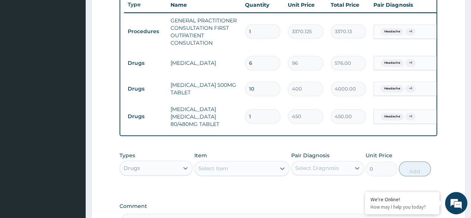
click at [258, 112] on input "1" at bounding box center [262, 116] width 35 height 15
type input "0.00"
type input "3"
type input "1350.00"
type input "3"
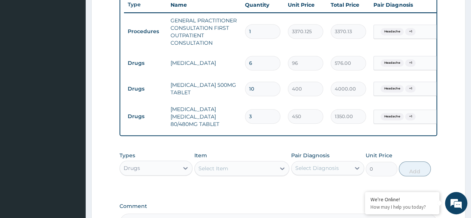
click at [248, 201] on div "PA Code / Prescription Code Enter Code(Secondary Care Only) Encounter Date 09-0…" at bounding box center [279, 9] width 318 height 445
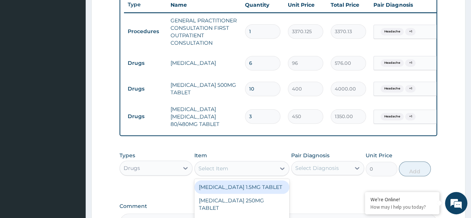
click at [220, 174] on div "Select Item" at bounding box center [235, 168] width 81 height 12
paste input "IBUPROFEN"
type input "IBUPROFEN"
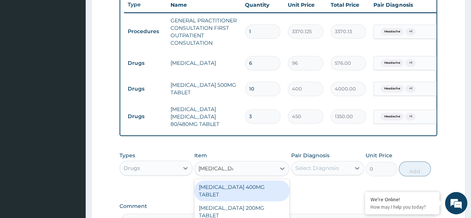
click at [273, 190] on div "[MEDICAL_DATA] 400MG TABLET" at bounding box center [241, 190] width 95 height 21
type input "156"
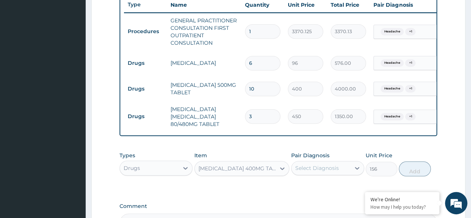
click at [323, 172] on div "Select Diagnosis" at bounding box center [317, 167] width 44 height 7
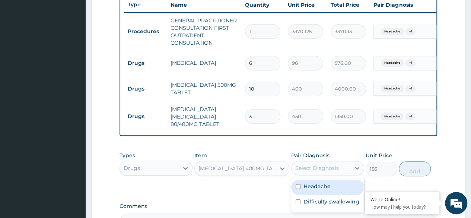
click at [314, 190] on label "Headache" at bounding box center [316, 185] width 27 height 7
checkbox input "true"
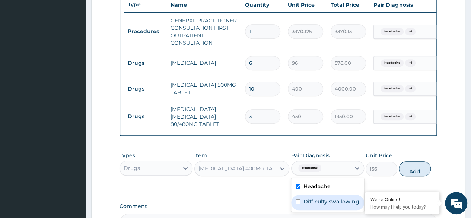
click at [314, 203] on label "Difficulty swallowing" at bounding box center [331, 201] width 56 height 7
checkbox input "true"
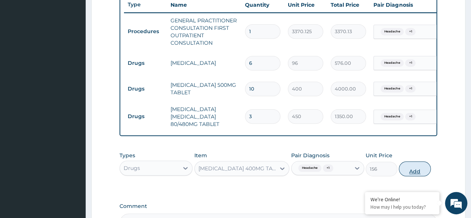
click at [413, 175] on button "Add" at bounding box center [415, 168] width 32 height 15
type input "0"
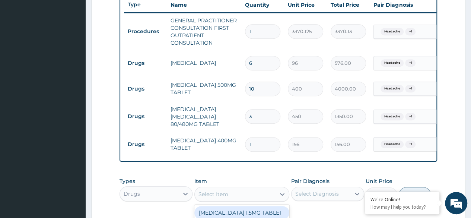
click at [225, 200] on div "Select Item" at bounding box center [235, 194] width 81 height 12
type input "PARA"
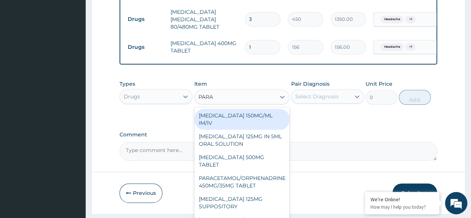
scroll to position [400, 0]
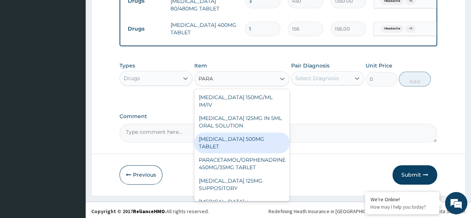
click at [224, 146] on div "PARACETAMOL 500MG TABLET" at bounding box center [241, 142] width 95 height 21
type input "30"
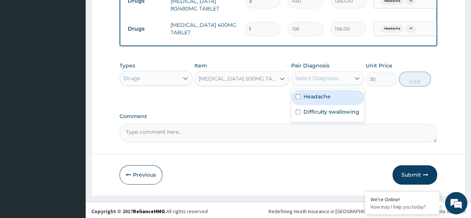
click at [299, 82] on div "Select Diagnosis" at bounding box center [317, 77] width 44 height 7
click at [308, 105] on div "Headache" at bounding box center [327, 97] width 73 height 15
checkbox input "true"
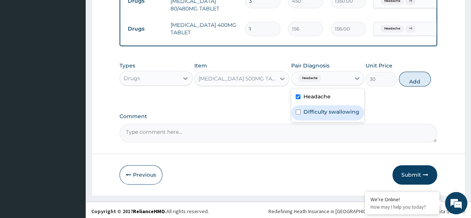
click at [312, 115] on label "Difficulty swallowing" at bounding box center [331, 111] width 56 height 7
checkbox input "true"
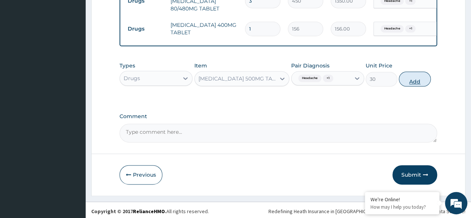
click at [414, 85] on button "Add" at bounding box center [415, 78] width 32 height 15
type input "0"
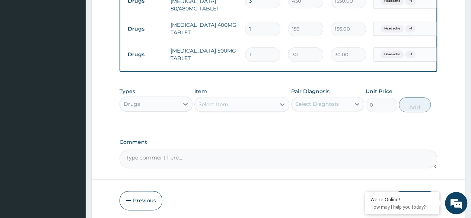
type input "12"
type input "360.00"
type input "12"
click at [278, 127] on div "Types Drugs Item Select Item Pair Diagnosis Select Diagnosis Unit Price 0 Add" at bounding box center [279, 105] width 318 height 43
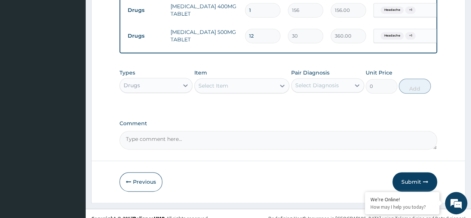
scroll to position [427, 0]
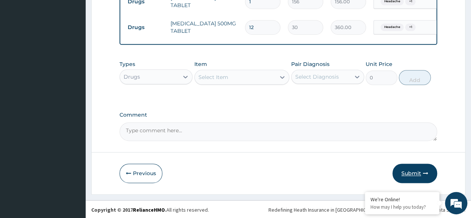
click at [413, 176] on button "Submit" at bounding box center [414, 172] width 45 height 19
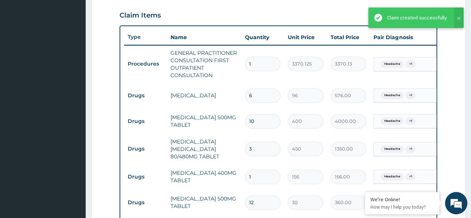
scroll to position [206, 0]
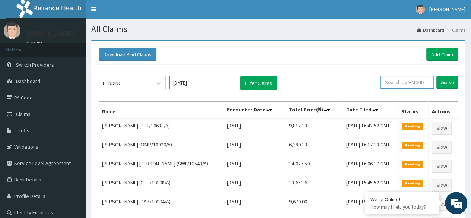
click at [406, 78] on input "text" at bounding box center [407, 82] width 54 height 13
paste input "BHT/10638/A"
type input "BHT/10638/A"
click at [436, 76] on input "Search" at bounding box center [447, 82] width 22 height 13
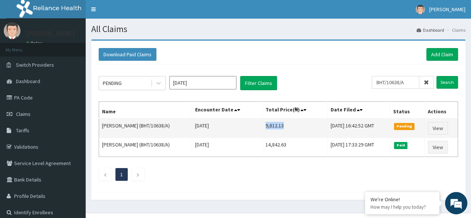
drag, startPoint x: 277, startPoint y: 123, endPoint x: 252, endPoint y: 129, distance: 25.7
click at [262, 129] on td "9,812.13" at bounding box center [294, 127] width 65 height 19
copy td "9,812.13"
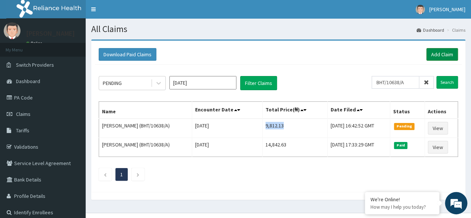
click at [444, 55] on link "Add Claim" at bounding box center [442, 54] width 32 height 13
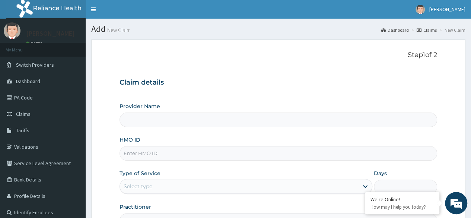
type input "Reliance Family Clinics (RFC) - [GEOGRAPHIC_DATA]"
click at [151, 148] on input "HMO ID" at bounding box center [279, 153] width 318 height 15
paste input "FFC/10073/A"
type input "FFC/10073/A"
click at [213, 109] on div "Provider Name Reliance Family Clinics (RFC) - [PERSON_NAME]" at bounding box center [279, 114] width 318 height 25
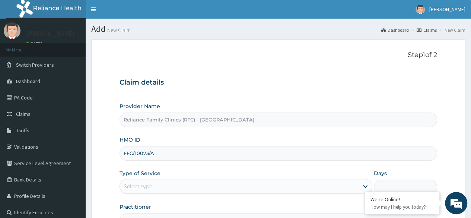
click at [198, 89] on div "Claim details Provider Name Reliance Family Clinics (RFC) - Lekki HMO ID FFC/10…" at bounding box center [279, 149] width 318 height 156
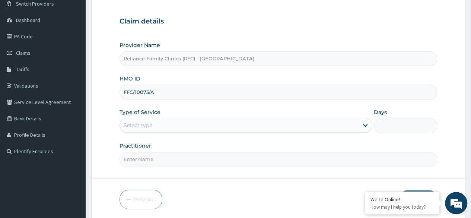
scroll to position [64, 0]
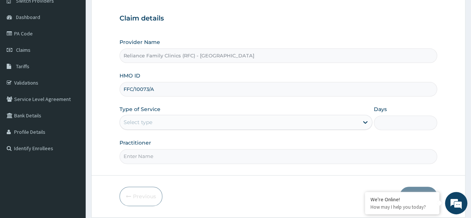
click at [322, 119] on div "Select type" at bounding box center [239, 122] width 239 height 12
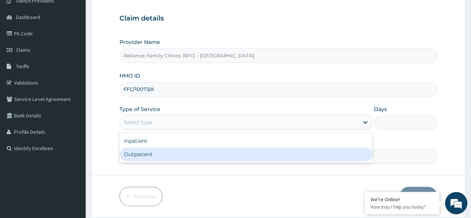
click at [278, 147] on div "Outpatient" at bounding box center [246, 153] width 253 height 13
type input "1"
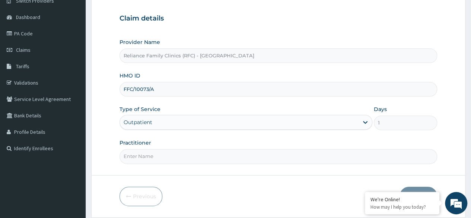
click at [318, 149] on input "Practitioner" at bounding box center [279, 156] width 318 height 15
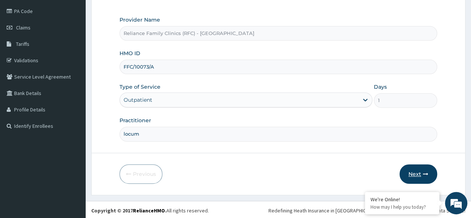
type input "locum"
click at [416, 172] on button "Next" at bounding box center [419, 173] width 38 height 19
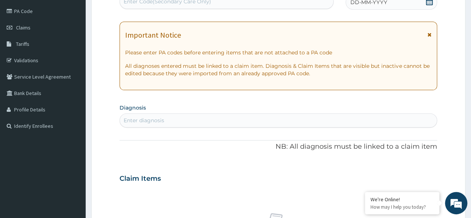
scroll to position [47, 0]
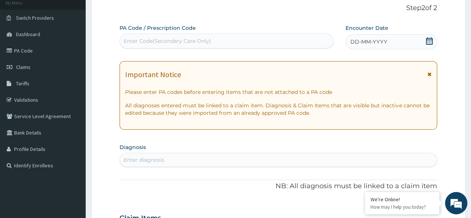
click at [433, 44] on div "DD-MM-YYYY" at bounding box center [392, 41] width 92 height 15
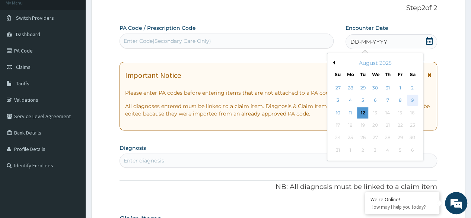
click at [413, 98] on div "9" at bounding box center [412, 100] width 11 height 11
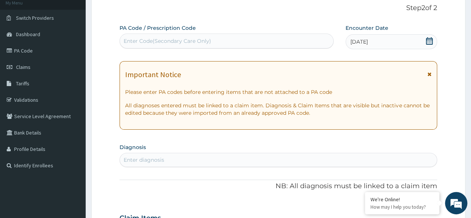
click at [260, 161] on div "Enter diagnosis" at bounding box center [278, 160] width 317 height 12
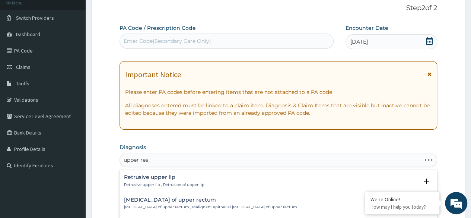
type input "upper resp"
click at [173, 185] on p "[MEDICAL_DATA] , URTI - Infection of the upper respiratory tract , [MEDICAL_DAT…" at bounding box center [225, 184] width 203 height 5
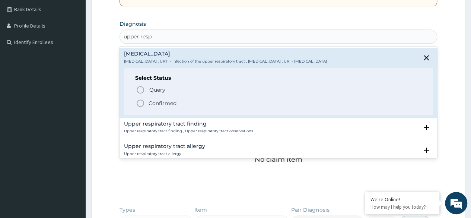
scroll to position [227, 0]
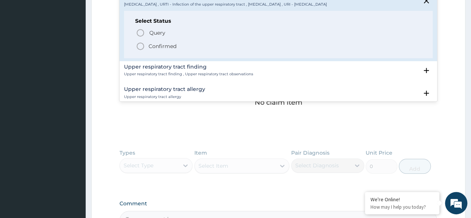
click at [148, 42] on span "Confirmed" at bounding box center [279, 46] width 286 height 9
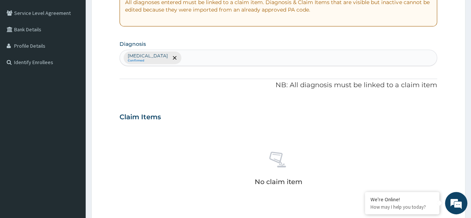
scroll to position [147, 0]
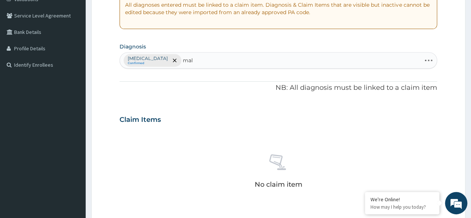
type input "mala"
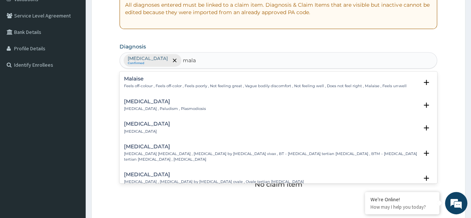
click at [133, 103] on h4 "[MEDICAL_DATA]" at bounding box center [165, 102] width 82 height 6
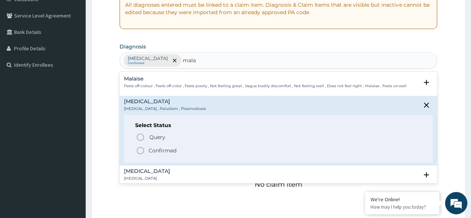
click at [152, 149] on p "Confirmed" at bounding box center [163, 150] width 28 height 7
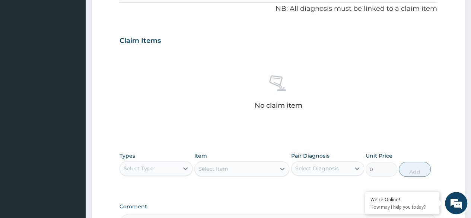
scroll to position [261, 0]
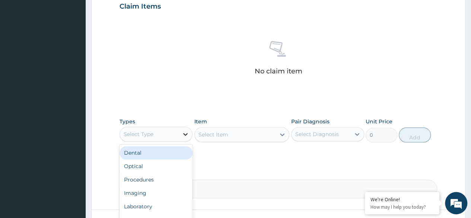
click at [179, 136] on div at bounding box center [185, 133] width 13 height 13
type input "pro"
click at [144, 153] on div "Procedures" at bounding box center [156, 152] width 73 height 13
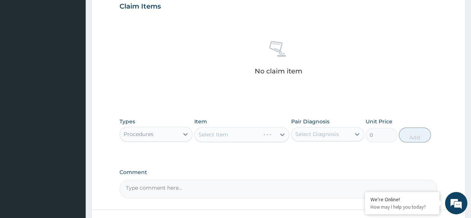
click at [233, 135] on div "Select Item" at bounding box center [241, 134] width 95 height 15
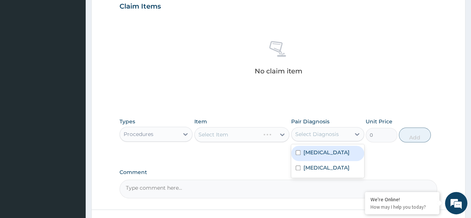
click at [335, 135] on div "Select Diagnosis" at bounding box center [317, 133] width 44 height 7
click at [323, 152] on label "[MEDICAL_DATA]" at bounding box center [326, 152] width 46 height 7
checkbox input "true"
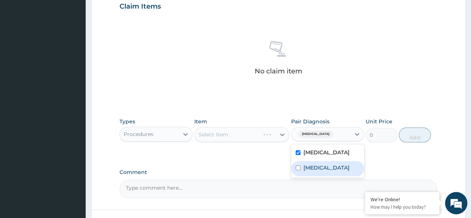
click at [314, 176] on div "[MEDICAL_DATA]" at bounding box center [327, 168] width 73 height 15
checkbox input "true"
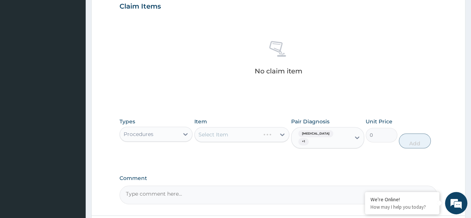
click at [263, 132] on div "Select Item" at bounding box center [241, 134] width 95 height 15
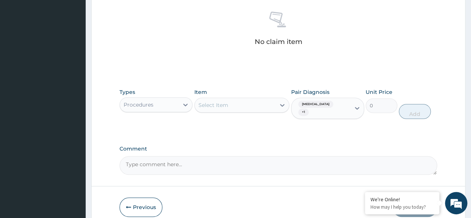
scroll to position [295, 0]
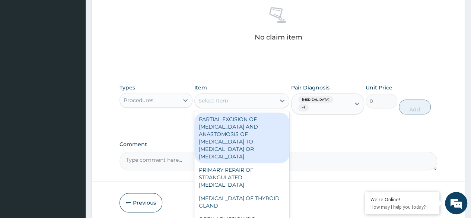
click at [267, 103] on div "Select Item" at bounding box center [235, 101] width 81 height 12
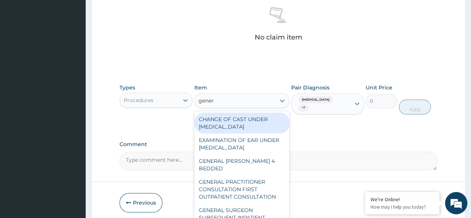
type input "genera"
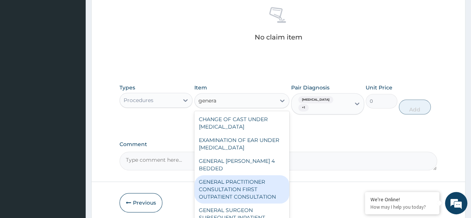
click at [245, 178] on div "GENERAL PRACTITIONER CONSULTATION FIRST OUTPATIENT CONSULTATION" at bounding box center [241, 189] width 95 height 28
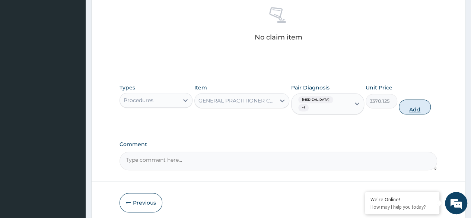
click at [410, 109] on button "Add" at bounding box center [415, 106] width 32 height 15
type input "0"
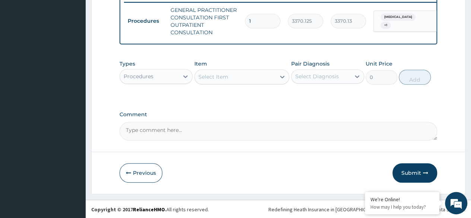
click at [173, 73] on div "Types Procedures" at bounding box center [156, 72] width 73 height 25
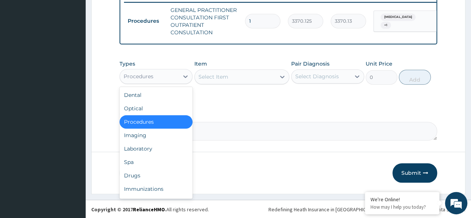
click at [172, 75] on div "Procedures" at bounding box center [149, 76] width 59 height 12
click at [136, 182] on div "Drugs" at bounding box center [156, 175] width 73 height 13
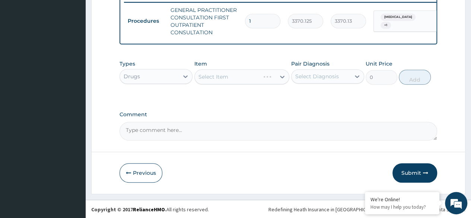
click at [312, 80] on div "Select Diagnosis" at bounding box center [317, 76] width 44 height 7
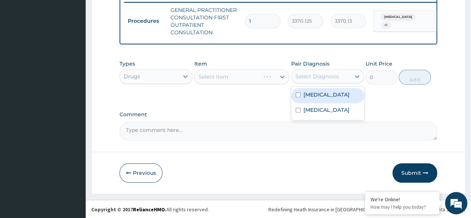
click at [312, 98] on label "[MEDICAL_DATA]" at bounding box center [326, 94] width 46 height 7
checkbox input "true"
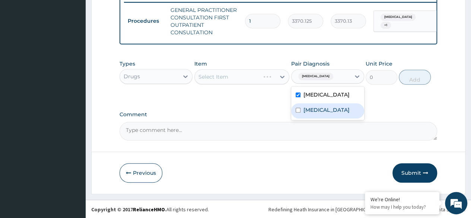
click at [312, 114] on label "[MEDICAL_DATA]" at bounding box center [326, 109] width 46 height 7
checkbox input "true"
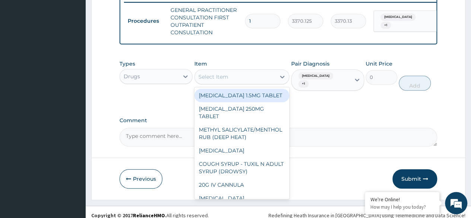
click at [203, 77] on div "Select Item" at bounding box center [235, 77] width 81 height 12
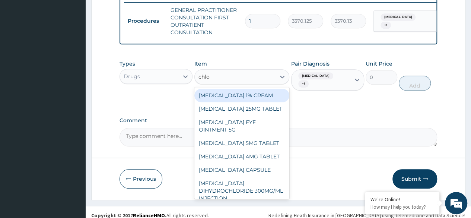
type input "chlor"
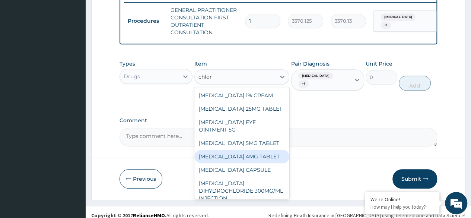
click at [210, 163] on div "[MEDICAL_DATA] 4MG TABLET" at bounding box center [241, 156] width 95 height 13
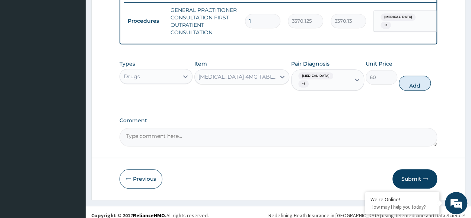
click at [210, 184] on div "Previous Submit" at bounding box center [279, 178] width 318 height 19
drag, startPoint x: 268, startPoint y: 92, endPoint x: 274, endPoint y: 85, distance: 9.5
click at [274, 85] on div "Item [MEDICAL_DATA] 4MG TABLET" at bounding box center [241, 75] width 95 height 31
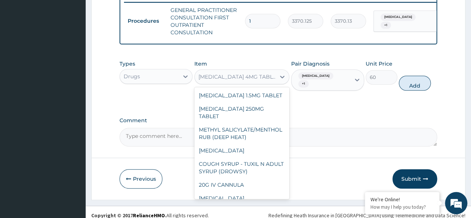
click at [274, 80] on div "[MEDICAL_DATA] 4MG TABLET" at bounding box center [237, 76] width 78 height 7
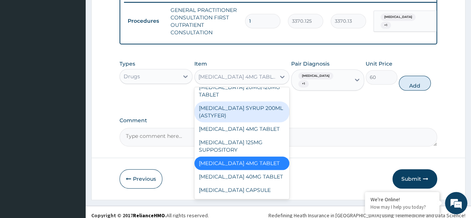
scroll to position [1523, 0]
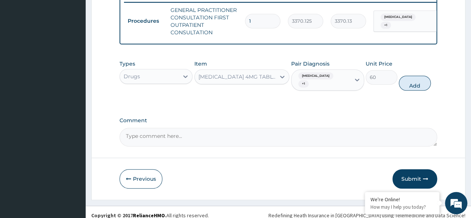
click at [305, 146] on textarea "Comment" at bounding box center [279, 137] width 318 height 19
click at [407, 90] on button "Add" at bounding box center [415, 83] width 32 height 15
type input "0"
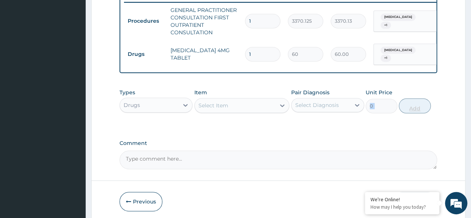
click at [407, 92] on div "Types Drugs Item Select Item Pair Diagnosis Select Diagnosis Unit Price 0 Add" at bounding box center [279, 101] width 318 height 32
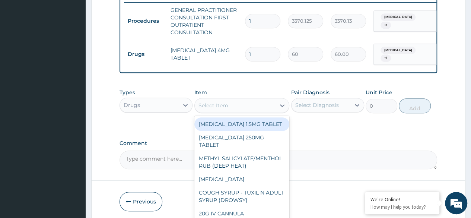
click at [218, 109] on div "Select Item" at bounding box center [213, 105] width 30 height 7
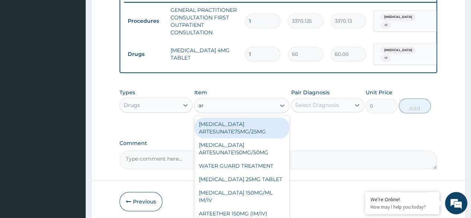
type input "art"
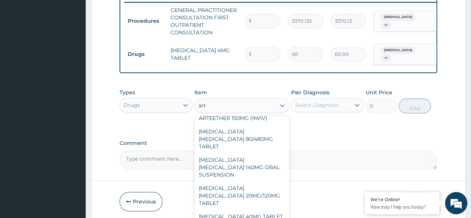
scroll to position [62, 0]
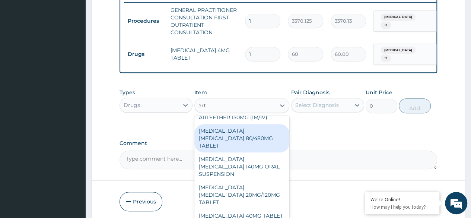
click at [258, 138] on div "[MEDICAL_DATA] [MEDICAL_DATA] 80/480MG TABLET" at bounding box center [241, 138] width 95 height 28
type input "450"
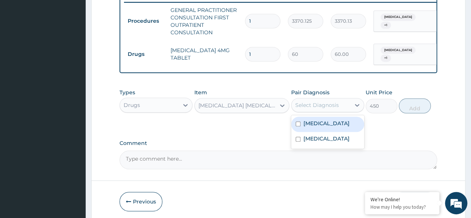
click at [308, 109] on div "Select Diagnosis" at bounding box center [317, 104] width 44 height 7
click at [315, 127] on label "[MEDICAL_DATA]" at bounding box center [326, 123] width 46 height 7
checkbox input "true"
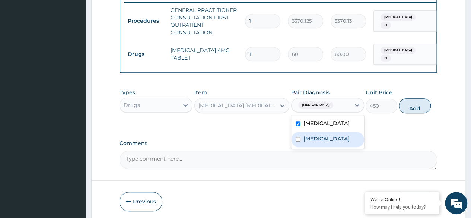
click at [313, 142] on label "[MEDICAL_DATA]" at bounding box center [326, 138] width 46 height 7
checkbox input "true"
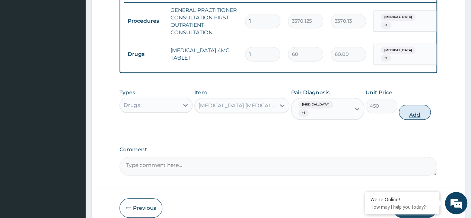
click at [410, 120] on button "Add" at bounding box center [415, 112] width 32 height 15
type input "0"
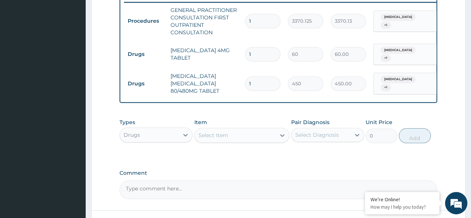
click at [263, 86] on input "1" at bounding box center [262, 83] width 35 height 15
type input "0.00"
type input "3"
type input "1350.00"
type input "3"
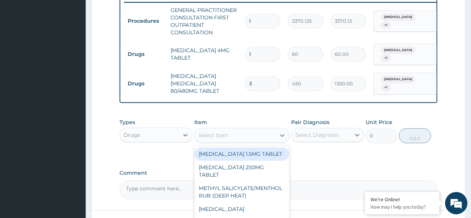
click at [227, 133] on div "Select Item" at bounding box center [241, 135] width 95 height 15
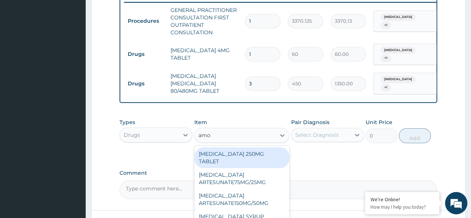
type input "amox"
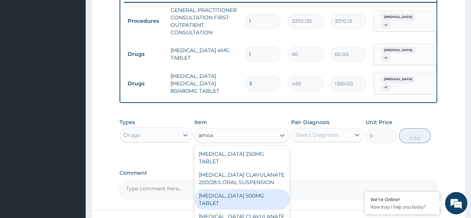
click at [250, 195] on div "[MEDICAL_DATA] 500MG TABLET" at bounding box center [241, 199] width 95 height 21
type input "150"
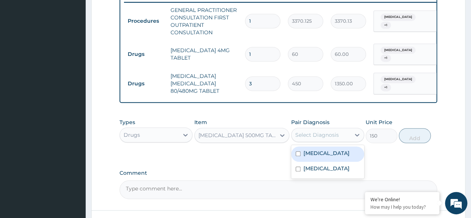
click at [333, 136] on div "Select Diagnosis" at bounding box center [317, 134] width 44 height 7
click at [318, 157] on label "[MEDICAL_DATA]" at bounding box center [326, 152] width 46 height 7
checkbox input "true"
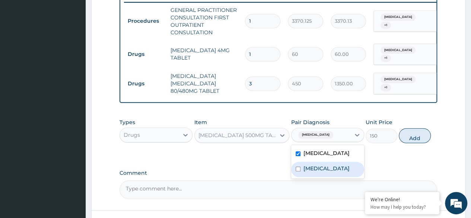
click at [317, 172] on label "[MEDICAL_DATA]" at bounding box center [326, 168] width 46 height 7
checkbox input "true"
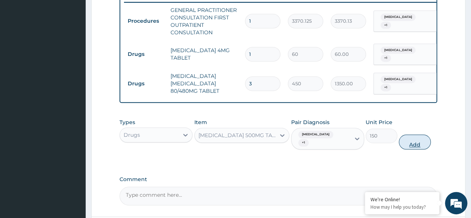
click at [407, 146] on button "Add" at bounding box center [415, 141] width 32 height 15
type input "0"
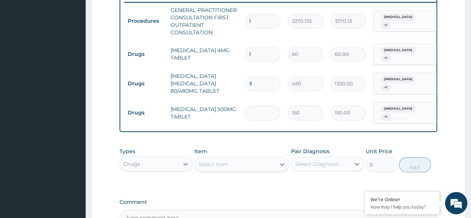
type input "0.00"
type input "8"
type input "1200.00"
type input "8"
click at [265, 176] on div "Types Drugs Item Select Item Pair Diagnosis Select Diagnosis Unit Price 0 Add" at bounding box center [279, 160] width 318 height 32
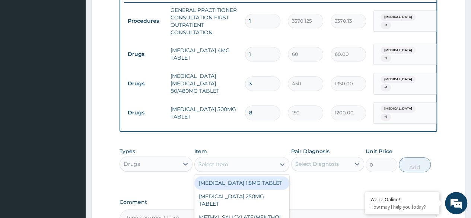
click at [221, 167] on div "Select Item" at bounding box center [213, 163] width 30 height 7
paste input "ASTYFER"
type input "ASTYFER"
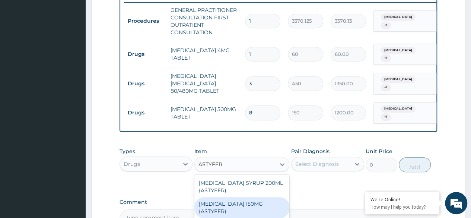
click at [260, 205] on div "[MEDICAL_DATA] 150MG (ASTYFER)" at bounding box center [241, 207] width 95 height 21
type input "260"
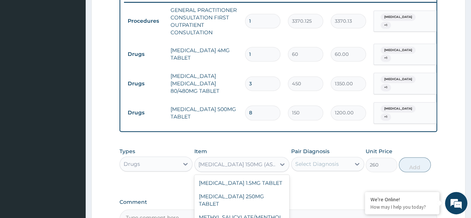
click at [264, 168] on div "[MEDICAL_DATA] 150MG (ASTYFER)" at bounding box center [237, 163] width 78 height 7
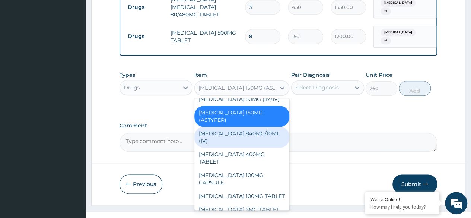
scroll to position [3701, 0]
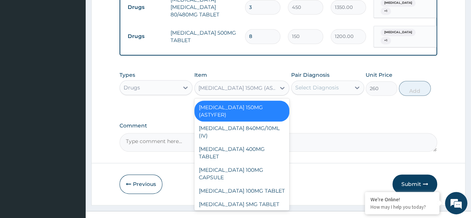
click at [255, 121] on div "[MEDICAL_DATA] 150MG (ASTYFER)" at bounding box center [241, 111] width 95 height 21
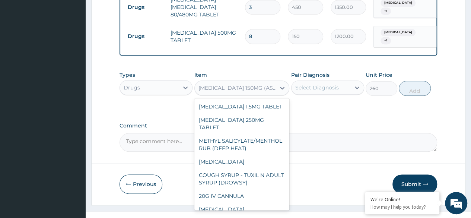
scroll to position [3656, 0]
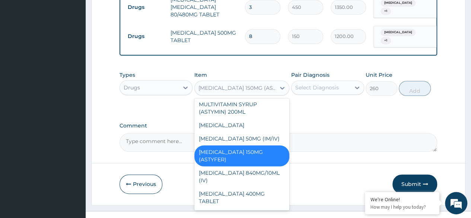
click at [252, 91] on div "[MEDICAL_DATA] 150MG (ASTYFER)" at bounding box center [237, 87] width 78 height 7
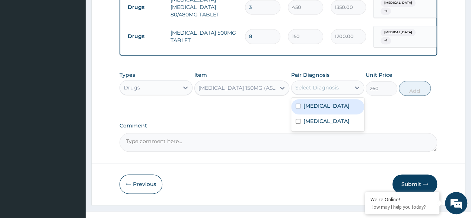
click at [311, 87] on div "Select Diagnosis" at bounding box center [321, 88] width 59 height 12
click at [313, 109] on label "[MEDICAL_DATA]" at bounding box center [326, 105] width 46 height 7
checkbox input "true"
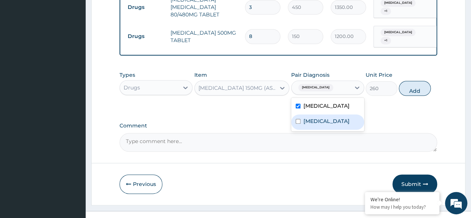
click at [313, 127] on div "[MEDICAL_DATA]" at bounding box center [327, 121] width 73 height 15
checkbox input "true"
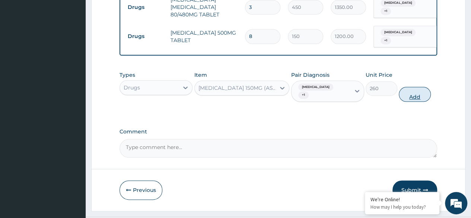
click at [413, 97] on button "Add" at bounding box center [415, 94] width 32 height 15
type input "0"
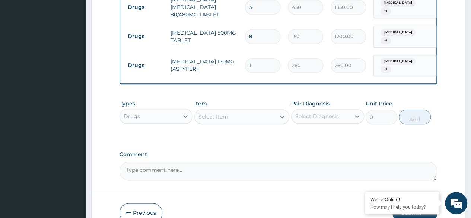
type input "0.00"
type input "8"
type input "2080.00"
type input "8"
click at [268, 166] on textarea "Comment" at bounding box center [279, 171] width 318 height 19
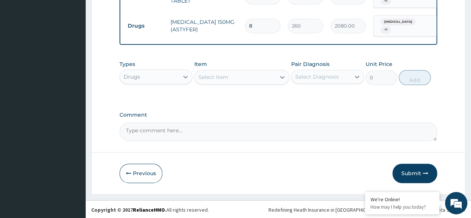
scroll to position [415, 0]
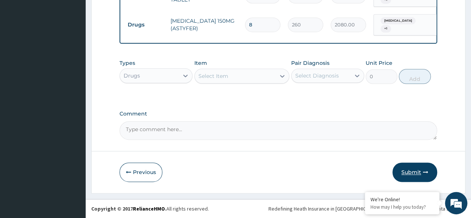
click at [425, 170] on icon "button" at bounding box center [425, 171] width 5 height 5
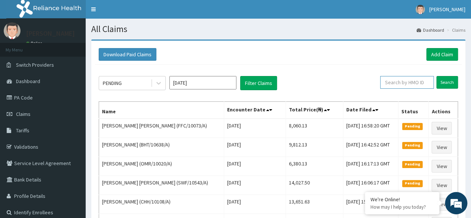
click at [423, 79] on input "text" at bounding box center [407, 82] width 54 height 13
paste input "FFC/10073/A"
type input "FFC/10073/A"
click at [436, 76] on input "Search" at bounding box center [447, 82] width 22 height 13
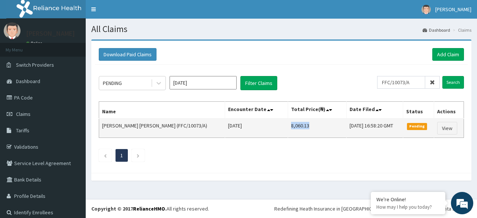
drag, startPoint x: 278, startPoint y: 127, endPoint x: 258, endPoint y: 128, distance: 20.5
click at [288, 128] on td "8,060.13" at bounding box center [317, 127] width 58 height 19
copy td "8,060.13"
